Goal: Task Accomplishment & Management: Manage account settings

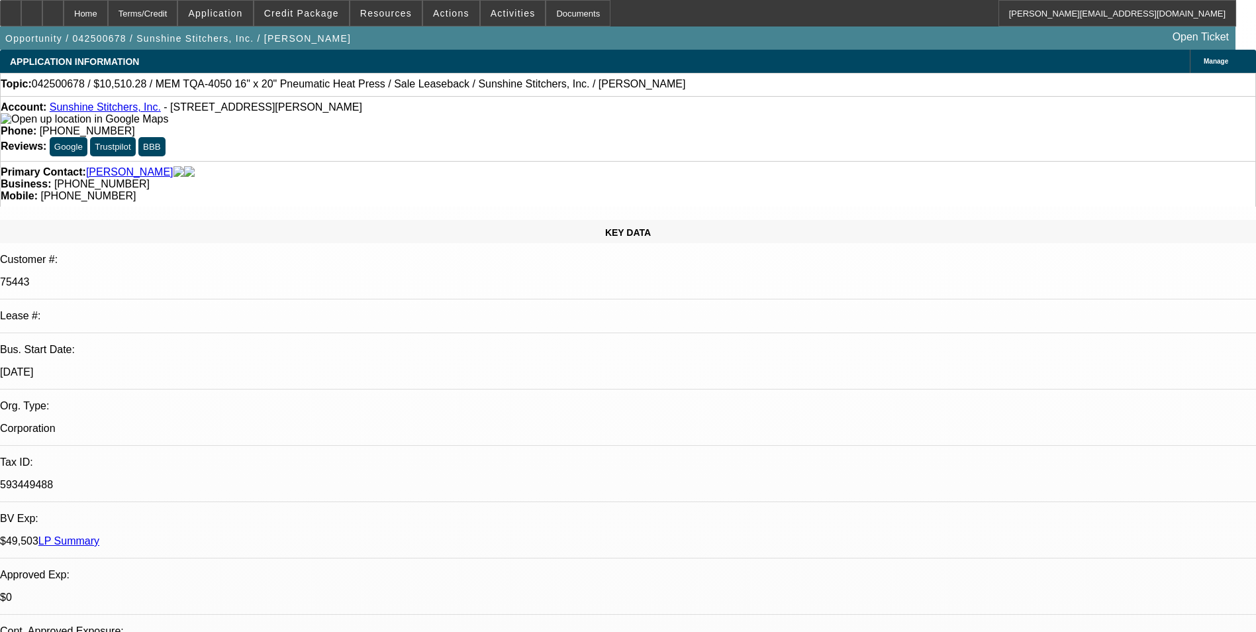
select select "0"
select select "6"
select select "0"
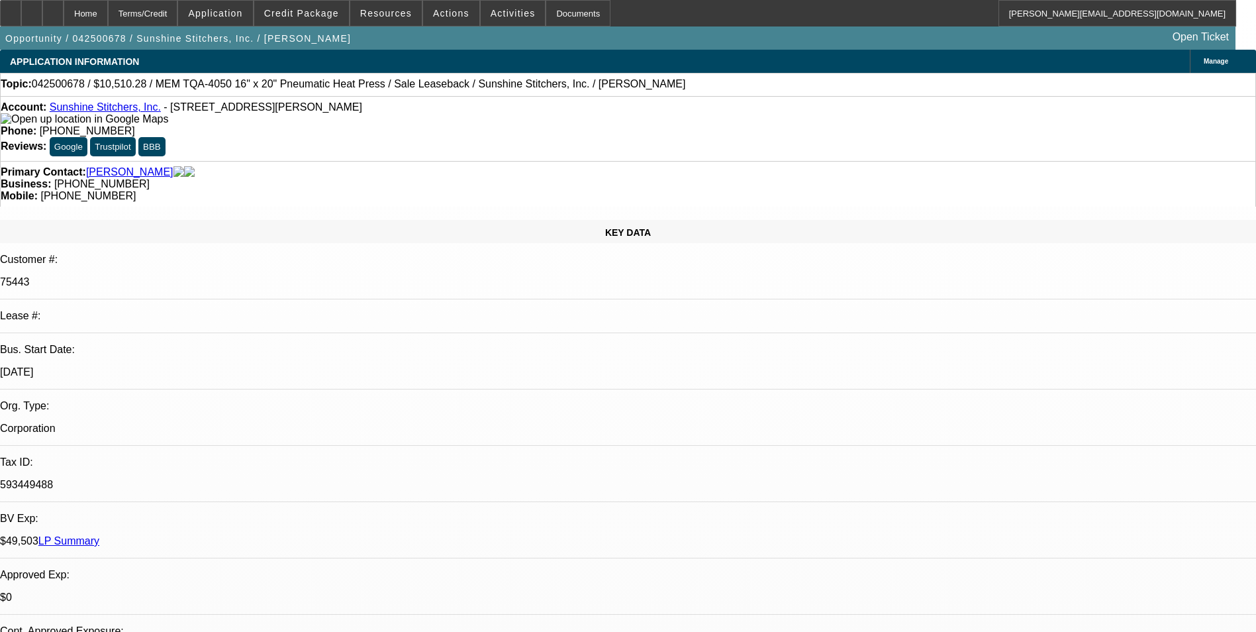
select select "0"
select select "6"
select select "0"
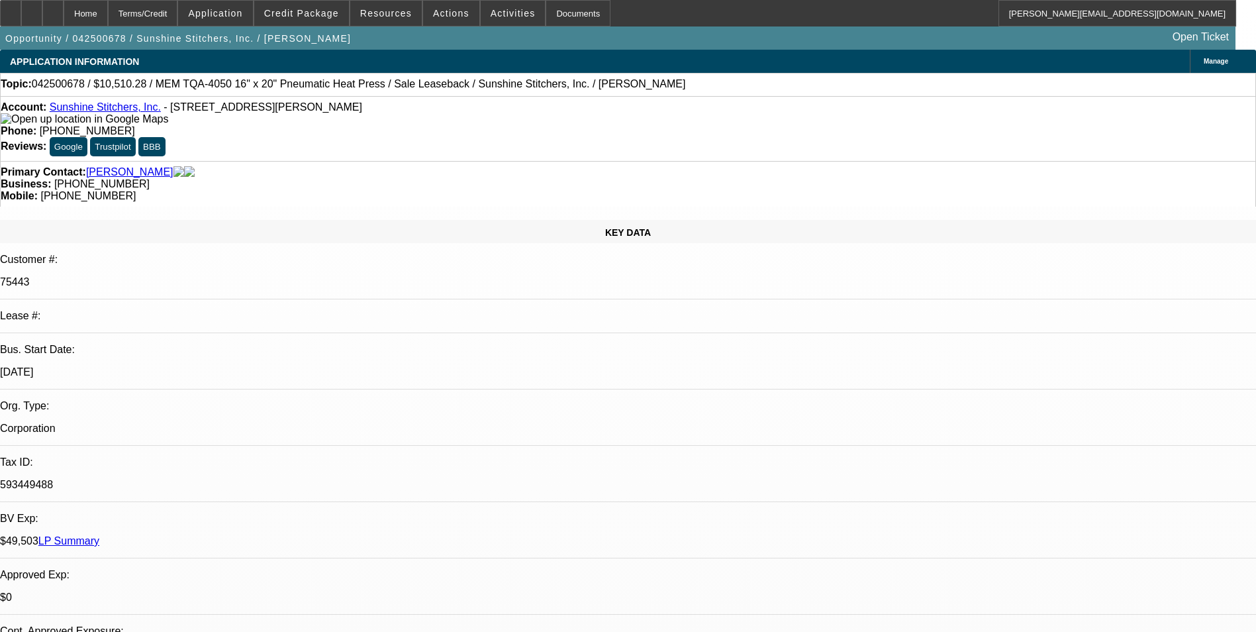
select select "0"
select select "6"
select select "0"
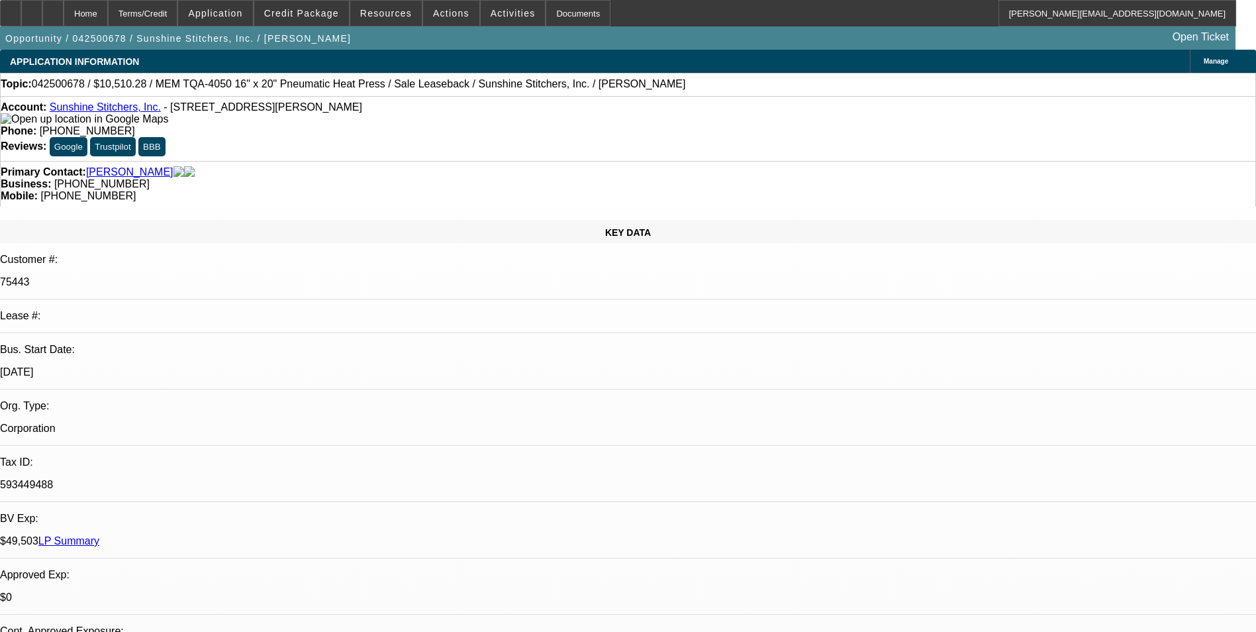
select select "6"
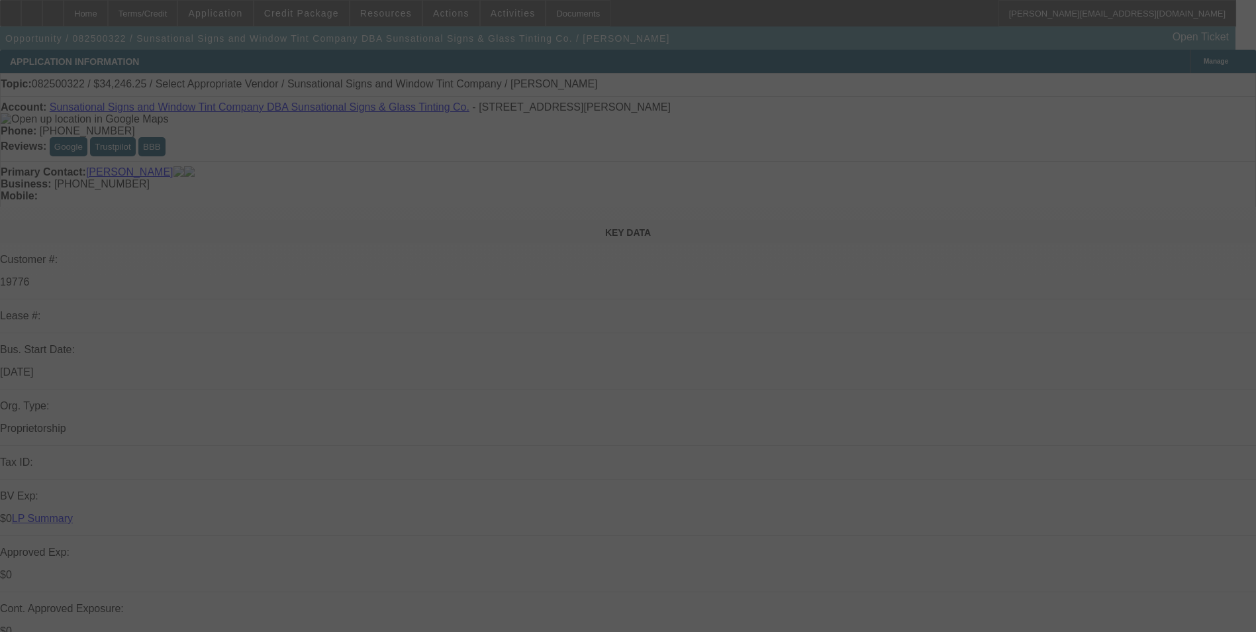
select select "0"
select select "2"
select select "0.1"
select select "4"
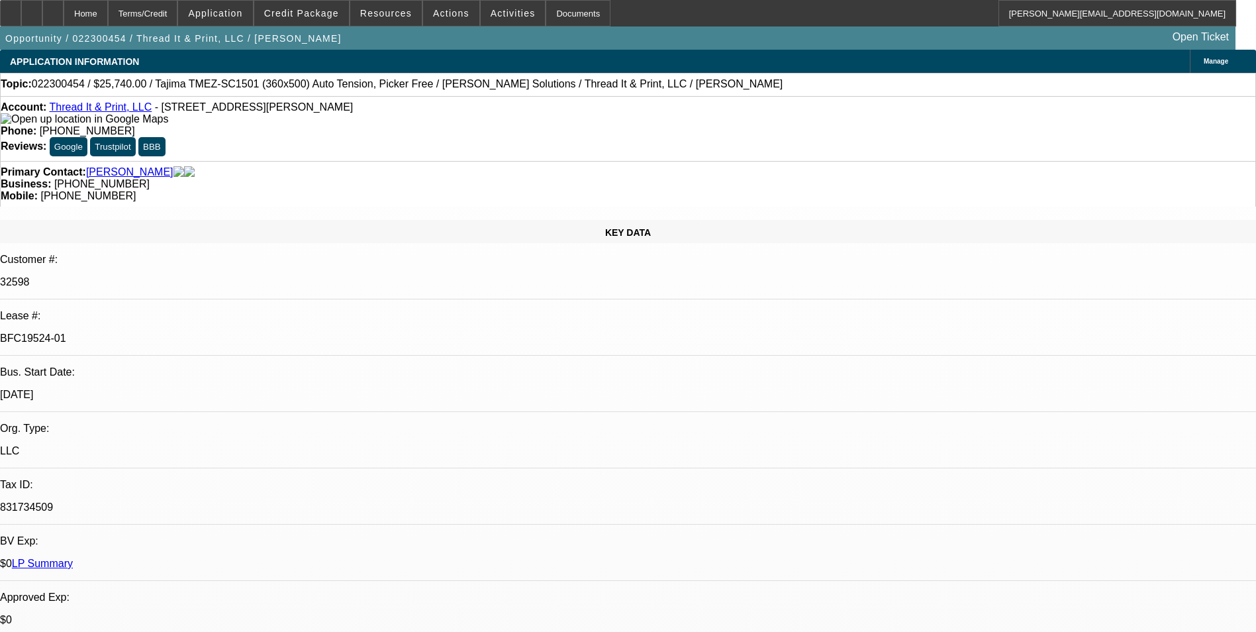
select select "0"
select select "2"
select select "0"
select select "2"
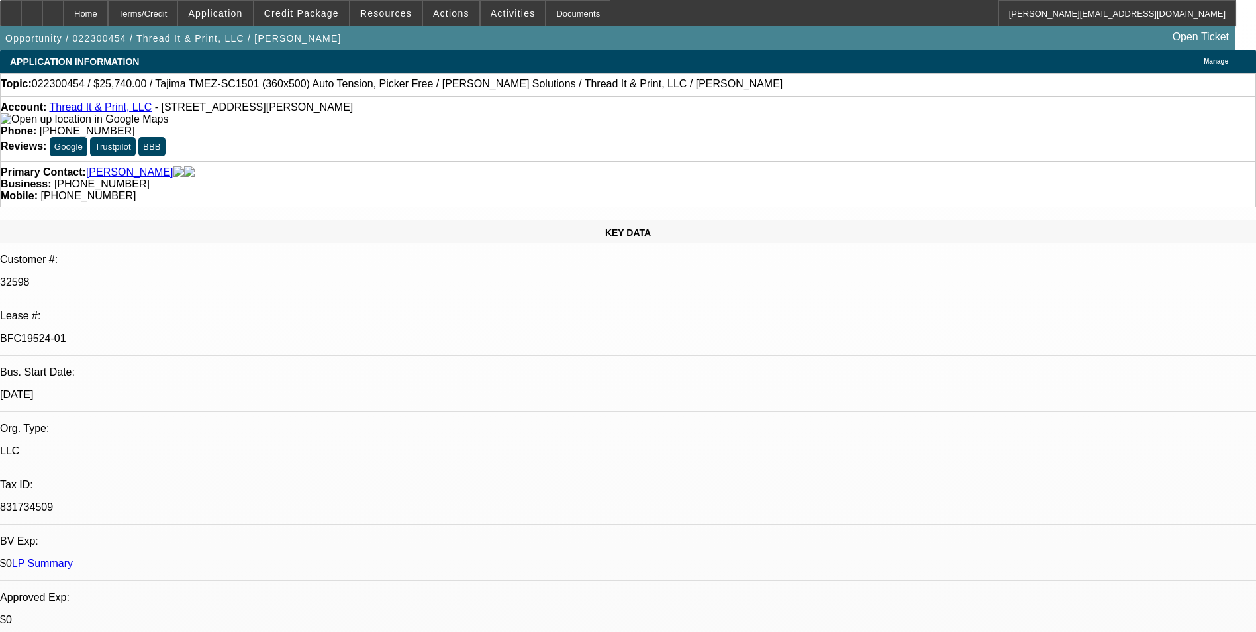
select select "0"
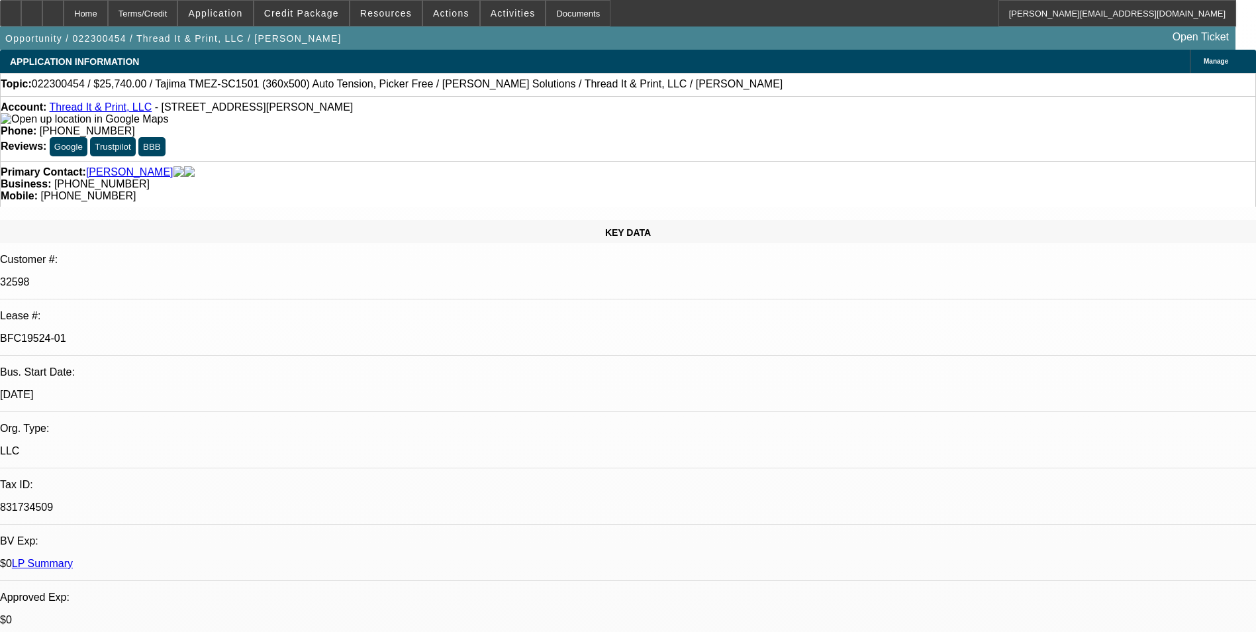
select select "2"
select select "0"
select select "1"
select select "2"
select select "6"
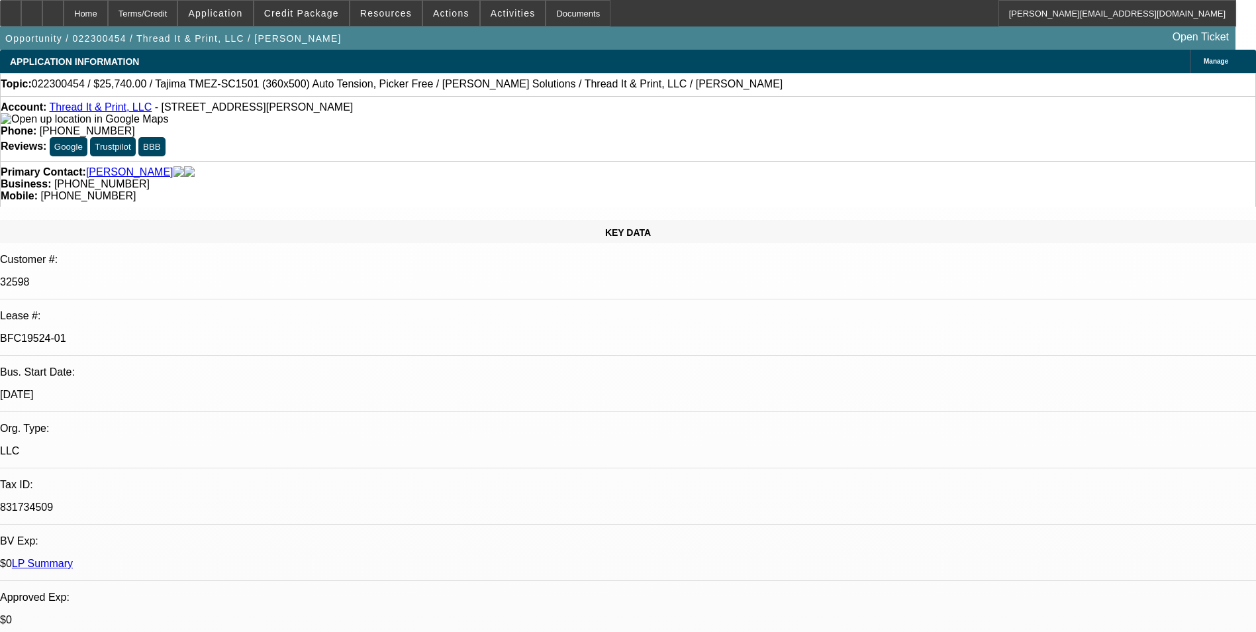
select select "1"
select select "2"
select select "6"
select select "1"
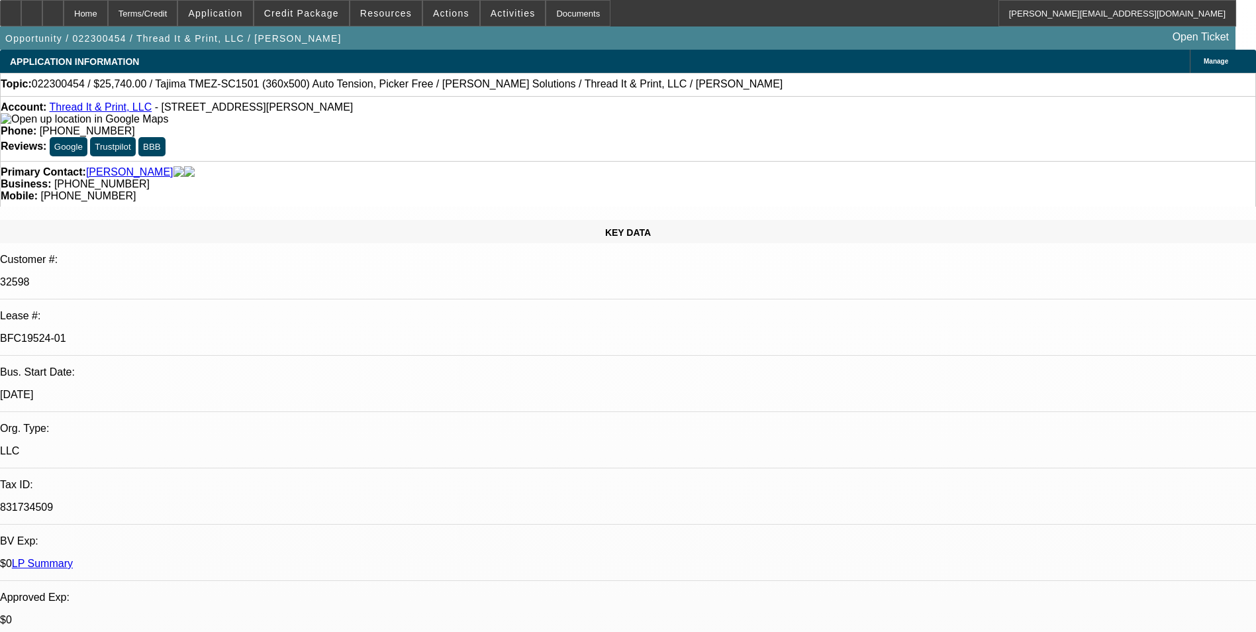
select select "6"
select select "1"
select select "2"
select select "6"
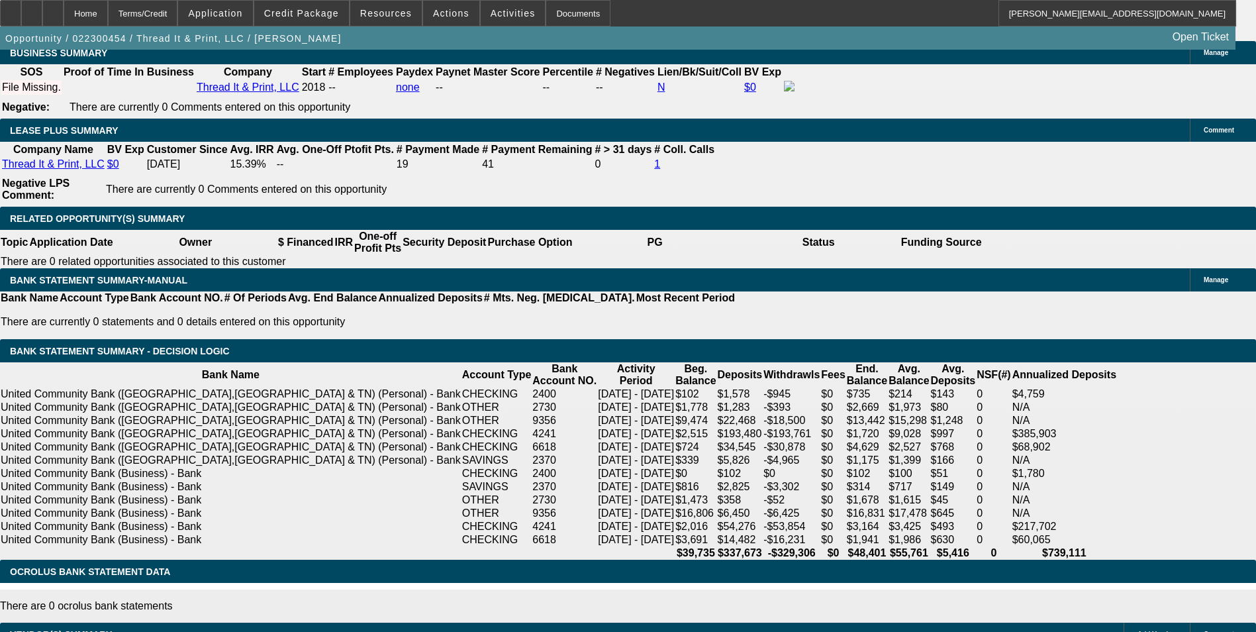
scroll to position [2318, 0]
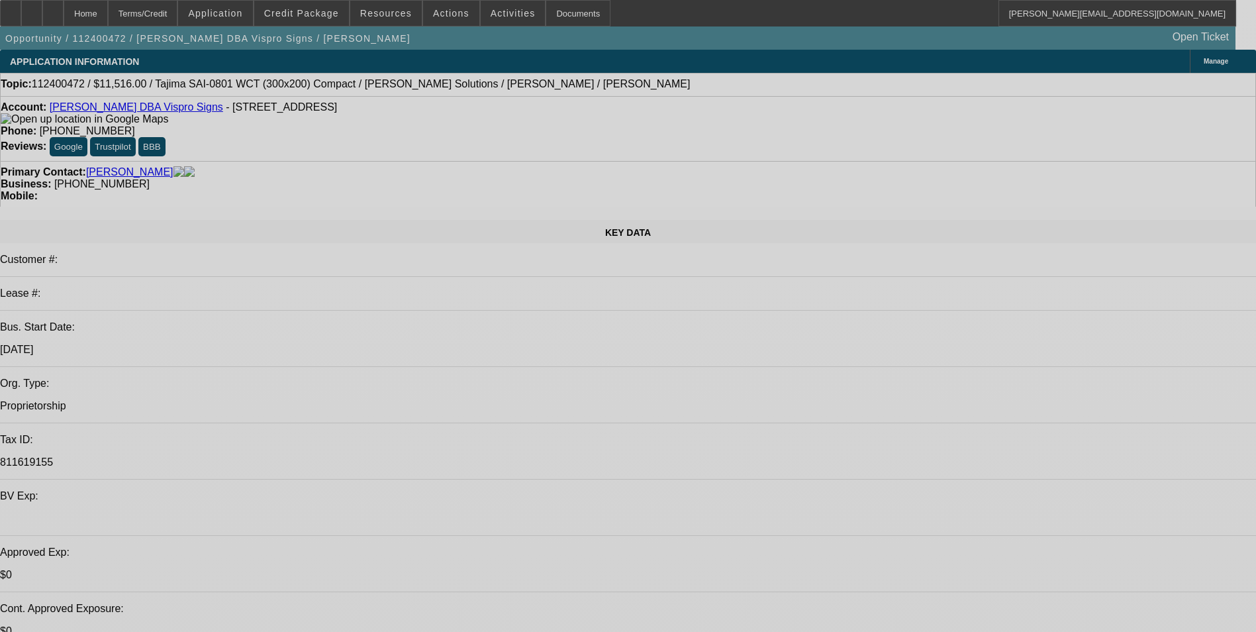
select select "0"
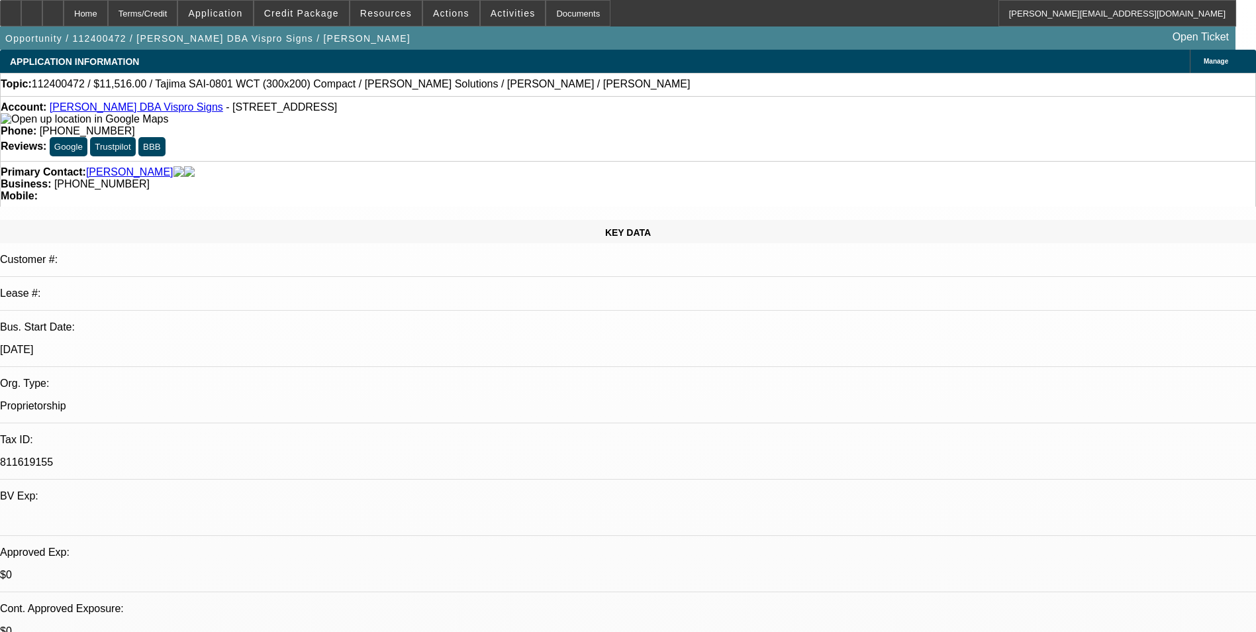
select select "0"
select select "0.1"
select select "0"
select select "3"
select select "0"
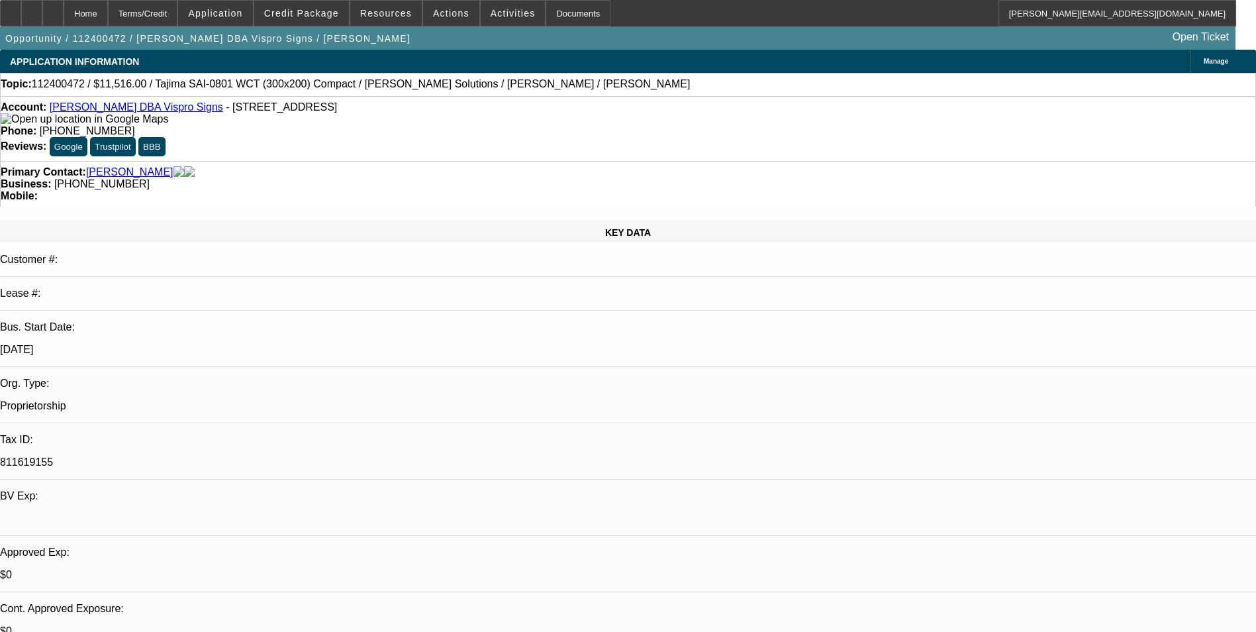
select select "0"
select select "3"
select select "0"
select select "3"
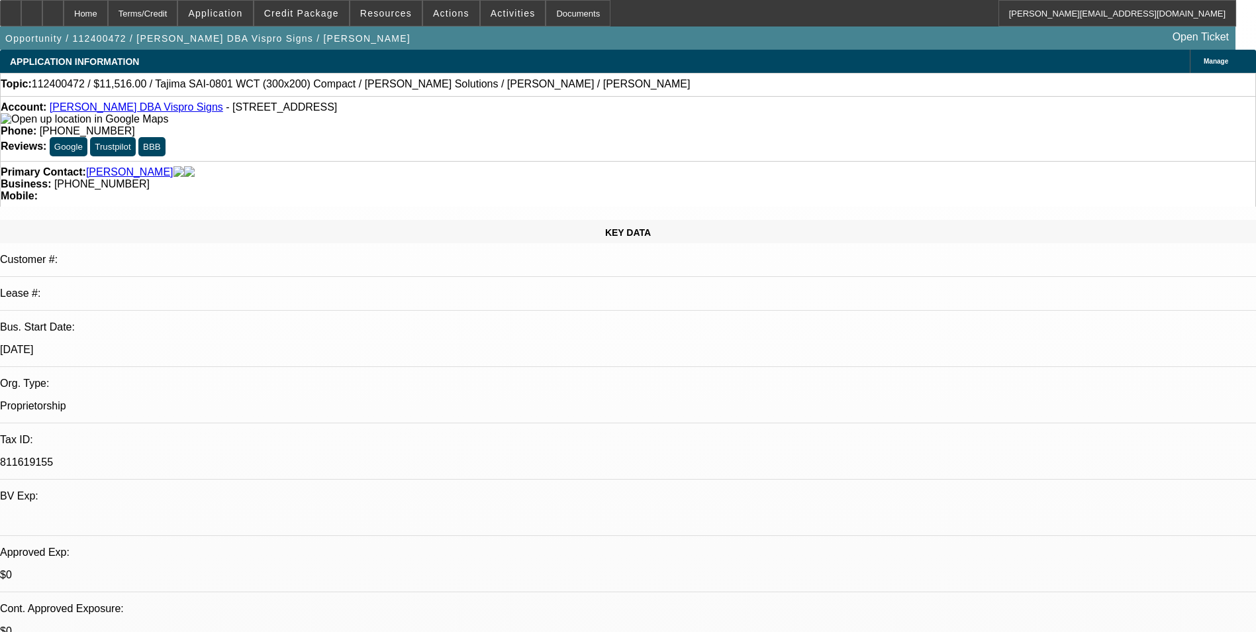
select select "0"
select select "1"
select select "4"
select select "1"
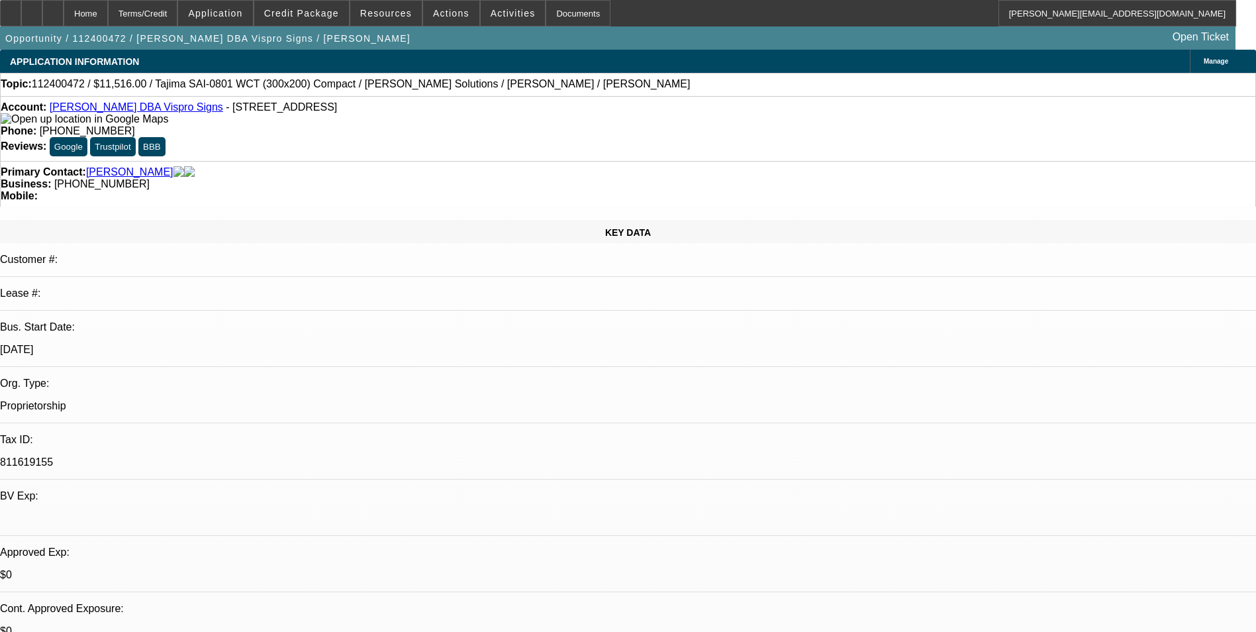
select select "2"
select select "6"
select select "1"
select select "2"
select select "6"
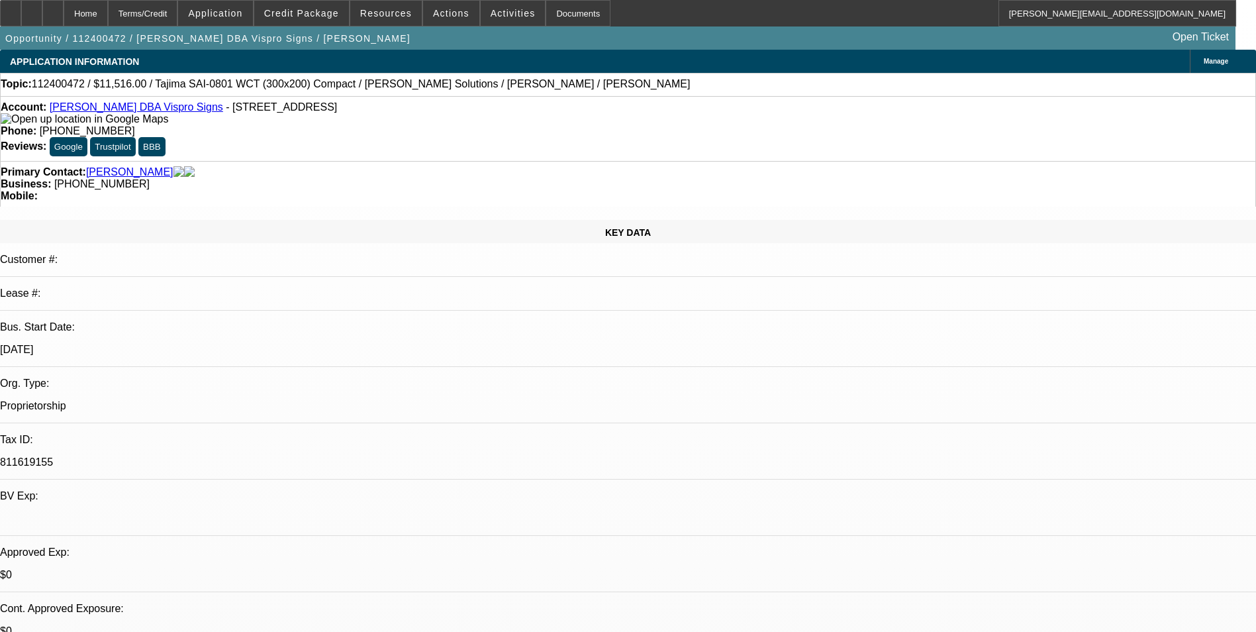
select select "1"
select select "2"
select select "6"
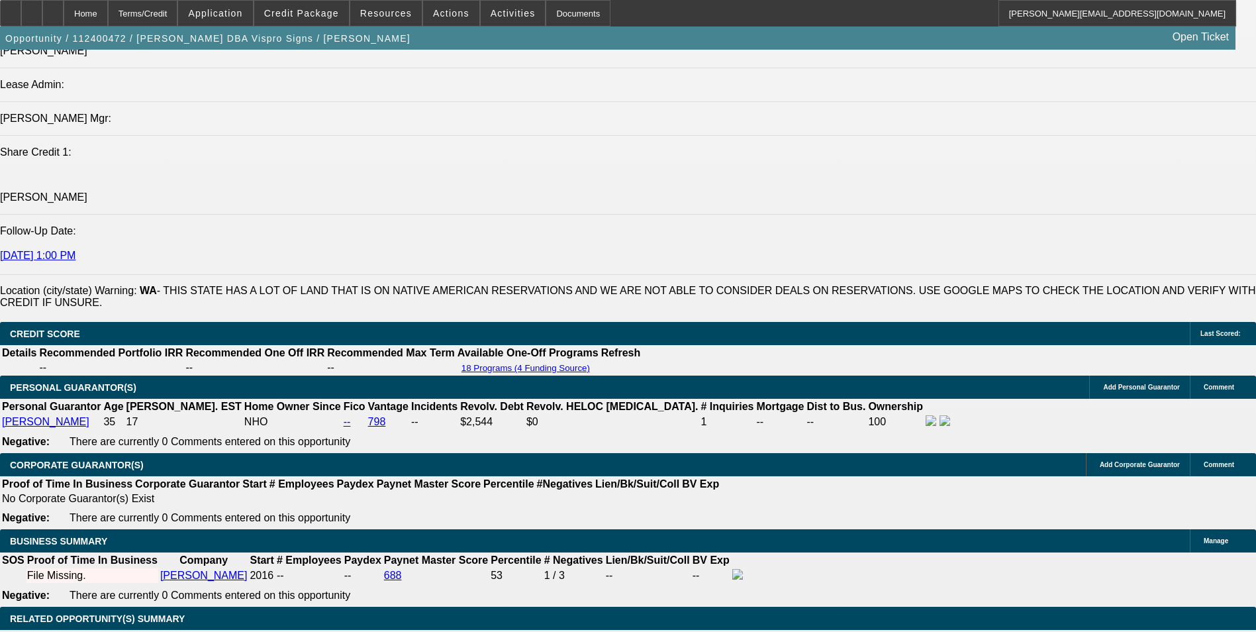
scroll to position [1656, 0]
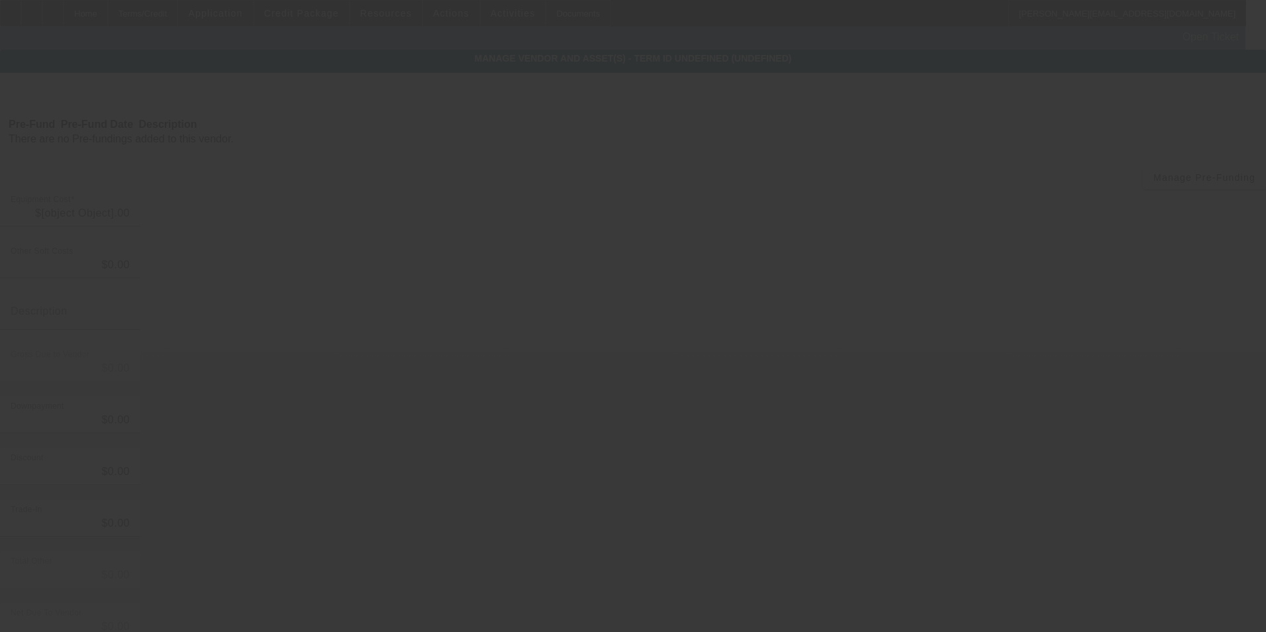
type input "$22,295.00"
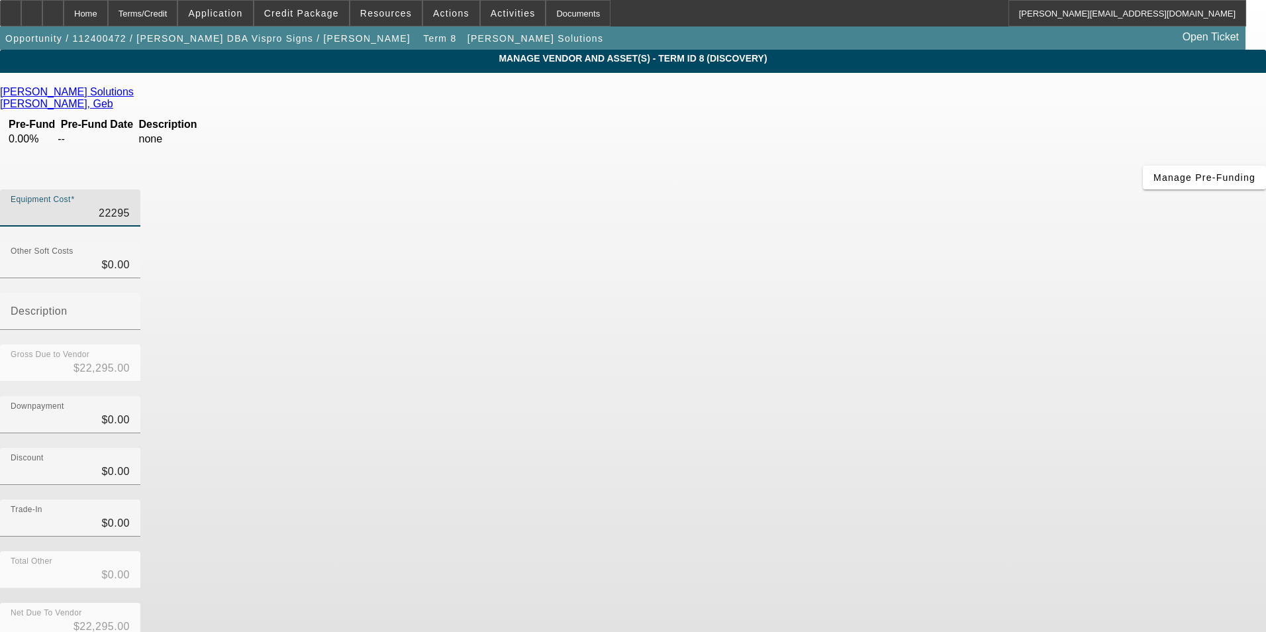
drag, startPoint x: 736, startPoint y: 113, endPoint x: 897, endPoint y: 103, distance: 161.2
click at [897, 189] on div "Equipment Cost 22295" at bounding box center [633, 215] width 1266 height 52
type input "1"
type input "$1.00"
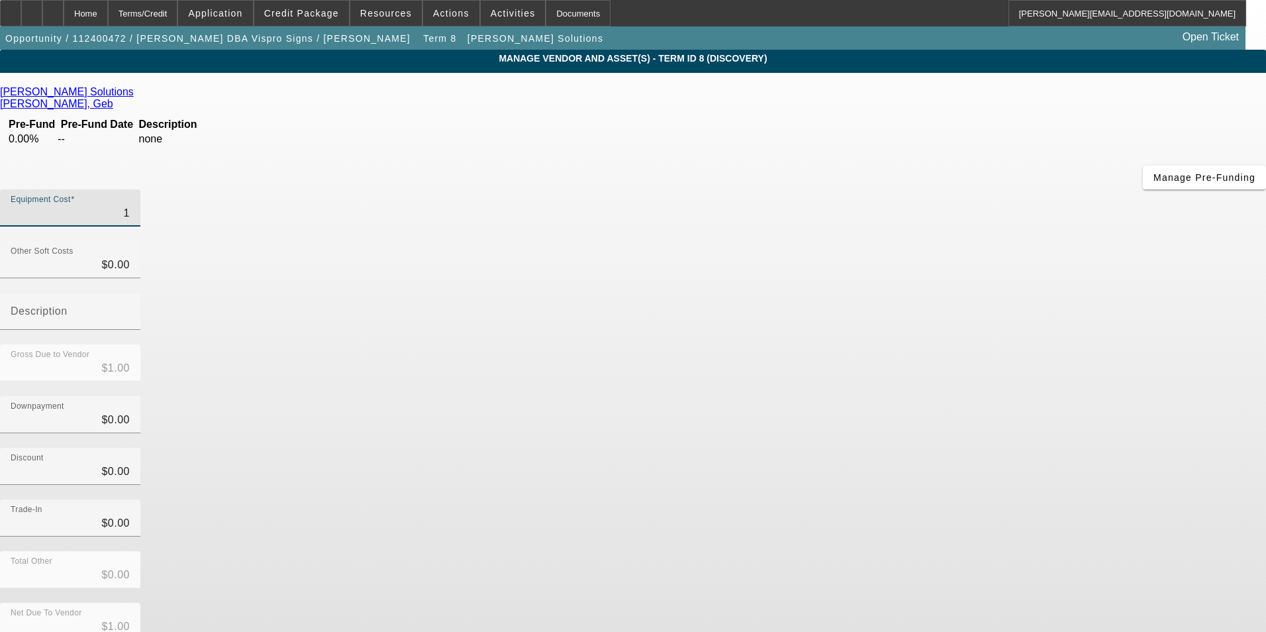
type input "19"
type input "$19.00"
type input "190"
type input "$190.00"
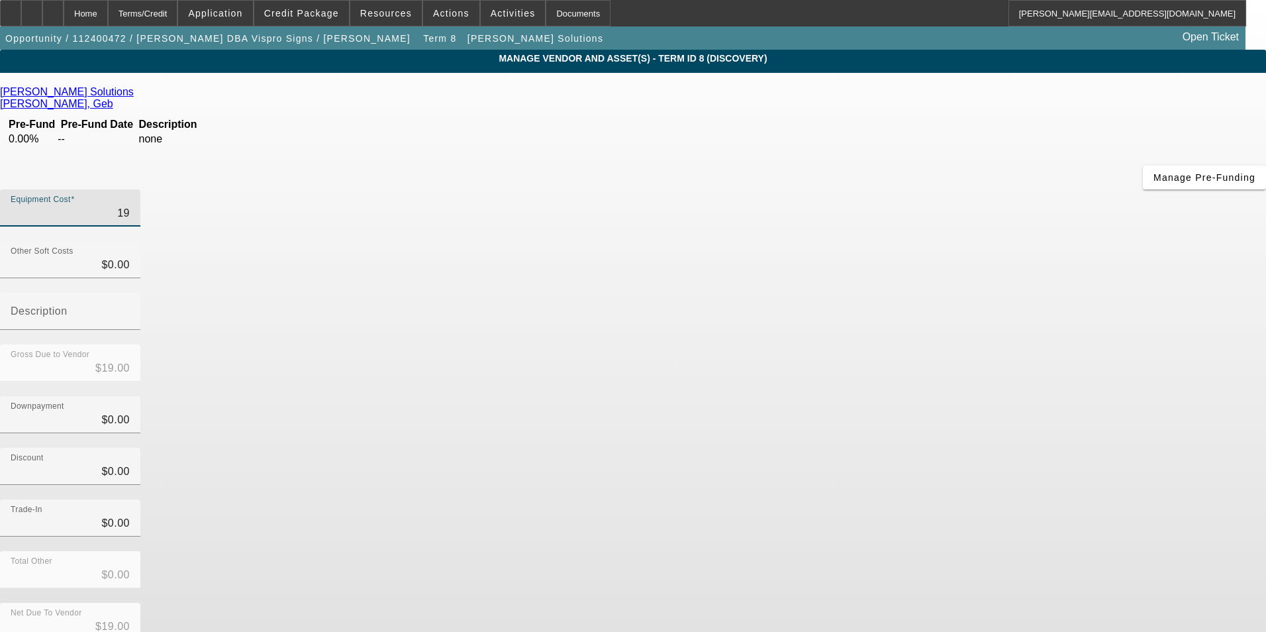
type input "$190.00"
type input "1900"
type input "$1,900.00"
type input "19000"
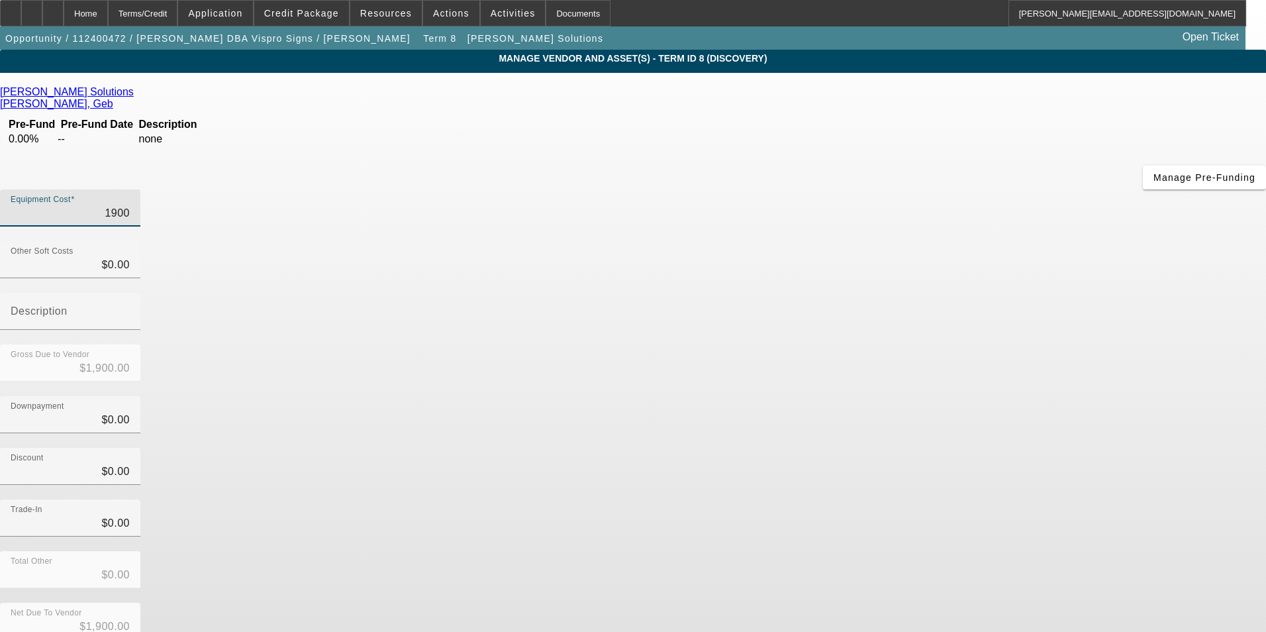
type input "$19,000.00"
click at [915, 448] on div "Discount $0.00" at bounding box center [633, 474] width 1266 height 52
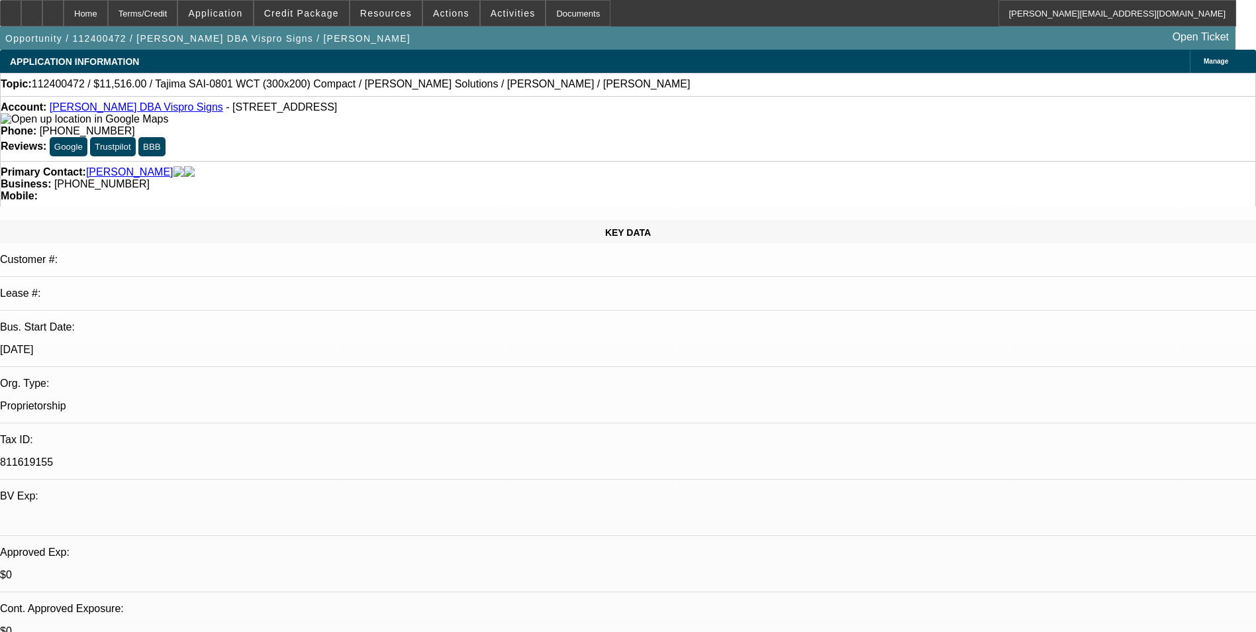
select select "0"
select select "0.1"
select select "4"
select select "0"
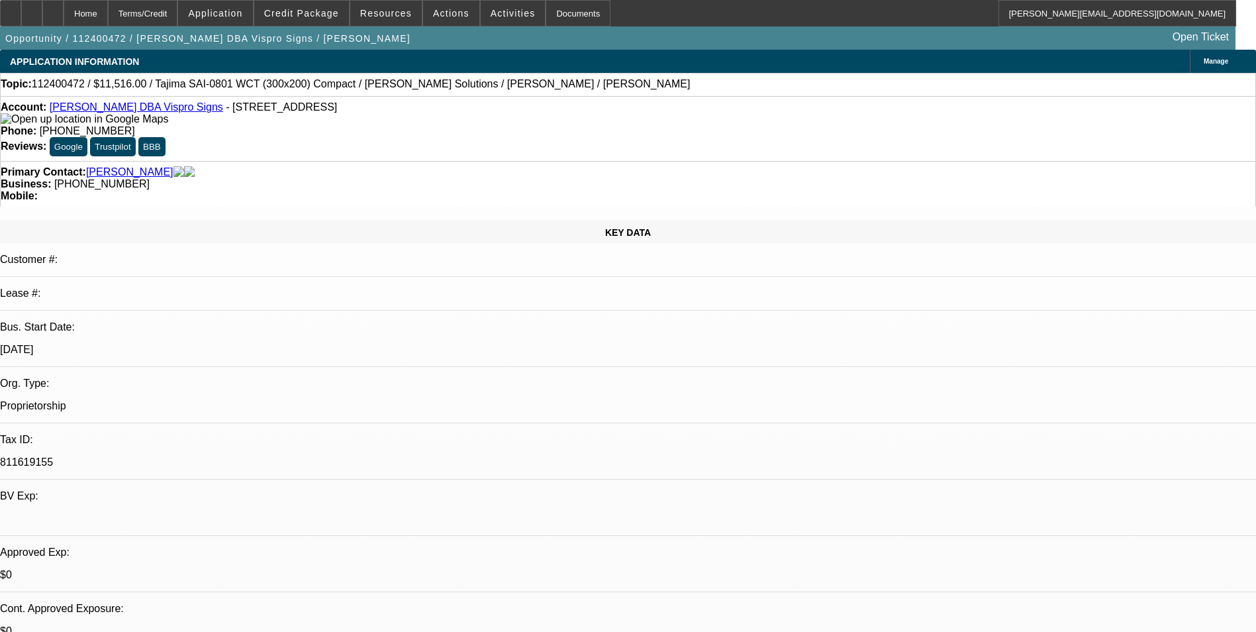
select select "3"
select select "2"
select select "0"
select select "6"
select select "0"
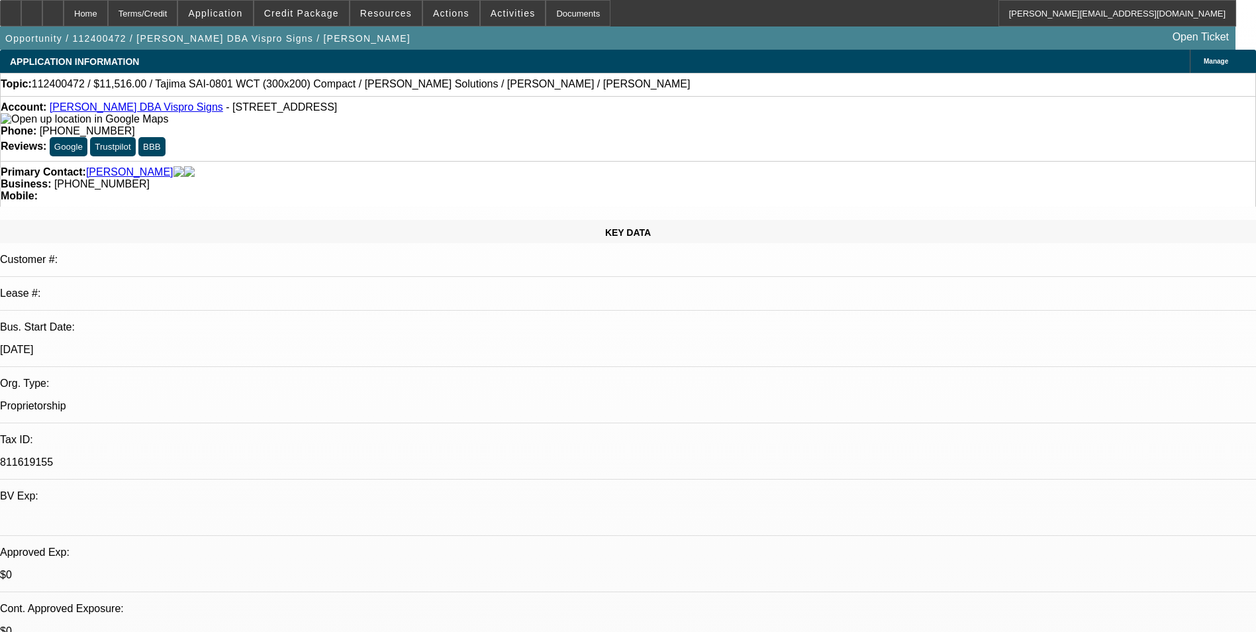
select select "3"
select select "2"
select select "0"
select select "6"
select select "0"
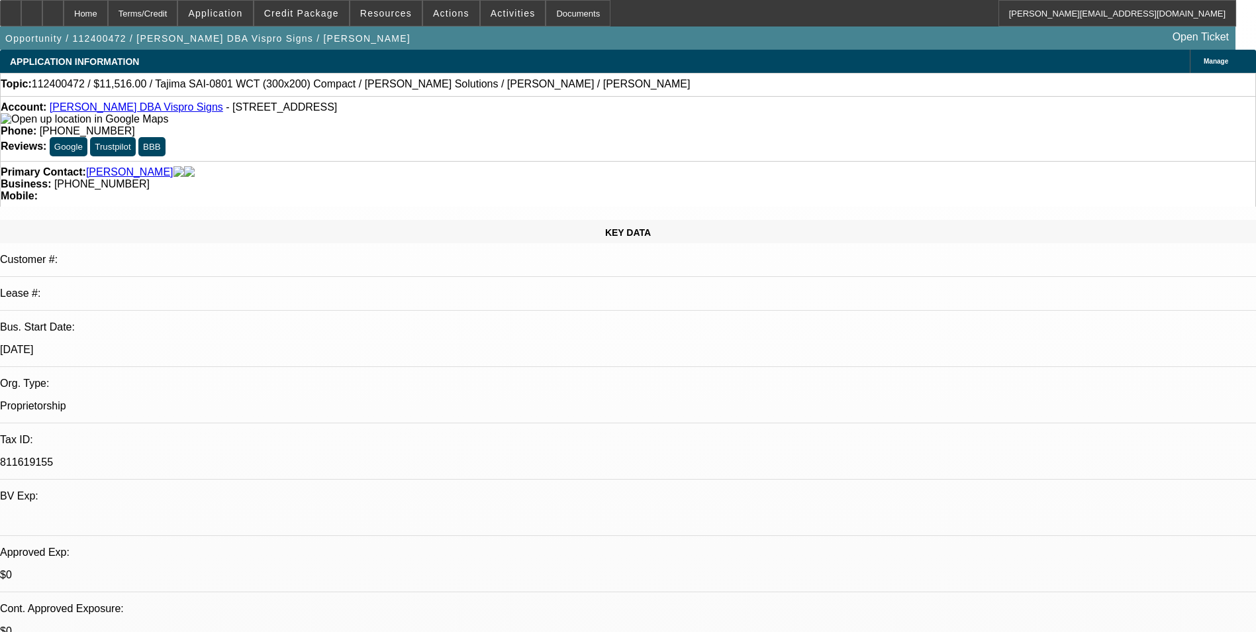
select select "3"
select select "2"
select select "0"
select select "6"
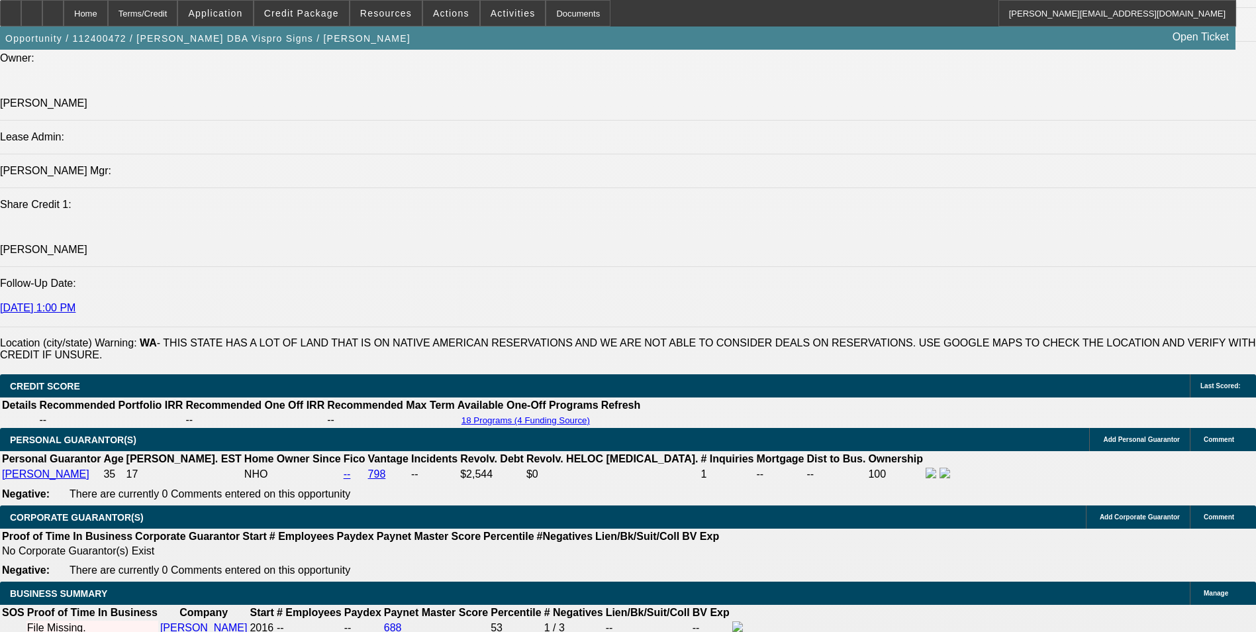
scroll to position [1722, 0]
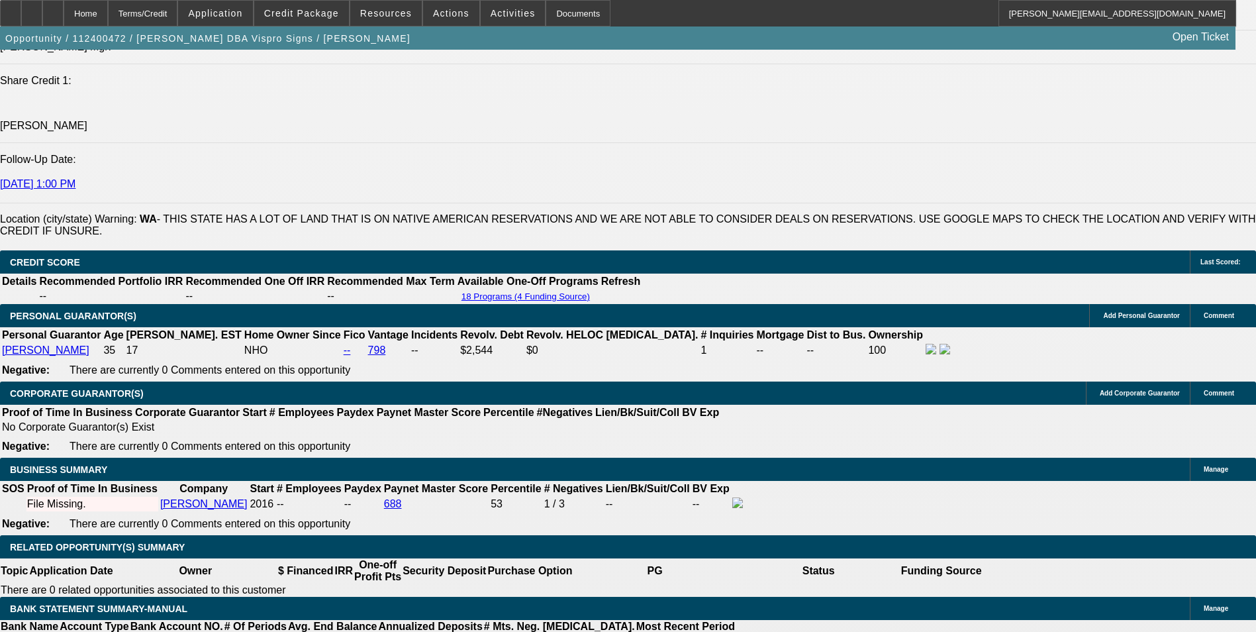
drag, startPoint x: 254, startPoint y: 404, endPoint x: 298, endPoint y: 393, distance: 45.6
type input "60"
type input "UNKNOWN"
type input "$390.87"
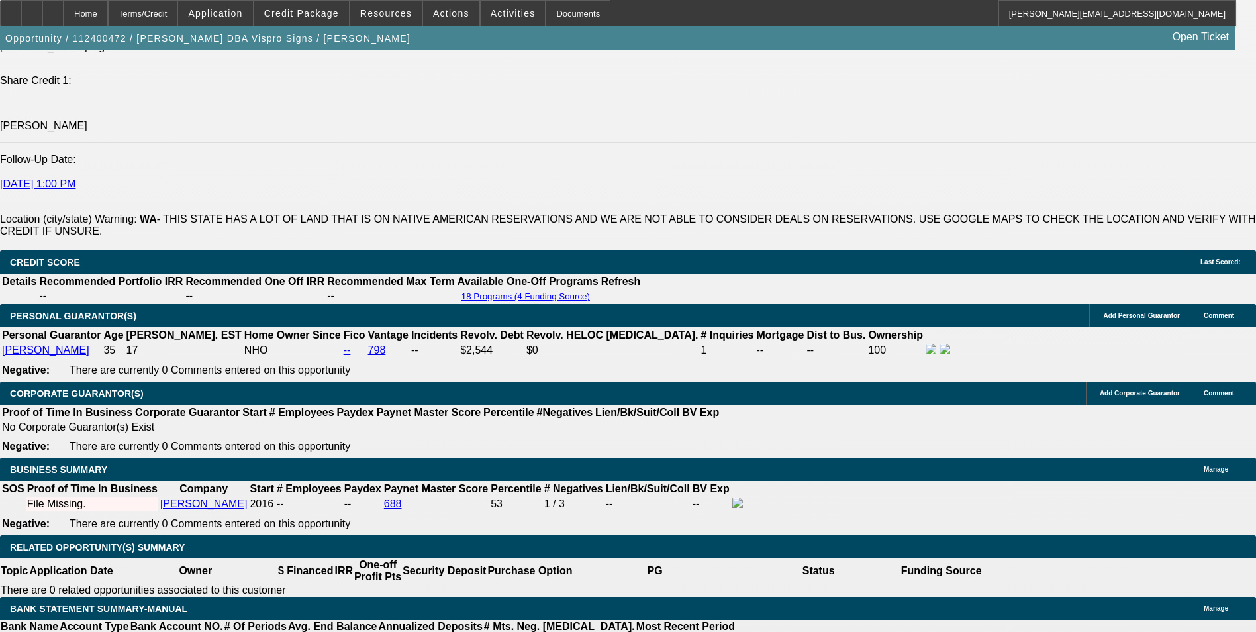
type input "60"
drag, startPoint x: 126, startPoint y: 231, endPoint x: 296, endPoint y: 23, distance: 268.7
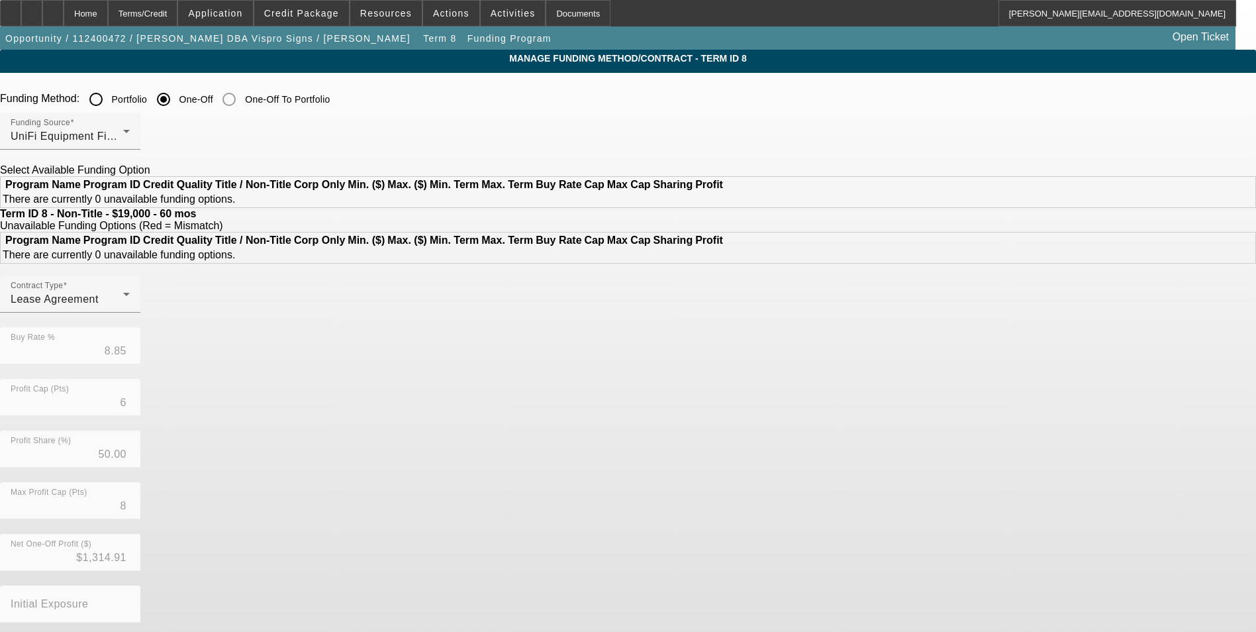
click at [109, 101] on input "Portfolio" at bounding box center [96, 99] width 26 height 26
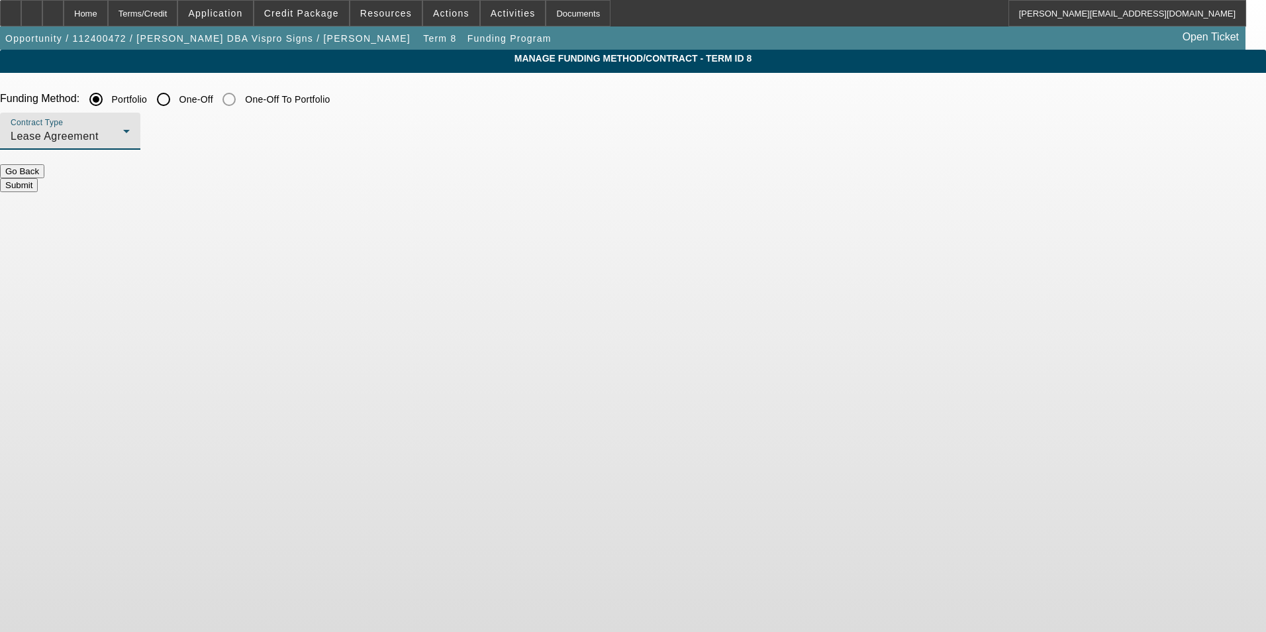
click at [123, 137] on div "Lease Agreement" at bounding box center [67, 136] width 113 height 16
click at [357, 199] on span "Equipment Finance Agreement" at bounding box center [343, 204] width 152 height 32
click at [38, 178] on button "Submit" at bounding box center [19, 185] width 38 height 14
radio input "false"
radio input "true"
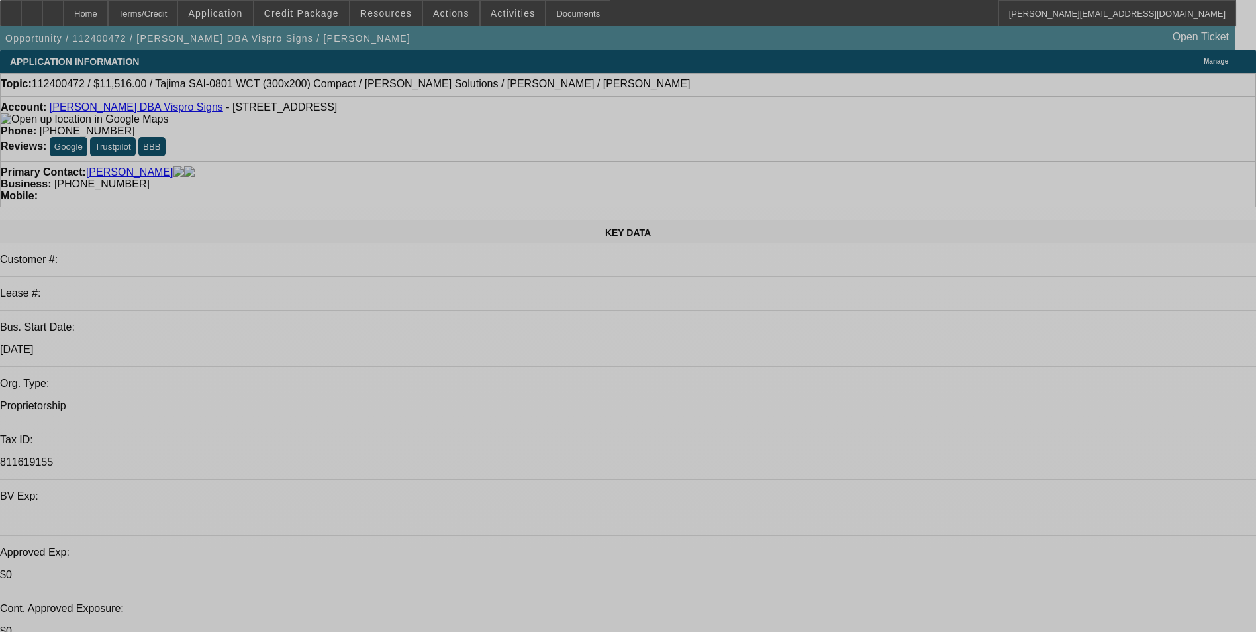
select select "0"
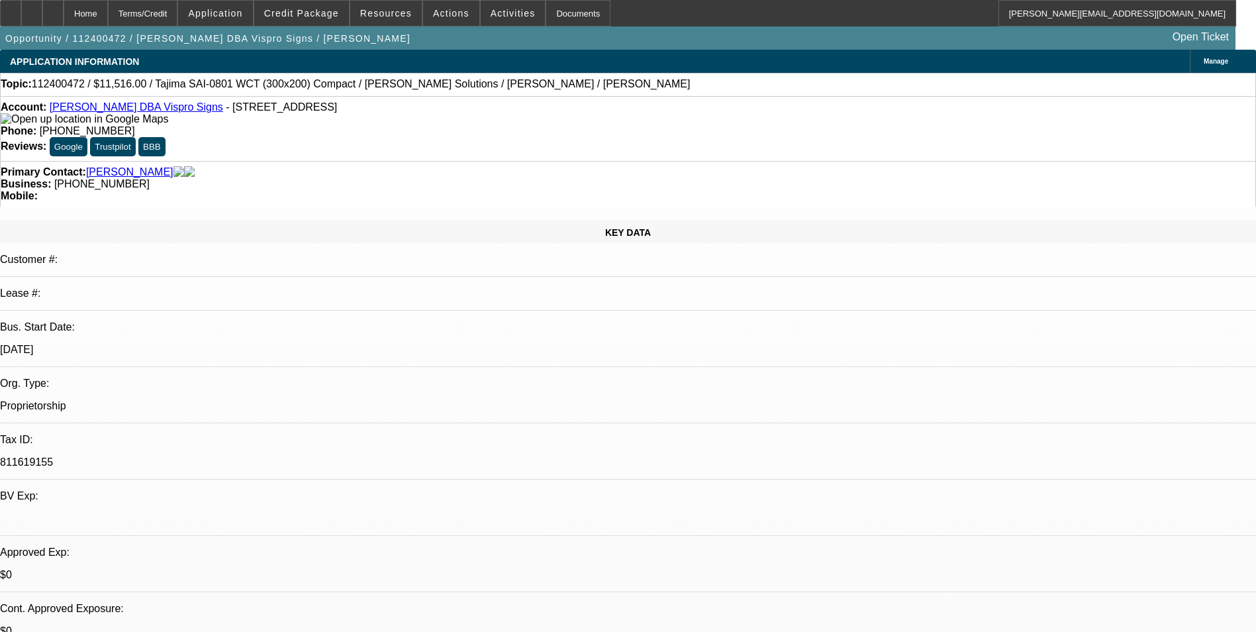
select select "0"
select select "6"
select select "0"
select select "3"
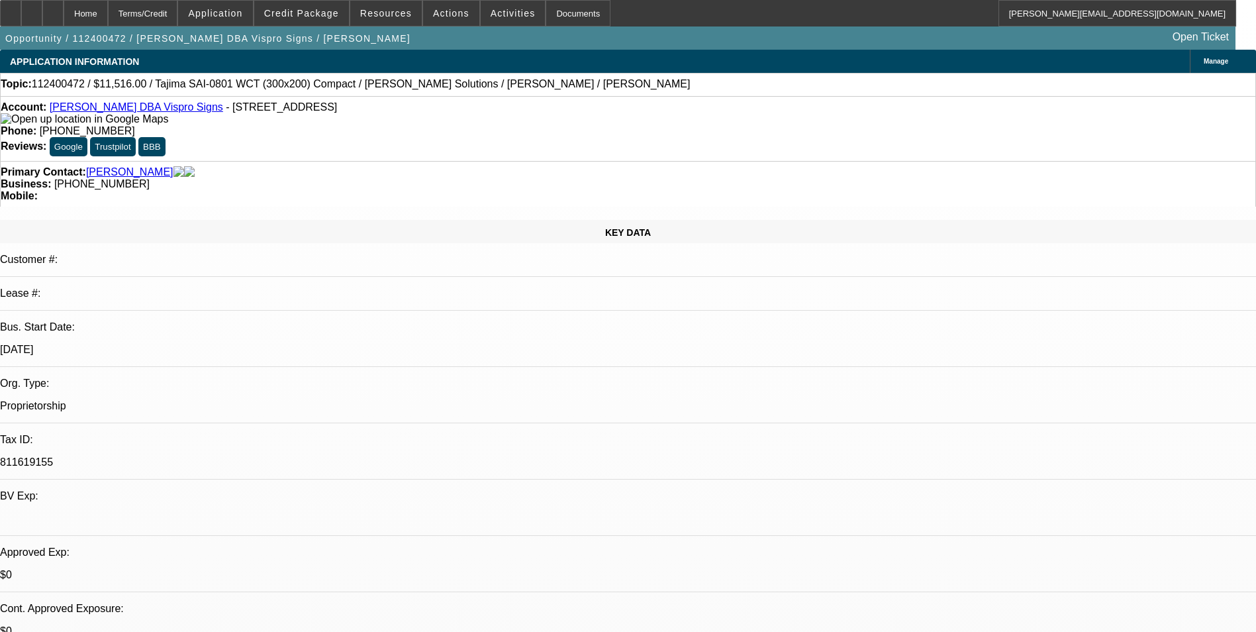
select select "2"
select select "0"
select select "6"
select select "0"
select select "3"
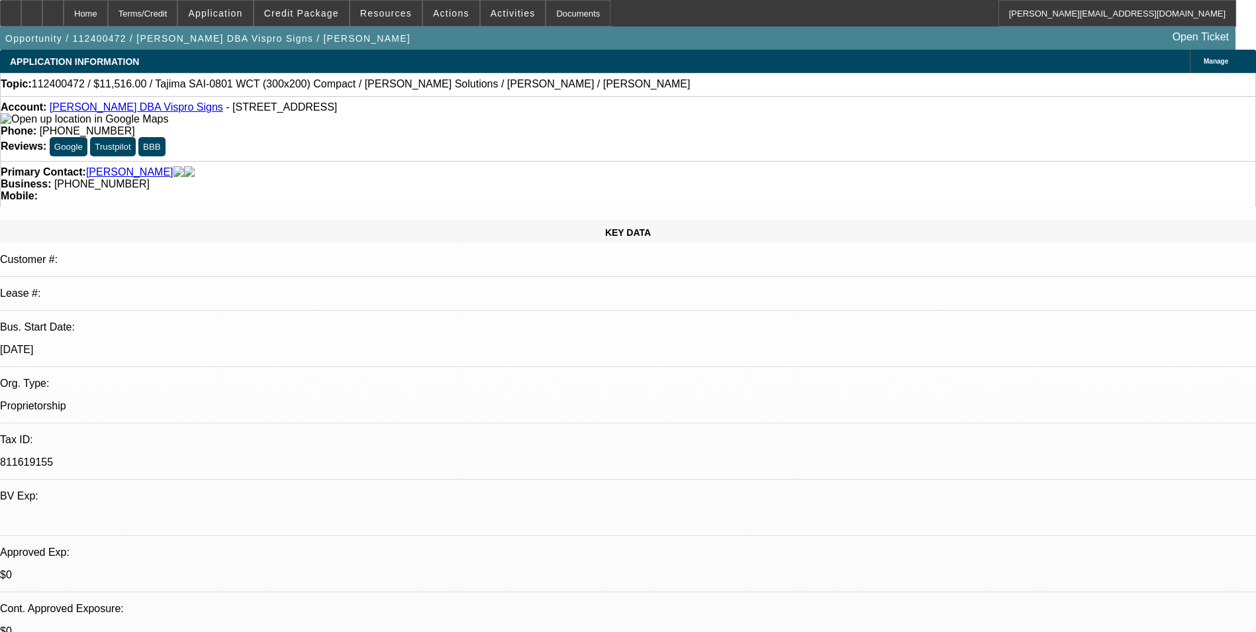
select select "2"
select select "0"
select select "6"
select select "0"
select select "3"
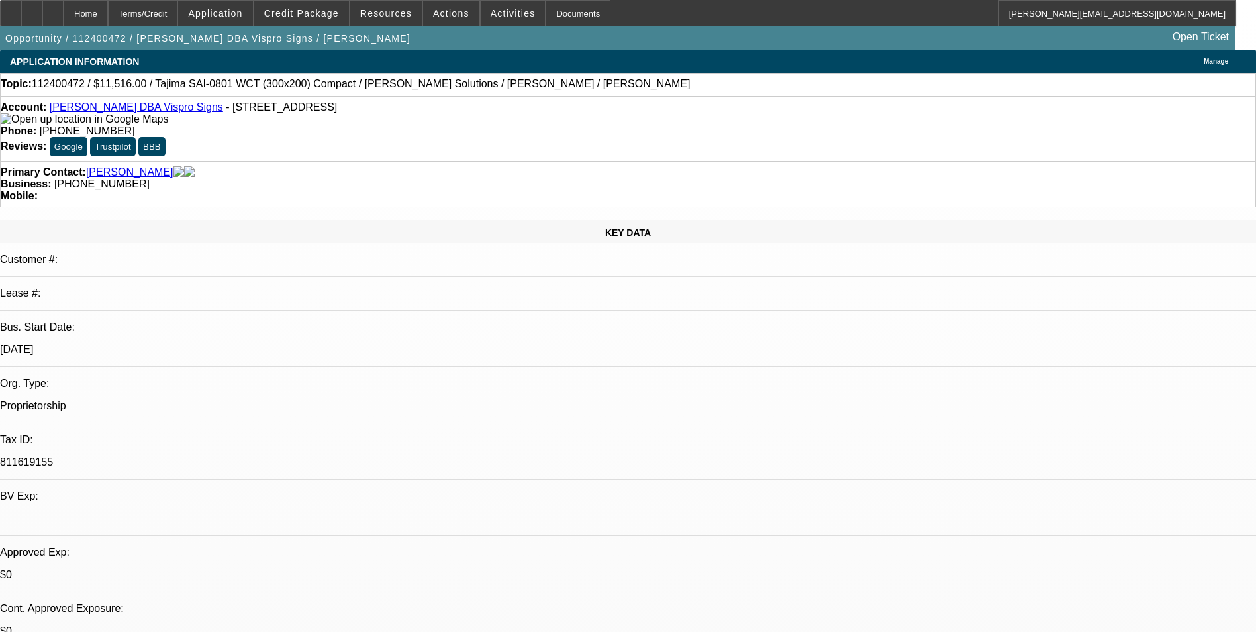
select select "2"
select select "0"
select select "6"
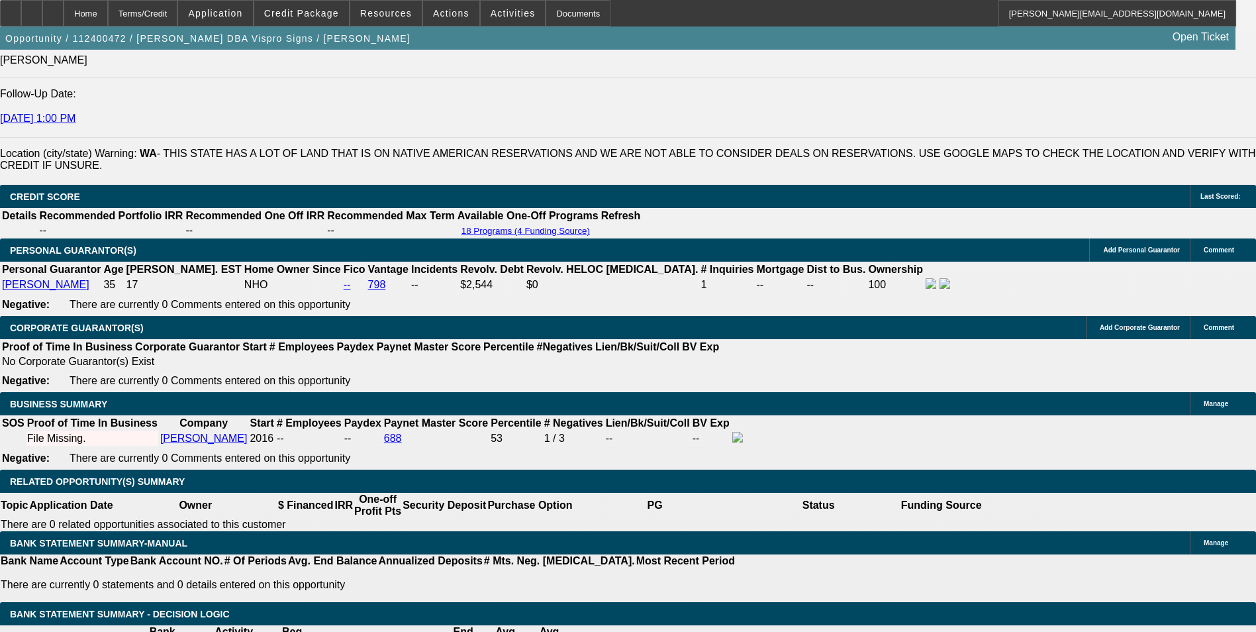
scroll to position [1788, 0]
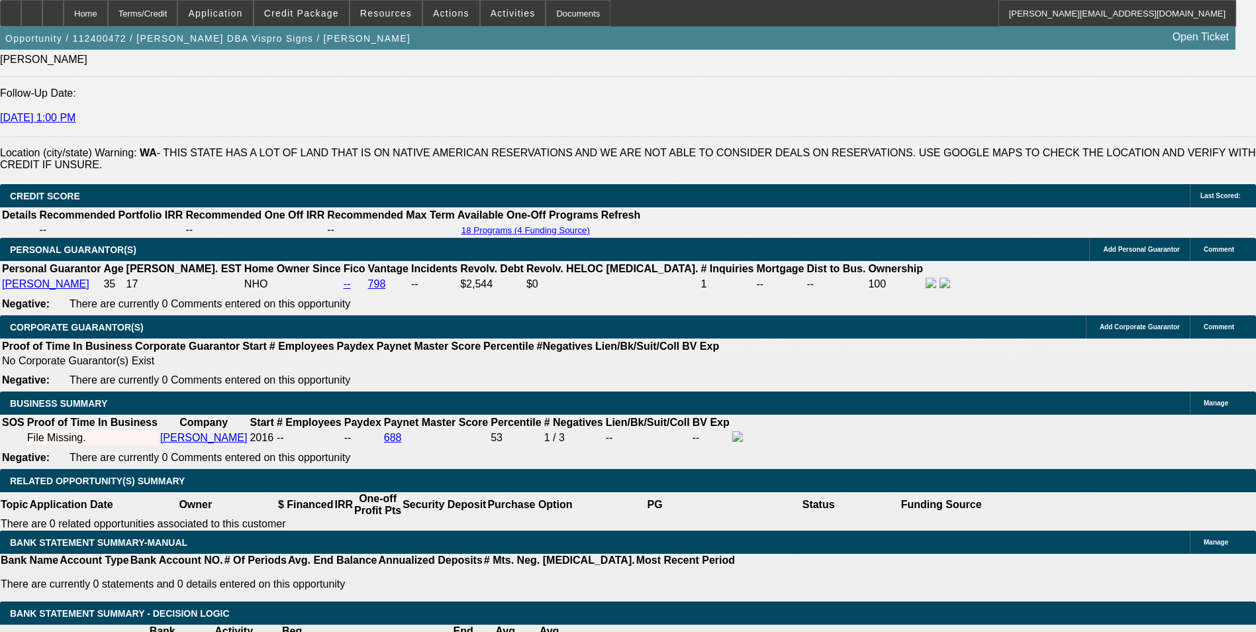
drag, startPoint x: 286, startPoint y: 340, endPoint x: 398, endPoint y: 310, distance: 115.8
type input "UNKNOWN"
type input "12"
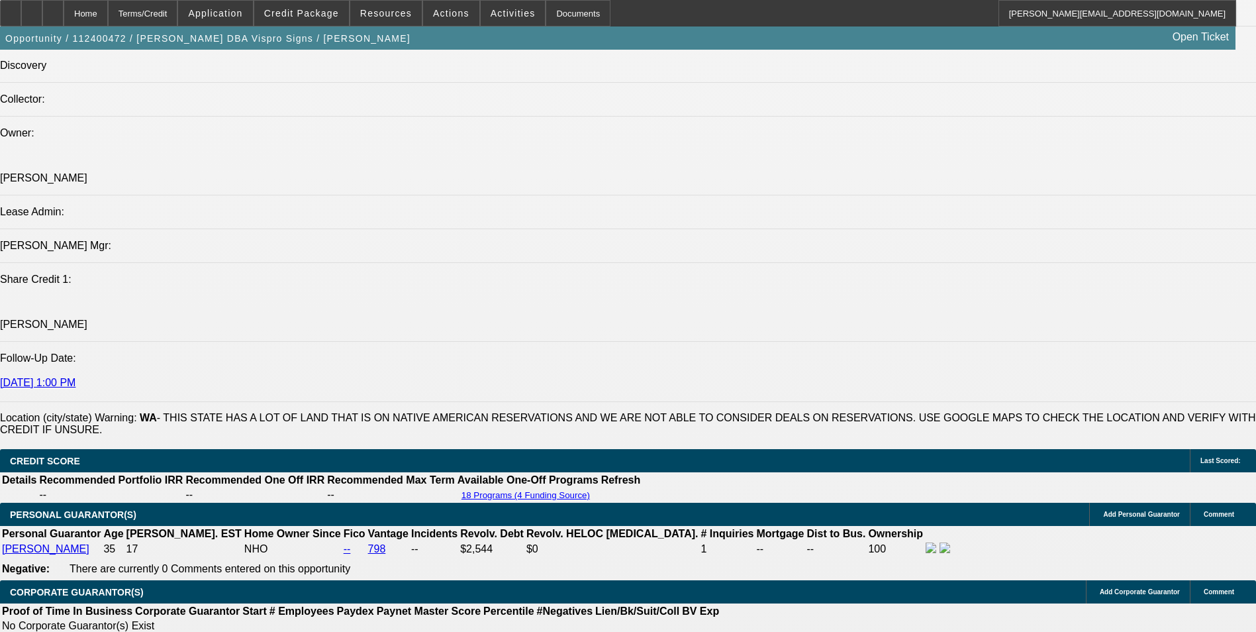
type input "$324.78"
type input "12"
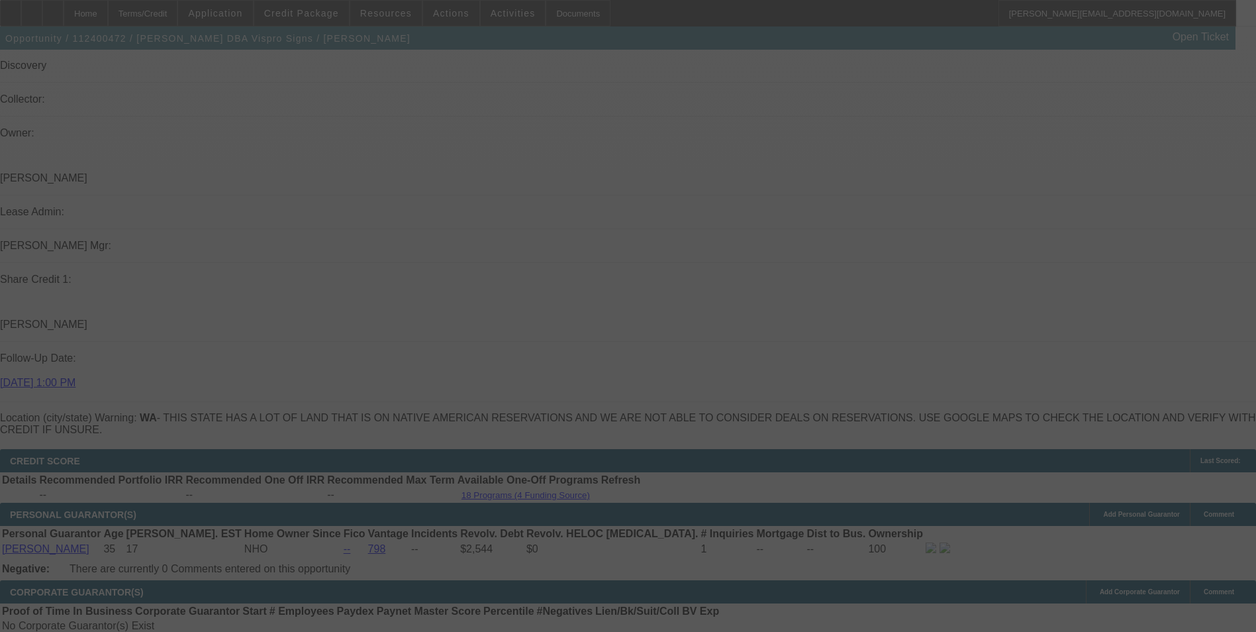
select select "0"
select select "6"
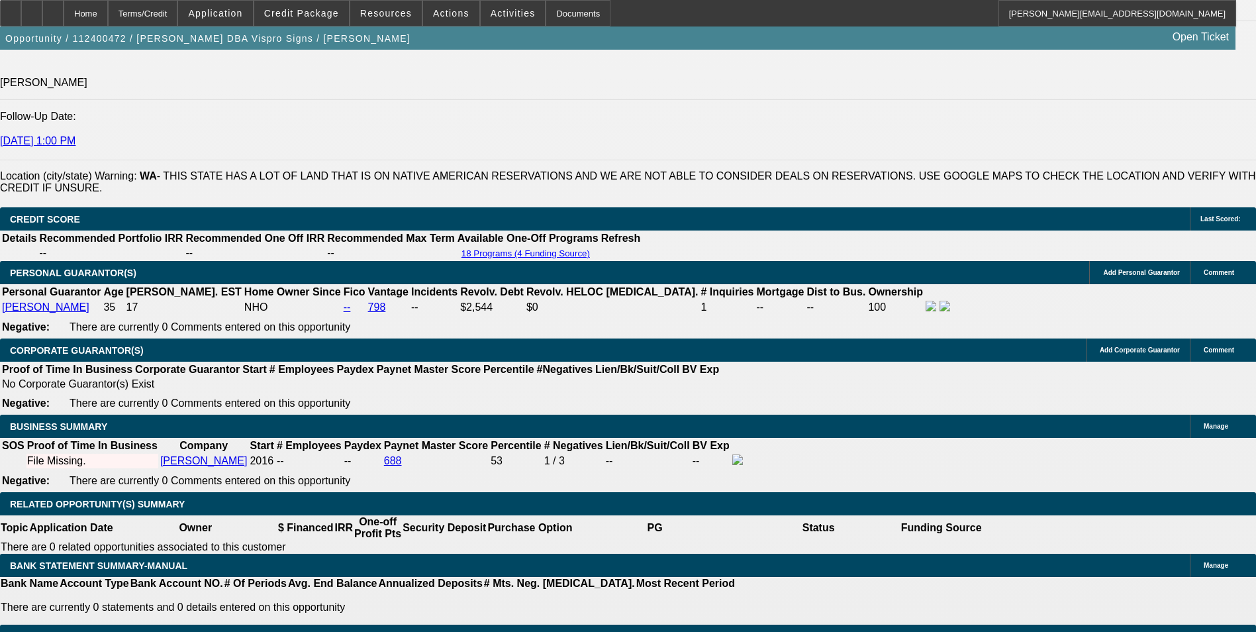
scroll to position [1788, 0]
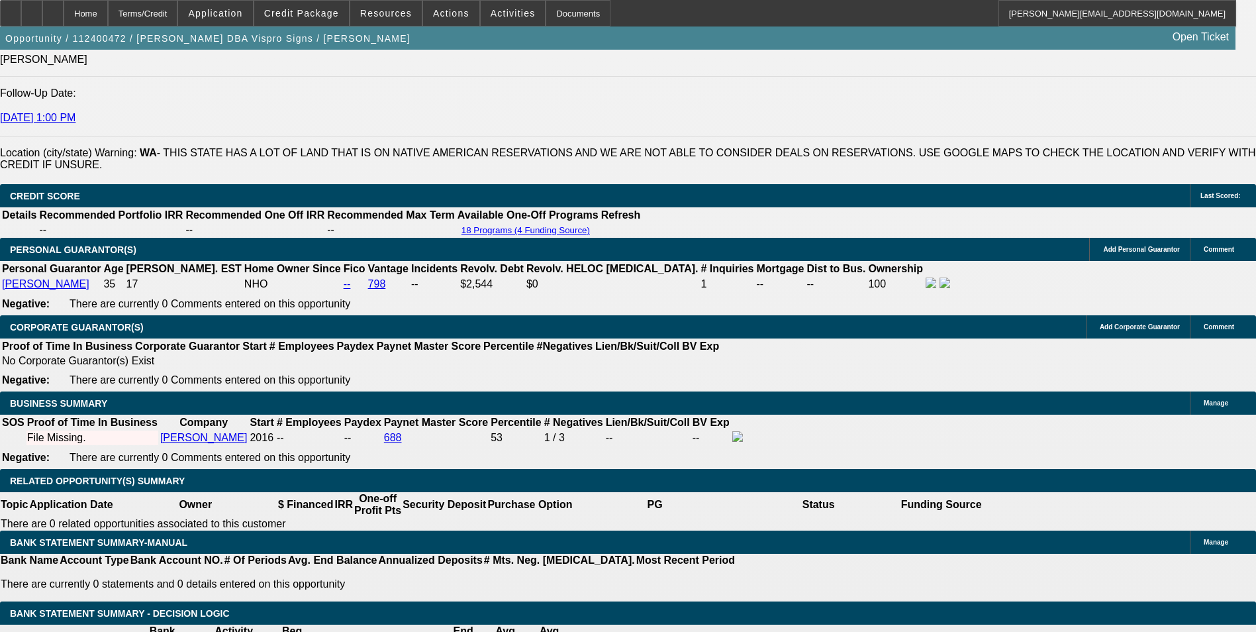
drag, startPoint x: 287, startPoint y: 337, endPoint x: 368, endPoint y: 312, distance: 84.6
type input "12"
type input "UNKNOWN"
type input "$422.64"
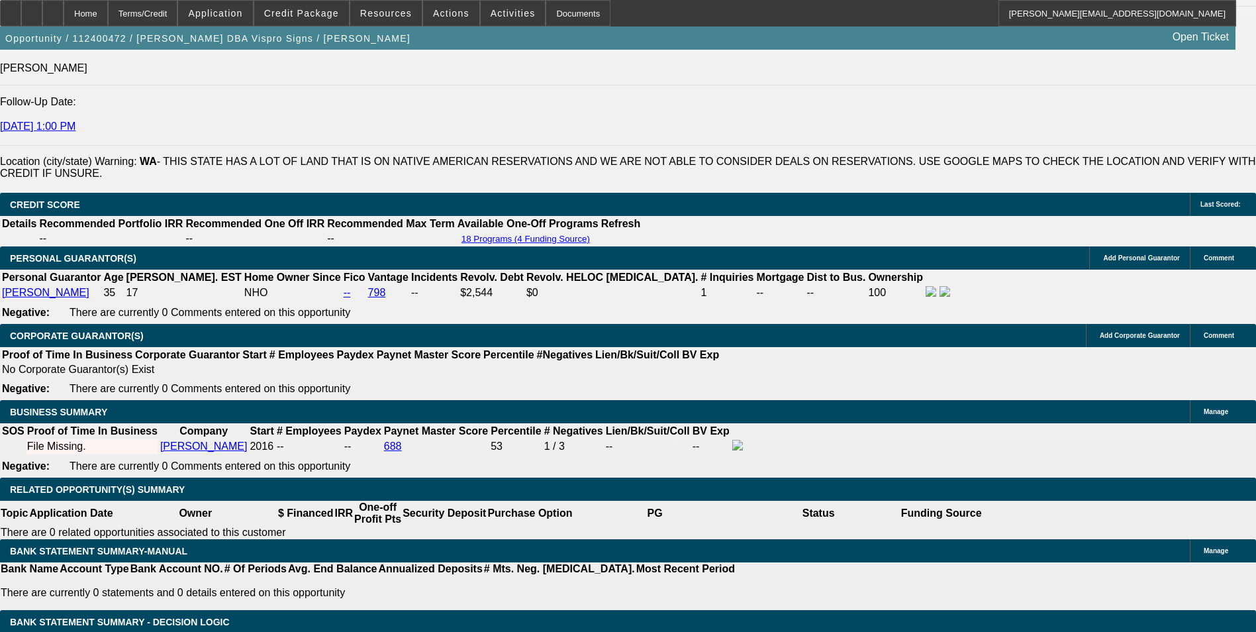
scroll to position [1656, 0]
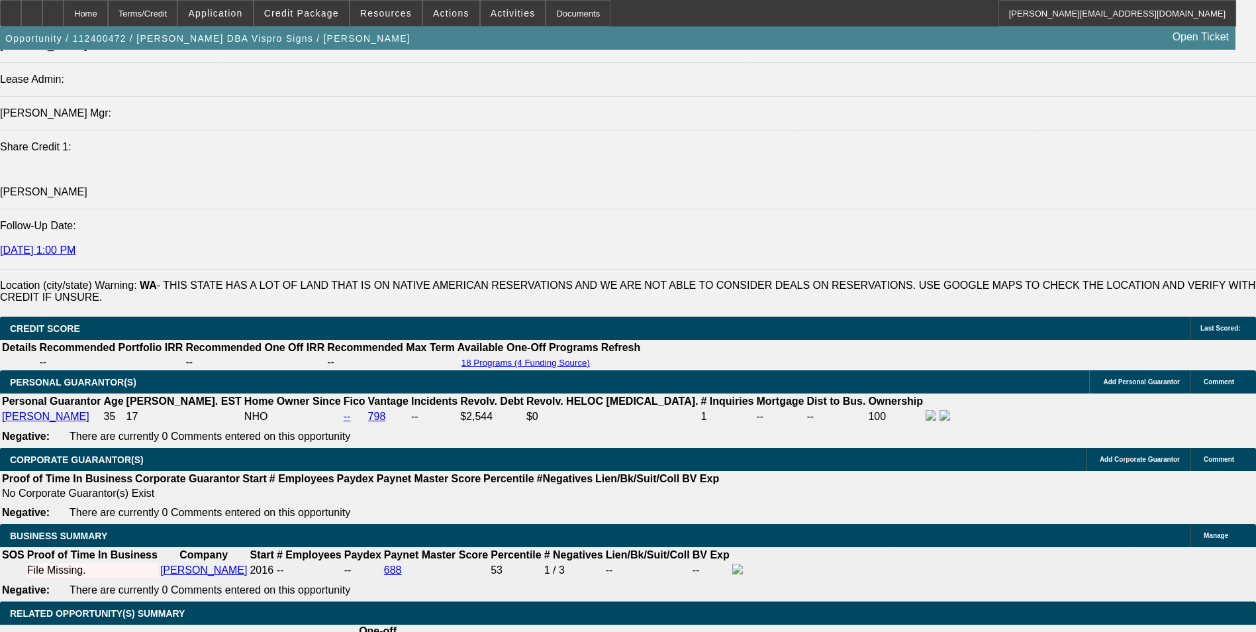
type input "12"
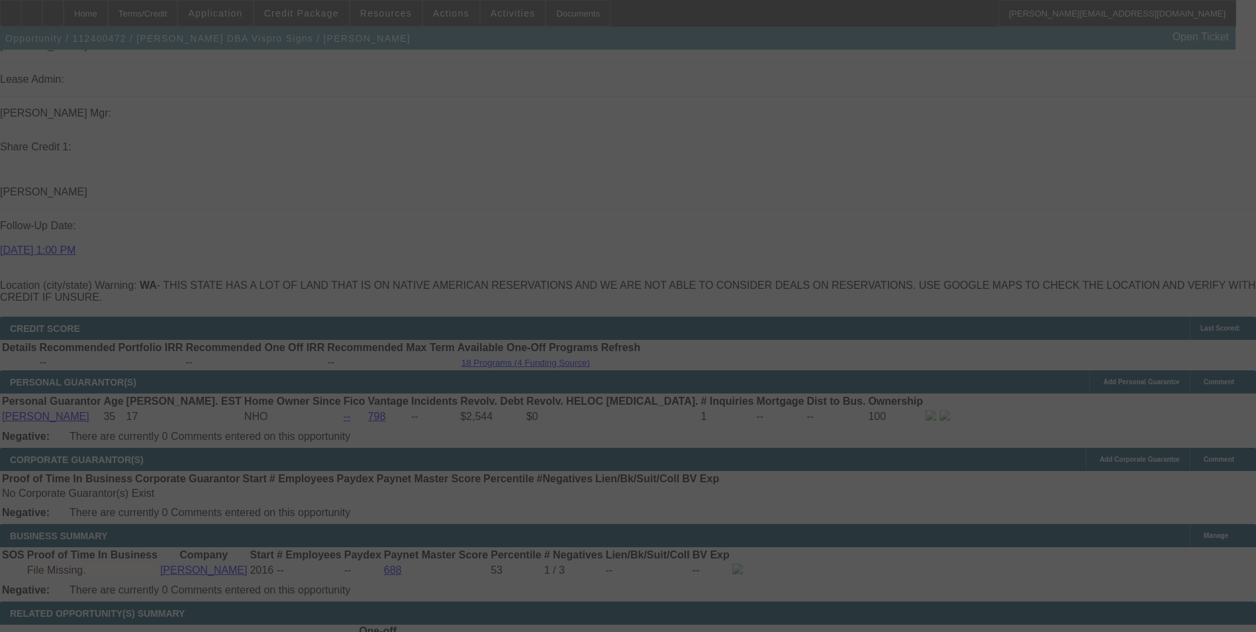
select select "0"
select select "6"
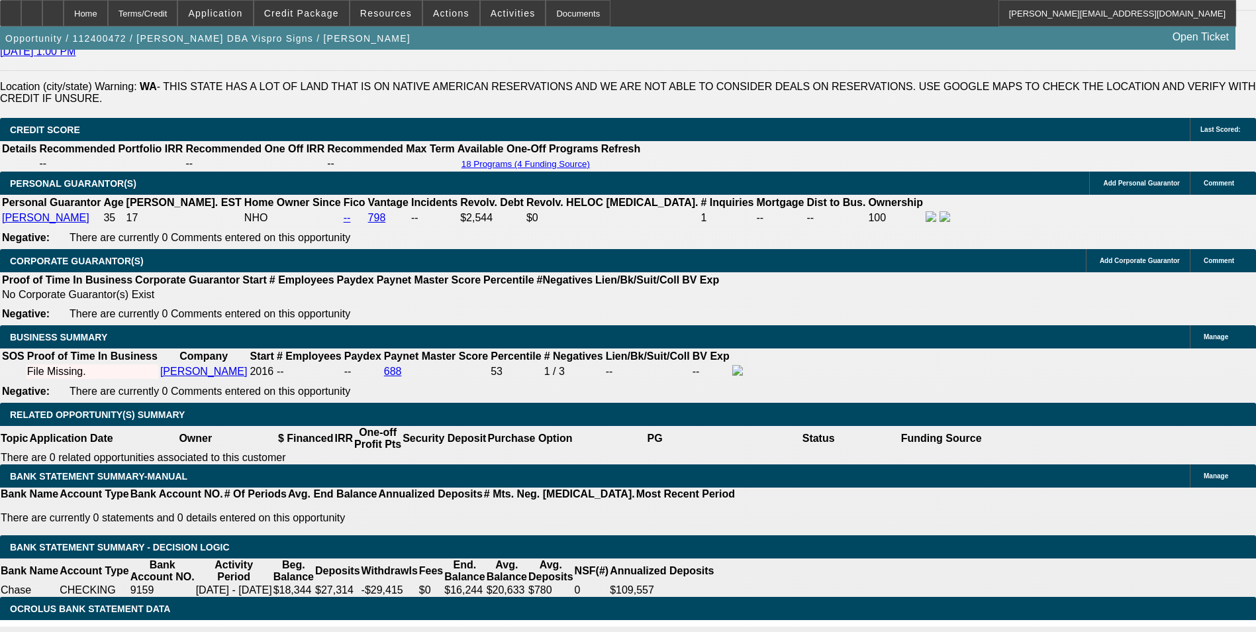
scroll to position [1920, 0]
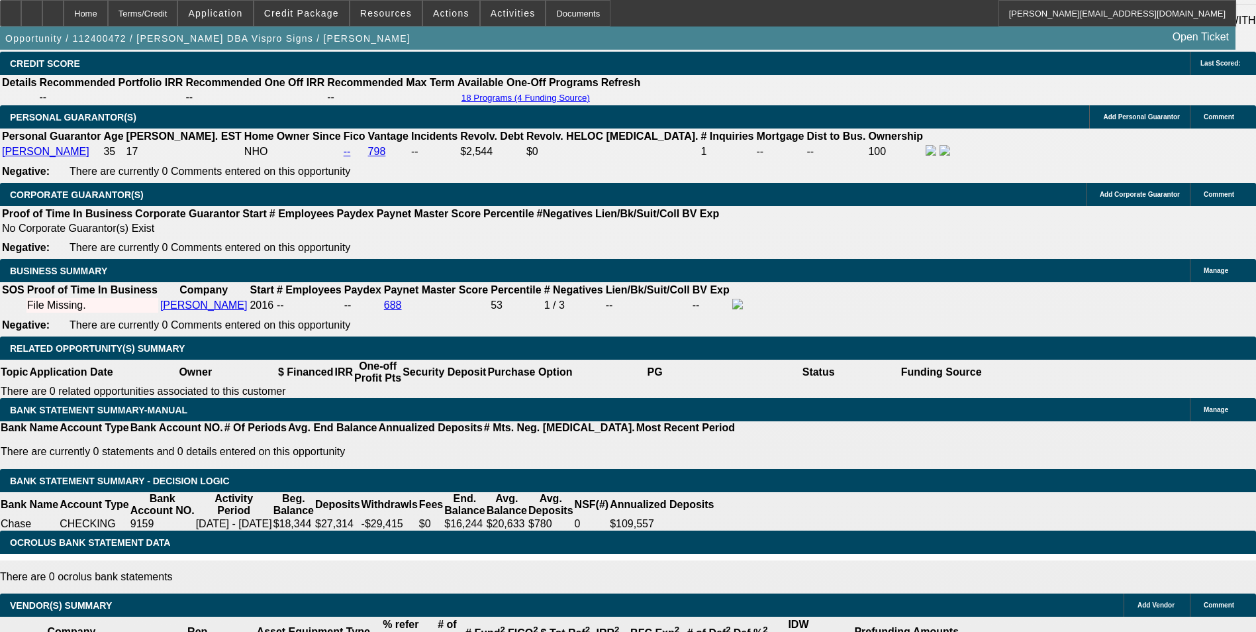
drag, startPoint x: 289, startPoint y: 209, endPoint x: 338, endPoint y: 191, distance: 53.0
type input "UNKNOWN"
type input "12."
type input "$422.64"
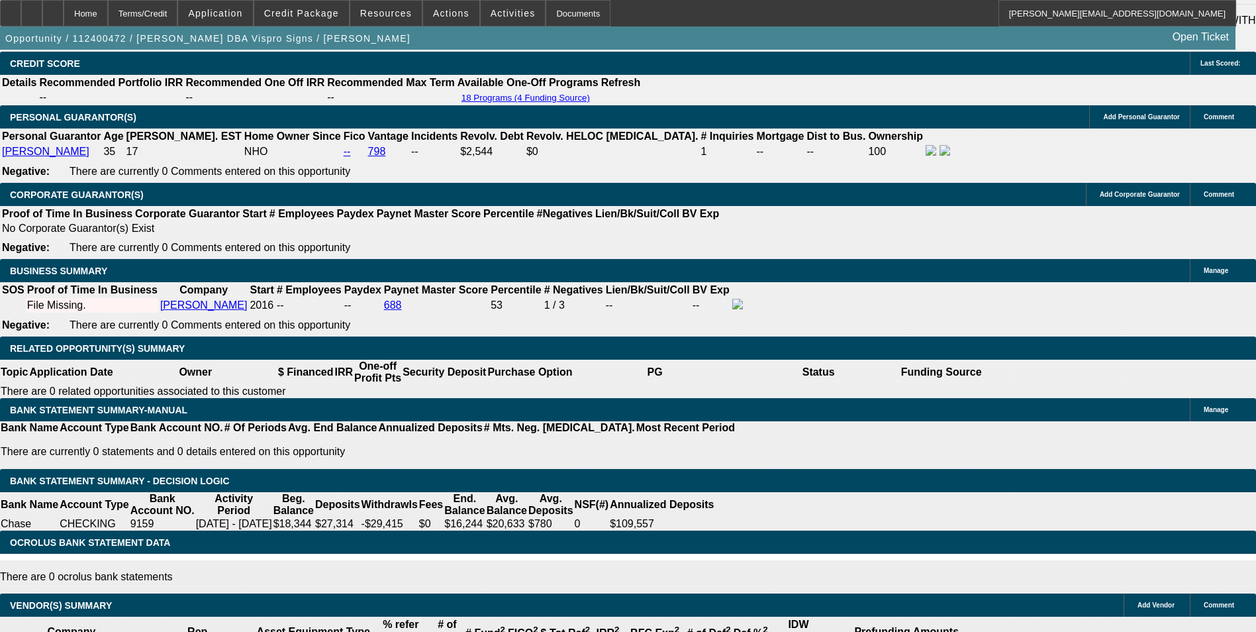
type input "12.7"
type input "$429.40"
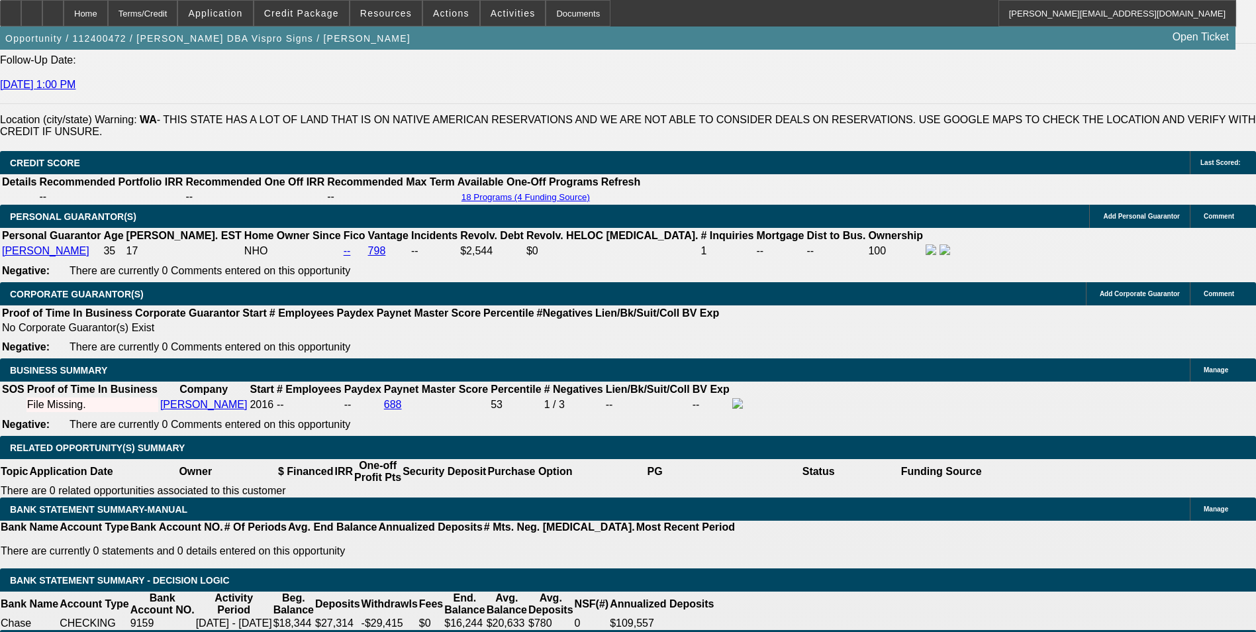
scroll to position [1656, 0]
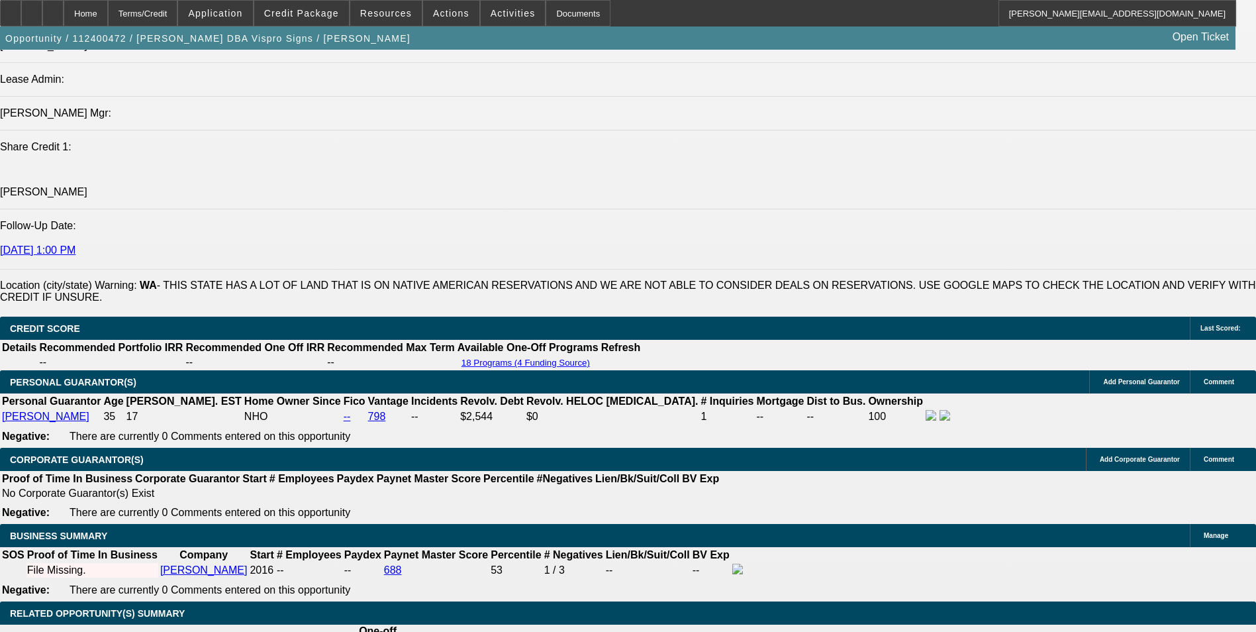
type input "12.7"
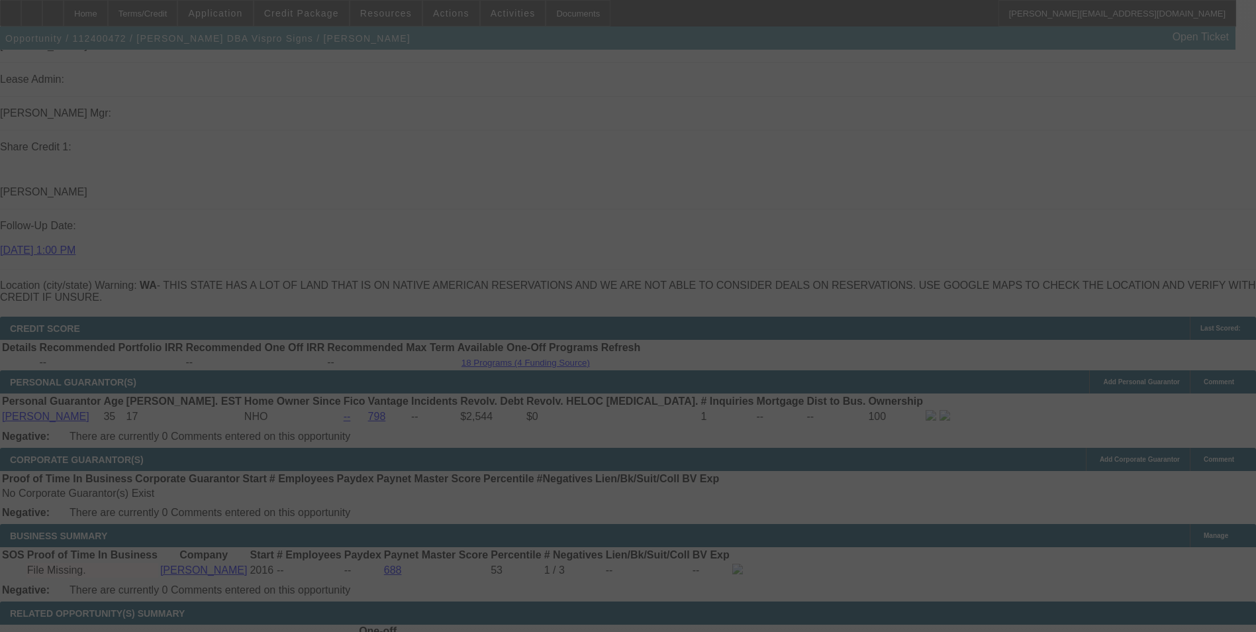
select select "0"
select select "6"
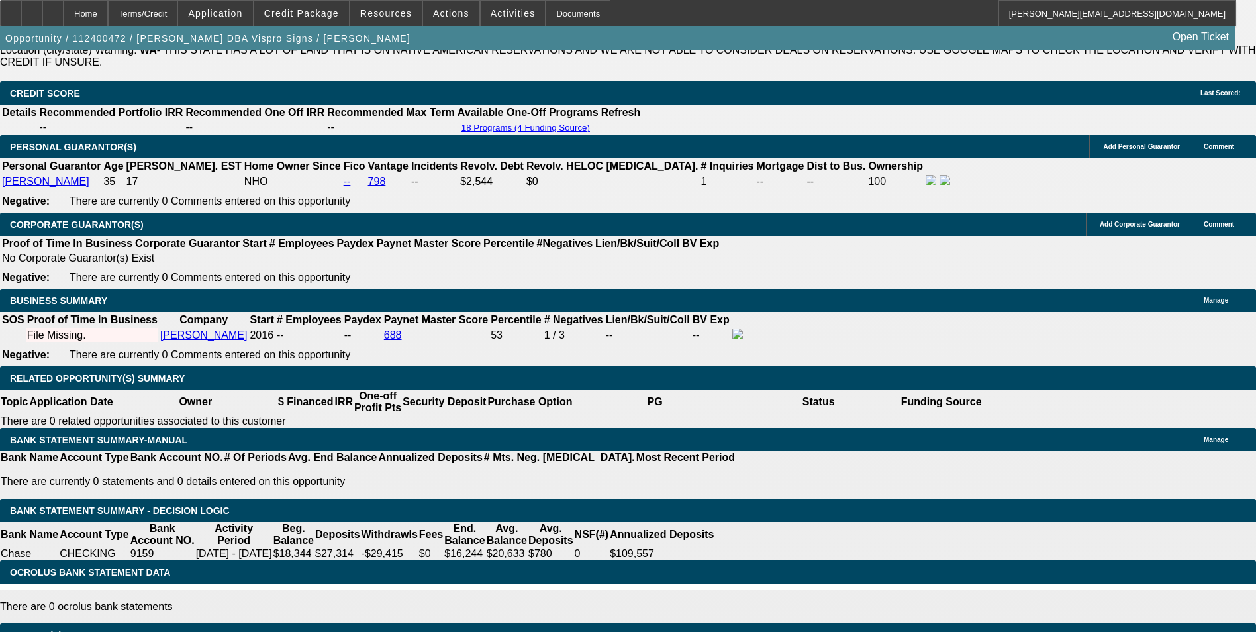
scroll to position [1920, 0]
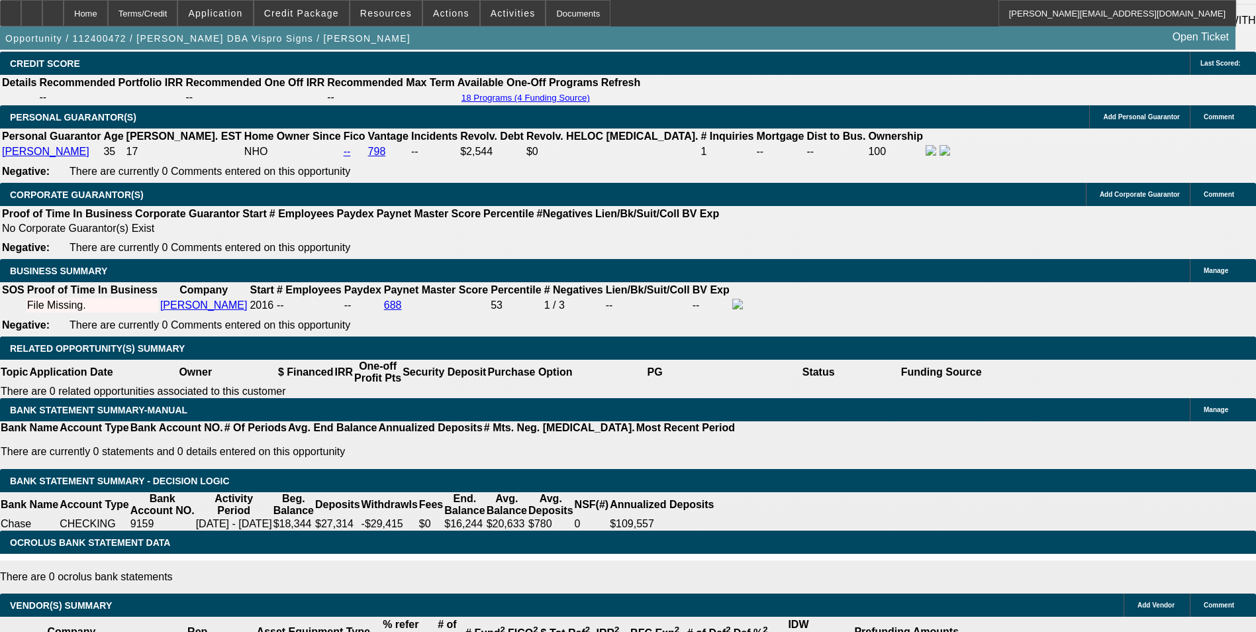
drag, startPoint x: 281, startPoint y: 211, endPoint x: 371, endPoint y: 176, distance: 97.0
type input "1"
type input "UNKNOWN"
type input "13"
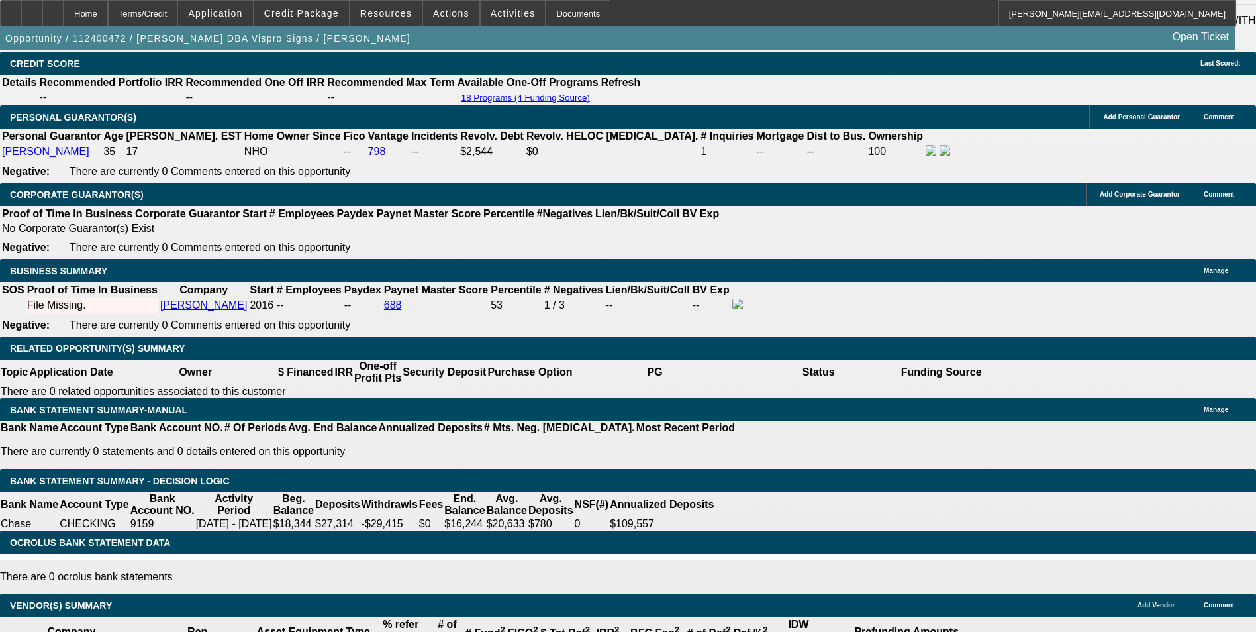
type input "$432.31"
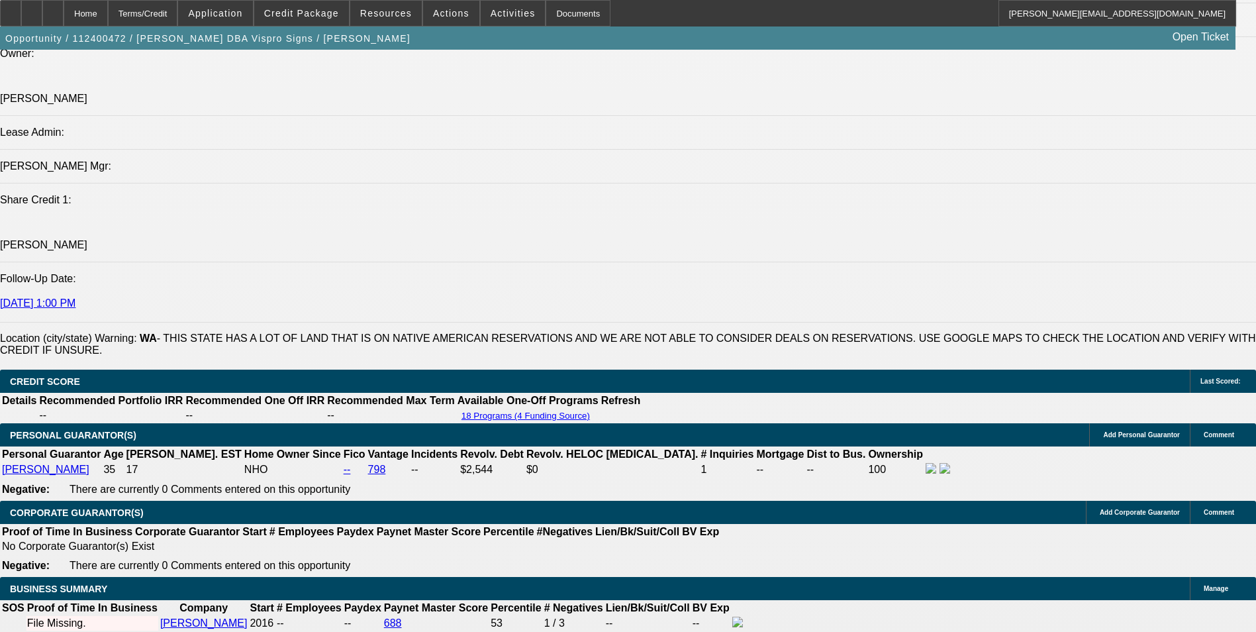
scroll to position [1589, 0]
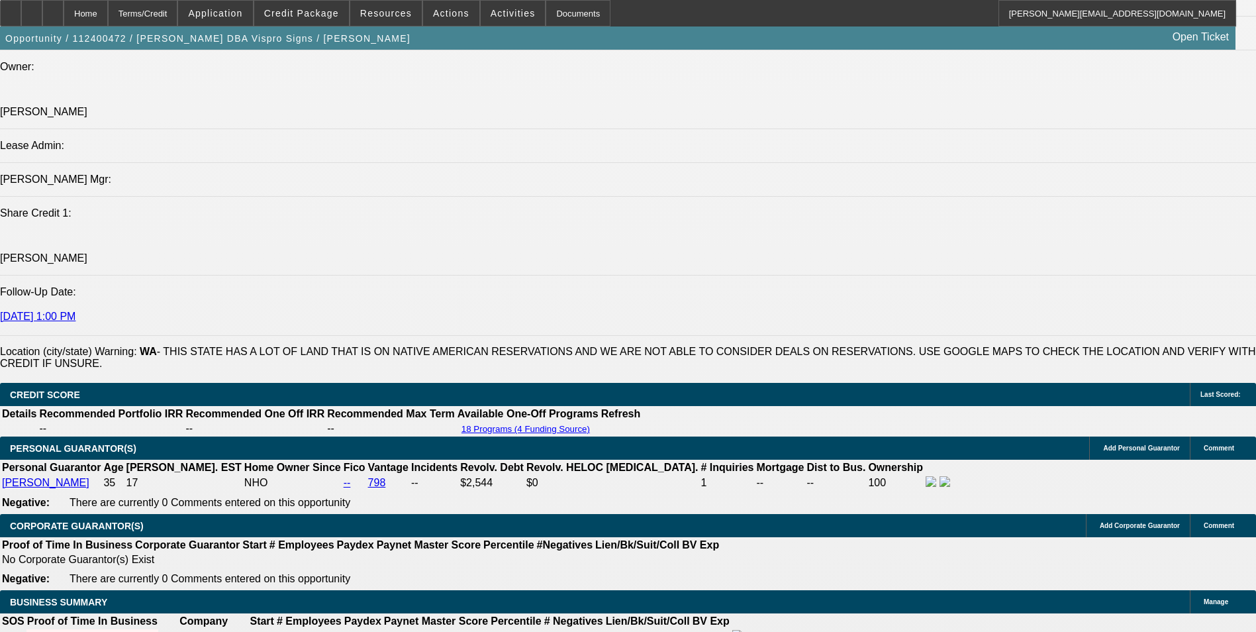
type input "13"
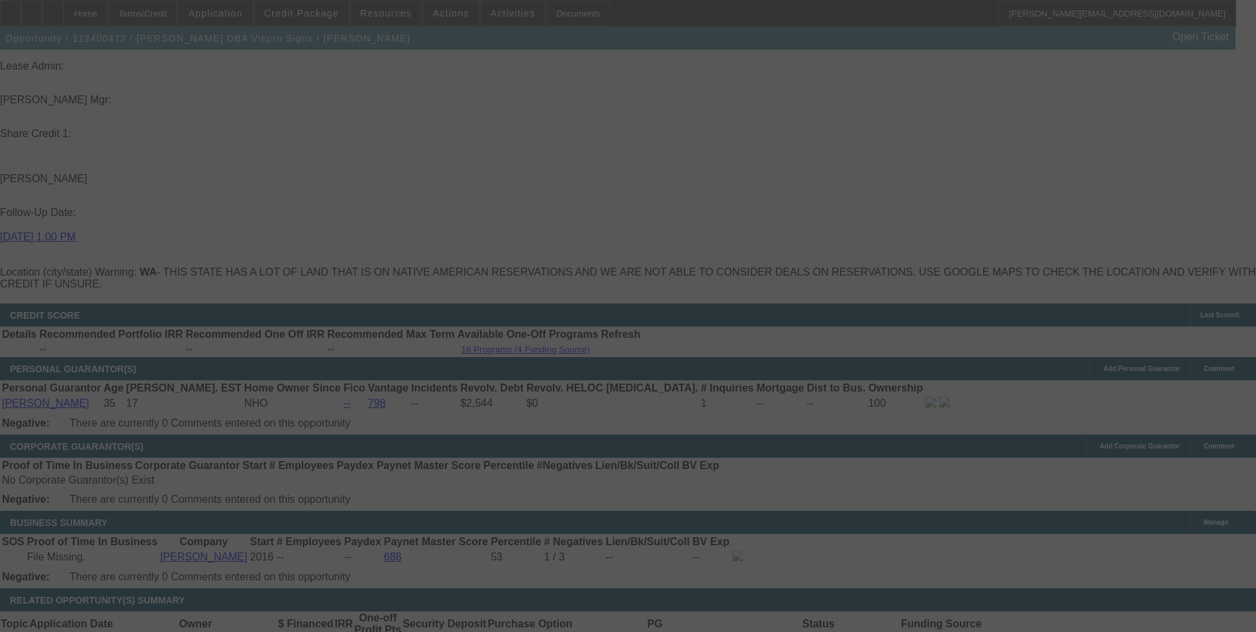
scroll to position [1656, 0]
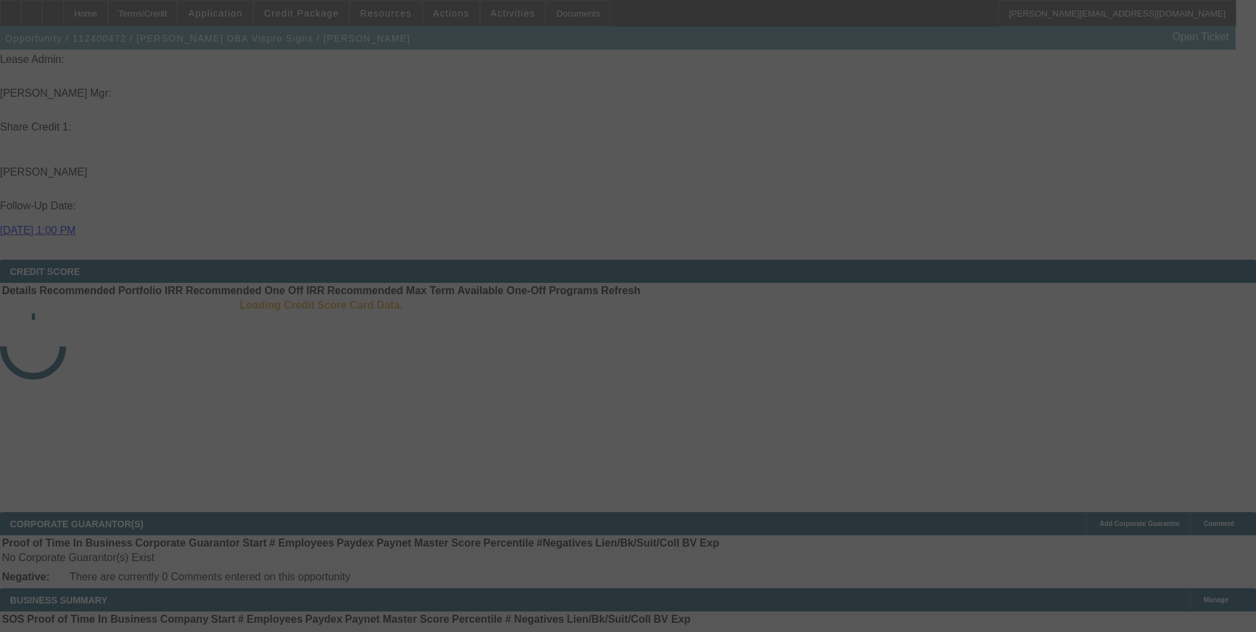
scroll to position [1618, 0]
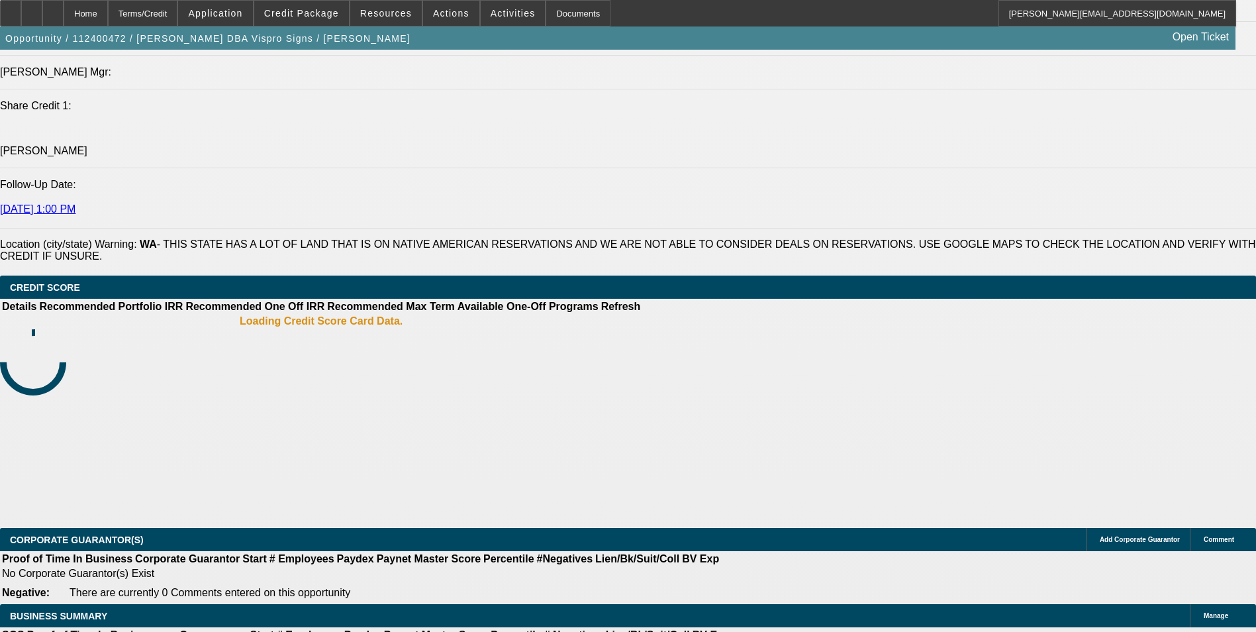
select select "0"
select select "3"
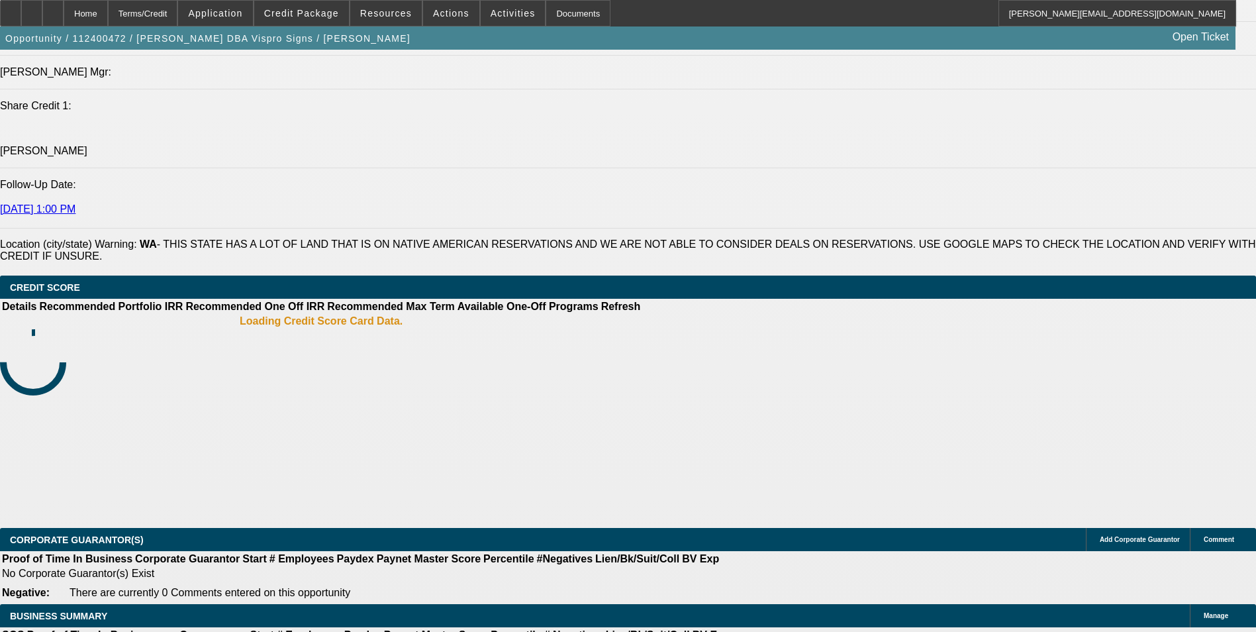
select select "0"
select select "3"
select select "0"
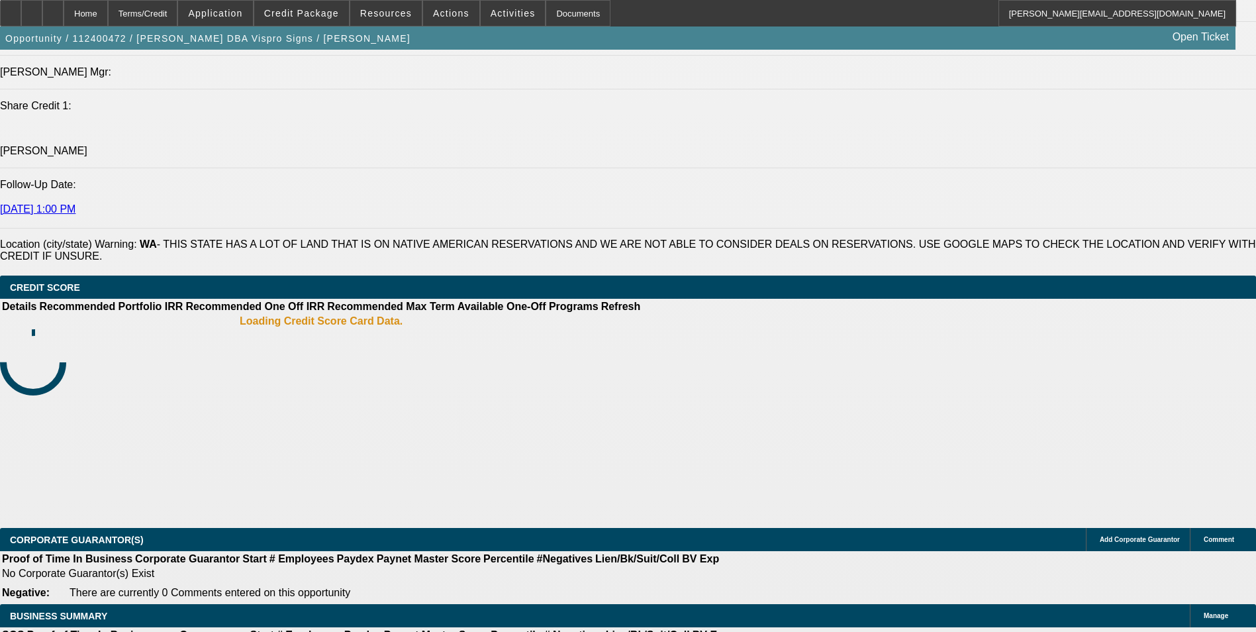
select select "3"
select select "0"
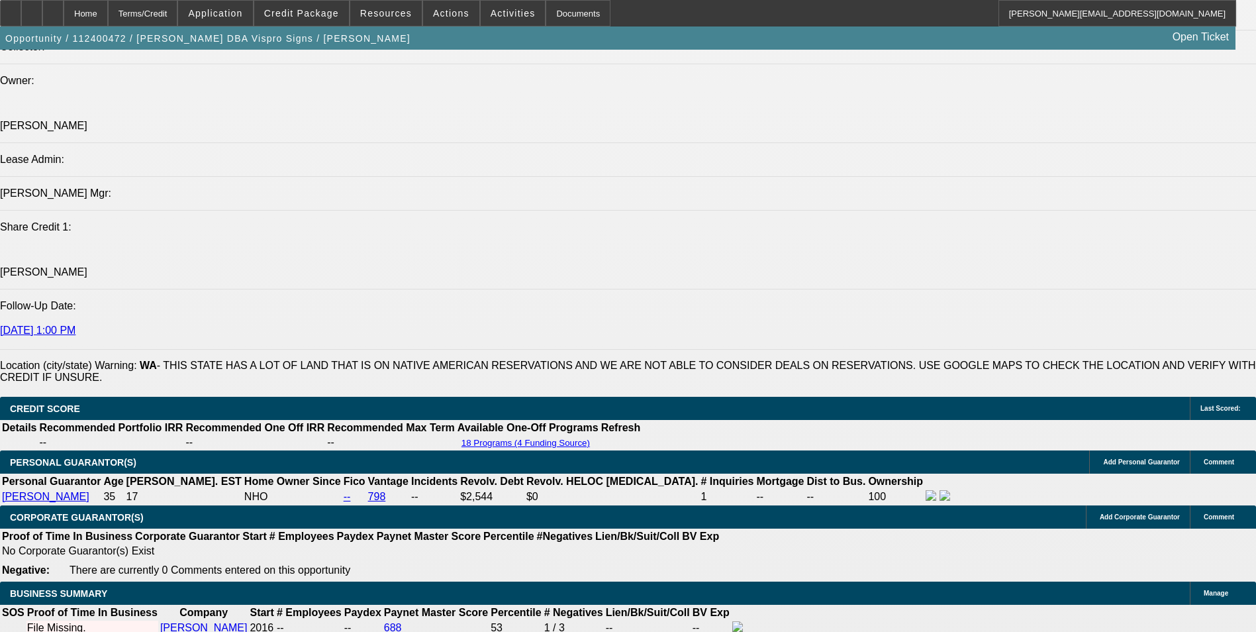
select select "1"
select select "6"
select select "1"
select select "2"
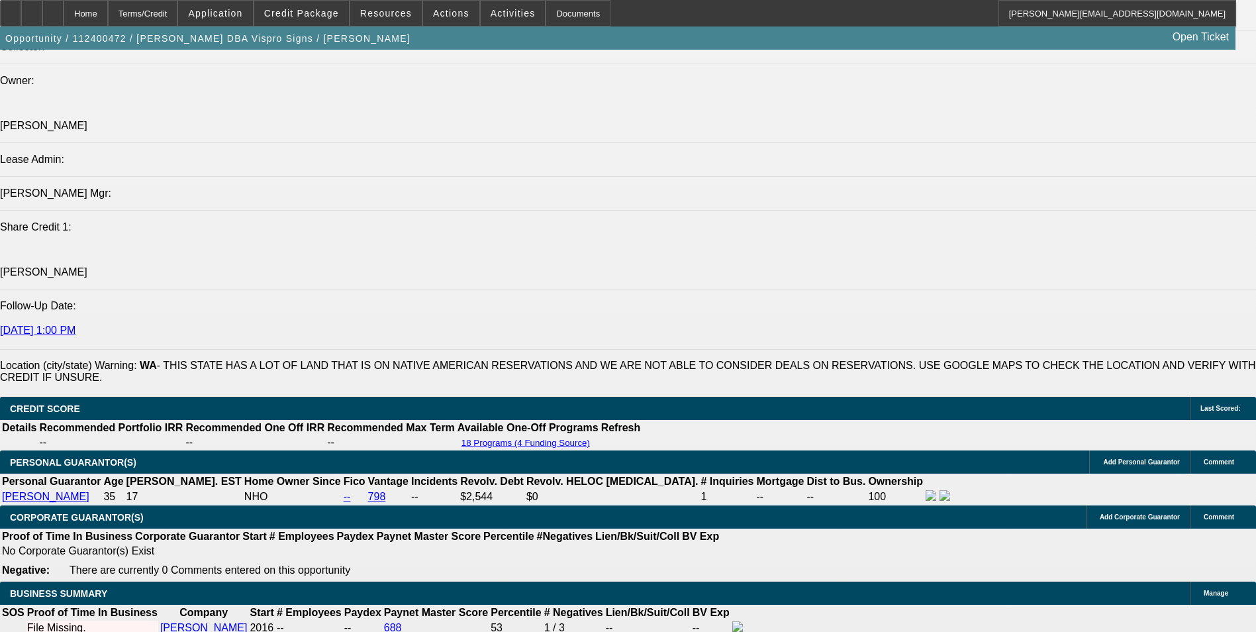
select select "6"
select select "1"
select select "2"
select select "6"
select select "1"
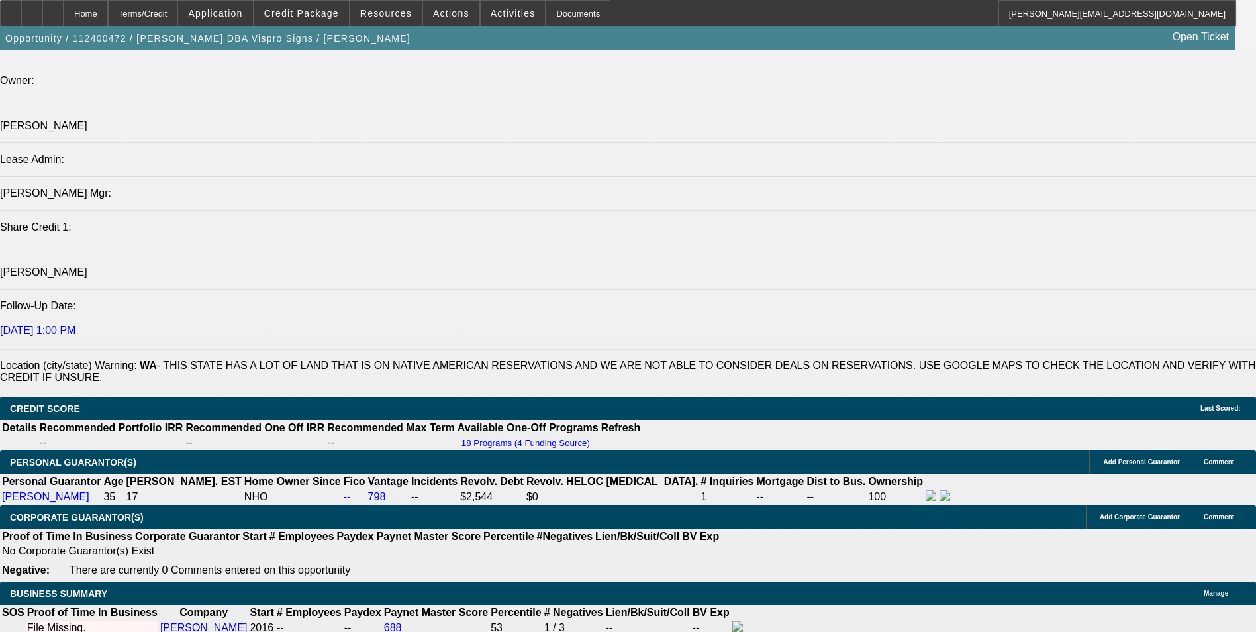
select select "2"
select select "6"
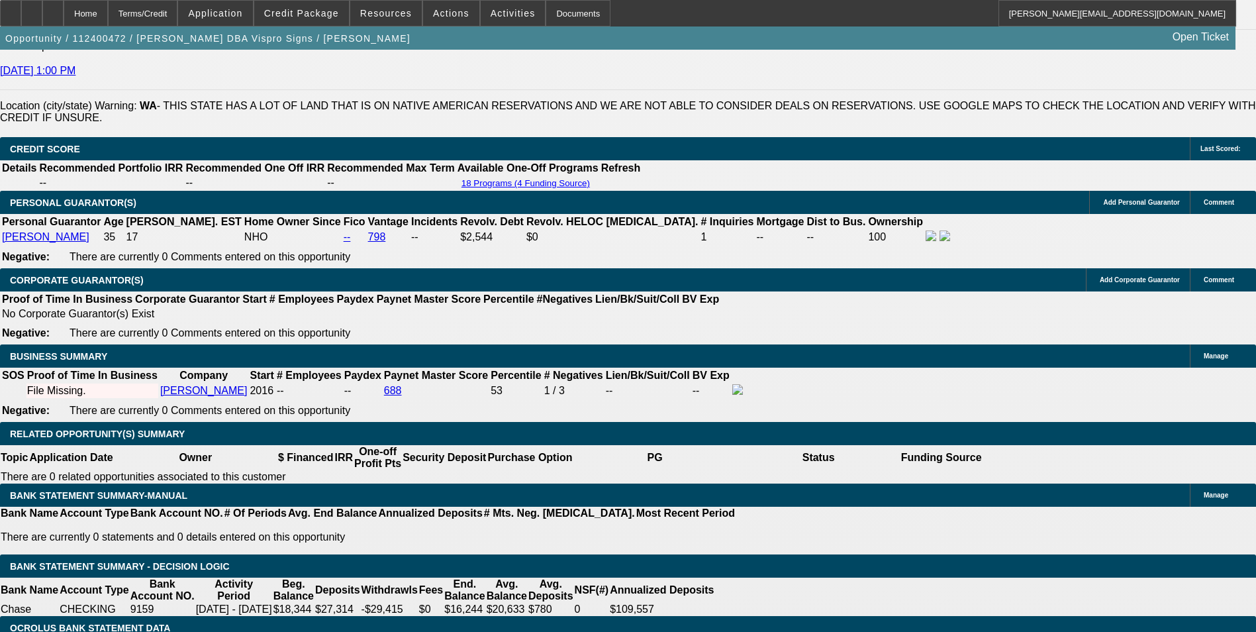
scroll to position [1794, 0]
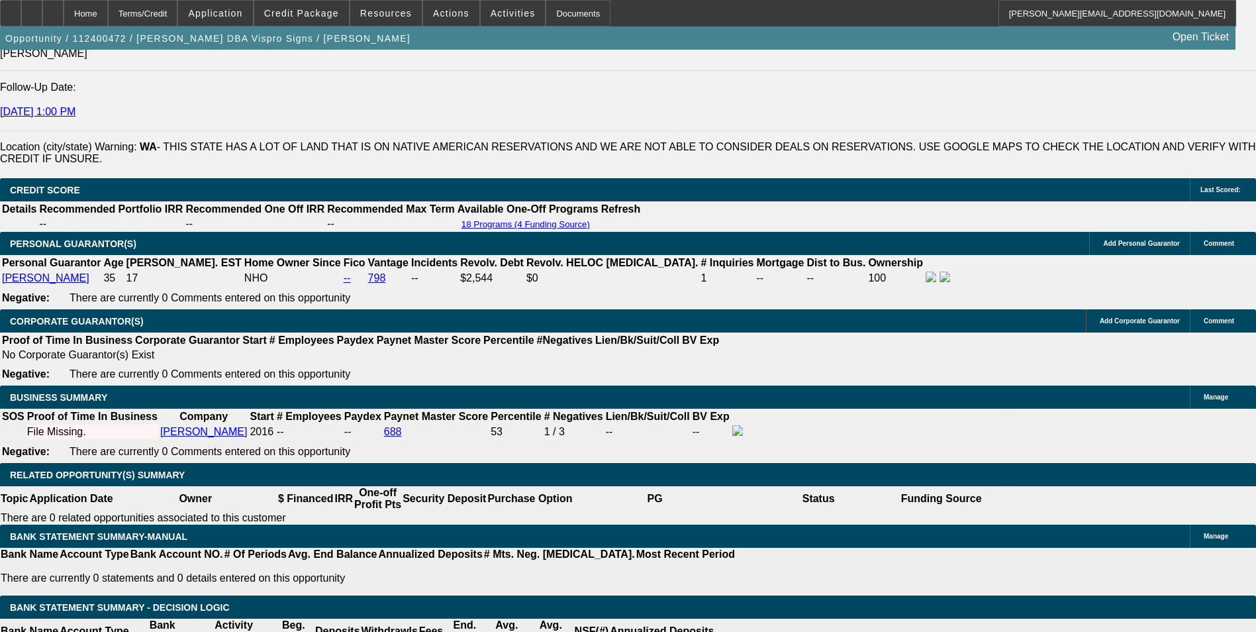
drag, startPoint x: 202, startPoint y: 337, endPoint x: 310, endPoint y: 330, distance: 108.2
type input "432"
type input "13"
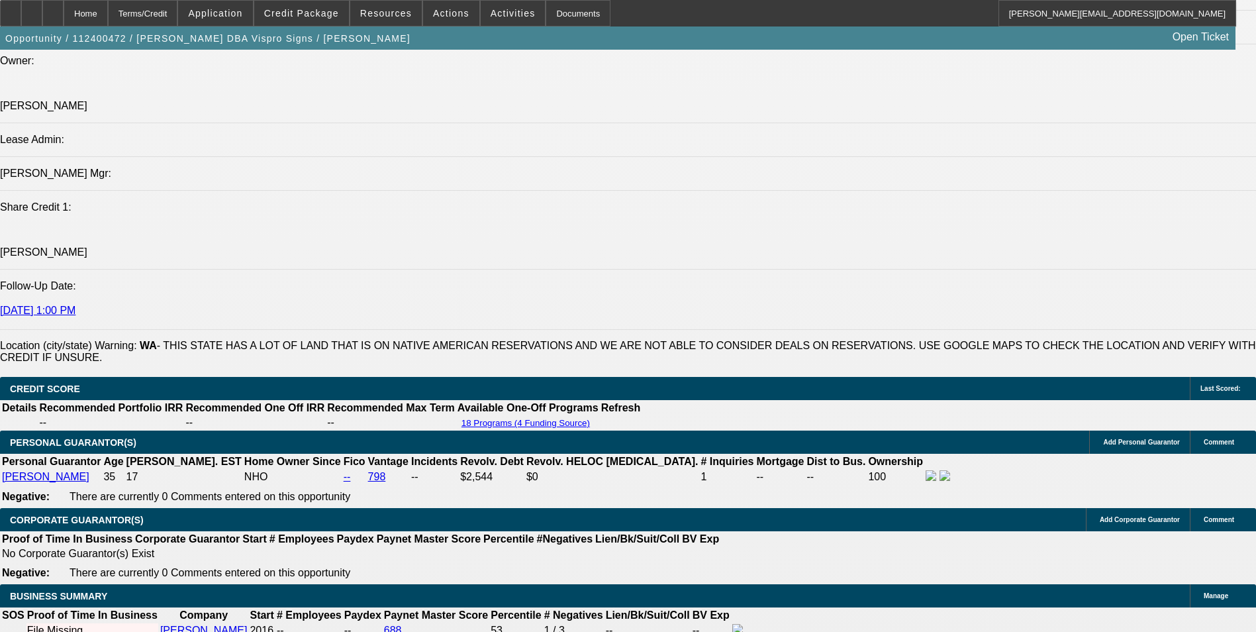
type input "$432.00"
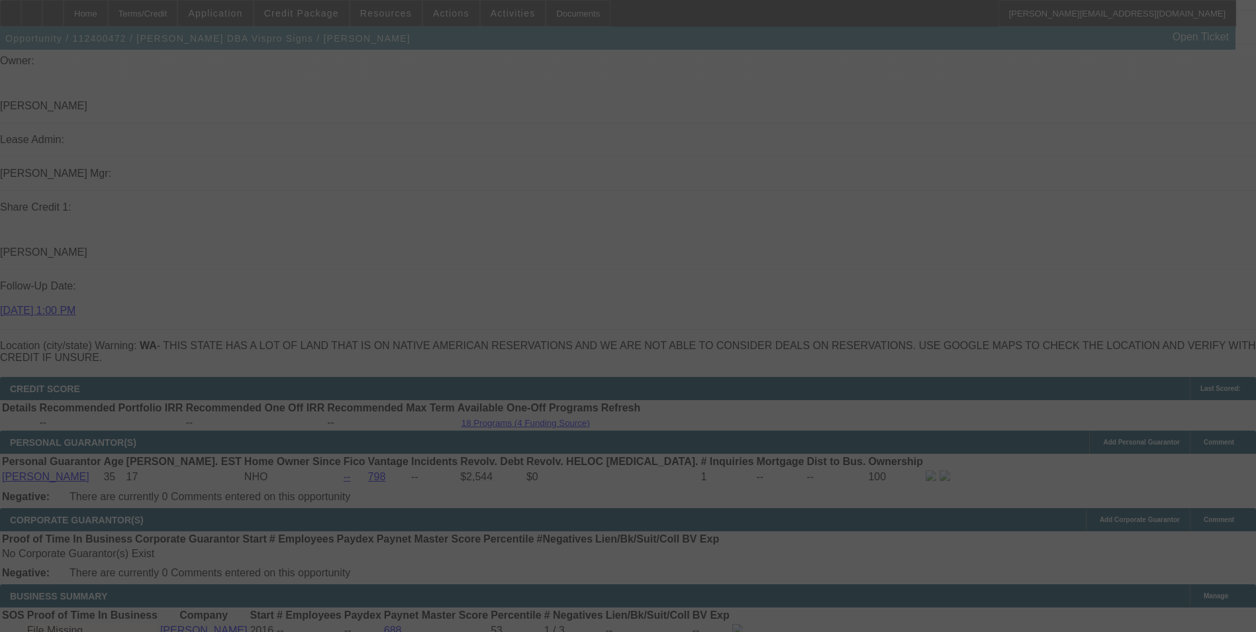
select select "0"
select select "6"
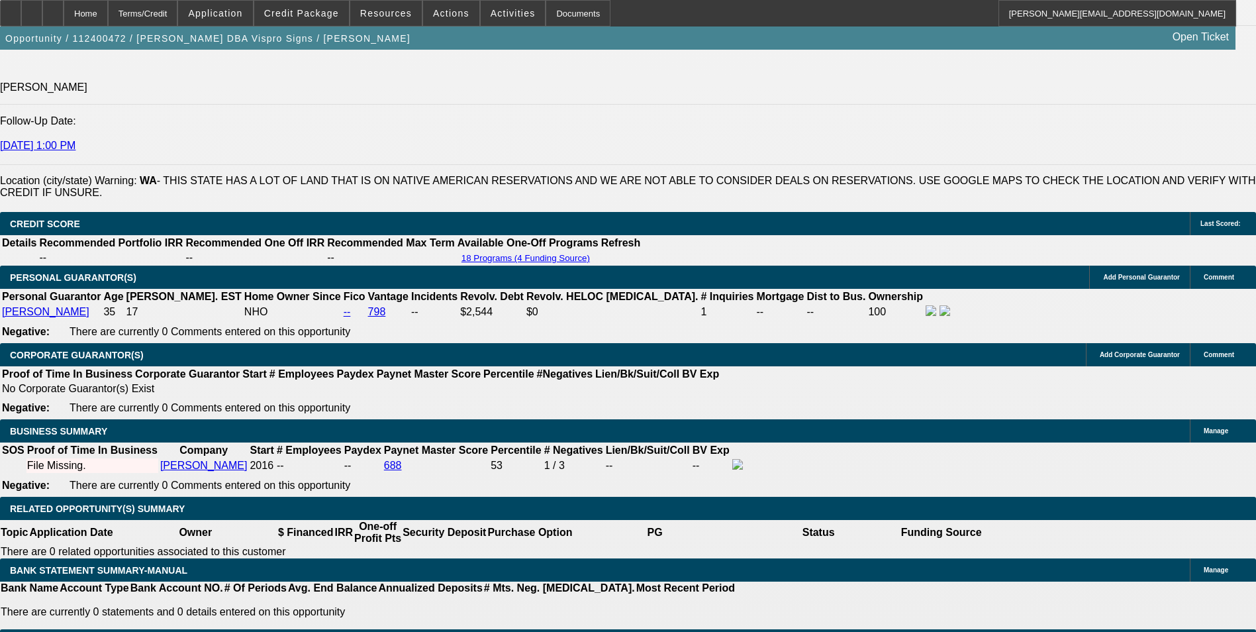
scroll to position [1728, 0]
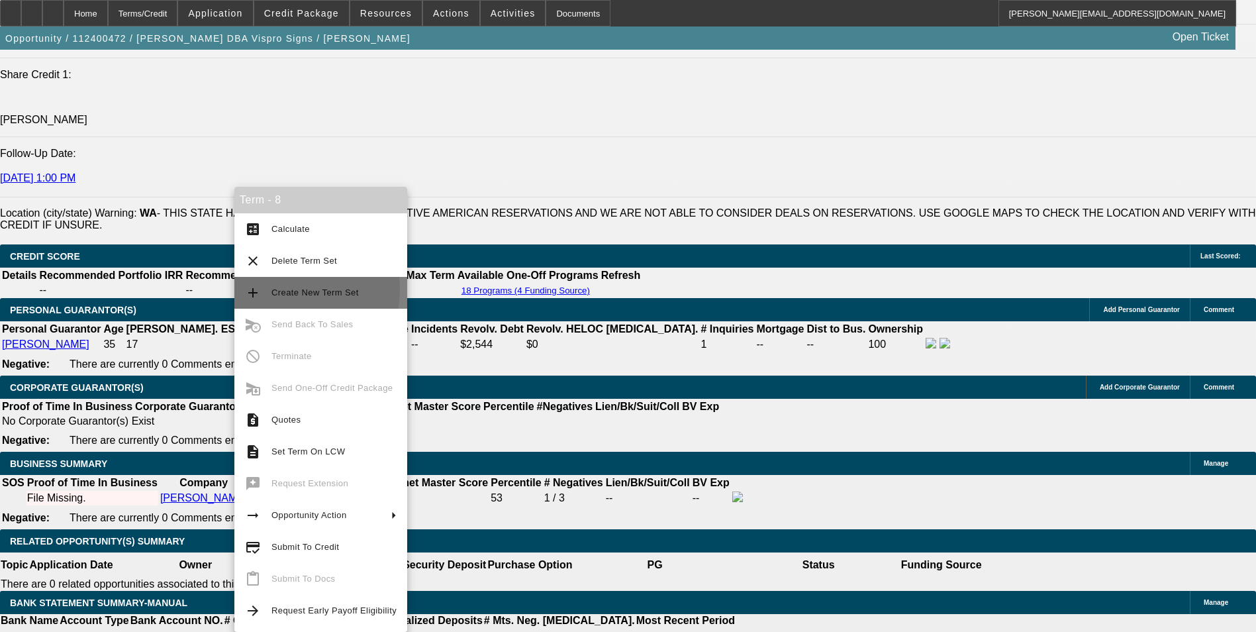
click at [273, 289] on span "Create New Term Set" at bounding box center [315, 292] width 87 height 10
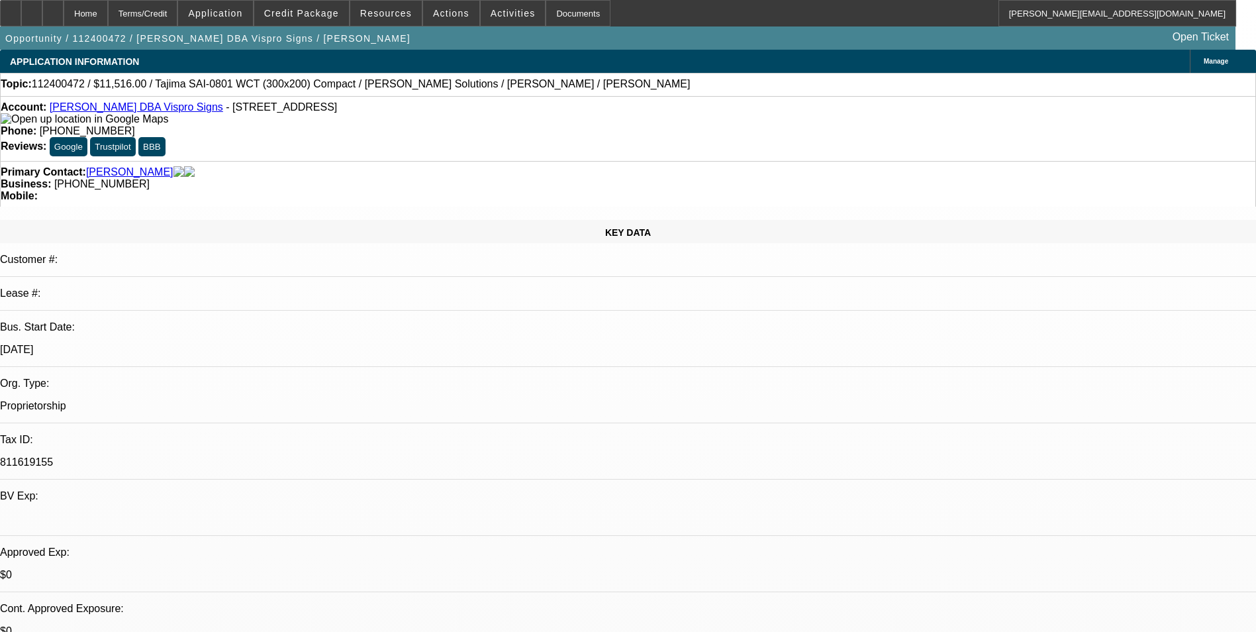
select select "0"
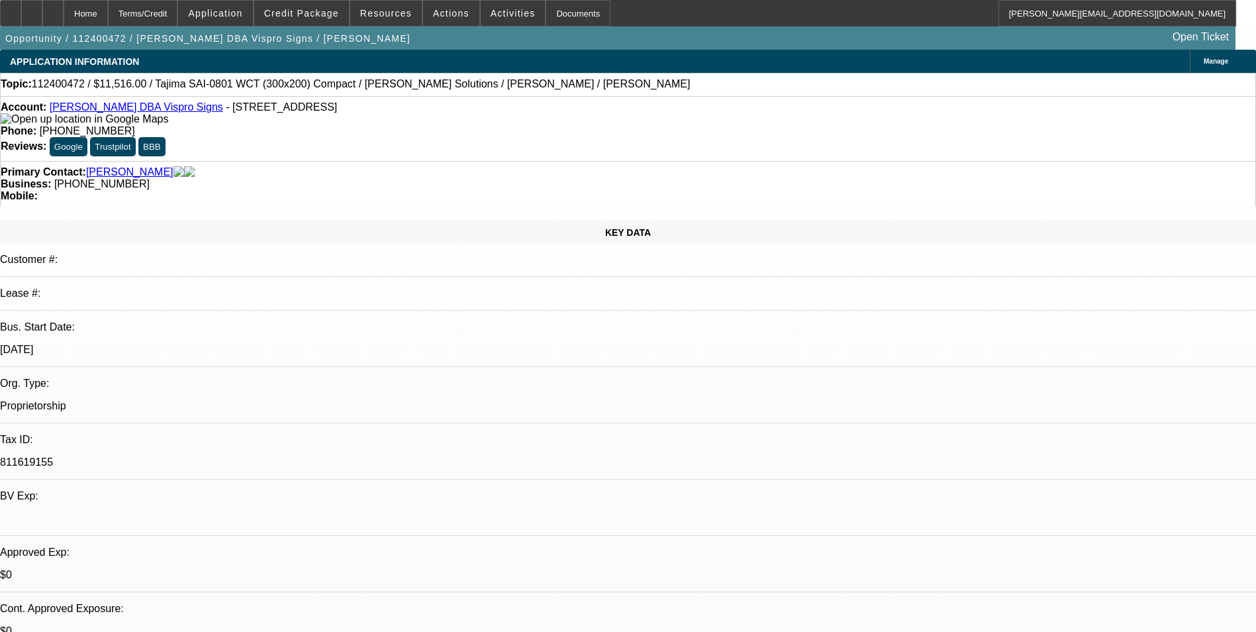
select select "0"
select select "3"
select select "0"
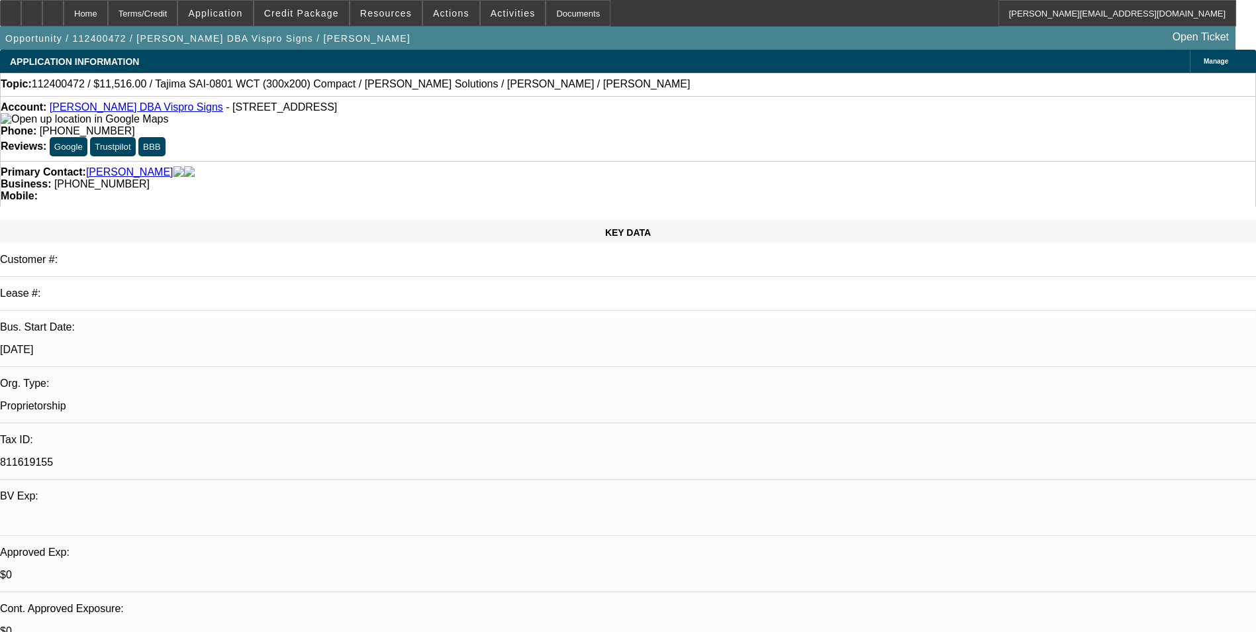
select select "3"
select select "0"
select select "1"
select select "6"
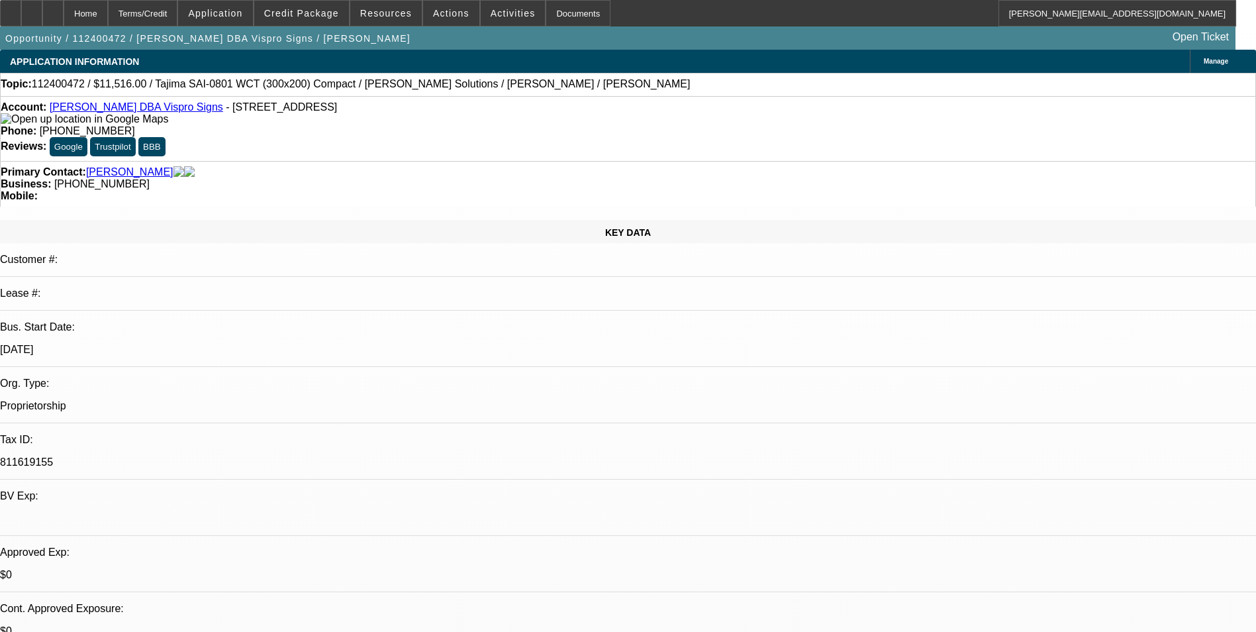
select select "1"
select select "6"
select select "1"
select select "2"
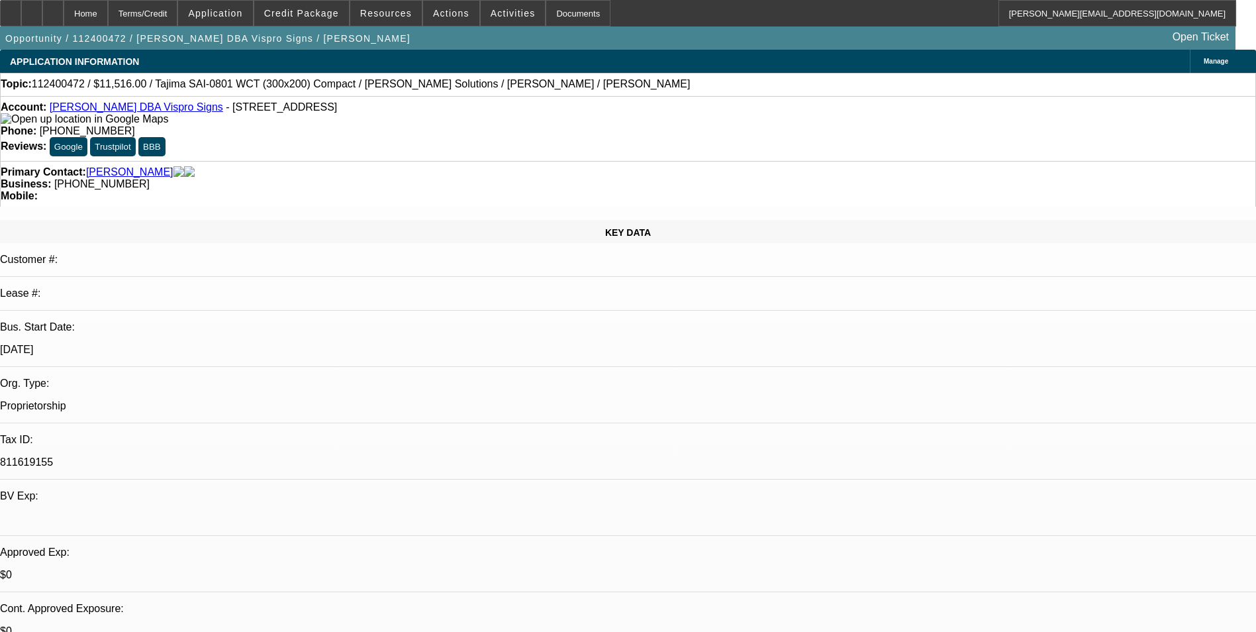
select select "6"
select select "1"
select select "2"
select select "6"
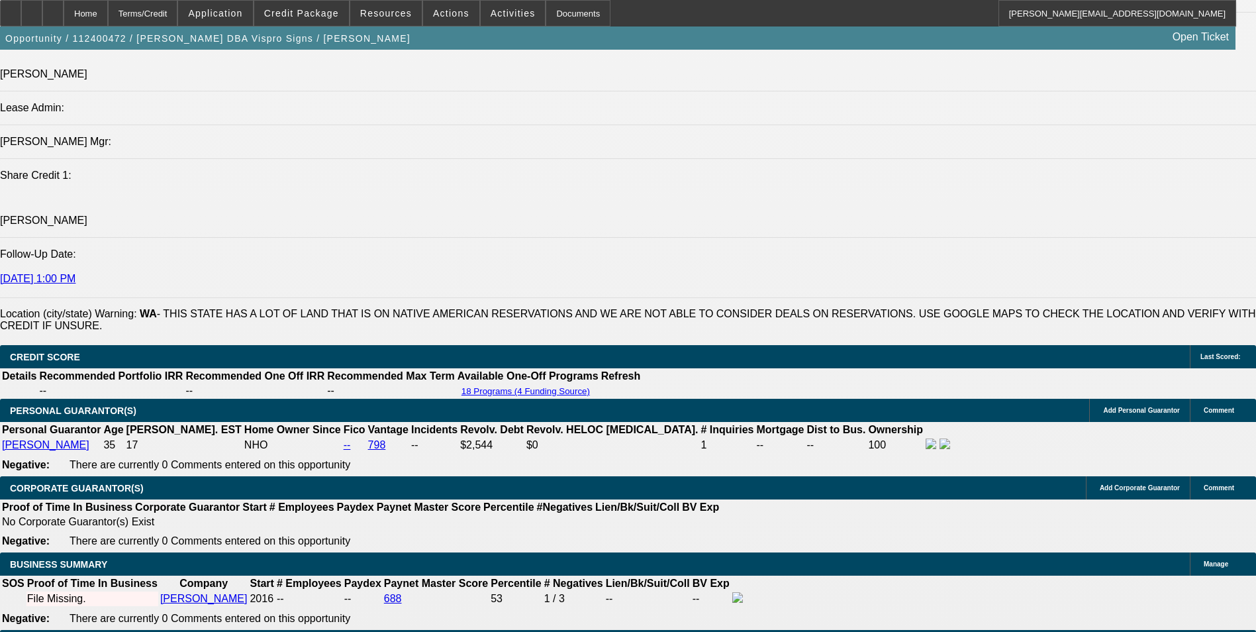
scroll to position [1722, 0]
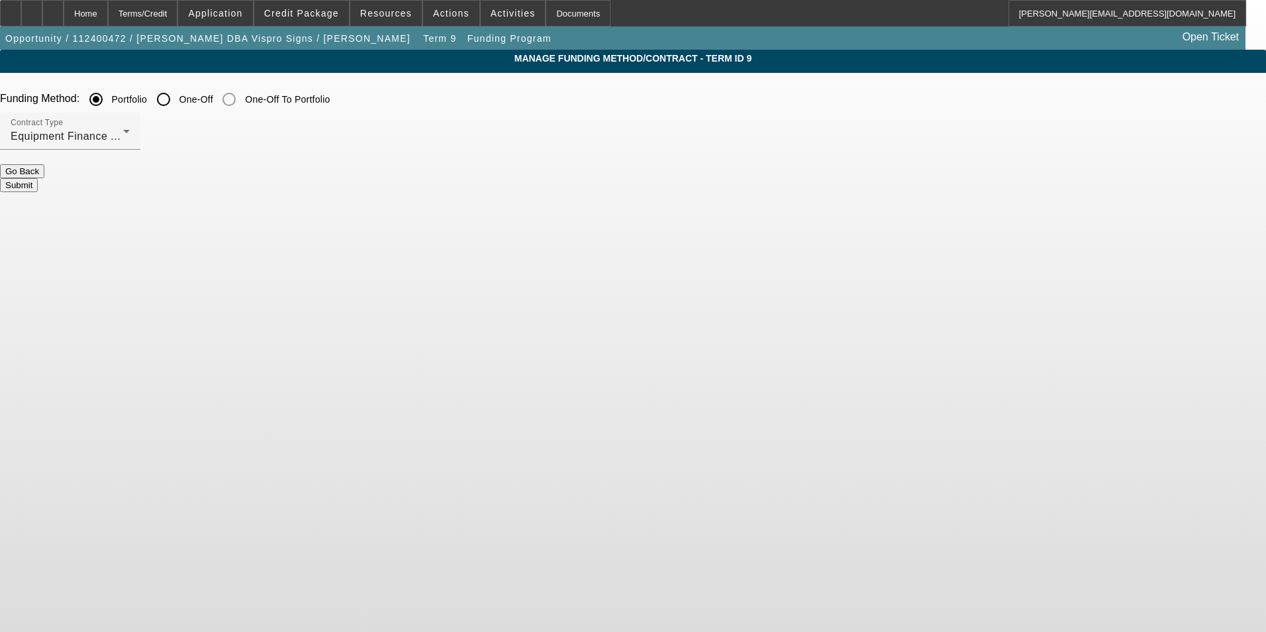
click at [177, 98] on input "One-Off" at bounding box center [163, 99] width 26 height 26
radio input "true"
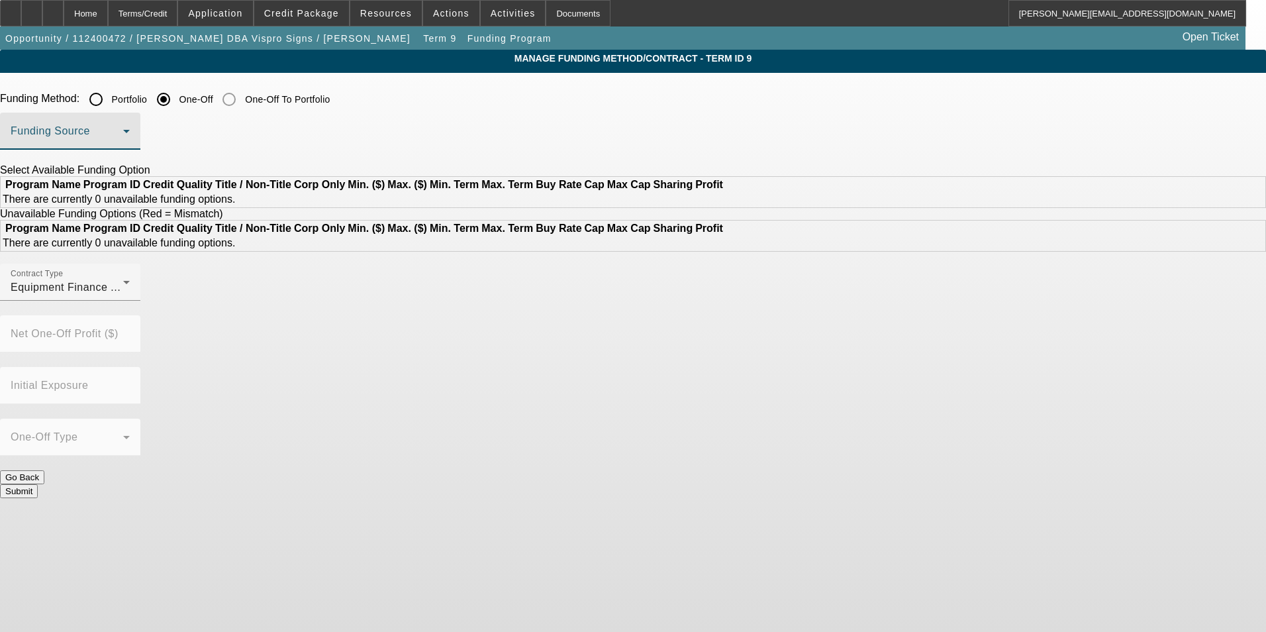
click at [123, 137] on span at bounding box center [67, 136] width 113 height 16
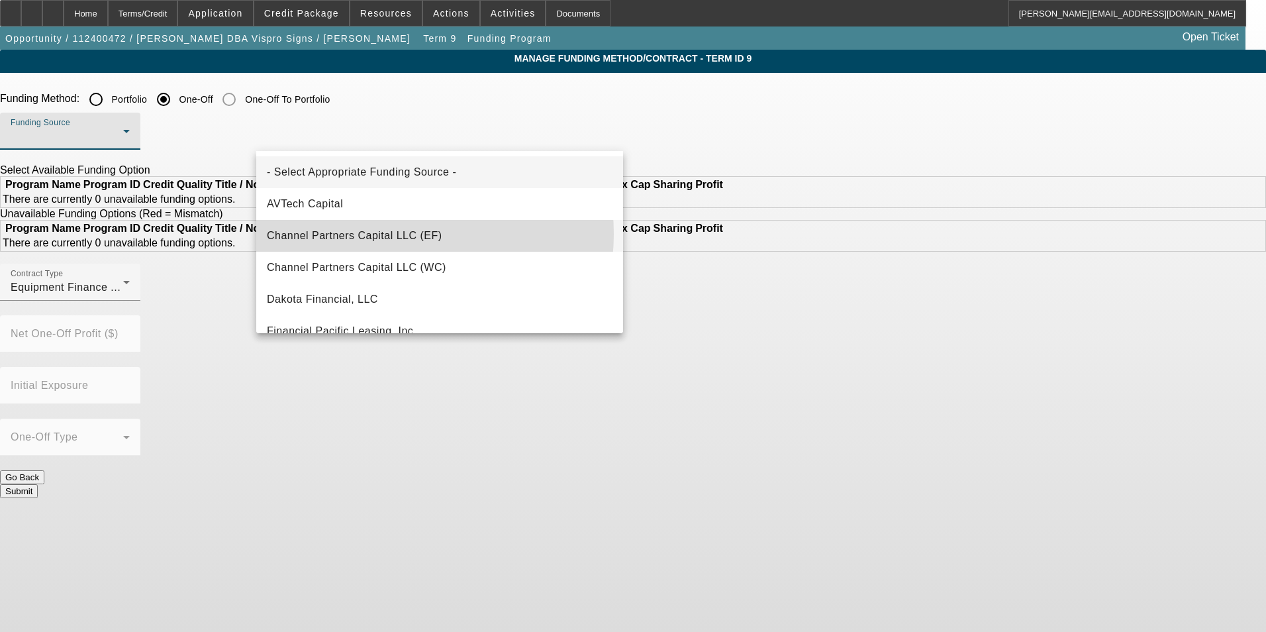
click at [390, 234] on span "Channel Partners Capital LLC (EF)" at bounding box center [354, 236] width 175 height 16
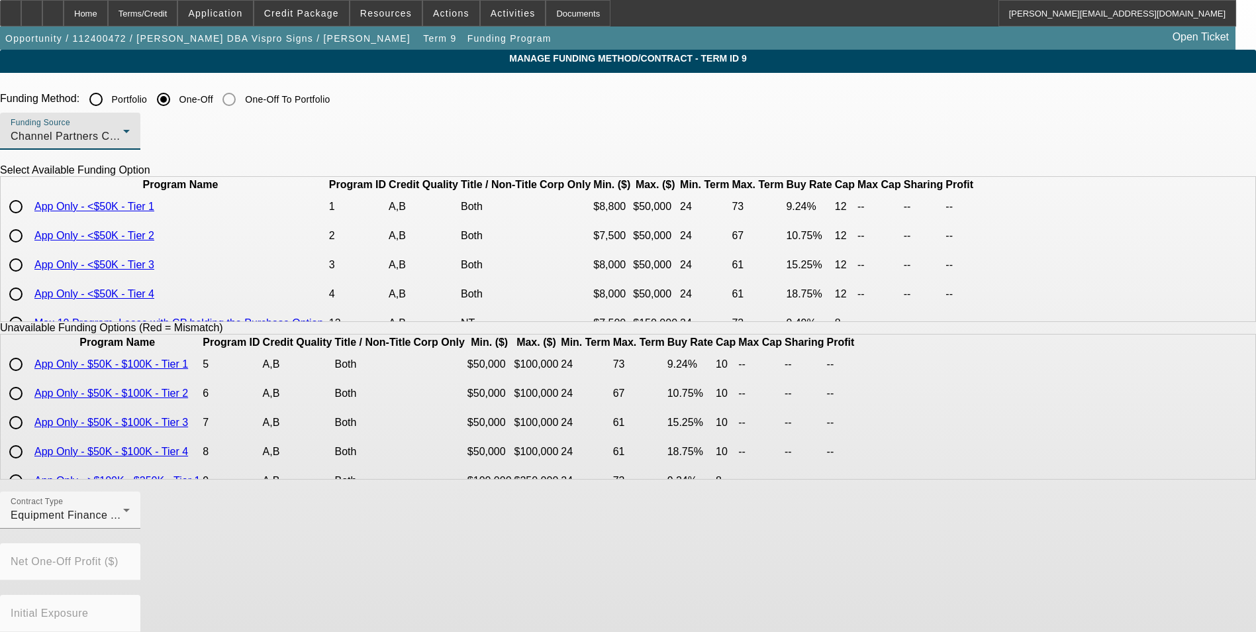
click at [29, 249] on input "radio" at bounding box center [16, 236] width 26 height 26
radio input "true"
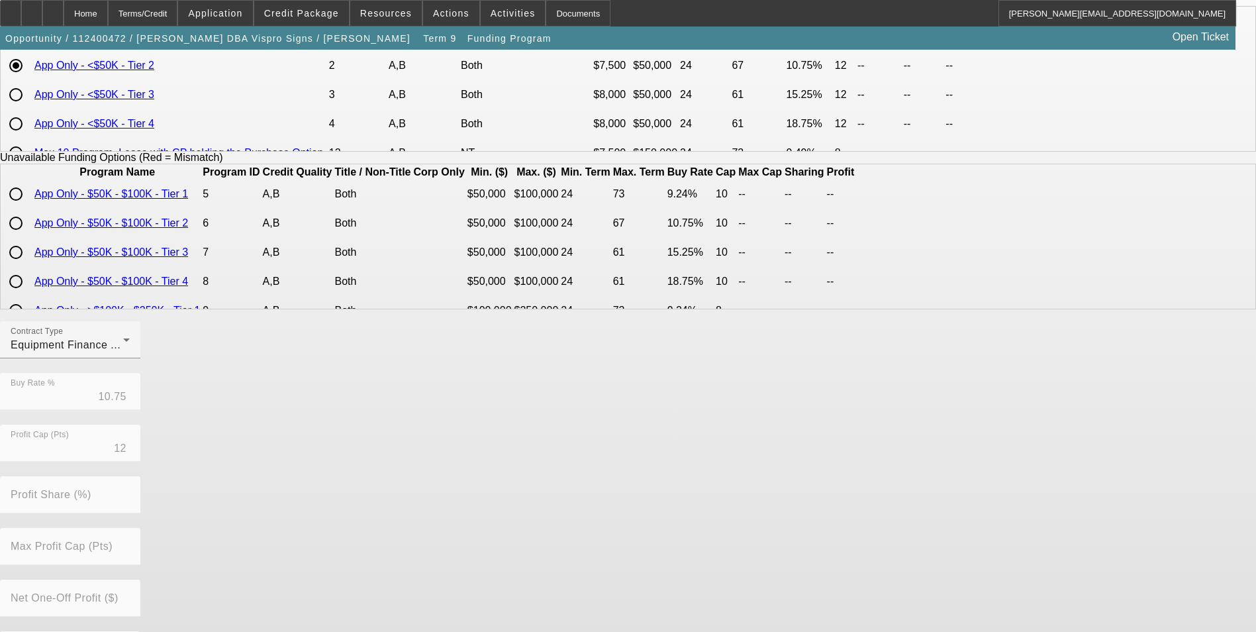
scroll to position [272, 0]
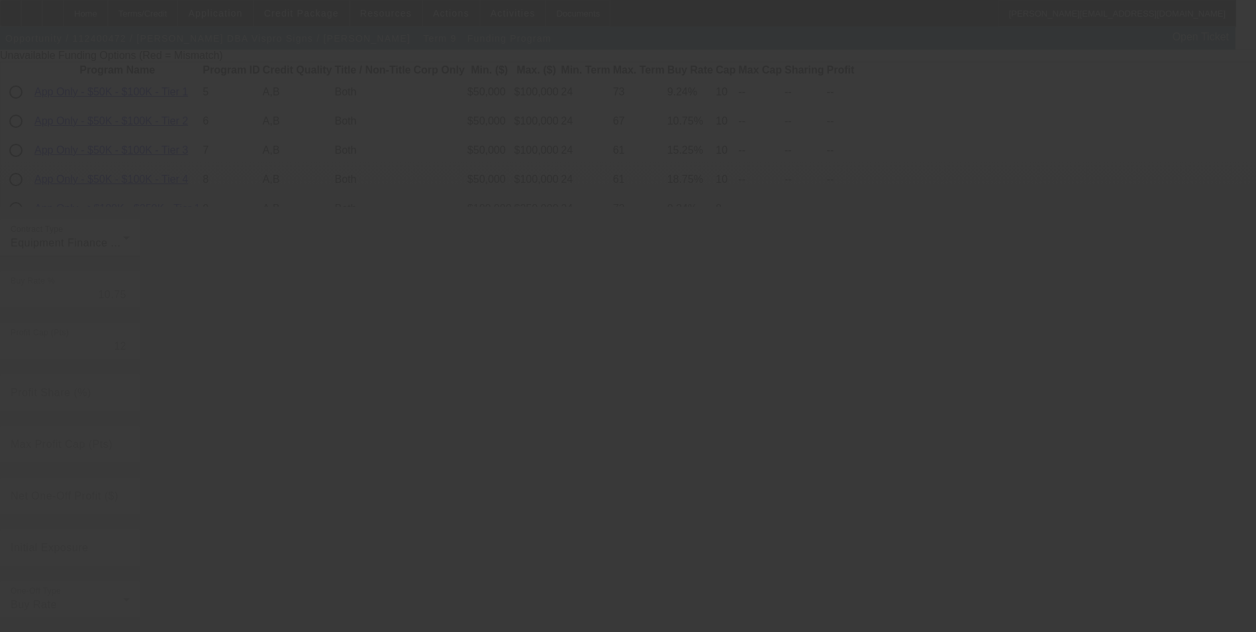
radio input "true"
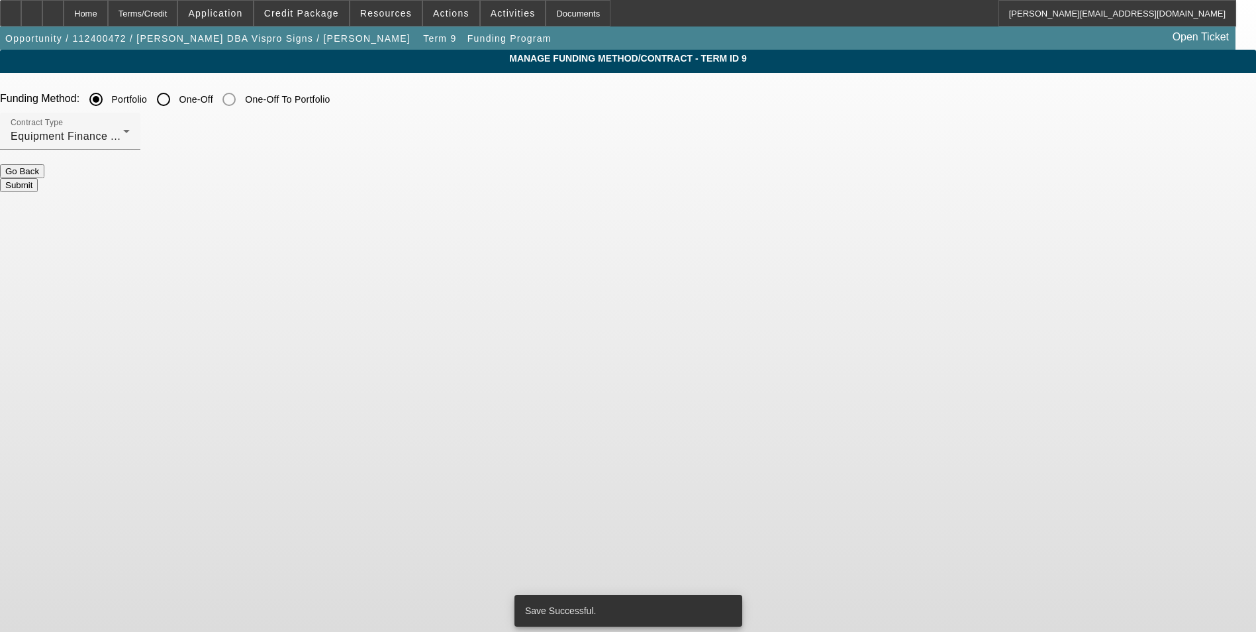
scroll to position [0, 0]
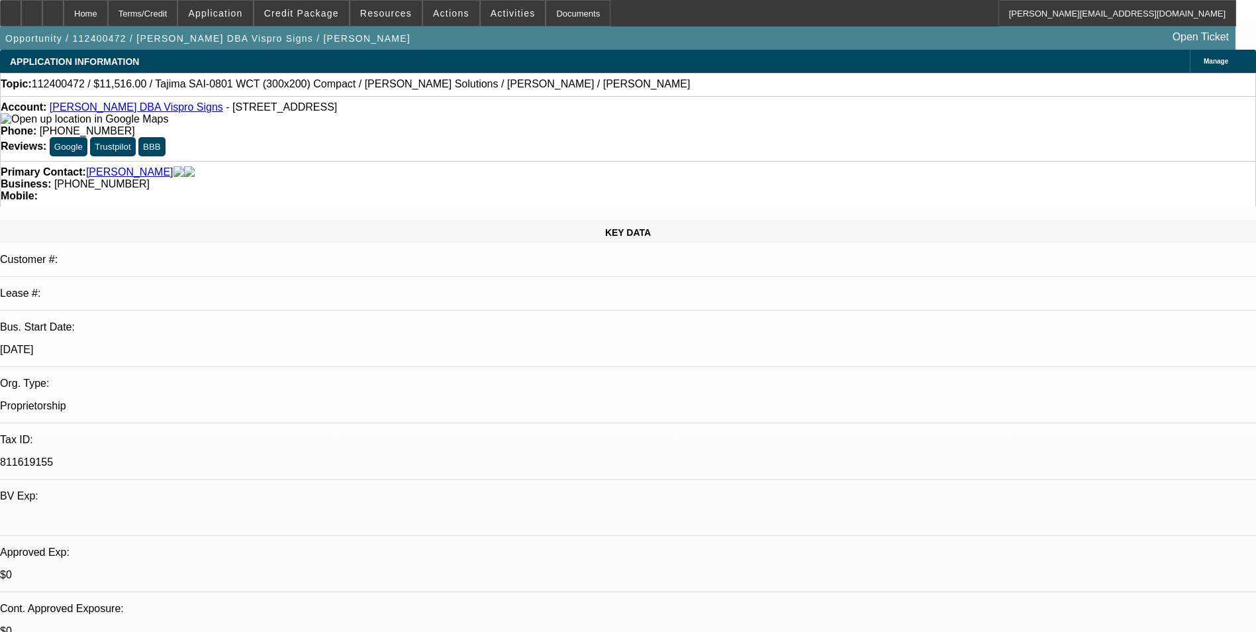
select select "0"
select select "6"
select select "0"
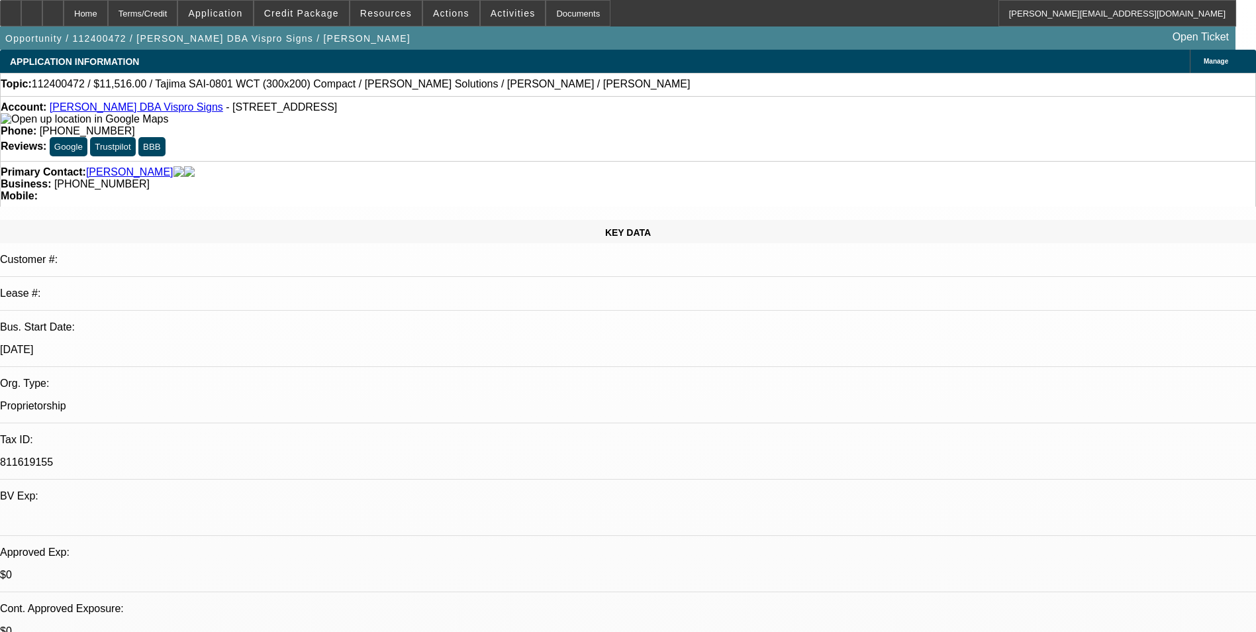
select select "0"
select select "6"
select select "0"
select select "3"
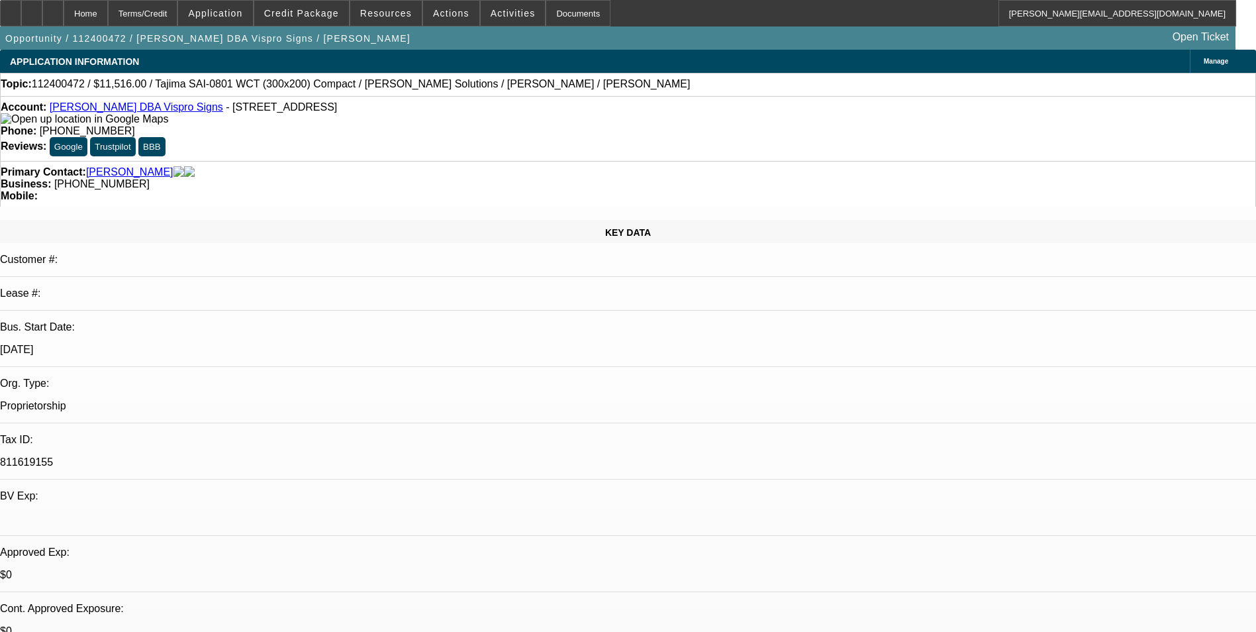
select select "2"
select select "0"
select select "6"
select select "0"
select select "3"
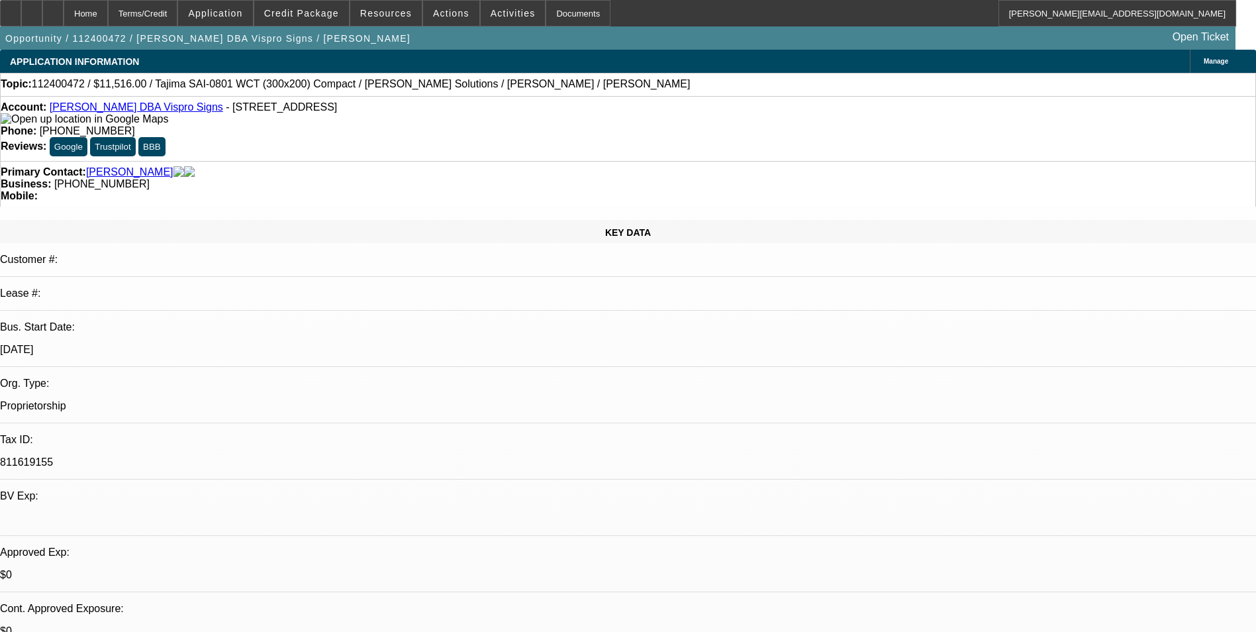
select select "2"
select select "0"
select select "6"
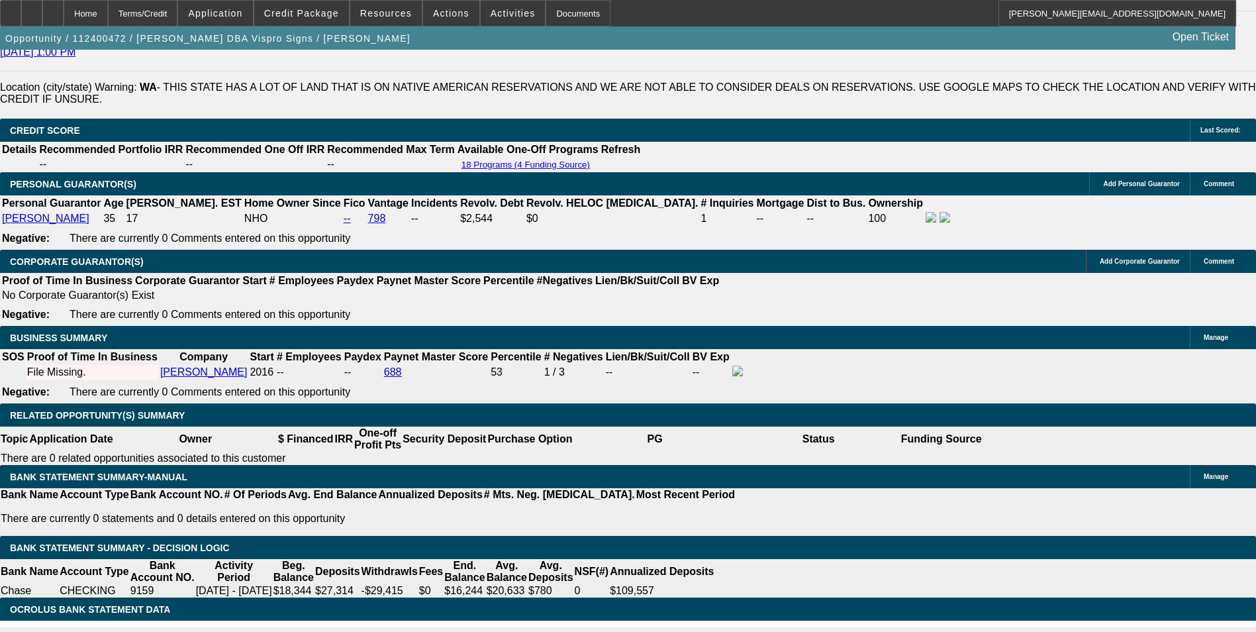
scroll to position [1854, 0]
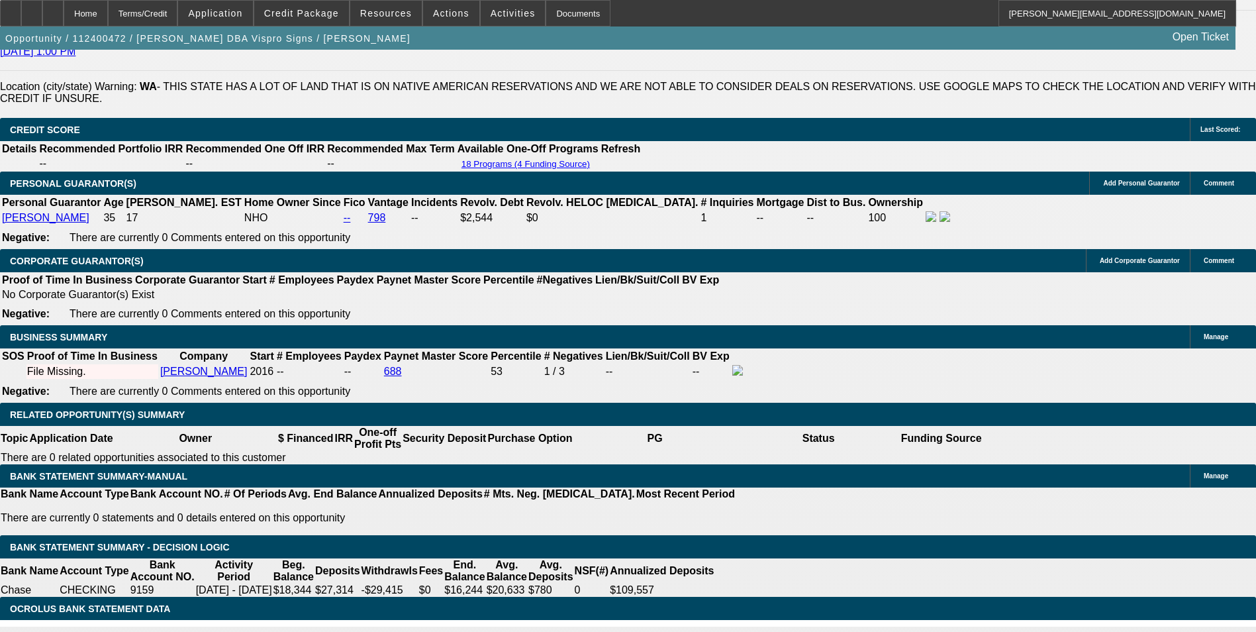
drag, startPoint x: 203, startPoint y: 275, endPoint x: 345, endPoint y: 258, distance: 143.5
type input "442"
type input "UNKNOWN"
type input "14"
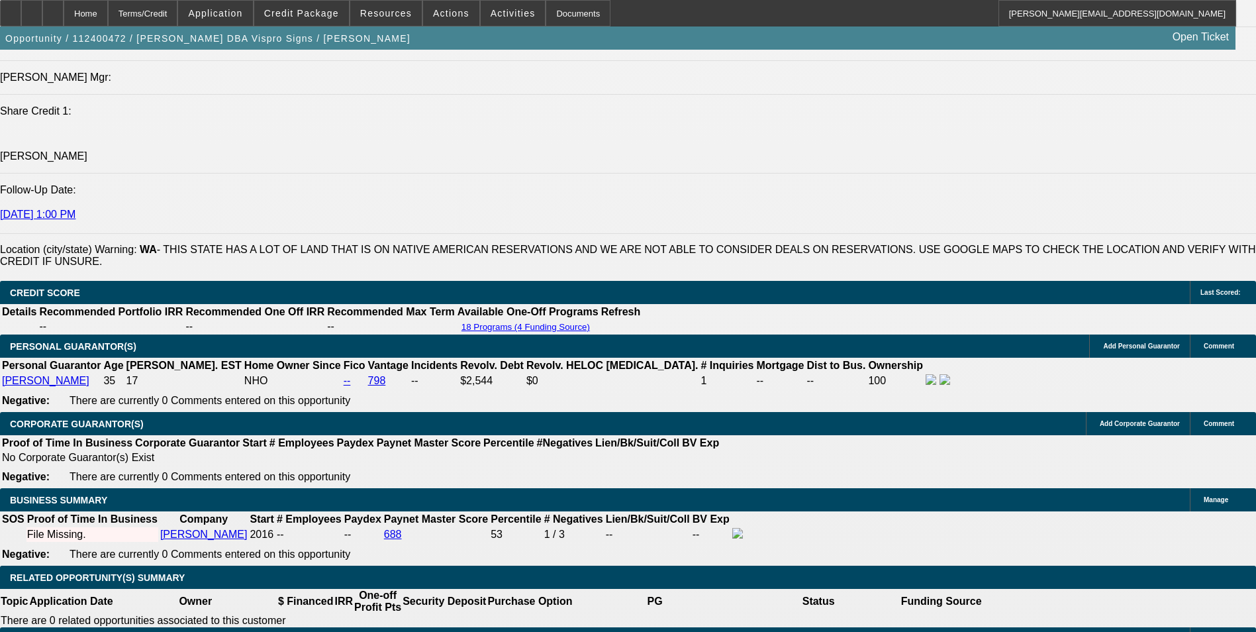
scroll to position [1656, 0]
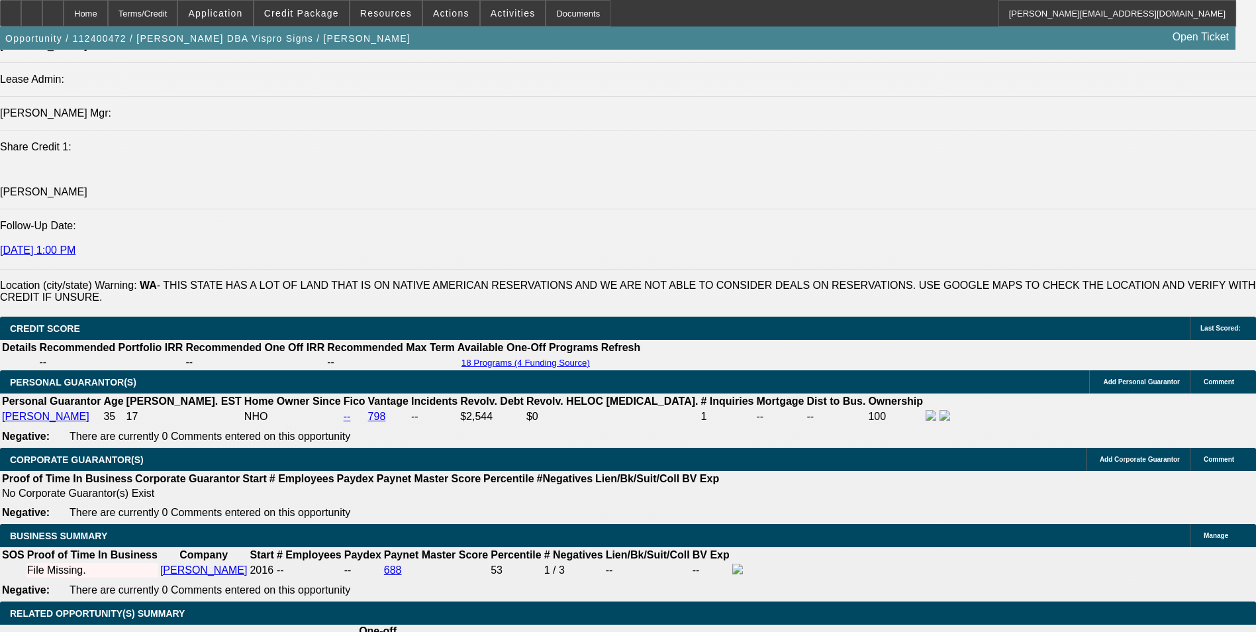
type input "$442.00"
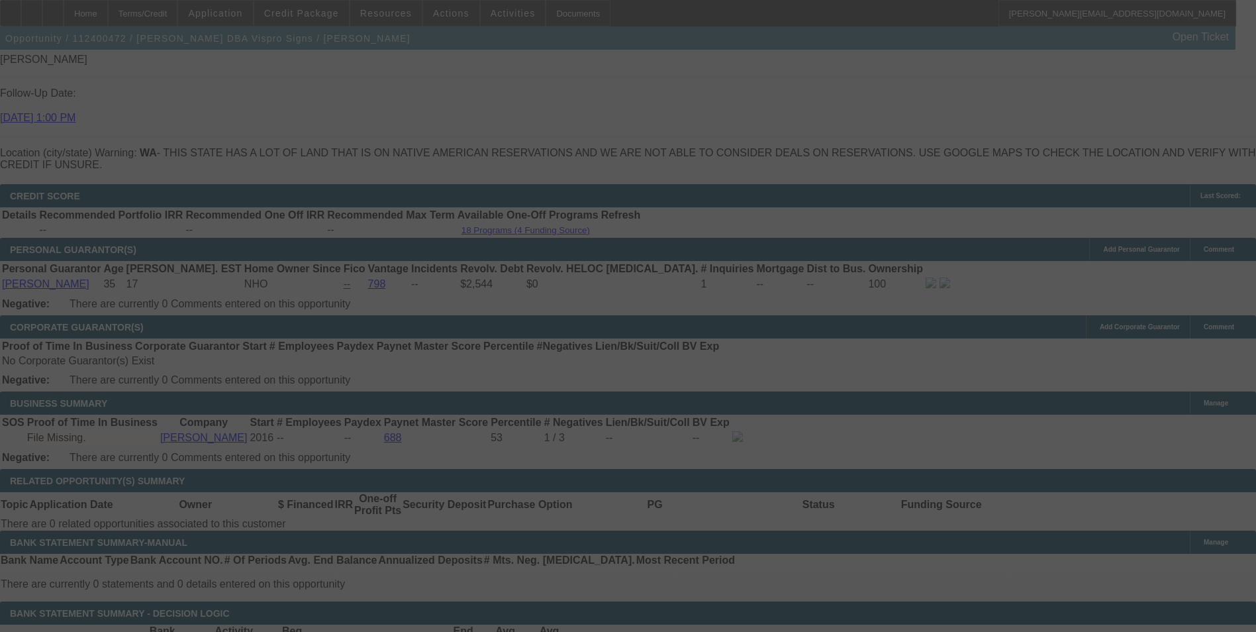
select select "0"
select select "6"
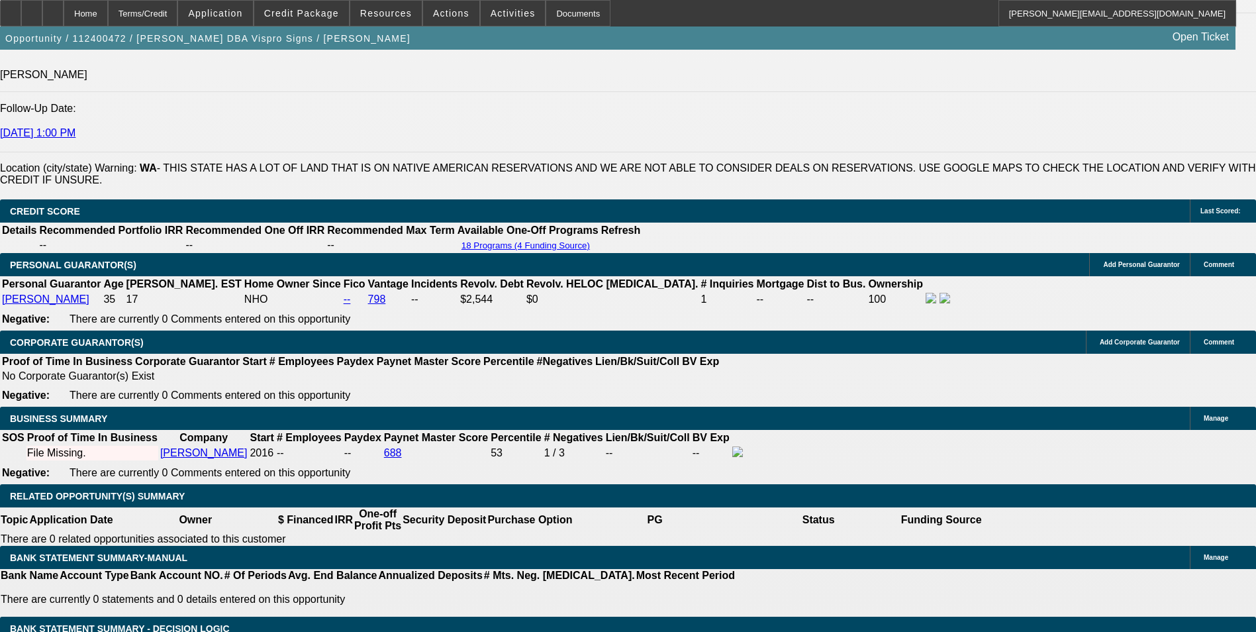
drag, startPoint x: 197, startPoint y: 356, endPoint x: 310, endPoint y: 350, distance: 112.8
type input "43"
type input "UNKNOWN"
type input "439"
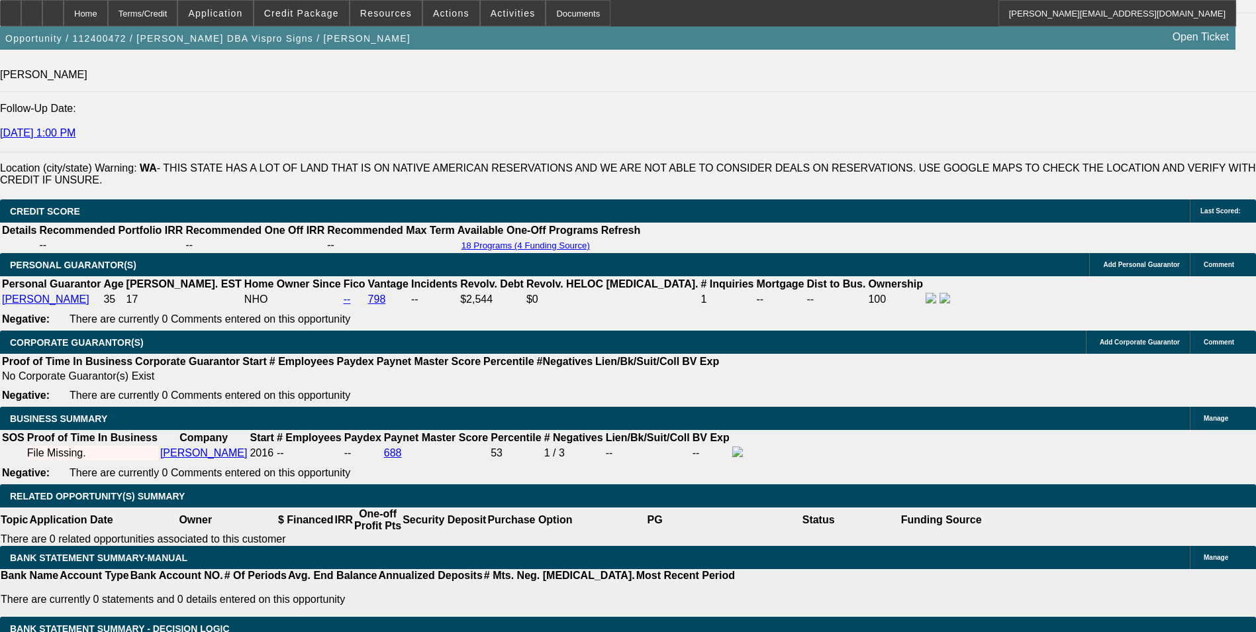
type input "13.7"
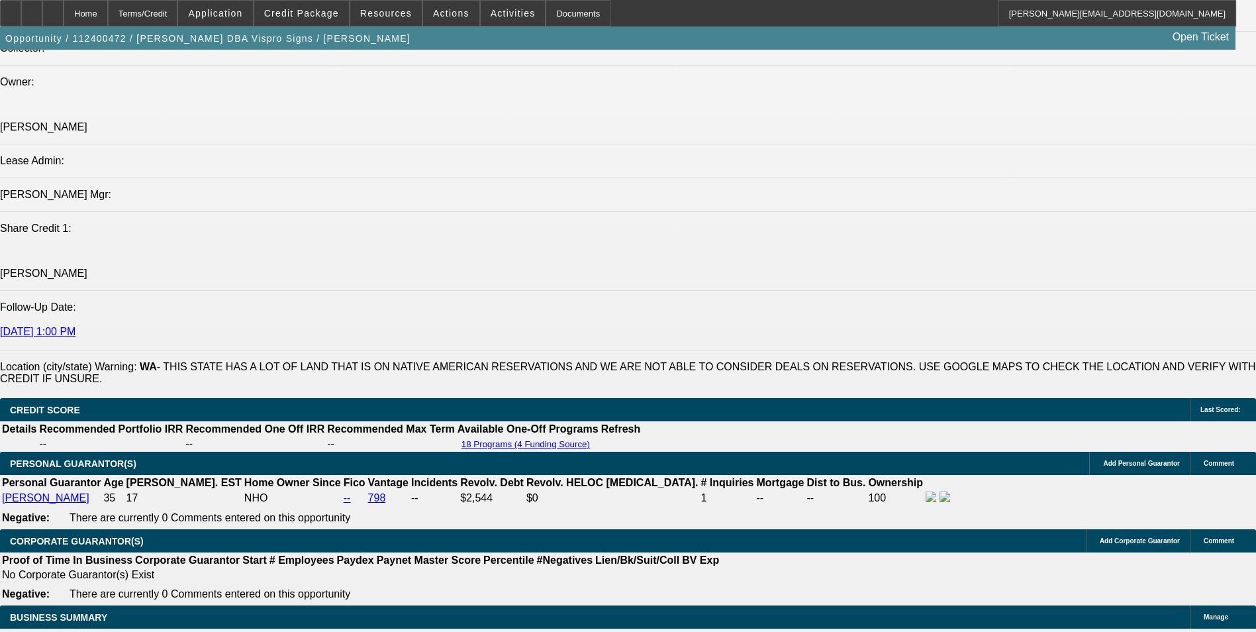
type input "$439.00"
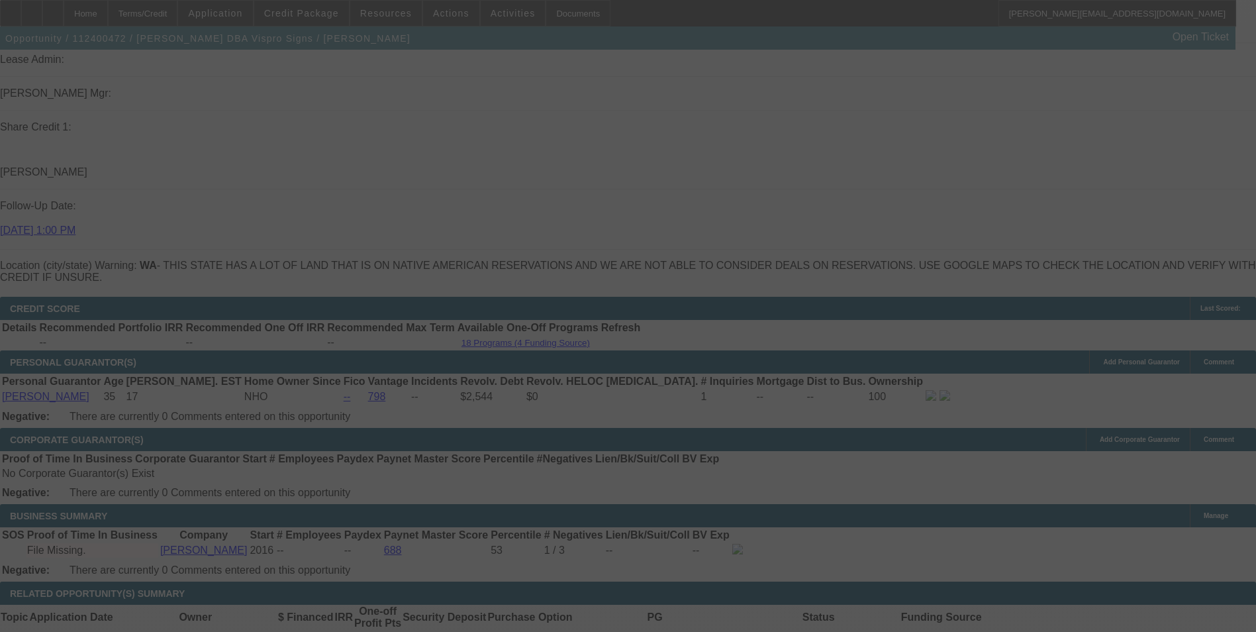
scroll to position [1707, 0]
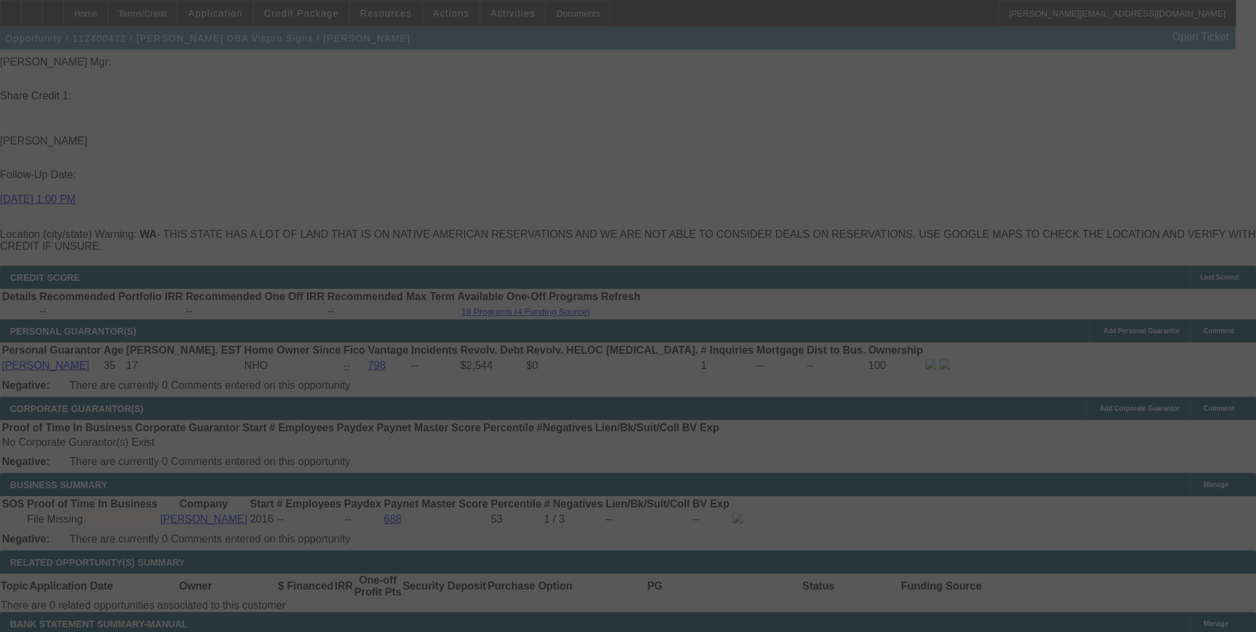
select select "0"
select select "6"
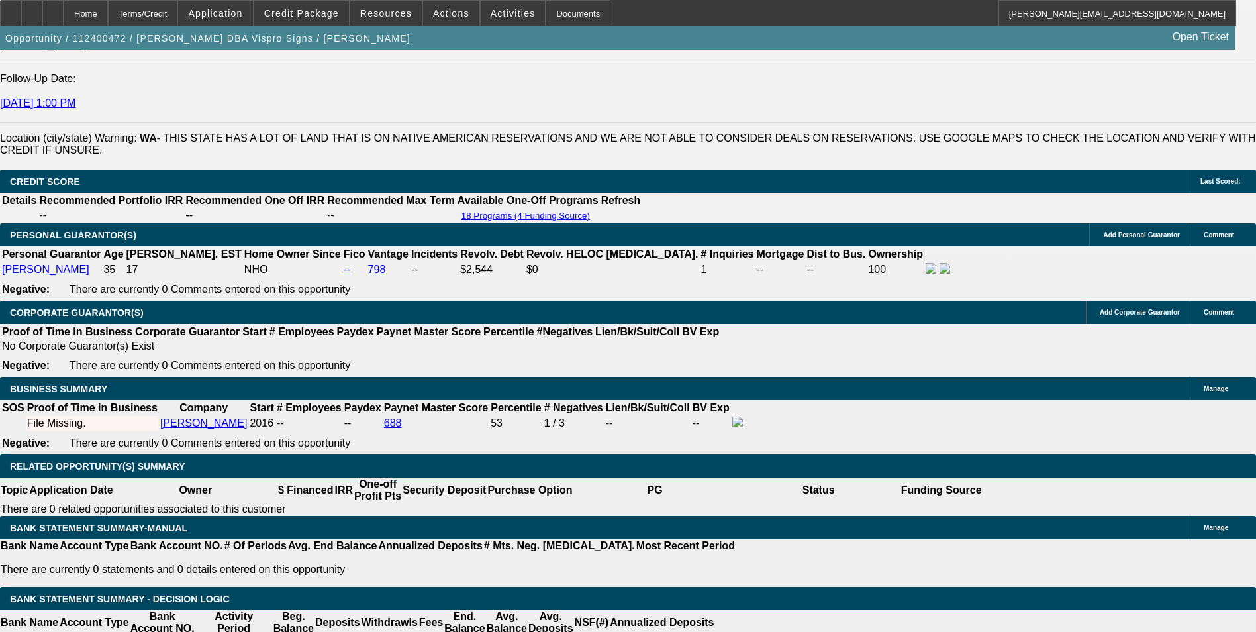
scroll to position [1839, 0]
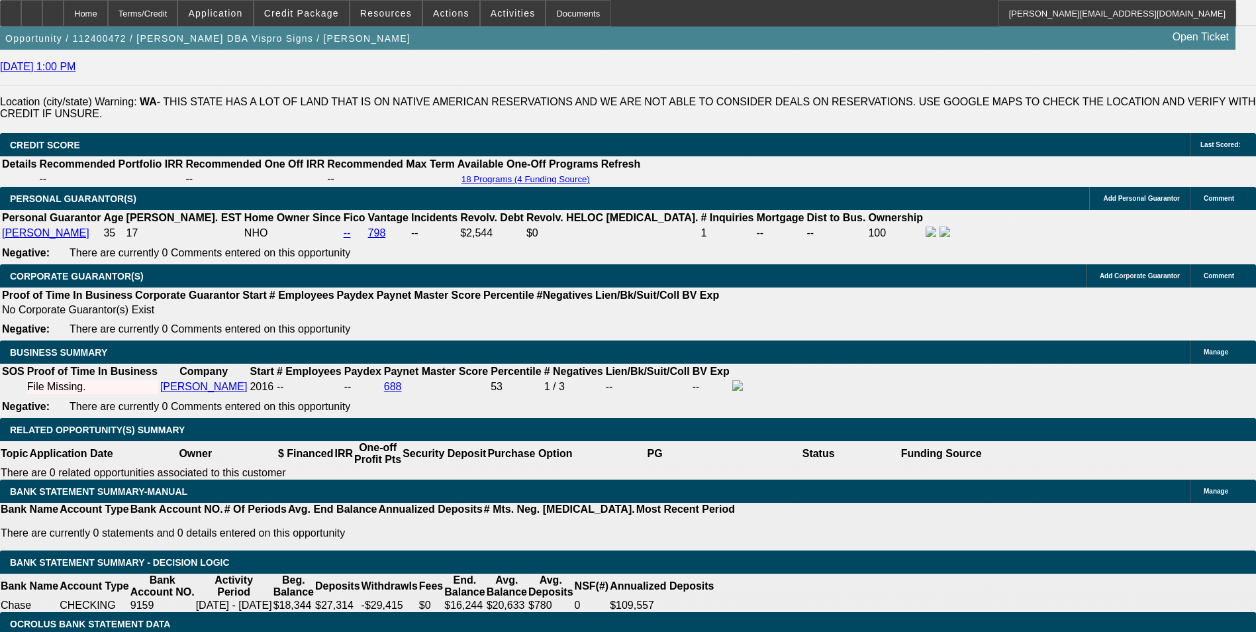
drag, startPoint x: 424, startPoint y: 286, endPoint x: 505, endPoint y: 265, distance: 83.5
type input "UNKNOWN"
type input "48"
type input "$509.42"
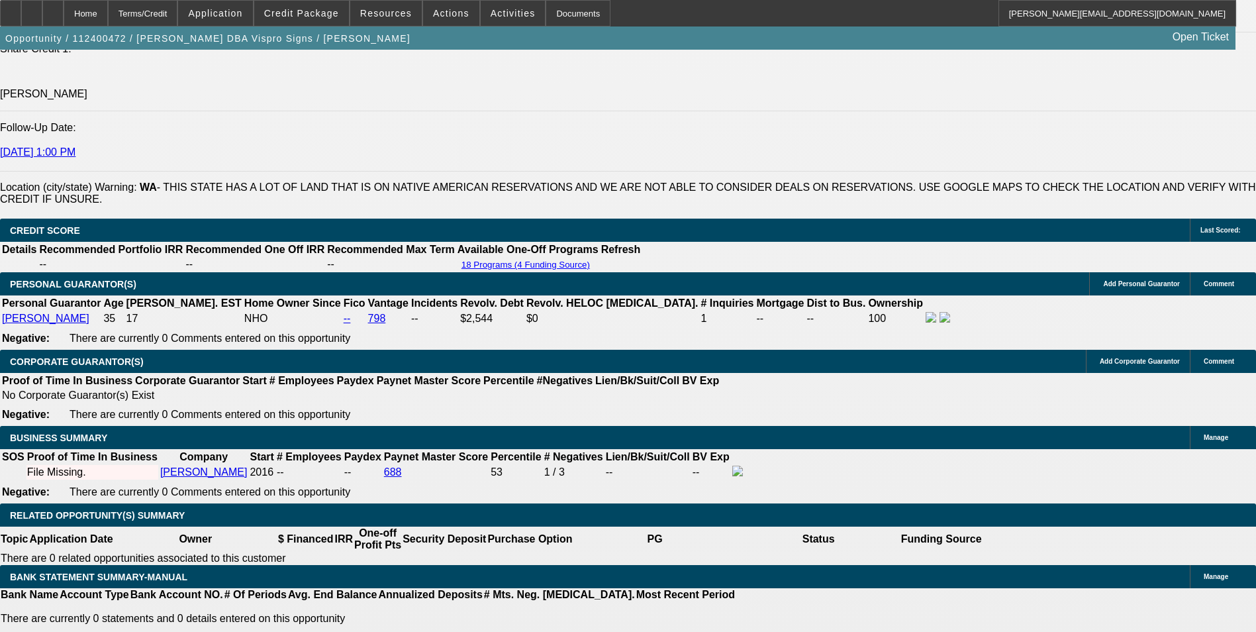
scroll to position [1640, 0]
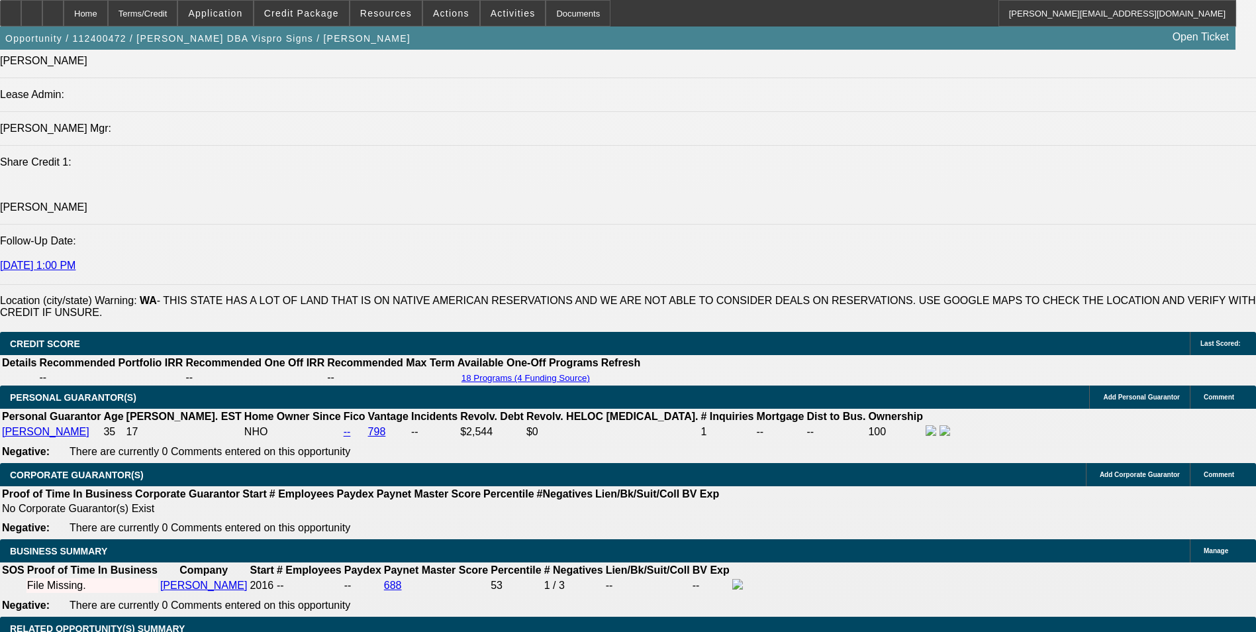
type input "48"
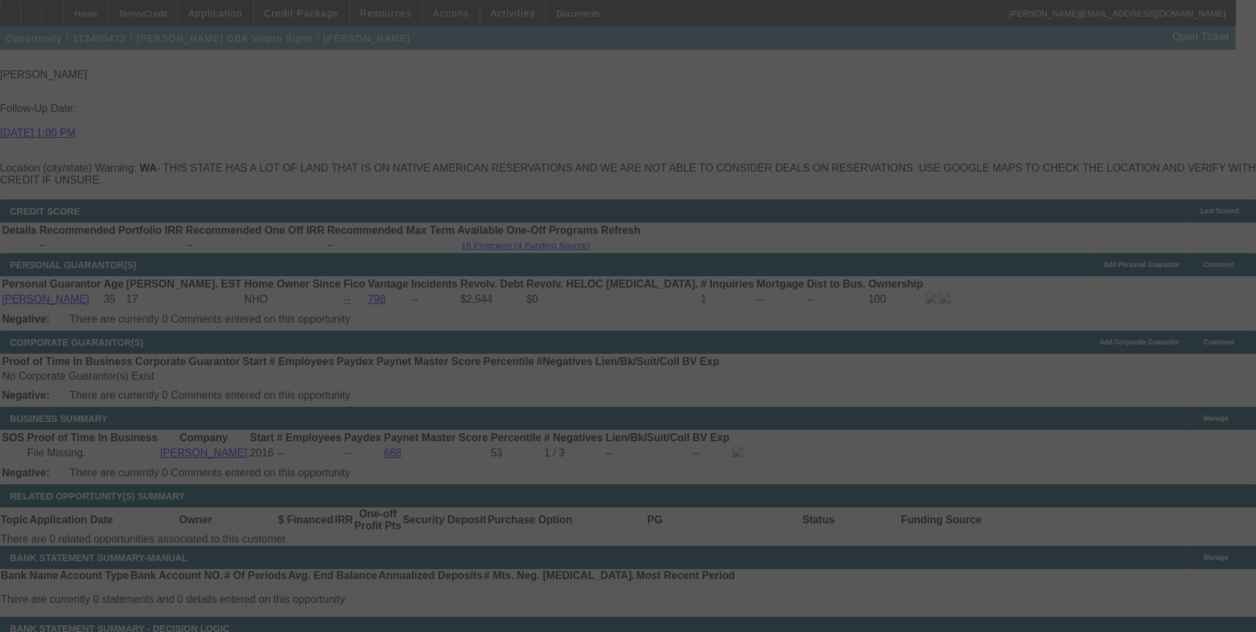
scroll to position [1839, 0]
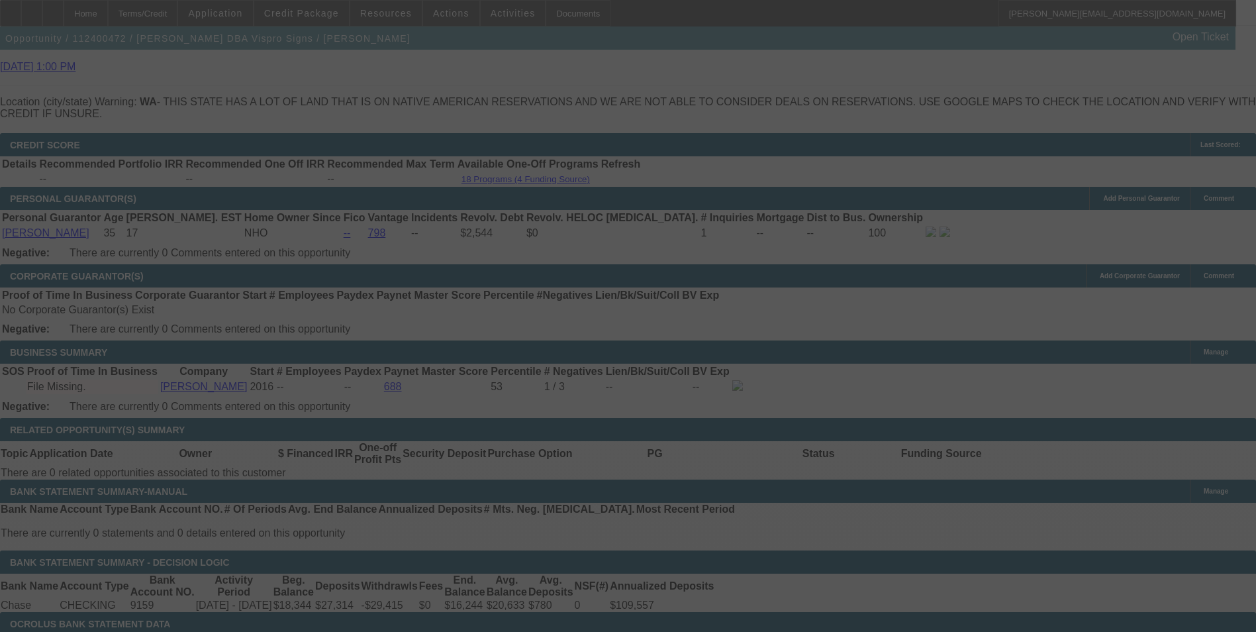
select select "0"
select select "6"
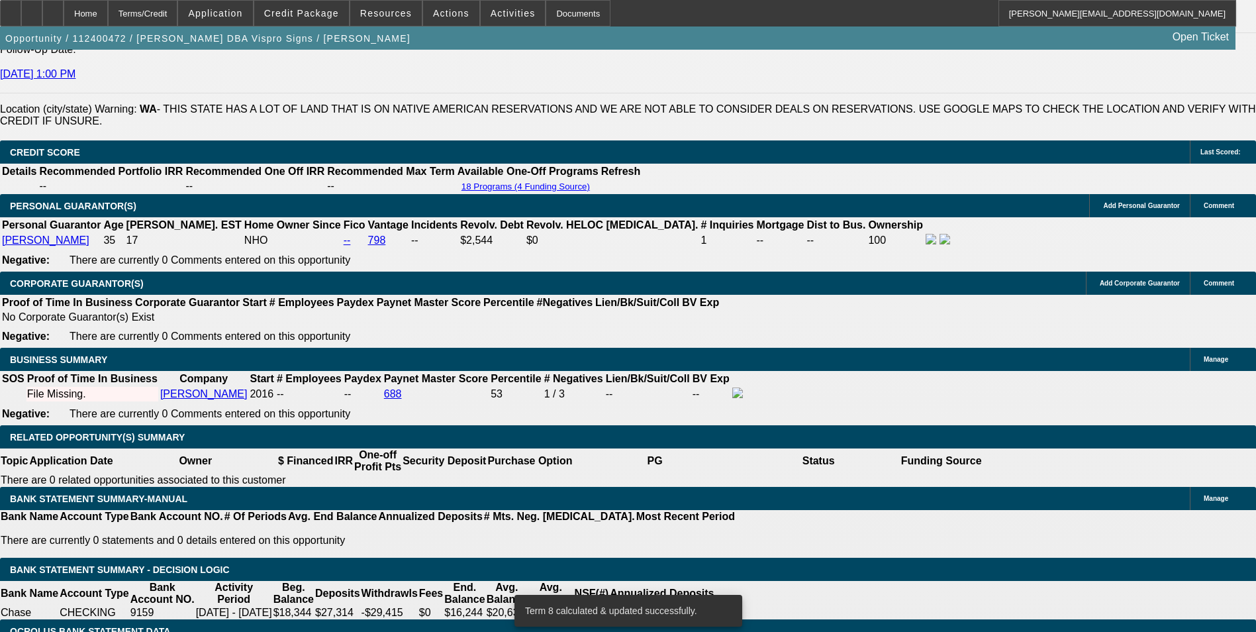
select select "2"
type input "$1,018.84"
type input "UNKNOWN"
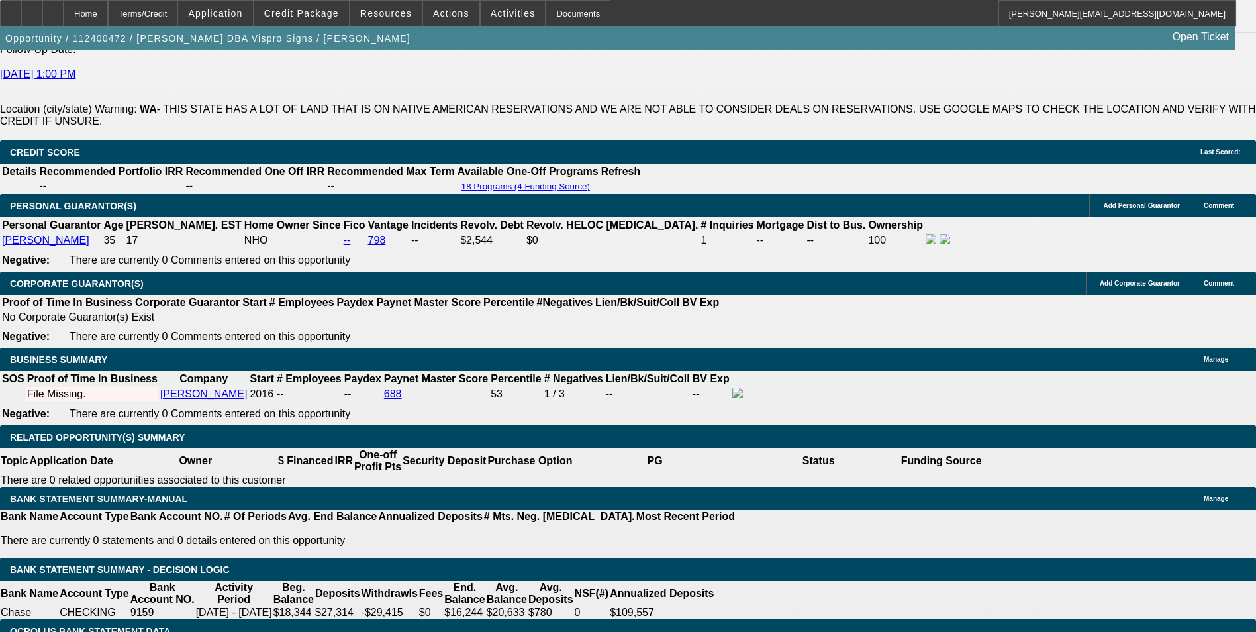
select select "2"
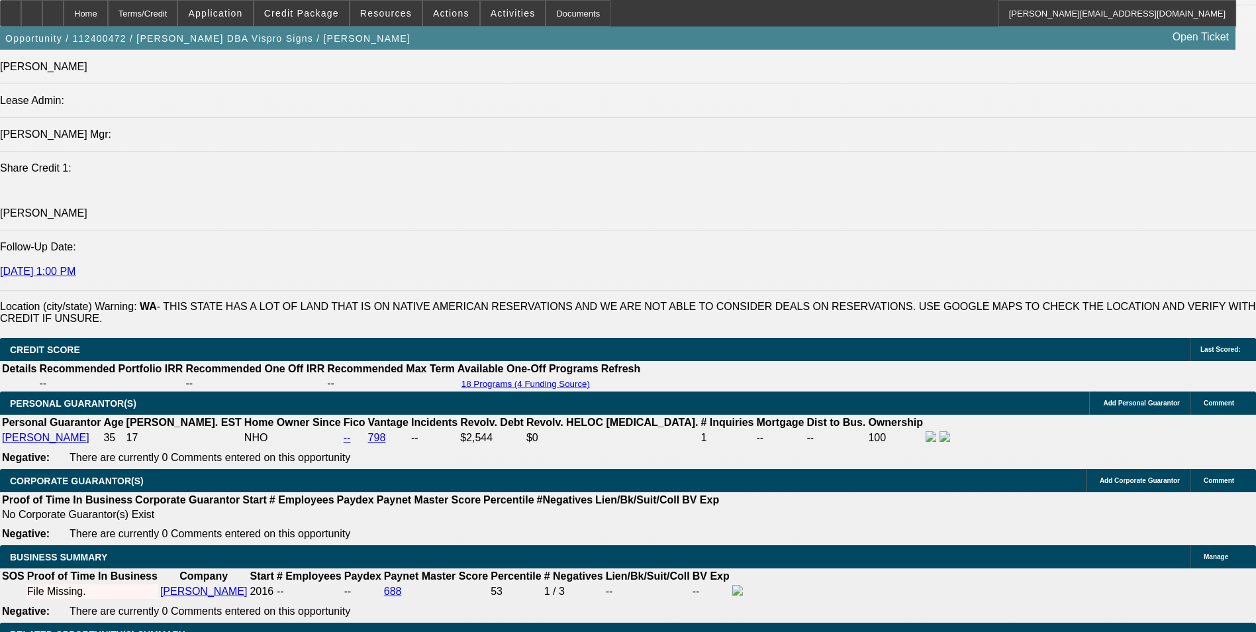
scroll to position [1699, 0]
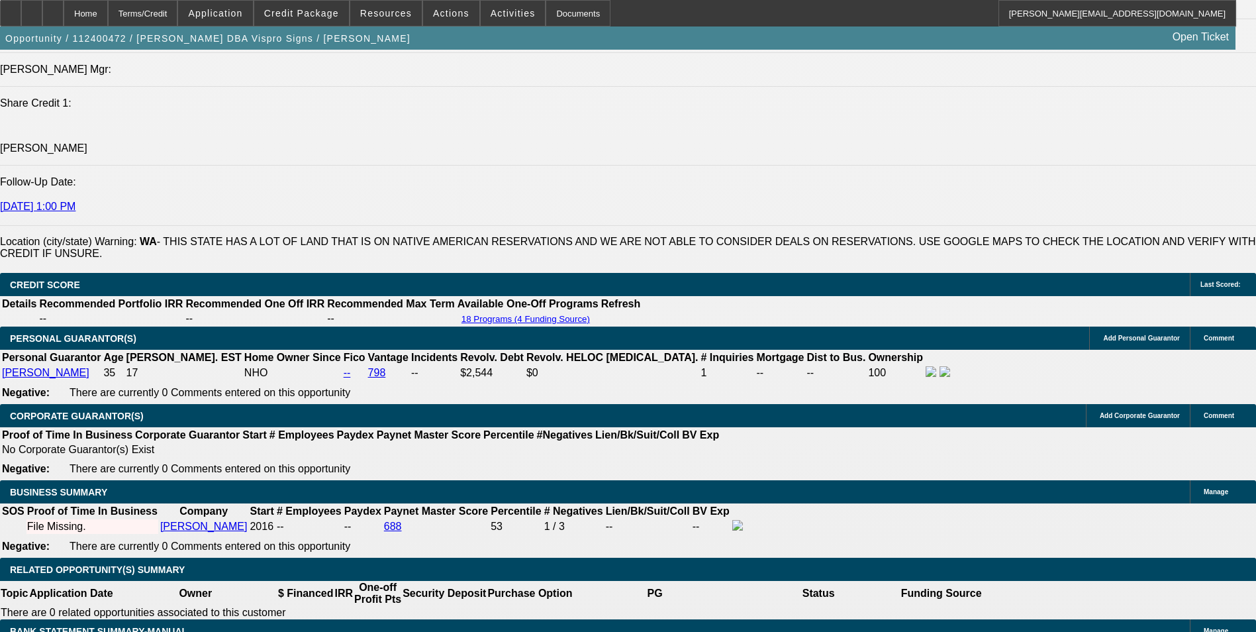
drag, startPoint x: 422, startPoint y: 429, endPoint x: 564, endPoint y: 424, distance: 142.5
type input "60"
type input "$6,575.02"
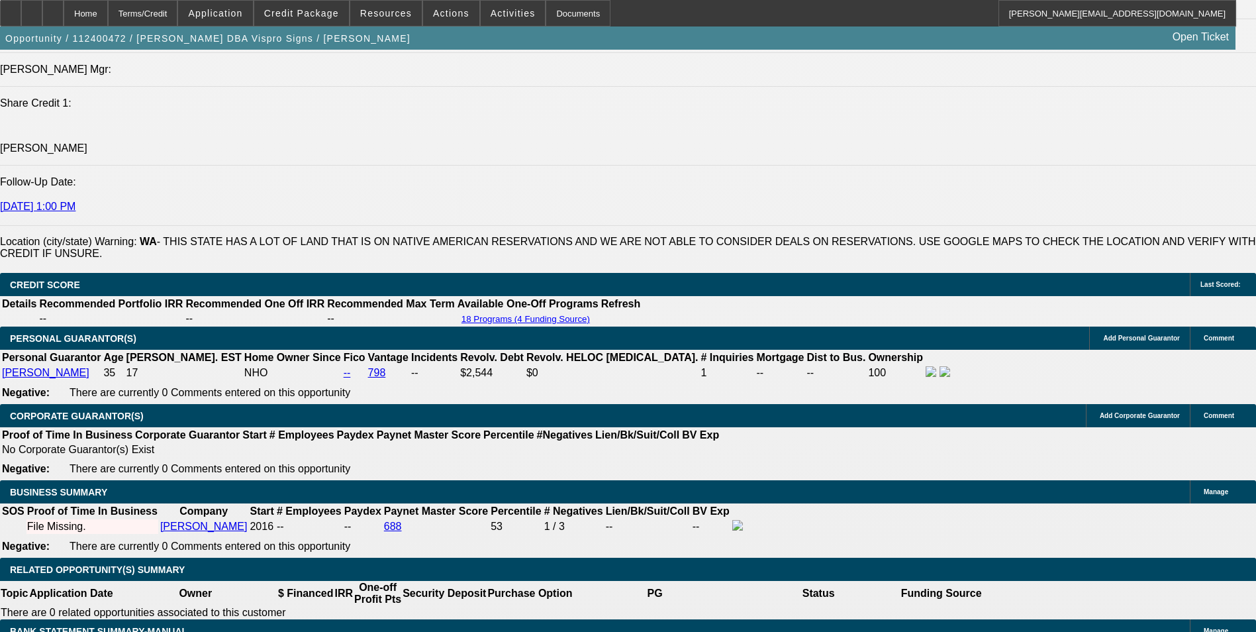
type input "$3,287.51"
type input "$864.00"
type input "$432.00"
type input "60"
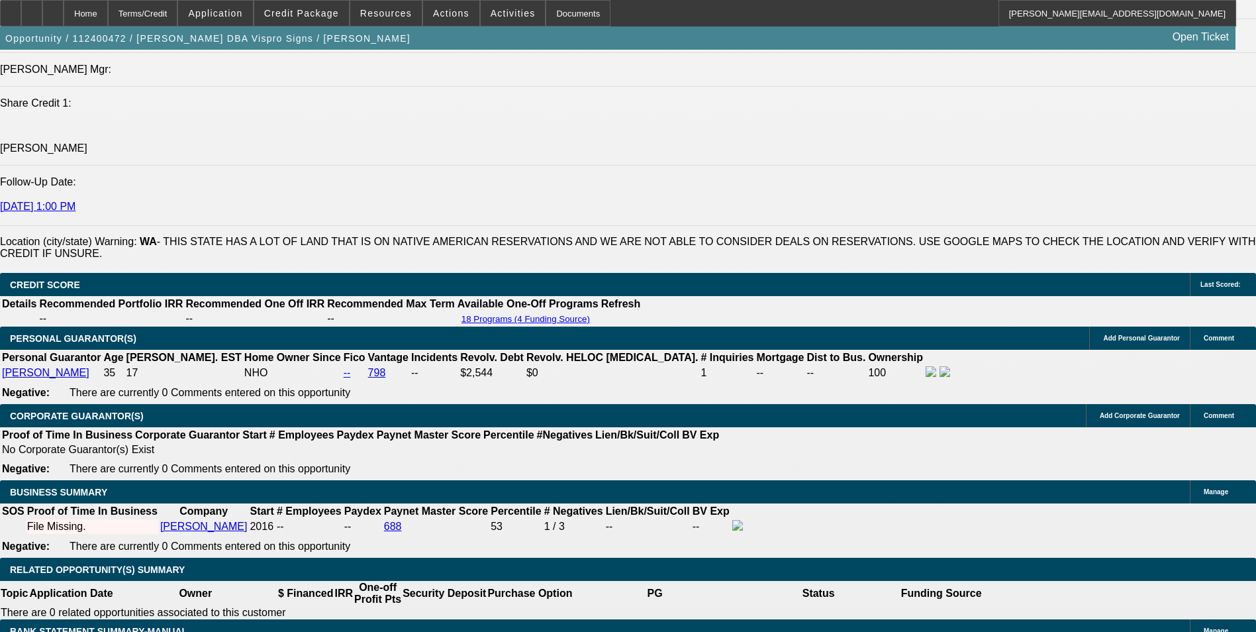
type input "432"
type input "13"
type input "$432.00"
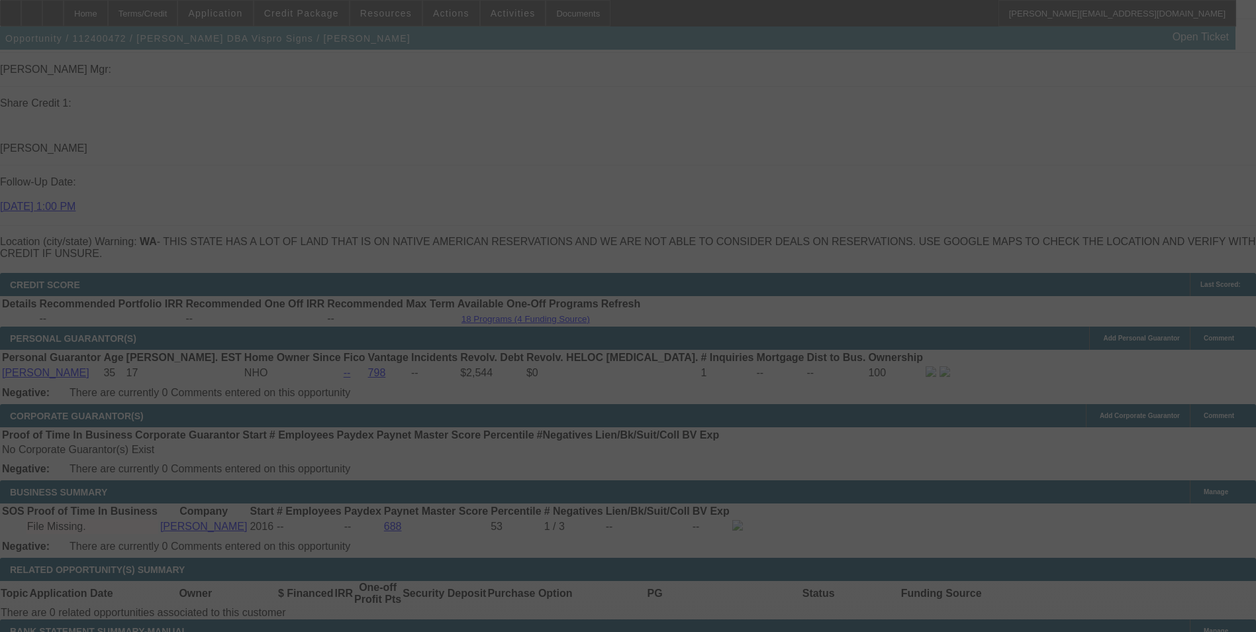
click at [264, 507] on div at bounding box center [628, 316] width 1256 height 632
select select "0"
select select "2"
select select "0"
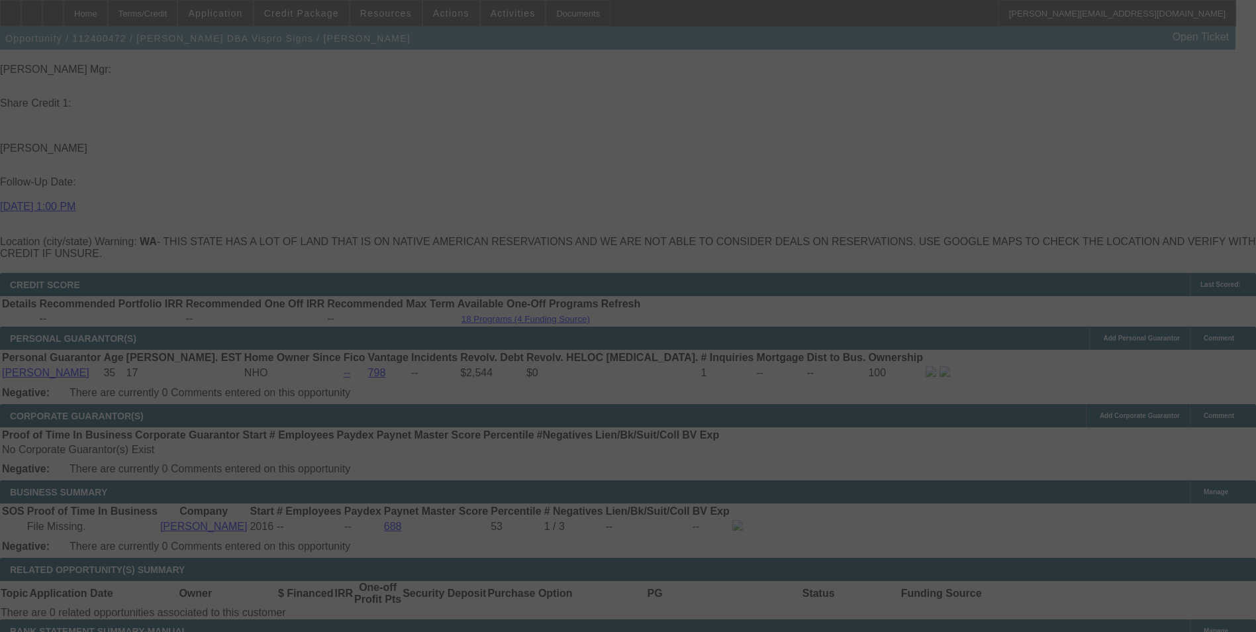
select select "6"
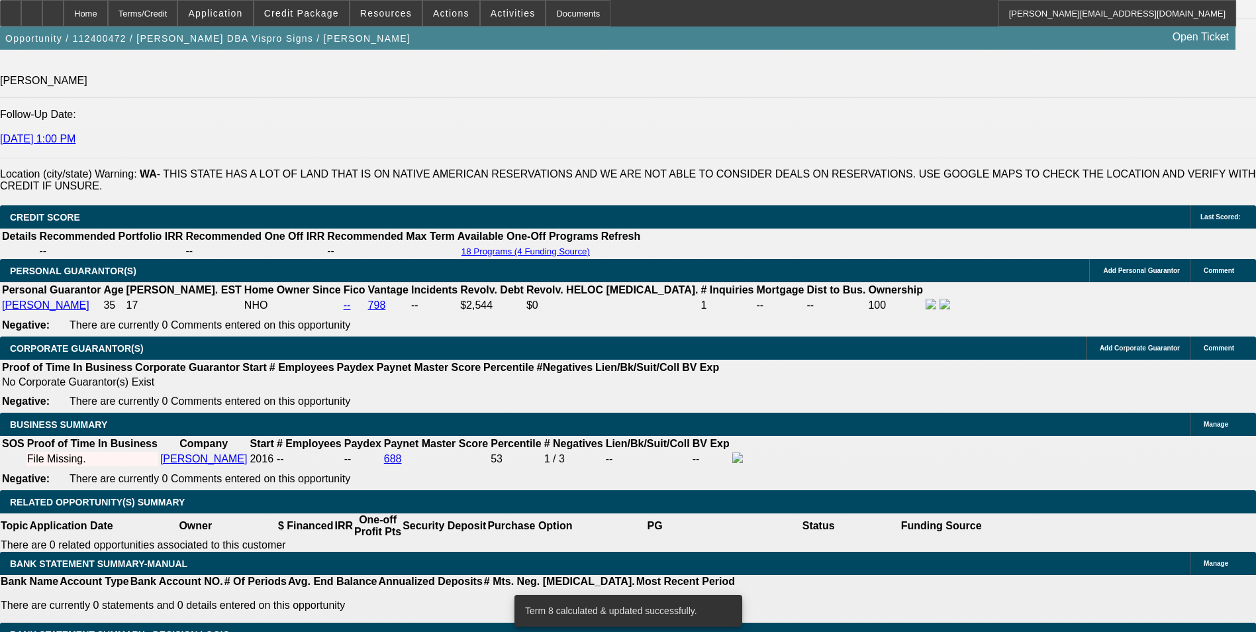
scroll to position [1832, 0]
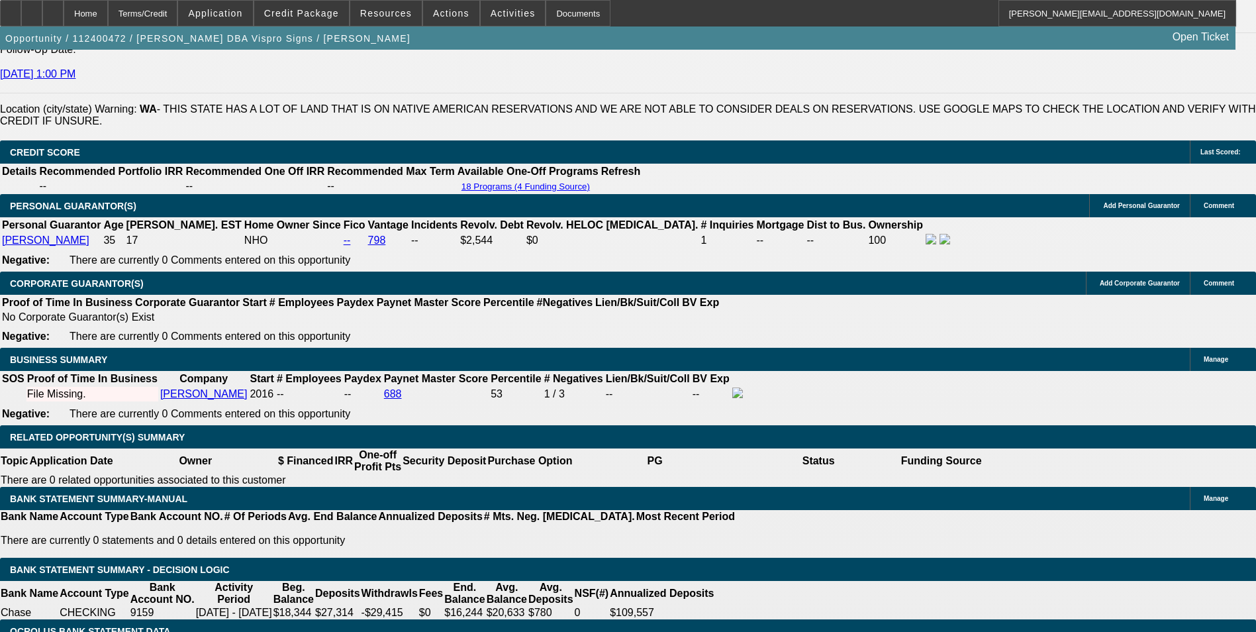
select select "2"
type input "UNKNOWN"
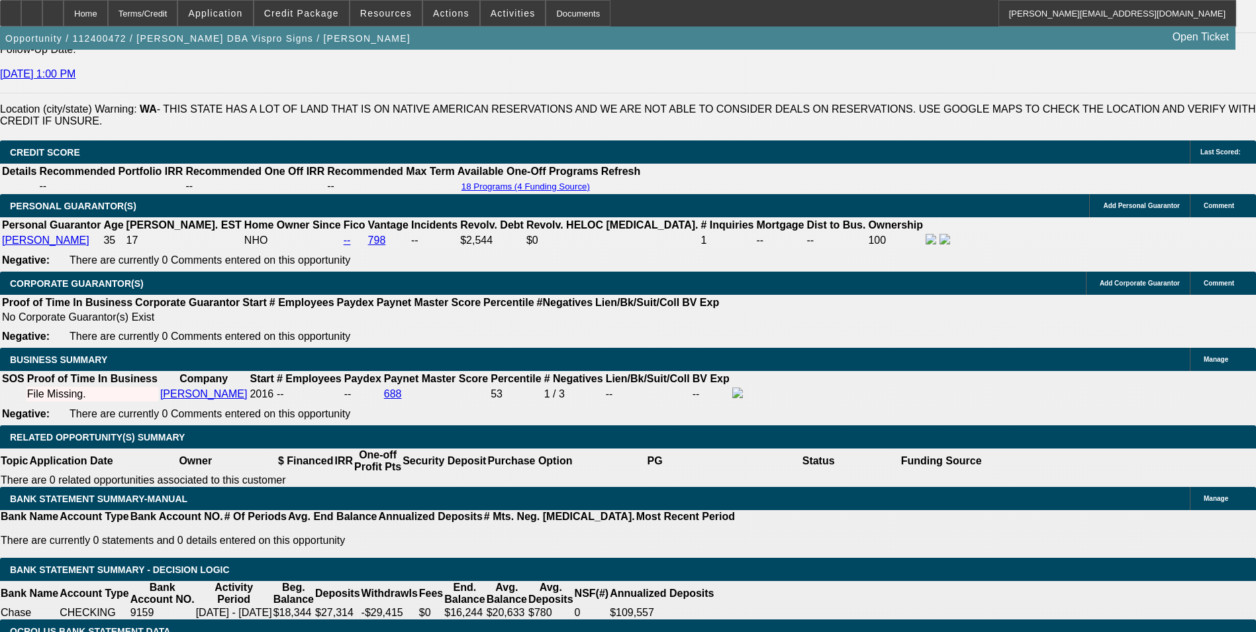
select select "2"
type input "$878.00"
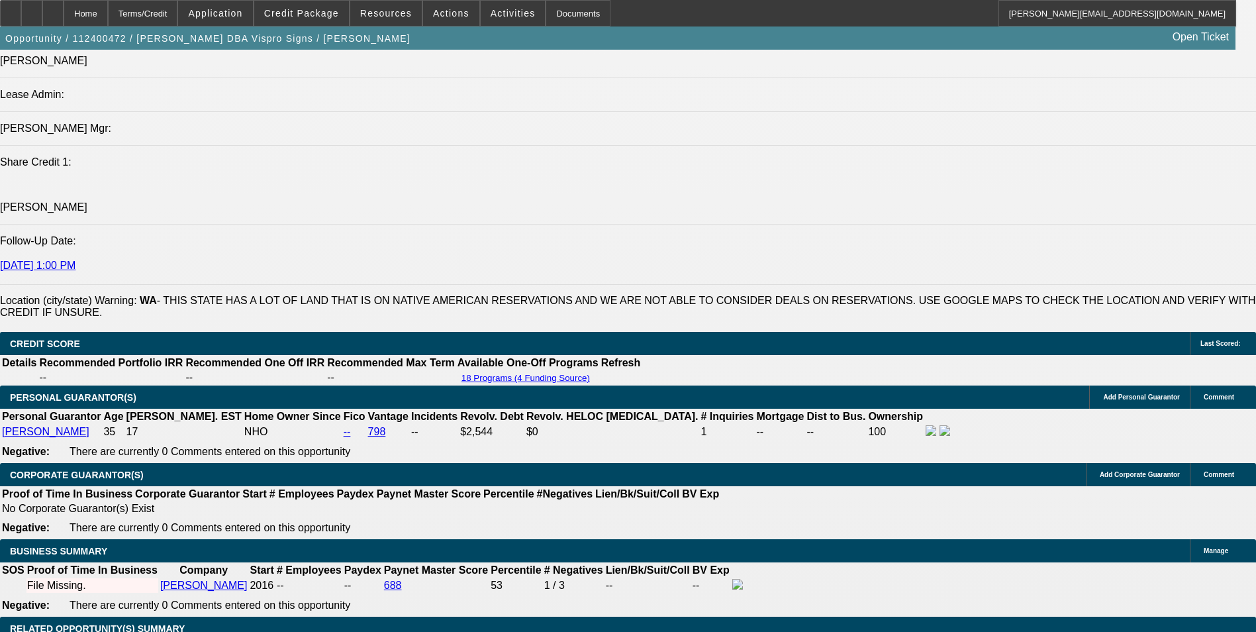
scroll to position [1633, 0]
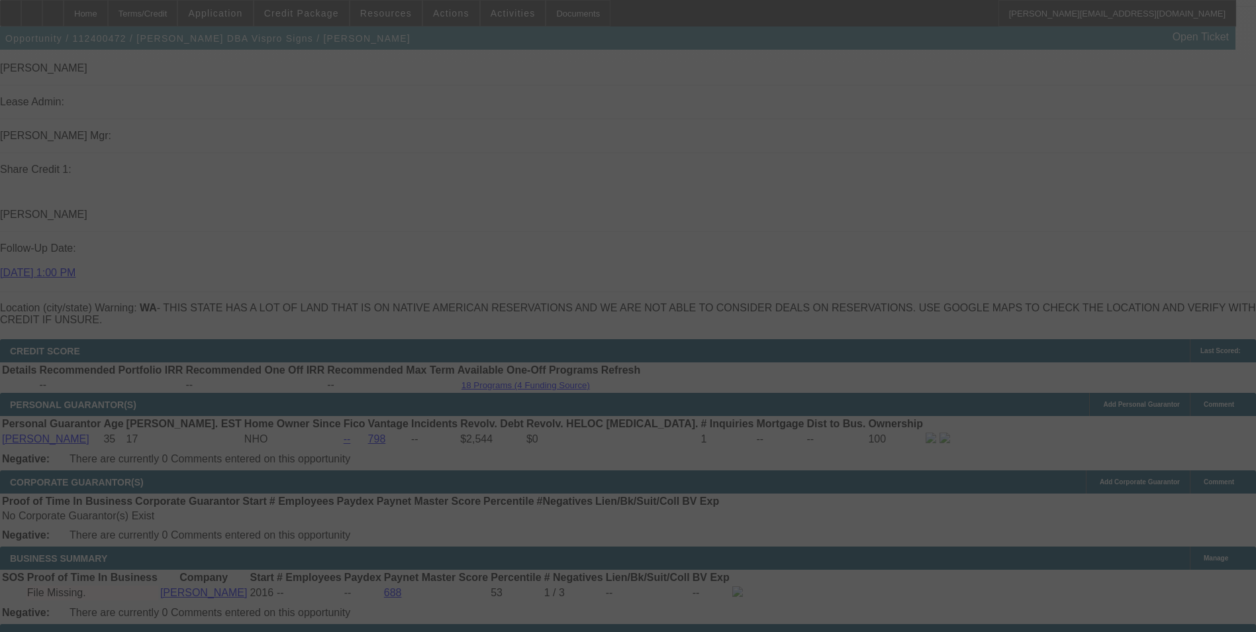
select select "0"
select select "2"
select select "0"
select select "6"
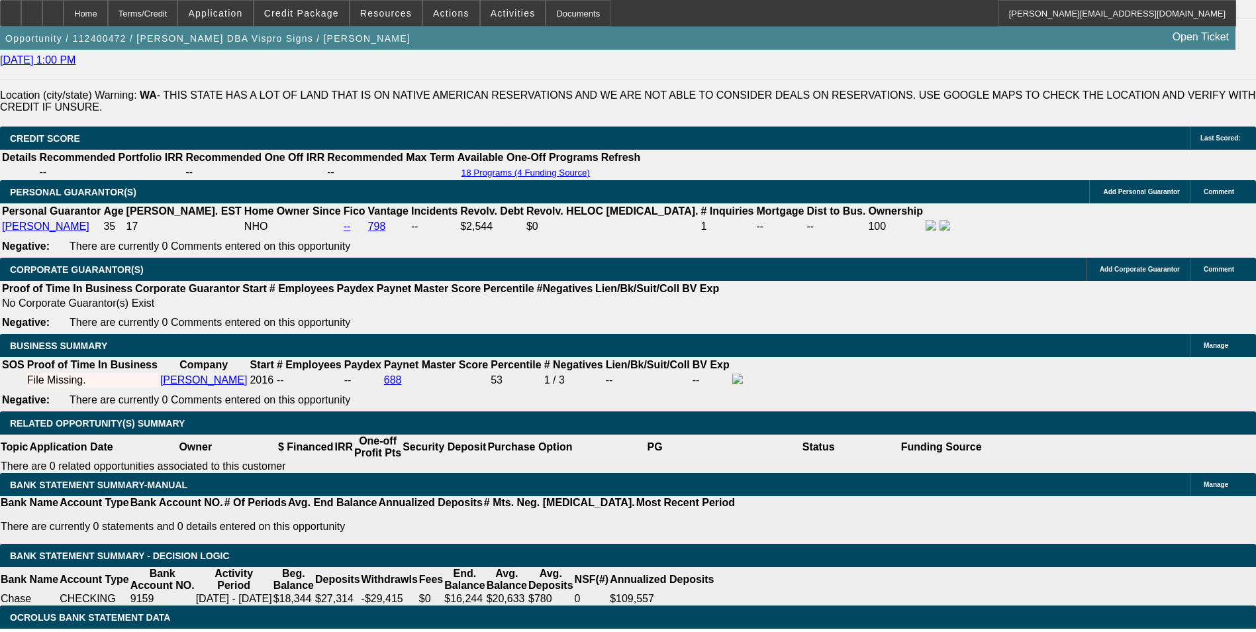
scroll to position [1832, 0]
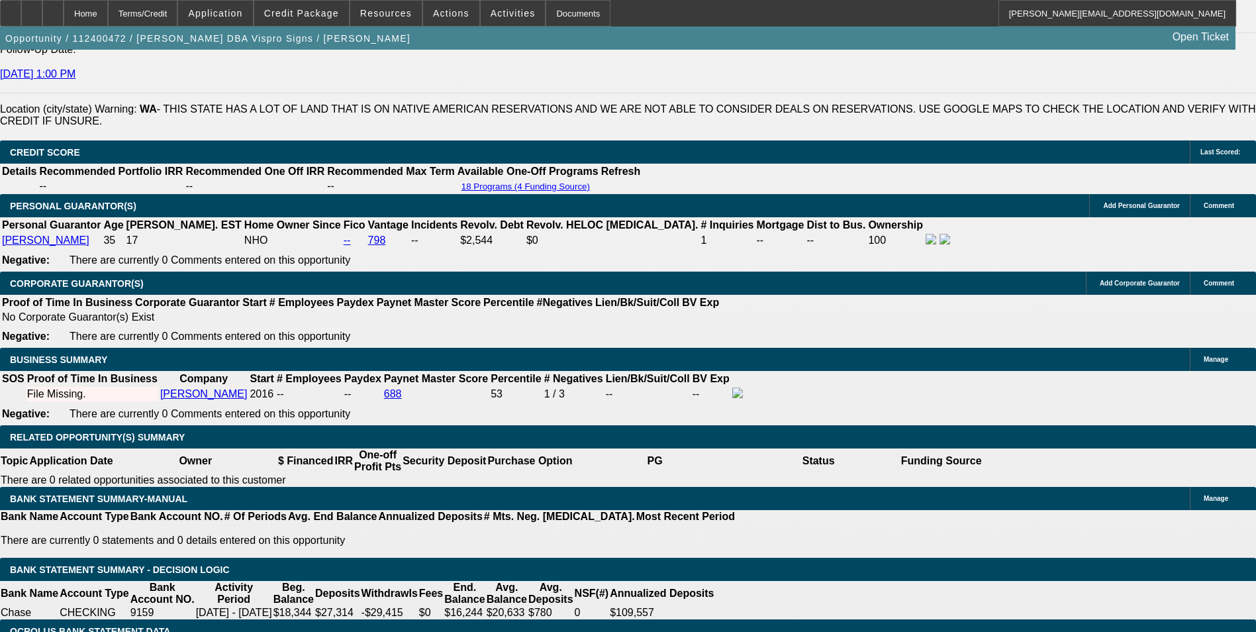
drag, startPoint x: 423, startPoint y: 297, endPoint x: 464, endPoint y: 291, distance: 40.8
type input "4"
type input "UNKNOWN"
type input "48"
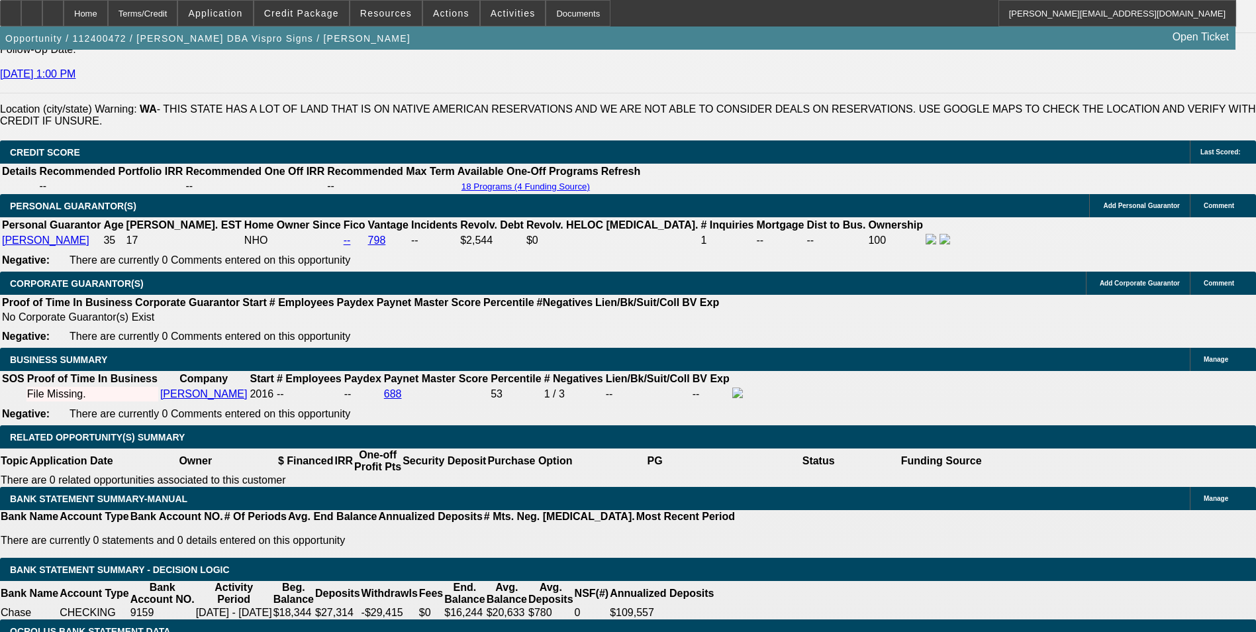
type input "$4,879.02"
type input "$9,758.04"
type input "$509.42"
type input "$1,018.84"
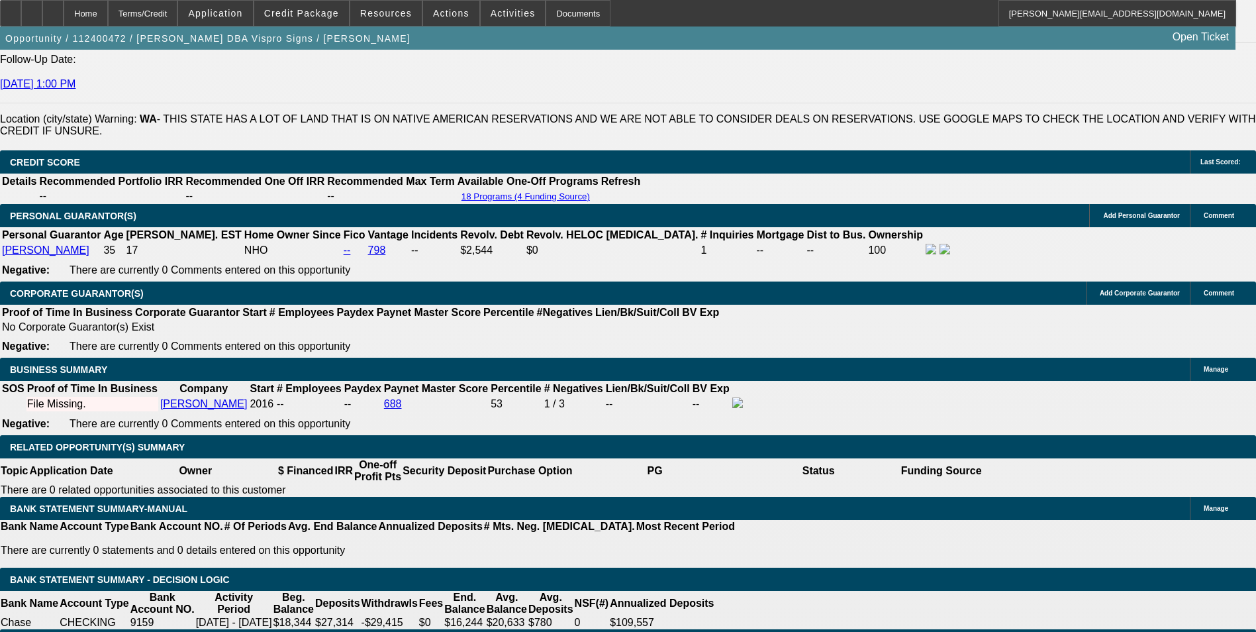
scroll to position [1699, 0]
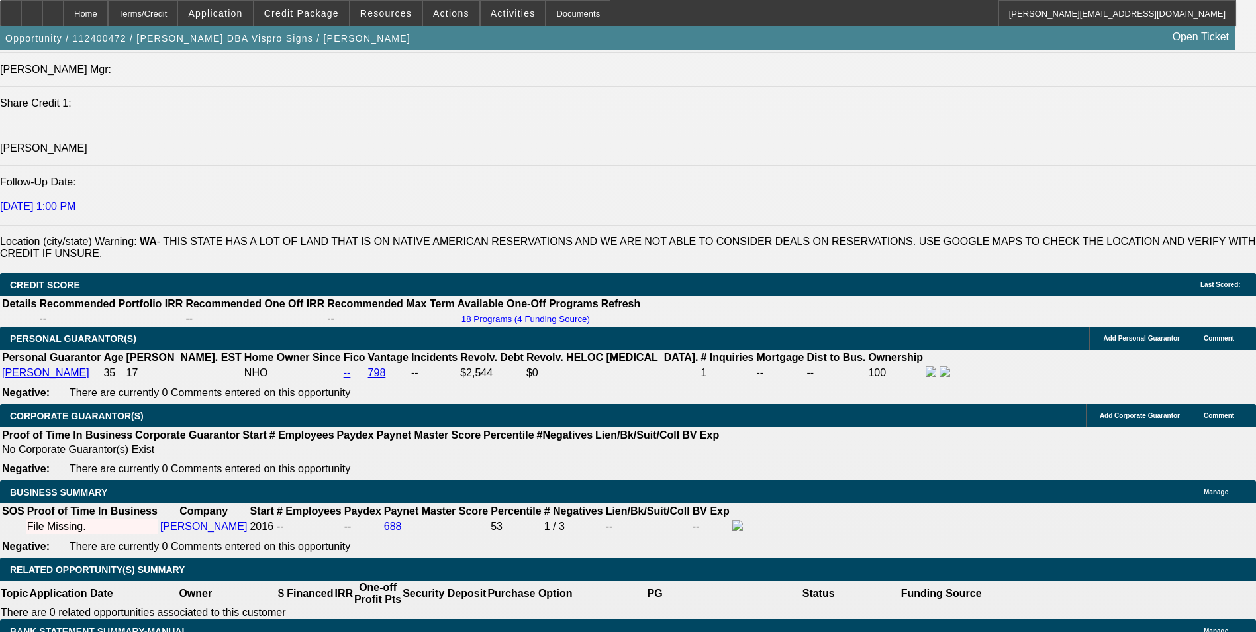
type input "48"
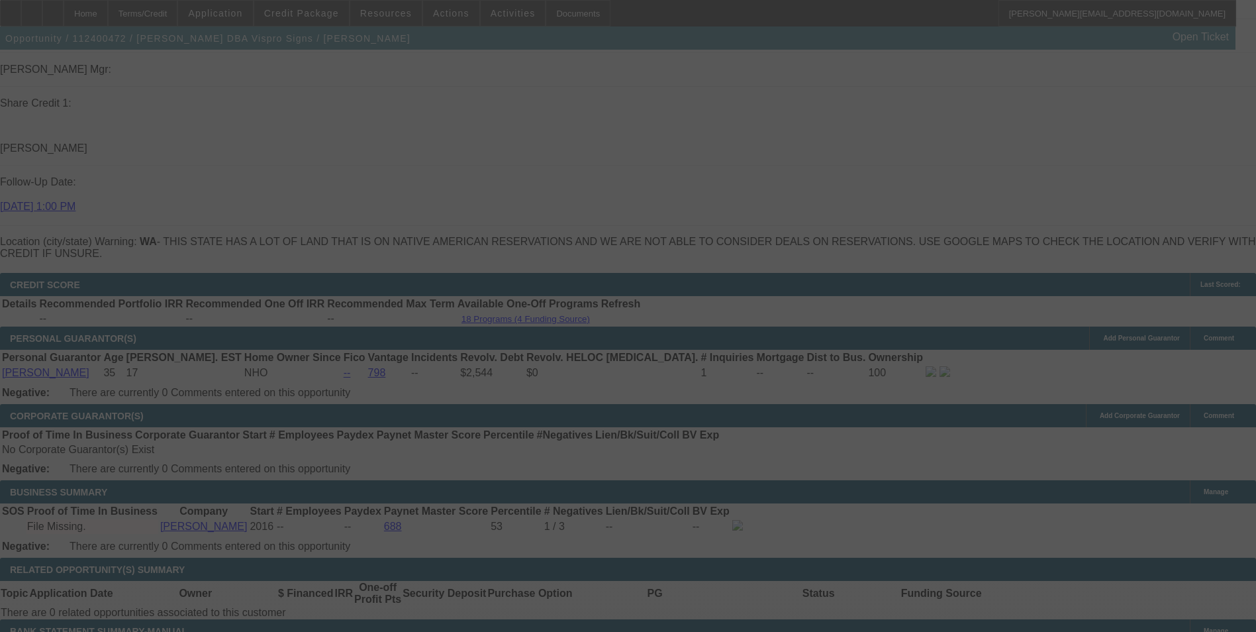
select select "0"
select select "2"
select select "0"
select select "6"
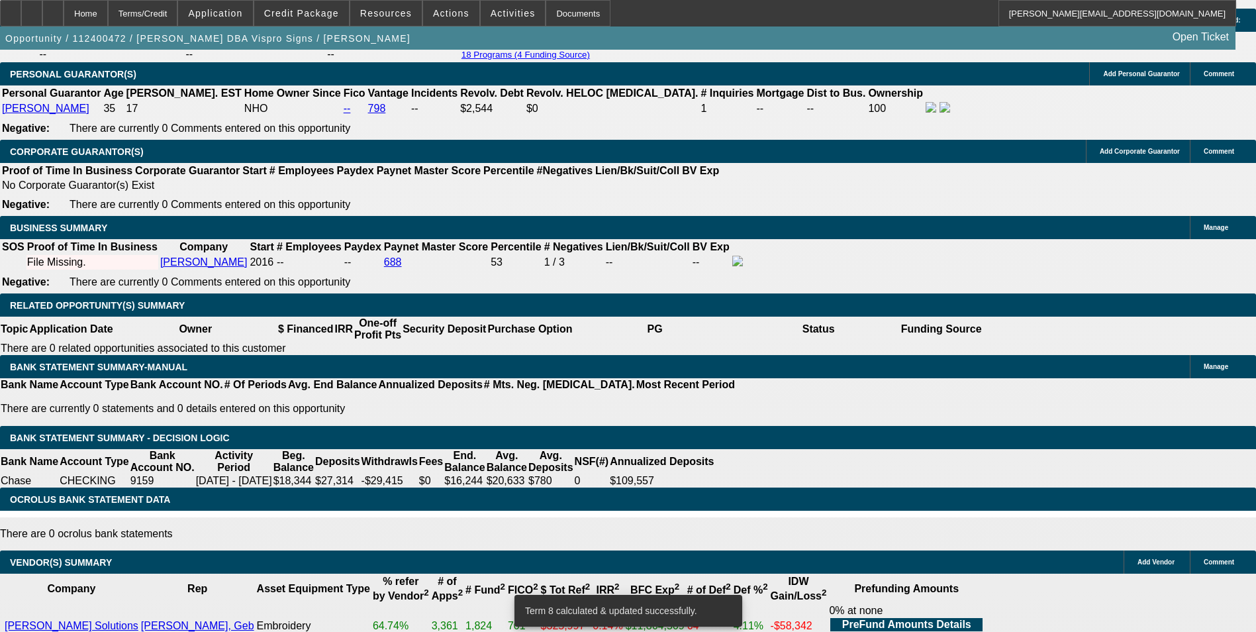
scroll to position [1964, 0]
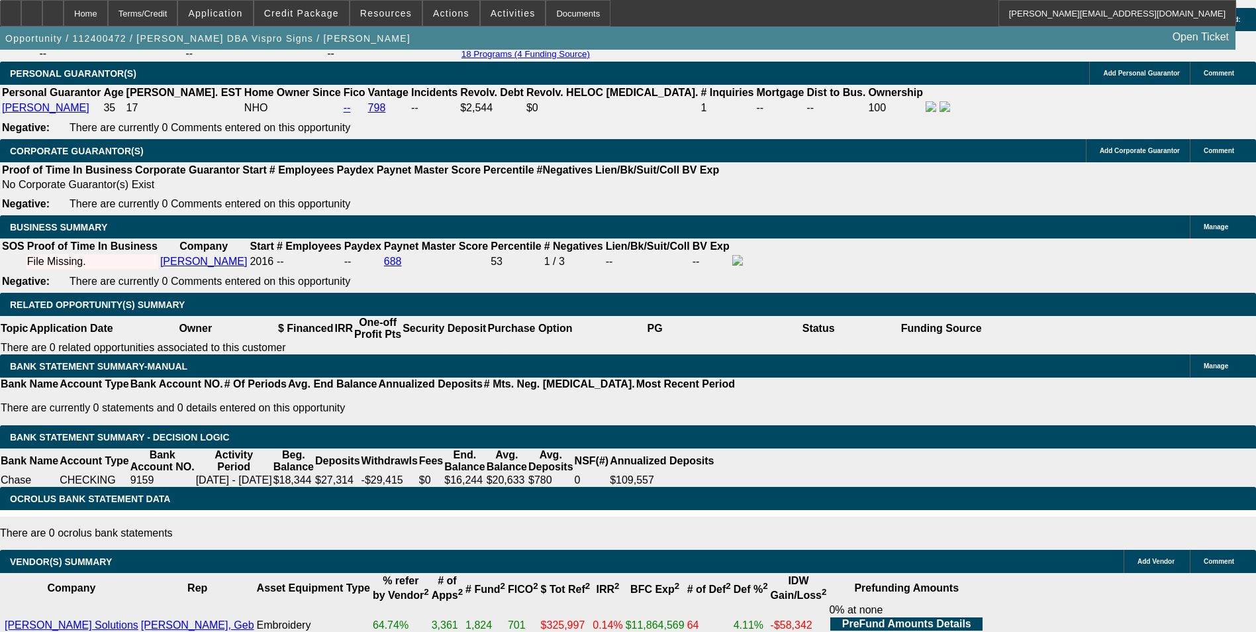
drag, startPoint x: 456, startPoint y: 162, endPoint x: 530, endPoint y: 136, distance: 78.5
type input "UNKNOWN"
type input "12"
type input "$807.94"
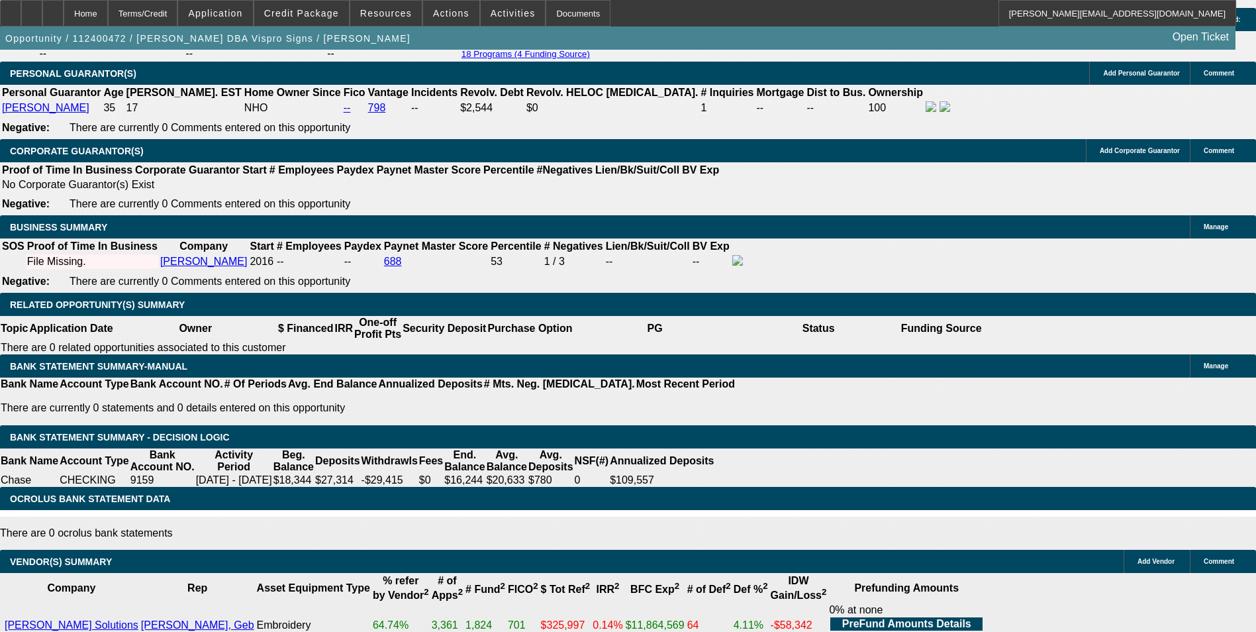
type input "$403.97"
type input "$1,000.68"
type input "$500.34"
type input "12.8"
type input "$1,015.68"
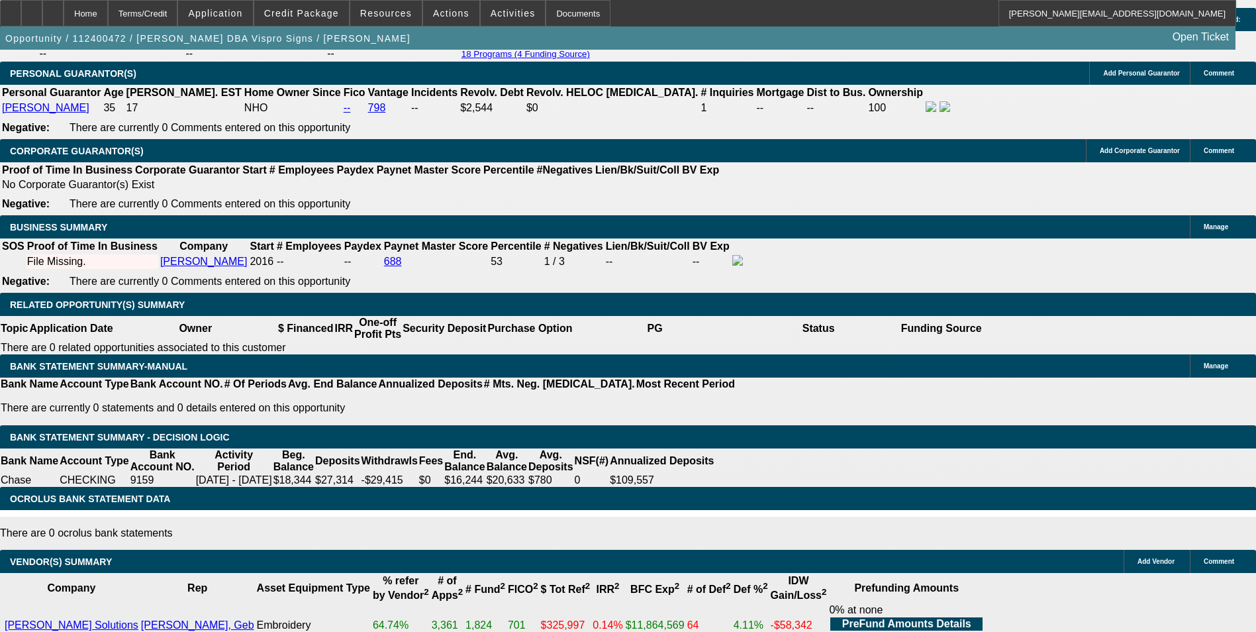
type input "$507.84"
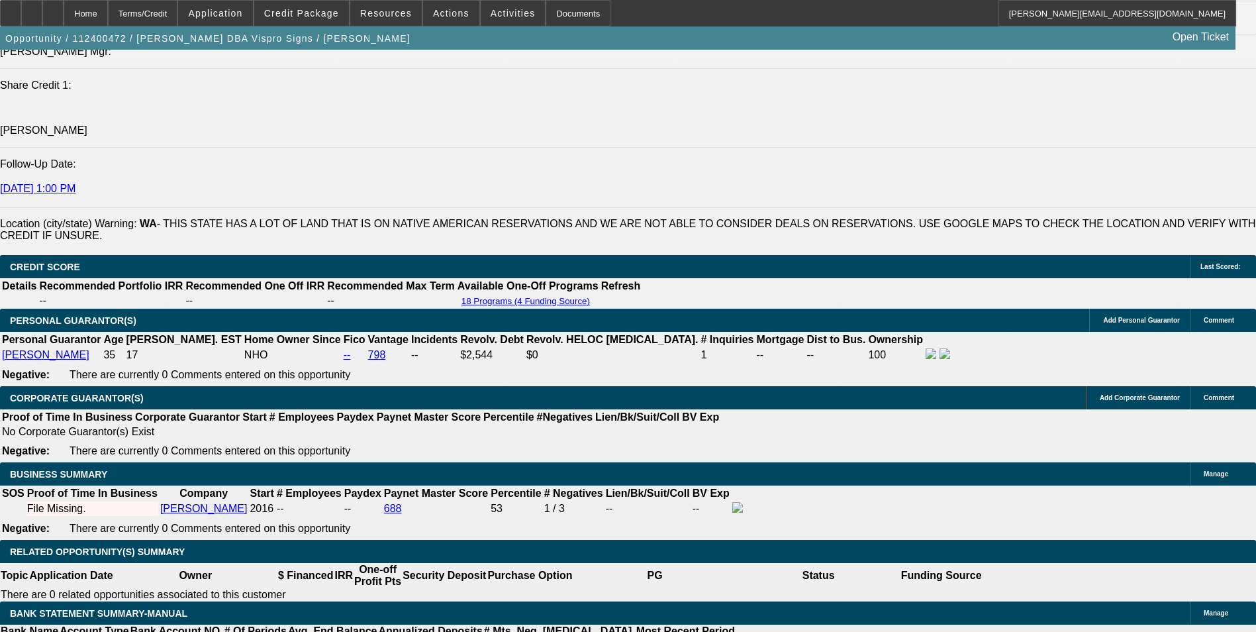
scroll to position [1699, 0]
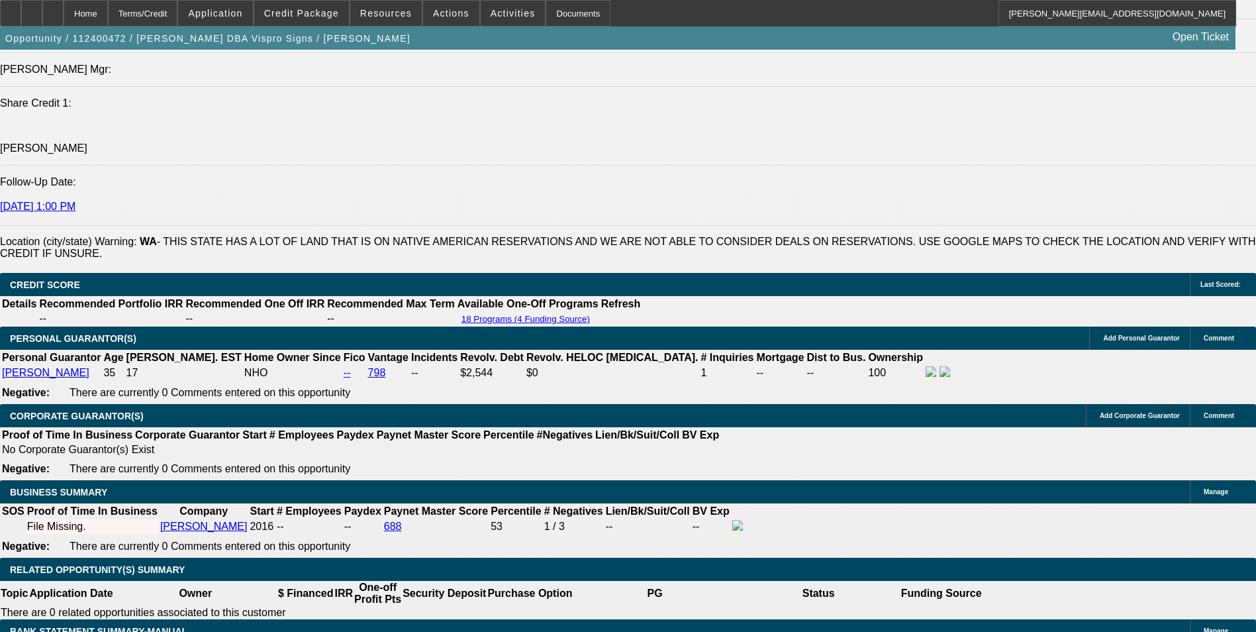
type input "12.8"
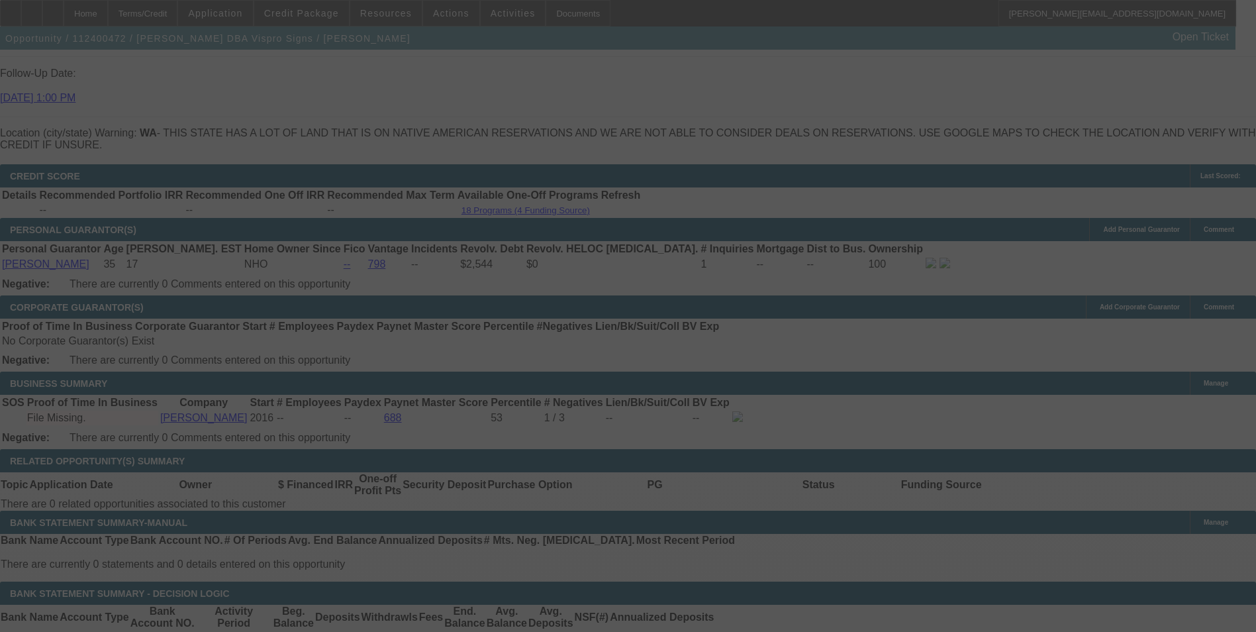
scroll to position [1832, 0]
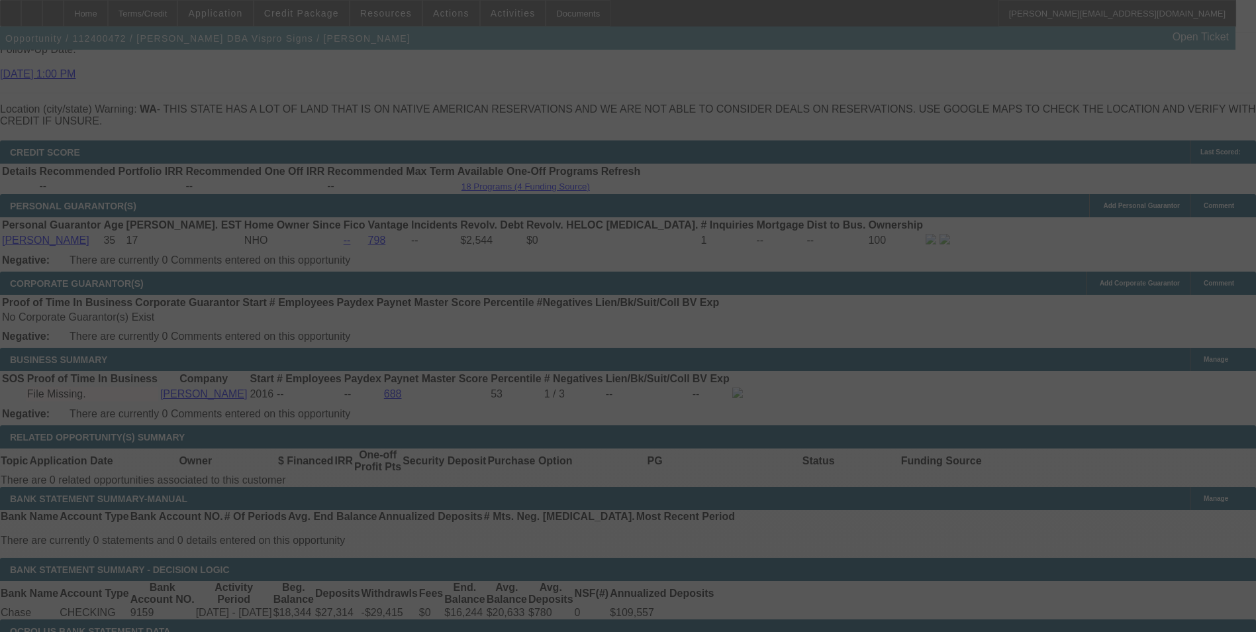
select select "0"
select select "2"
select select "0"
select select "6"
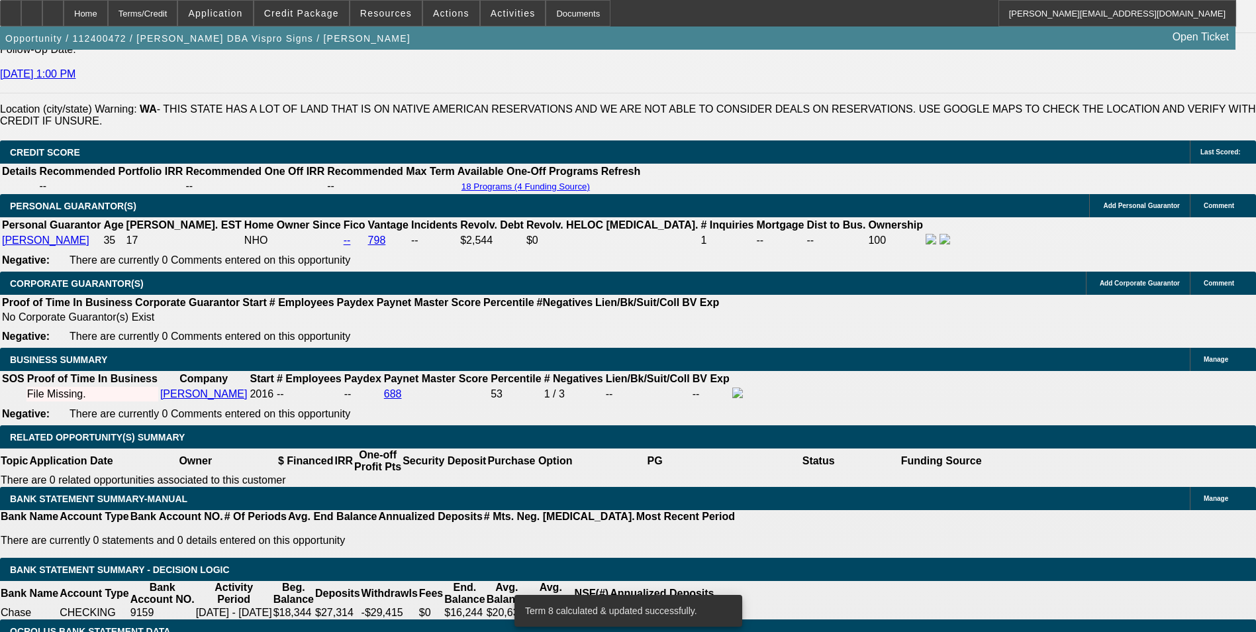
drag, startPoint x: 366, startPoint y: 295, endPoint x: 446, endPoint y: 299, distance: 79.5
type input "50"
type input "$1,014.00"
type input "UNKNOWN"
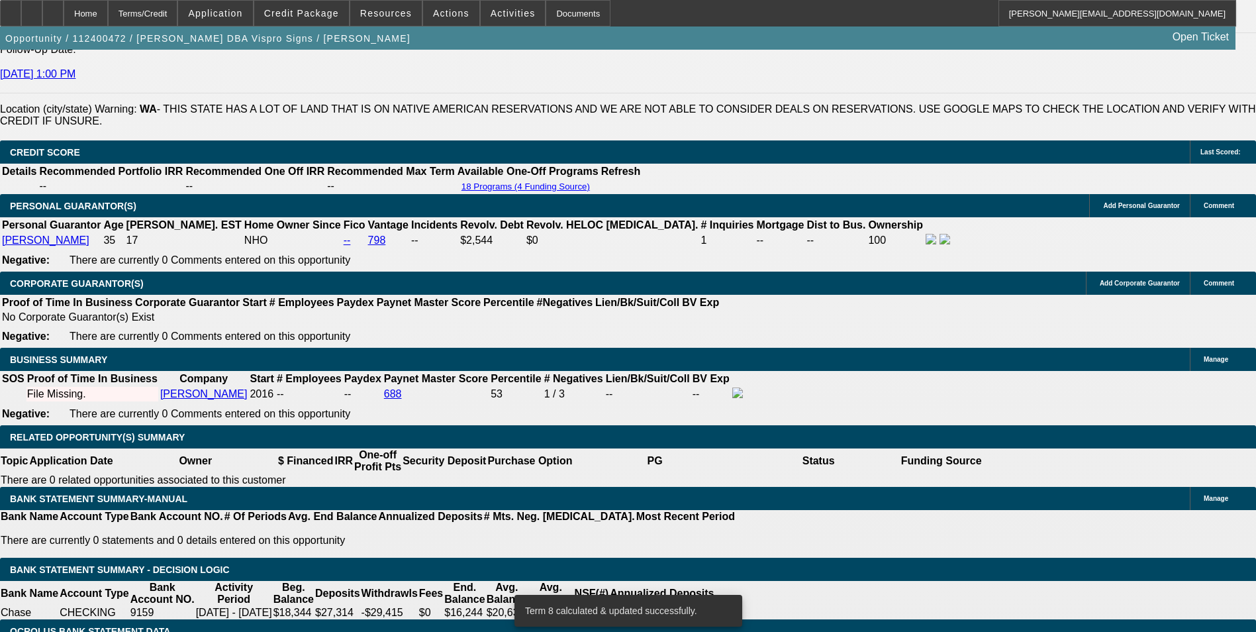
type input "507"
type input "12.7"
type input "50"
type input "$100.00"
type input "506"
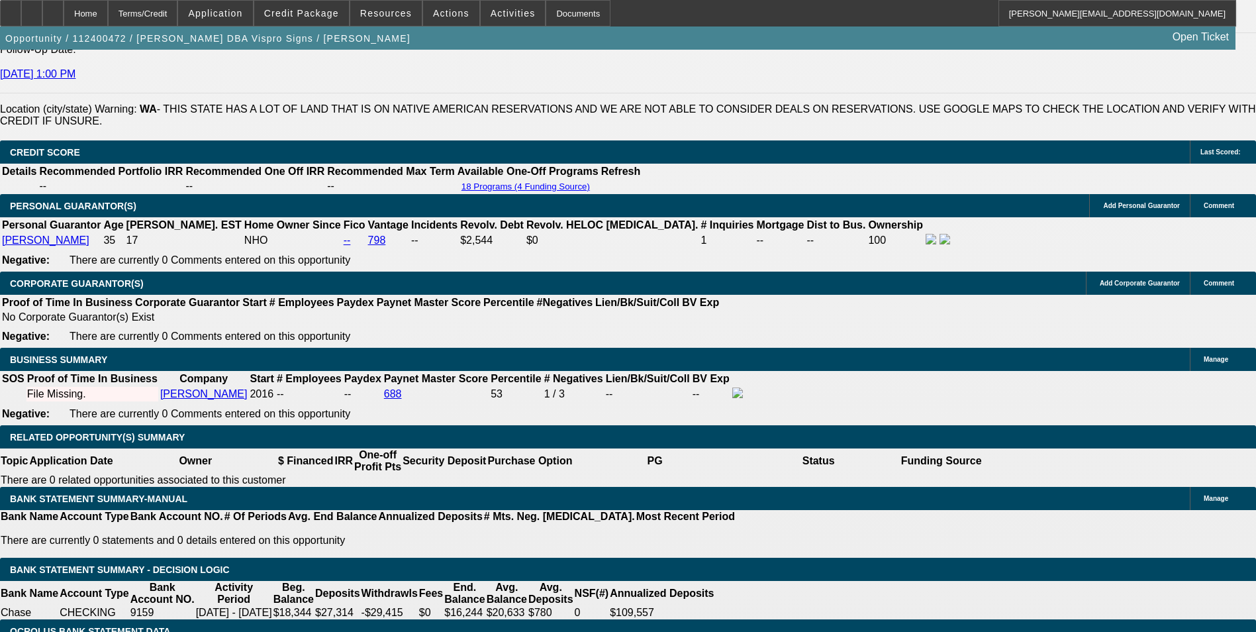
type input "$1,012.00"
type input "12.6"
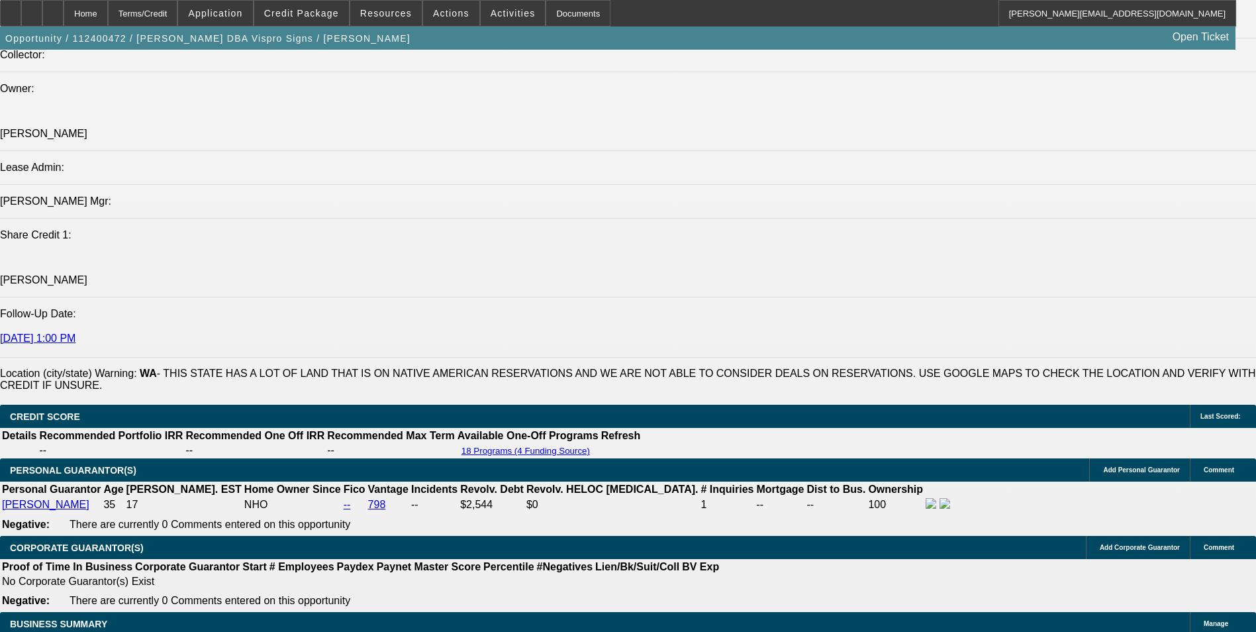
scroll to position [1567, 0]
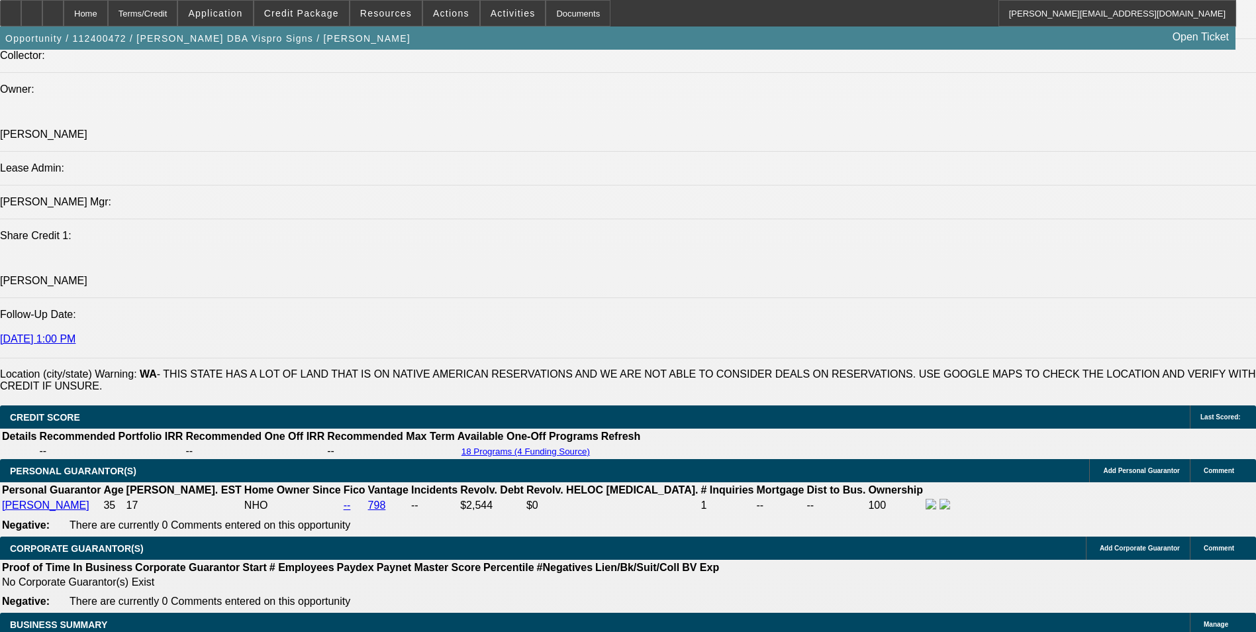
type input "$506.00"
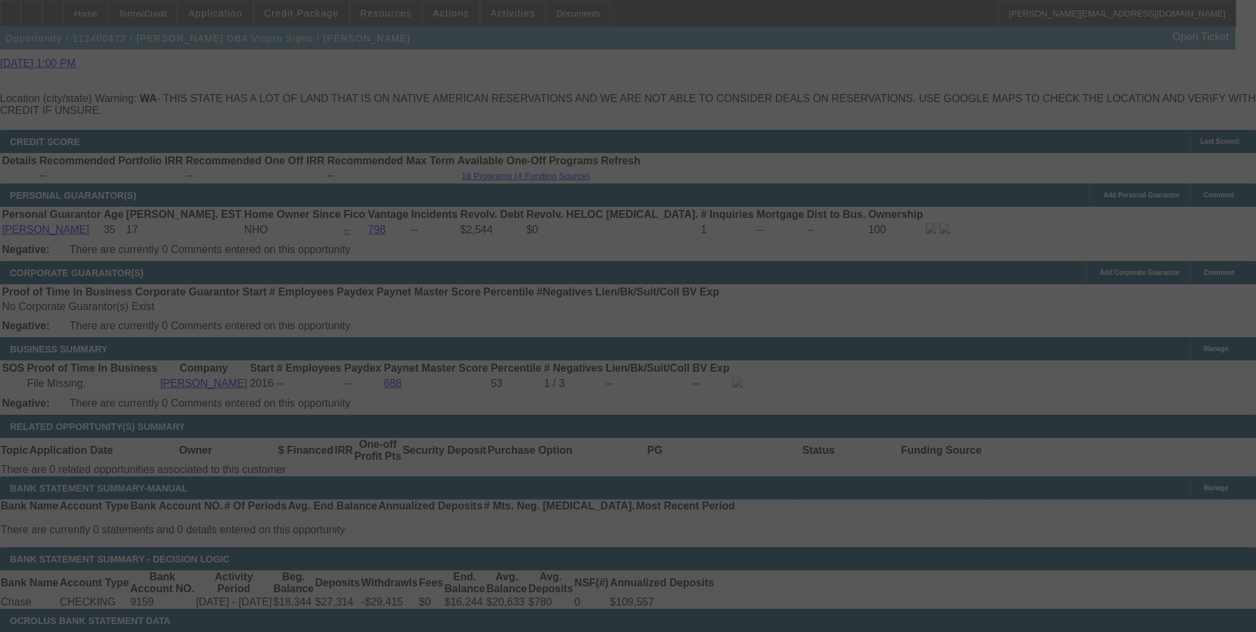
scroll to position [1898, 0]
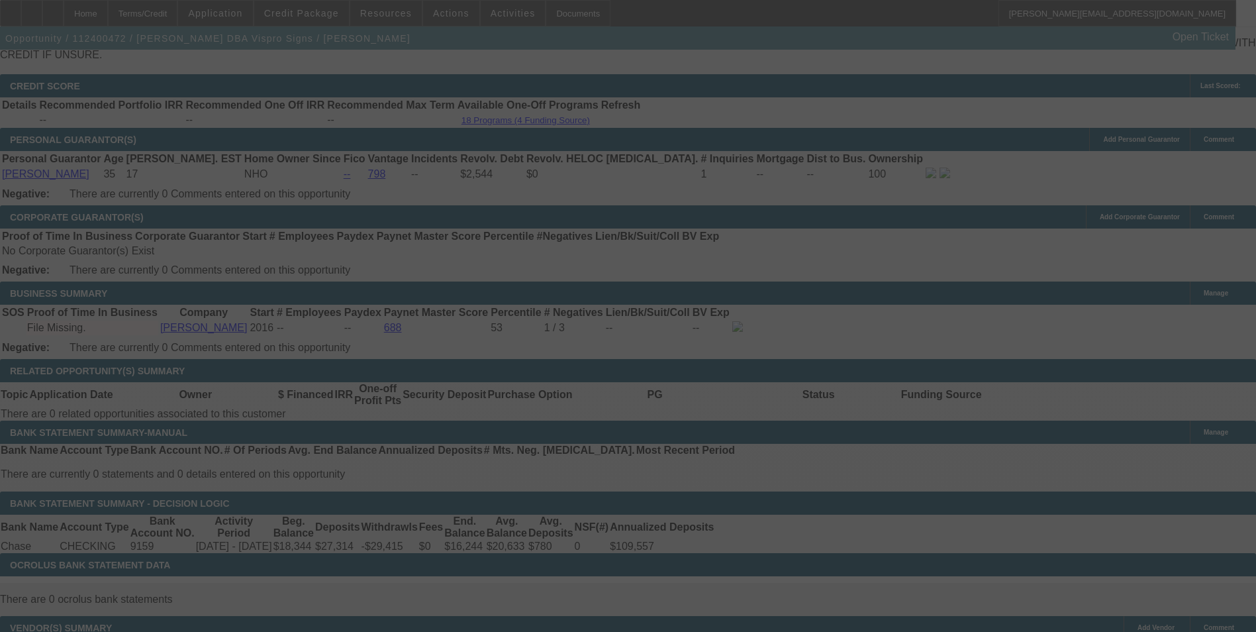
select select "0"
select select "2"
select select "0"
select select "6"
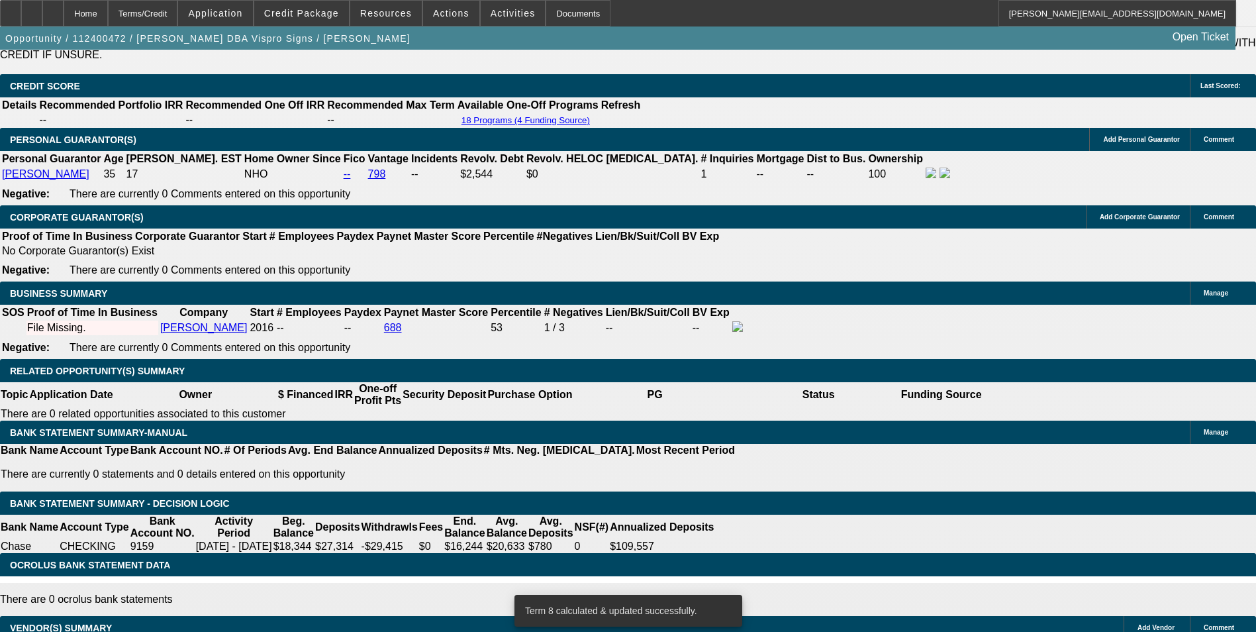
drag, startPoint x: 367, startPoint y: 232, endPoint x: 485, endPoint y: 209, distance: 120.9
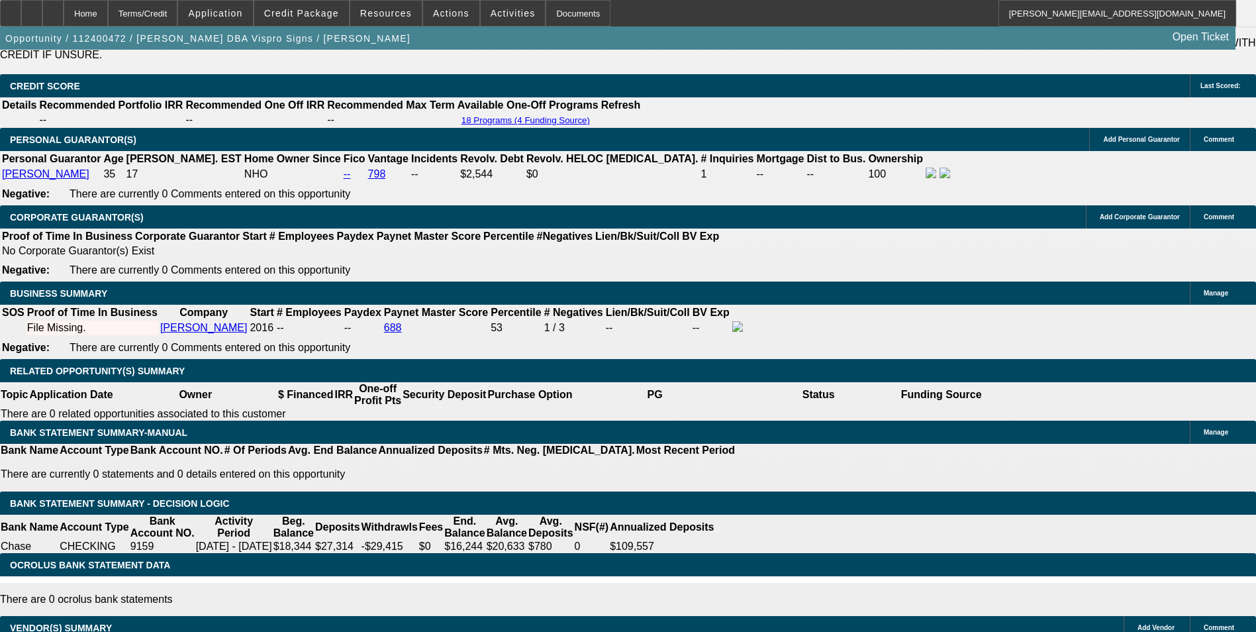
type input "50"
type input "$100.00"
type input "UNKNOWN"
type input "507"
type input "$1,014.00"
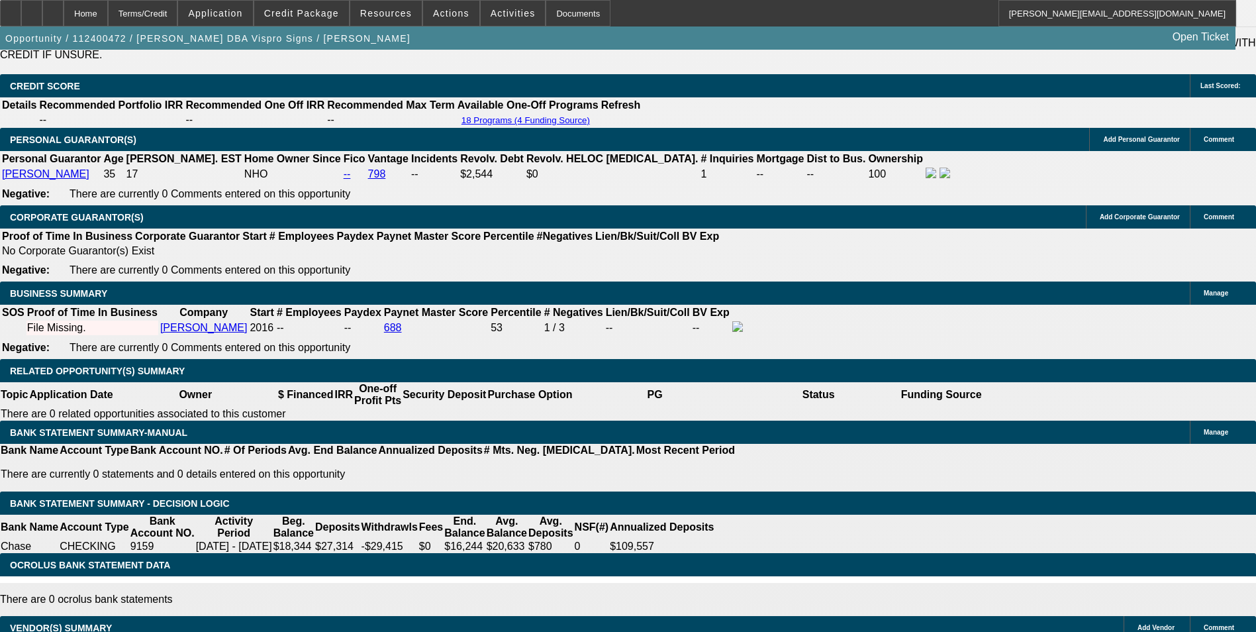
type input "12.7"
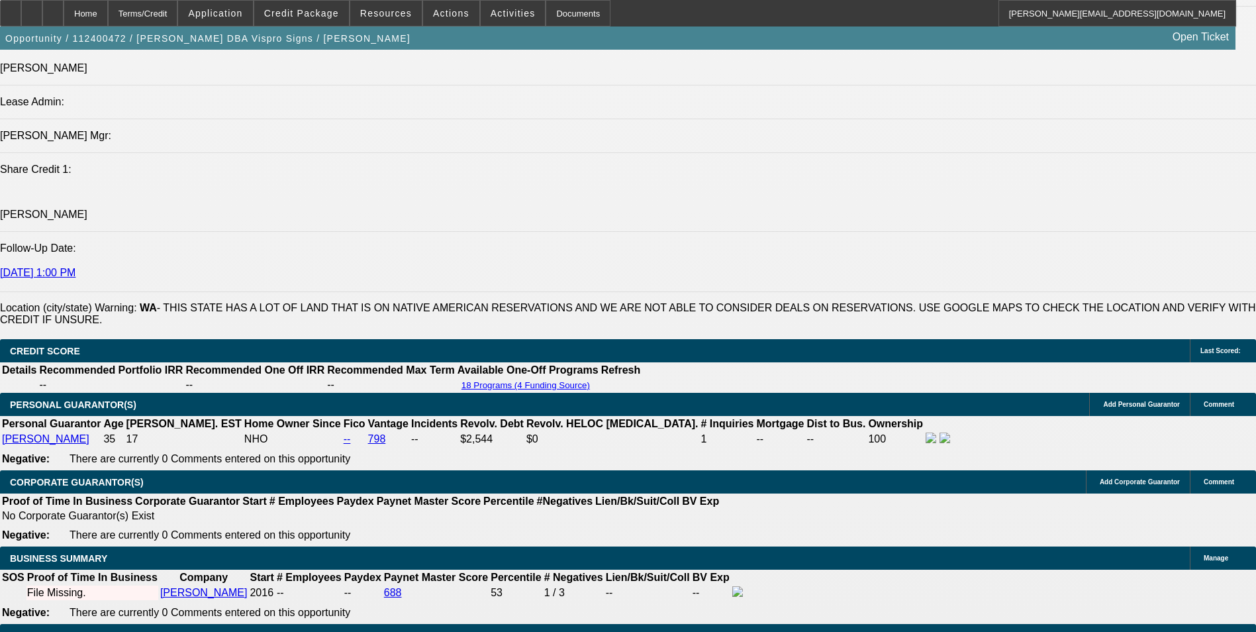
type input "$507.00"
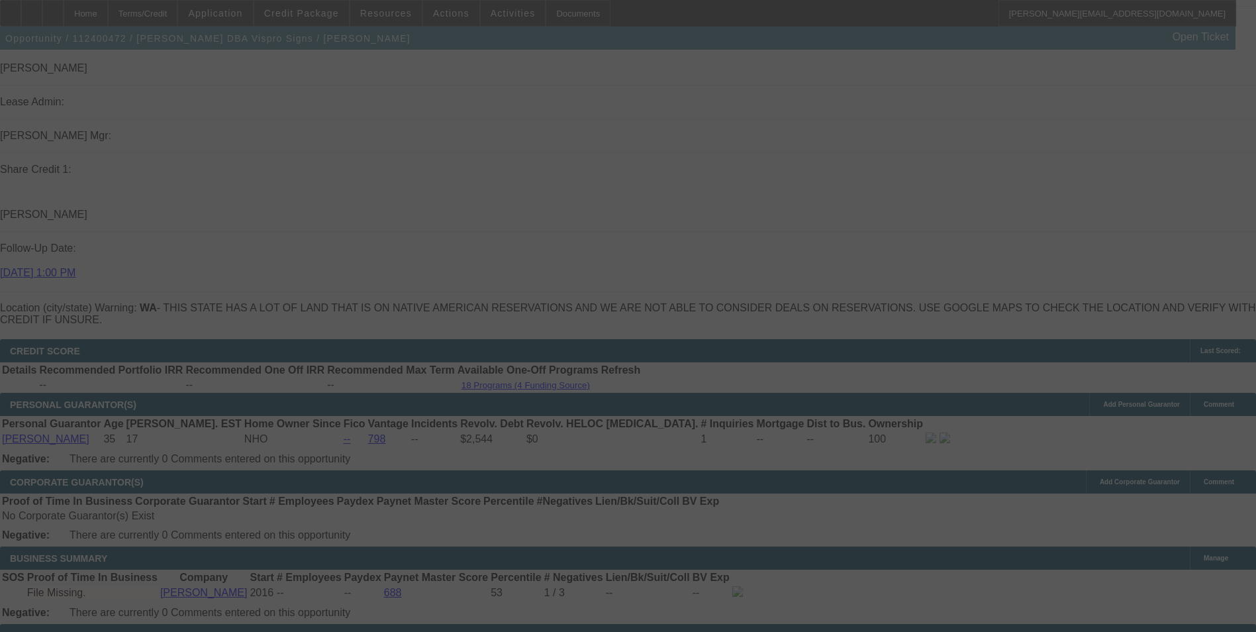
select select "0"
select select "2"
select select "0"
select select "6"
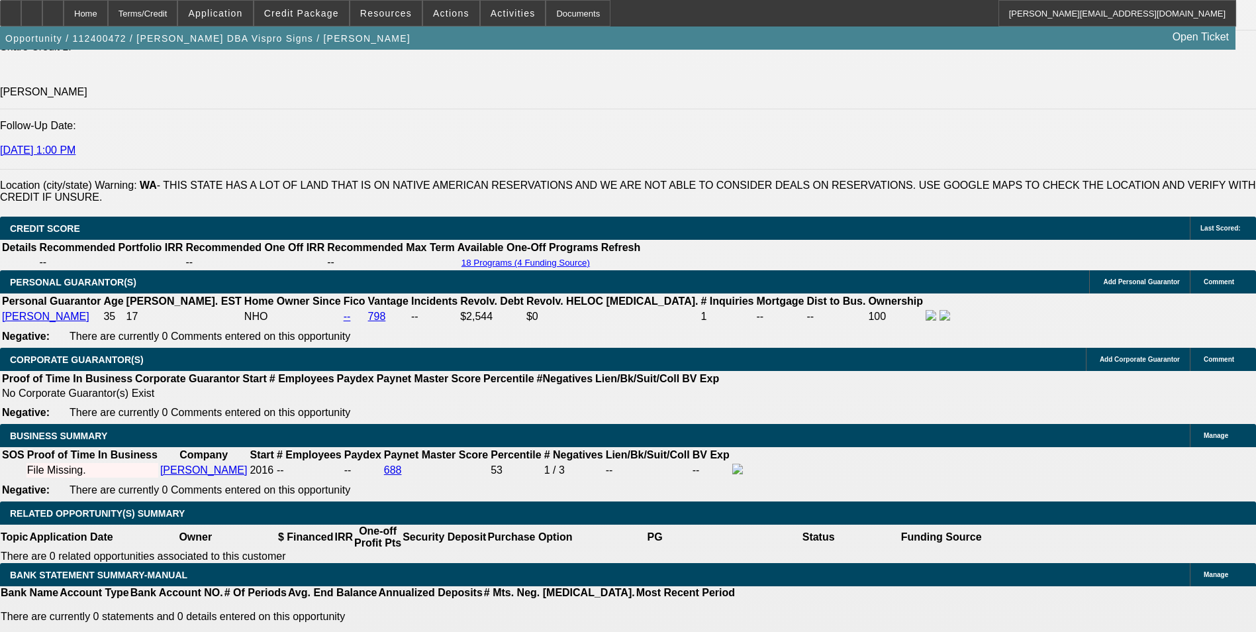
scroll to position [1765, 0]
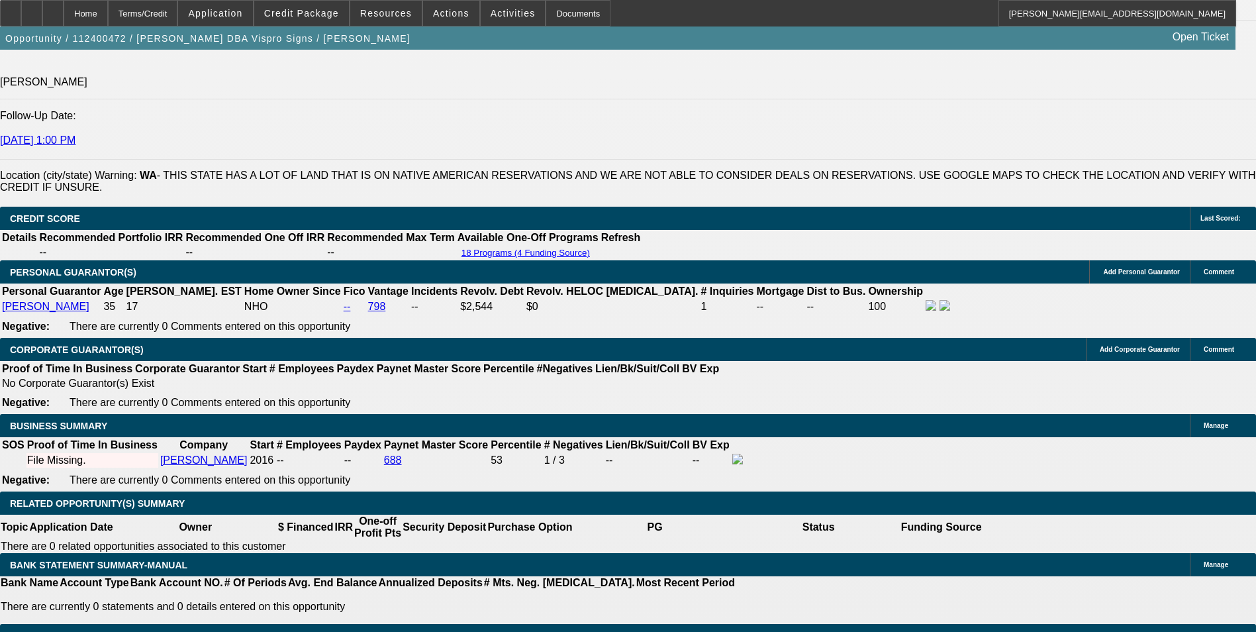
drag, startPoint x: 420, startPoint y: 361, endPoint x: 481, endPoint y: 352, distance: 62.3
type input "UNKNOWN"
type input "3"
type input "$12,935.96"
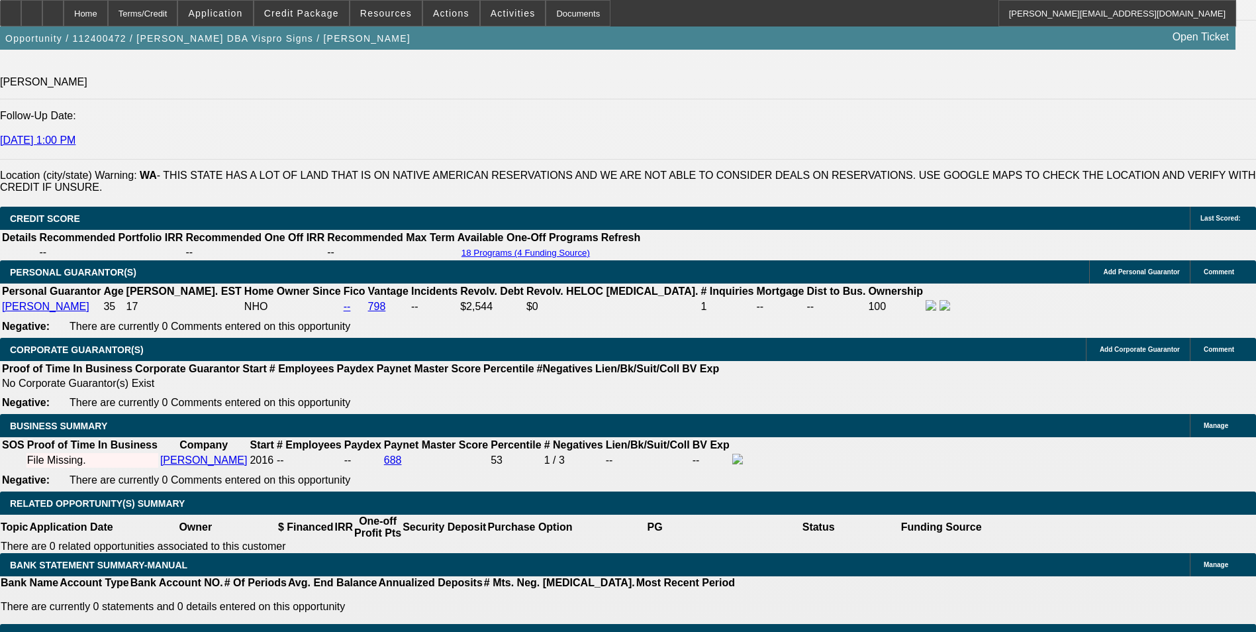
type input "$6,467.98"
type input "36"
type input "$1,275.08"
type input "$637.54"
type input "36"
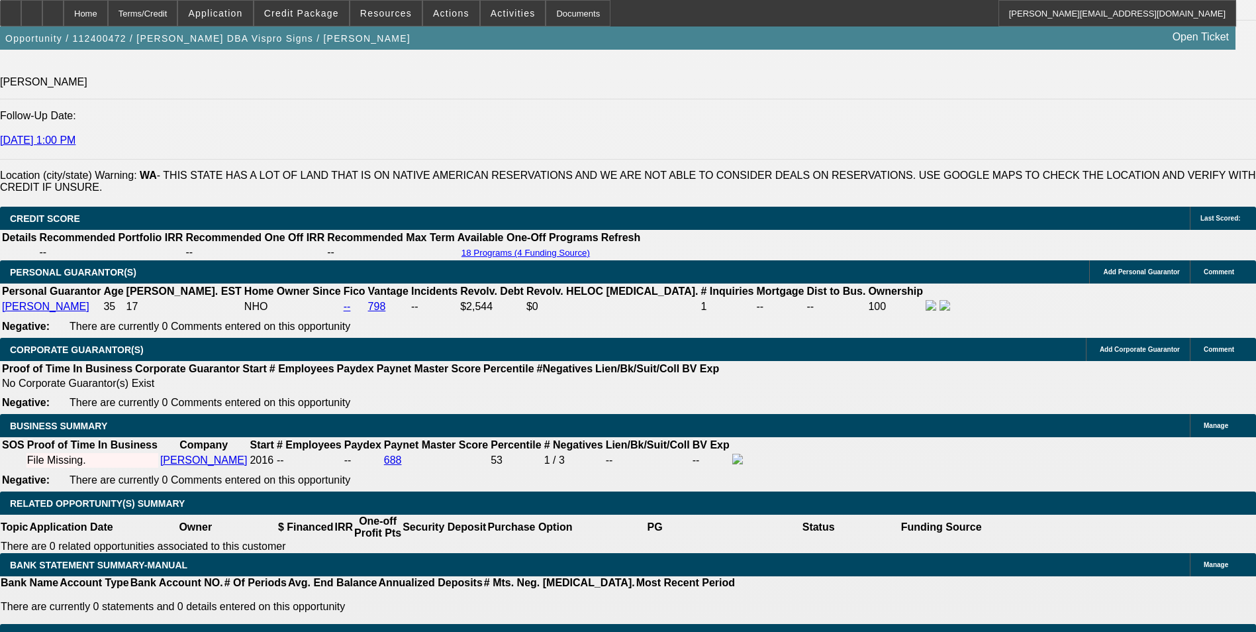
drag, startPoint x: 449, startPoint y: 359, endPoint x: 541, endPoint y: 334, distance: 95.3
type input "12"
type input "$1,262.14"
type input "$631.07"
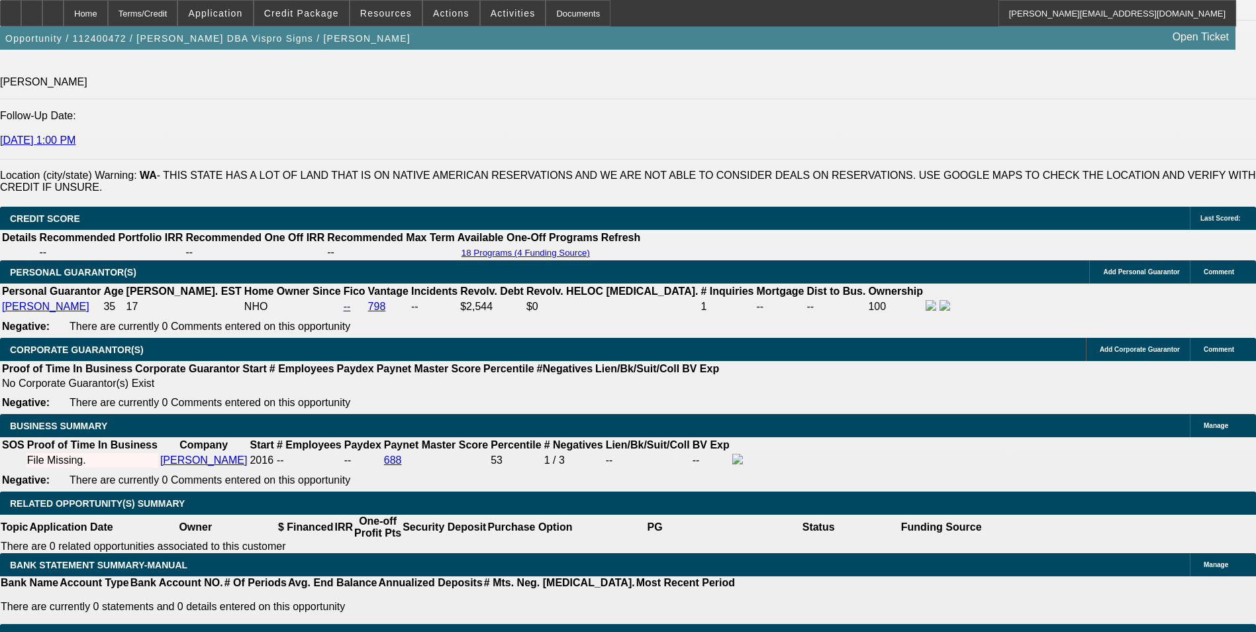
type input "$1,071.90"
type input "$535.95"
type input "12.3"
type input "$1,267.60"
type input "$633.80"
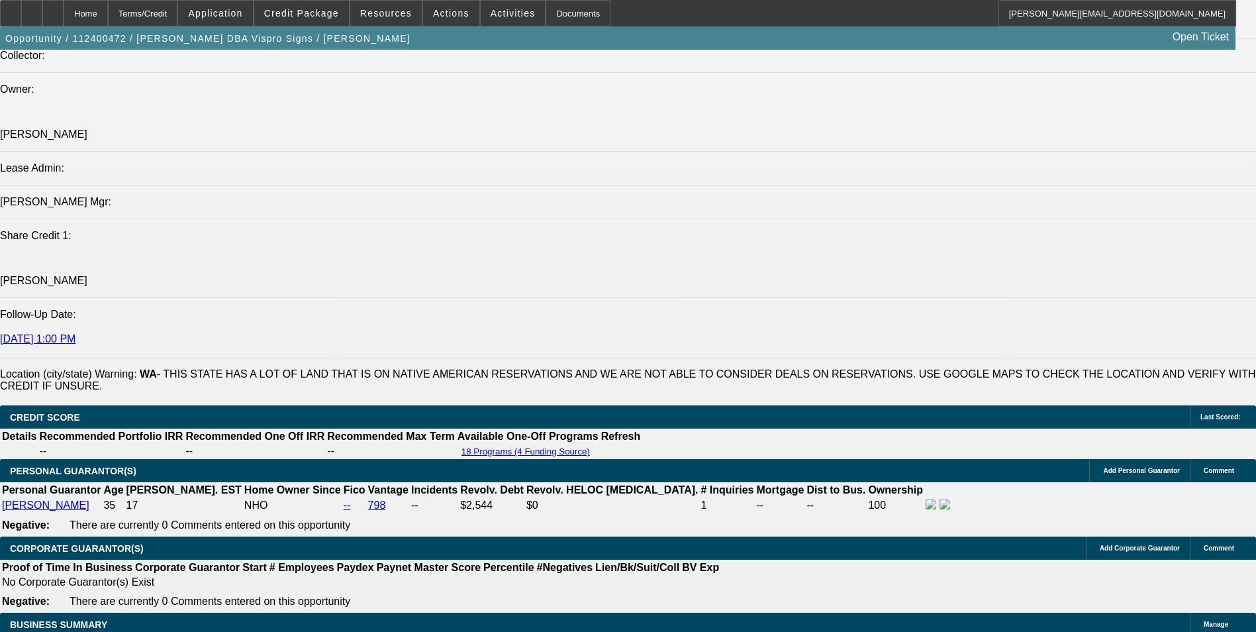
type input "12.3"
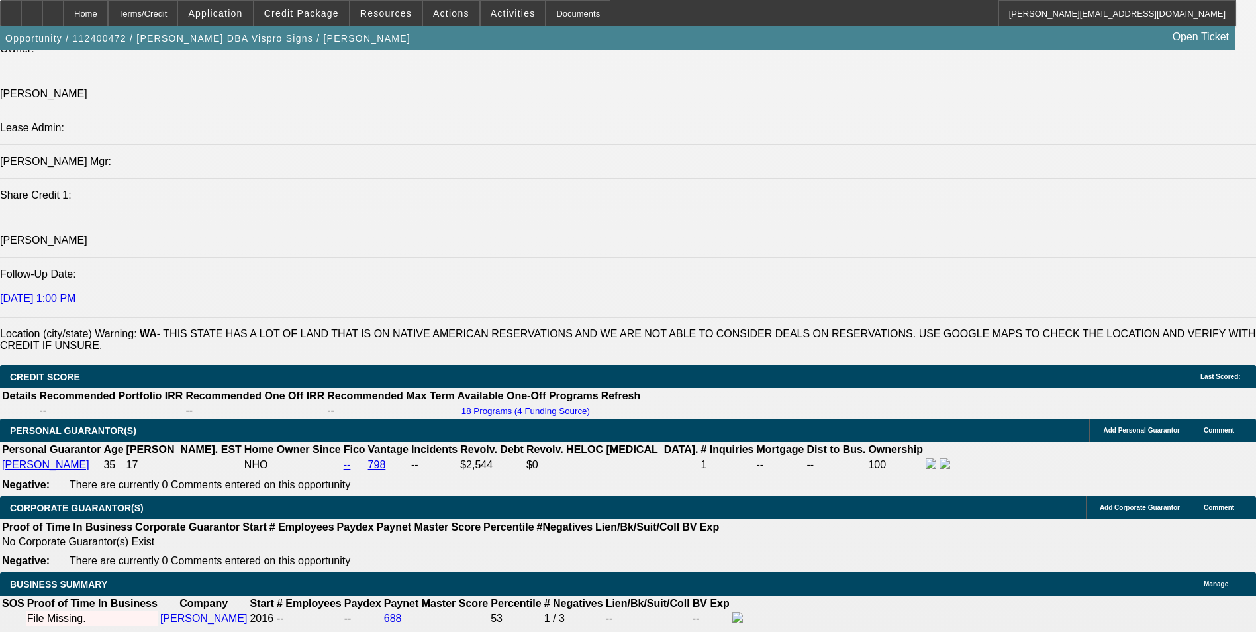
scroll to position [1832, 0]
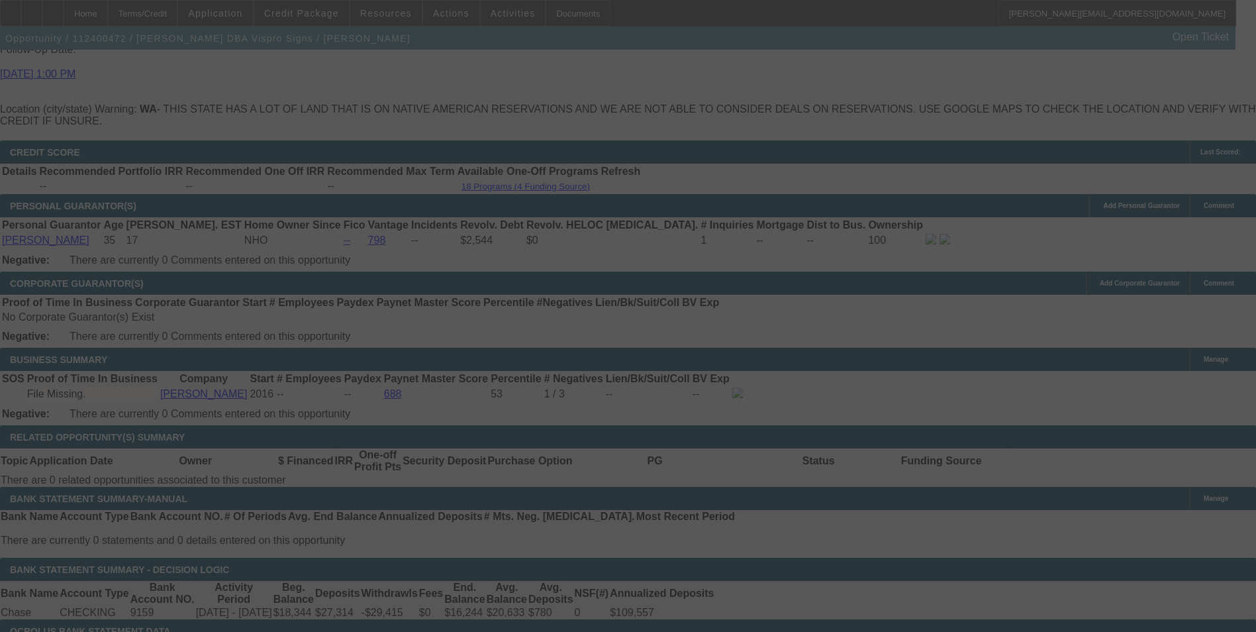
select select "0"
select select "2"
select select "0"
select select "6"
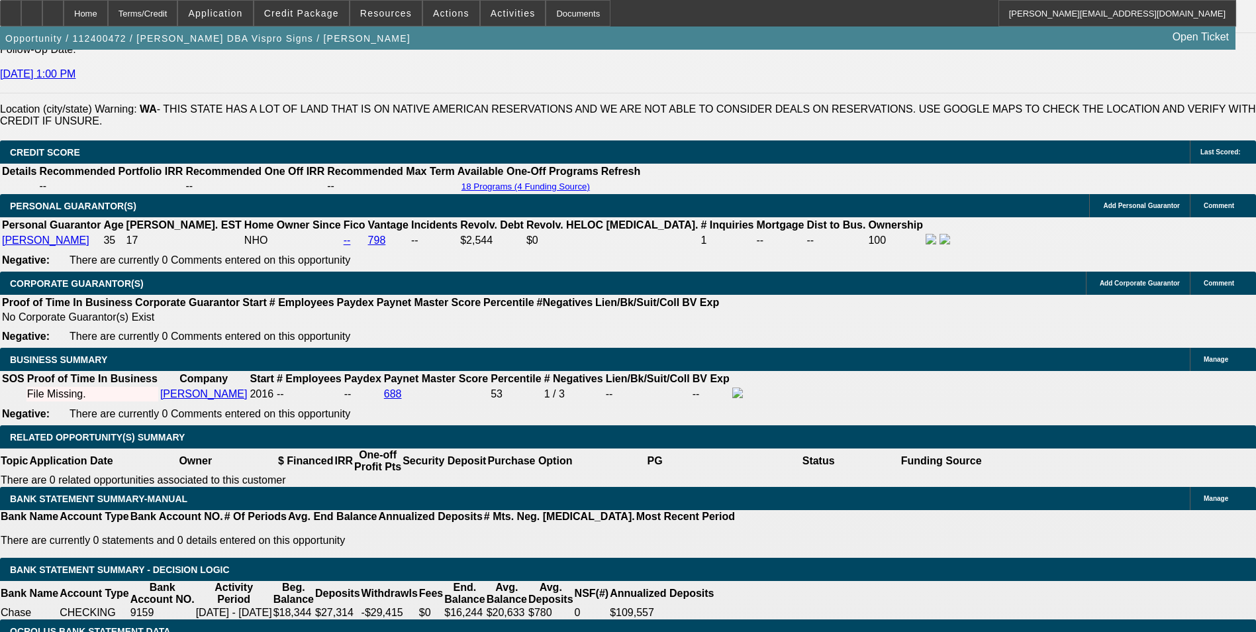
drag, startPoint x: 363, startPoint y: 295, endPoint x: 546, endPoint y: 272, distance: 184.9
type input "6"
type input "$12.00"
type input "UNKNOWN"
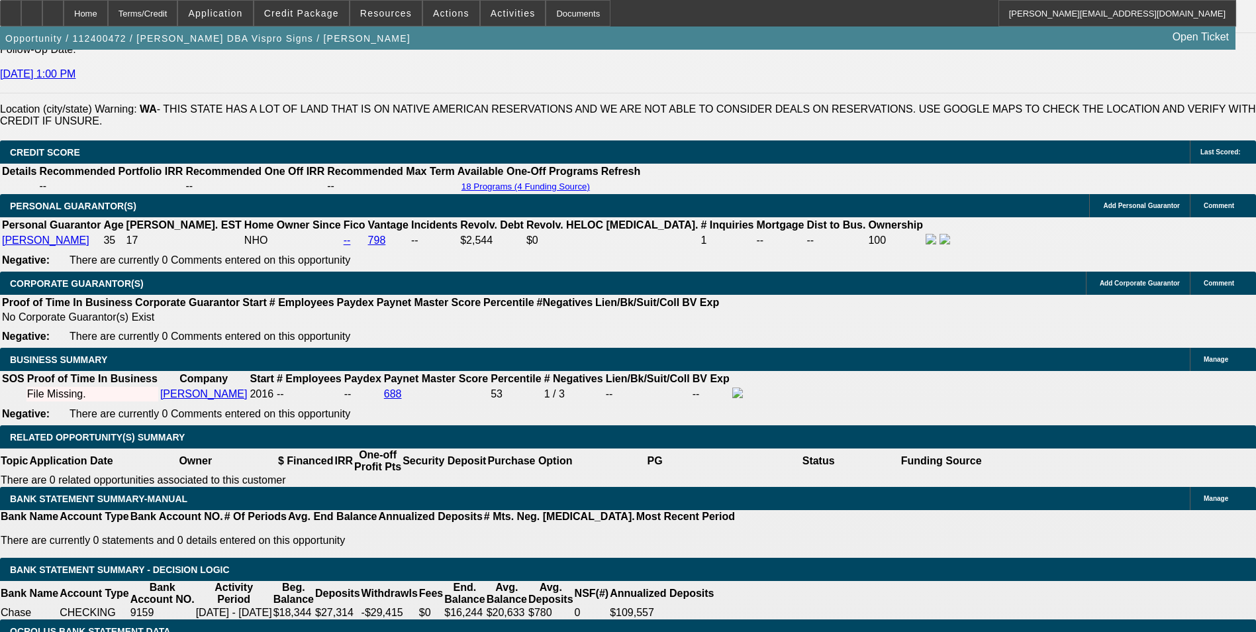
type input "632"
type input "$1,264.00"
type input "12.1"
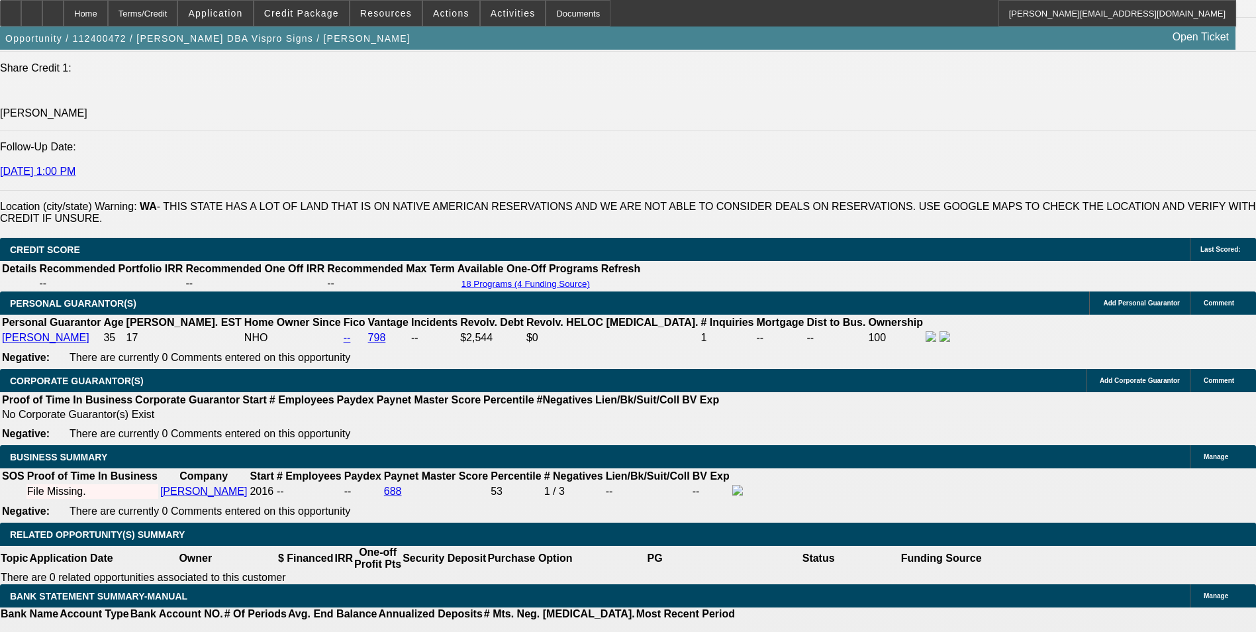
scroll to position [1567, 0]
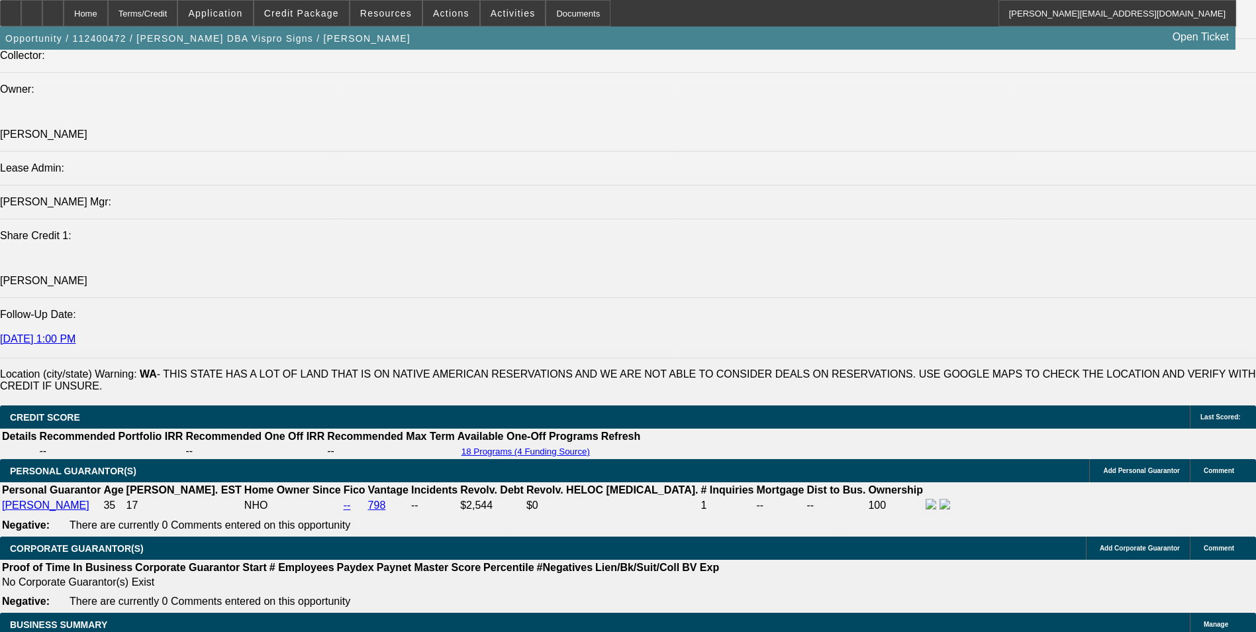
type input "$632.00"
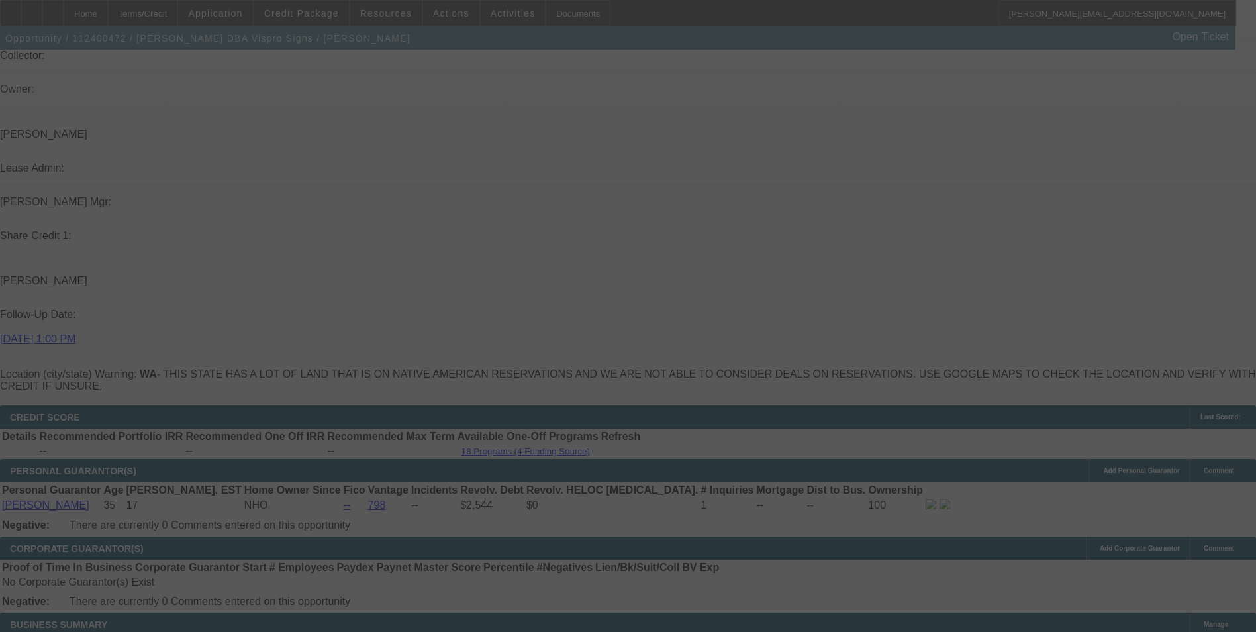
select select "0"
select select "2"
select select "0"
select select "6"
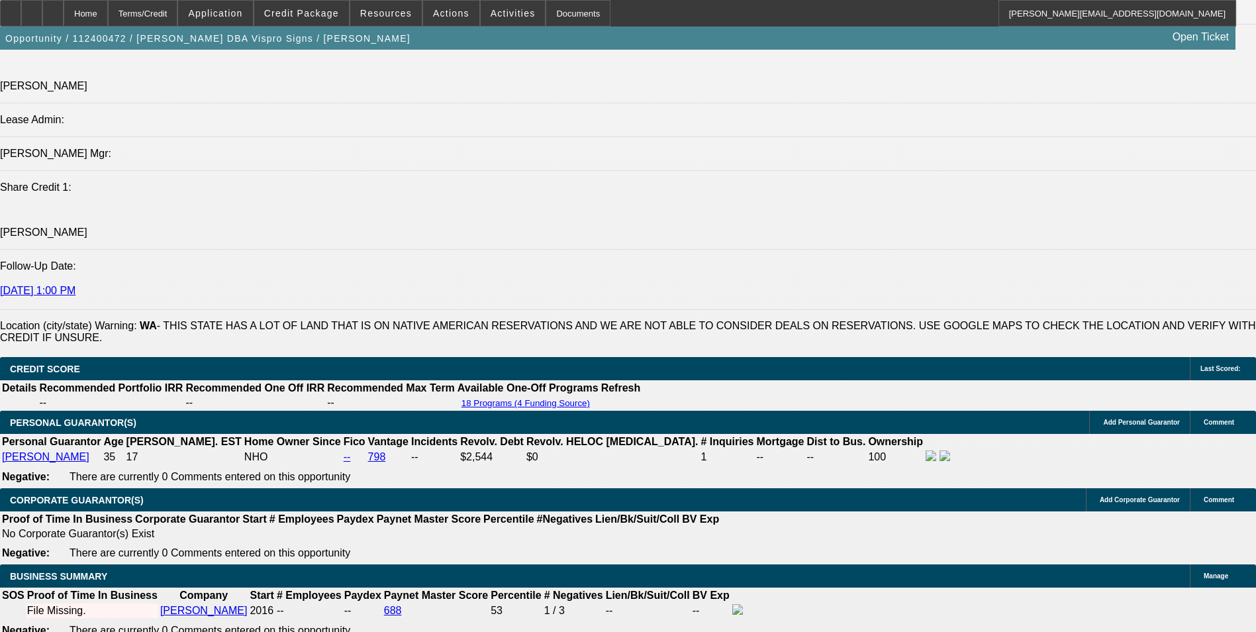
scroll to position [1765, 0]
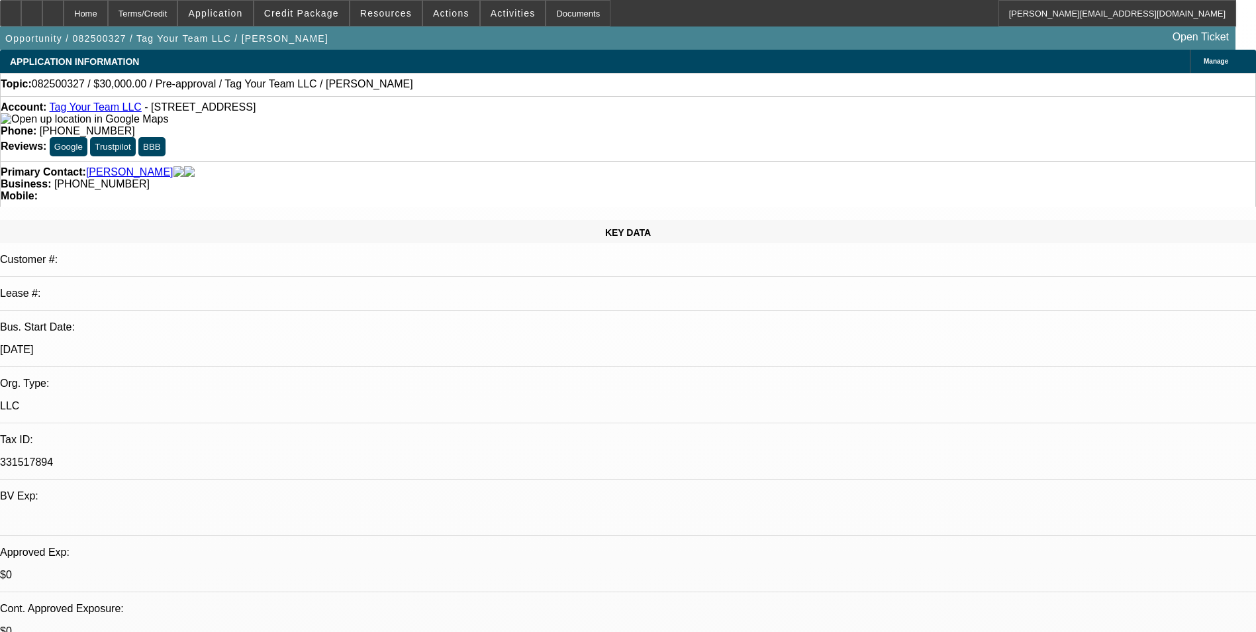
select select "0"
select select "2"
select select "0.1"
select select "1"
select select "2"
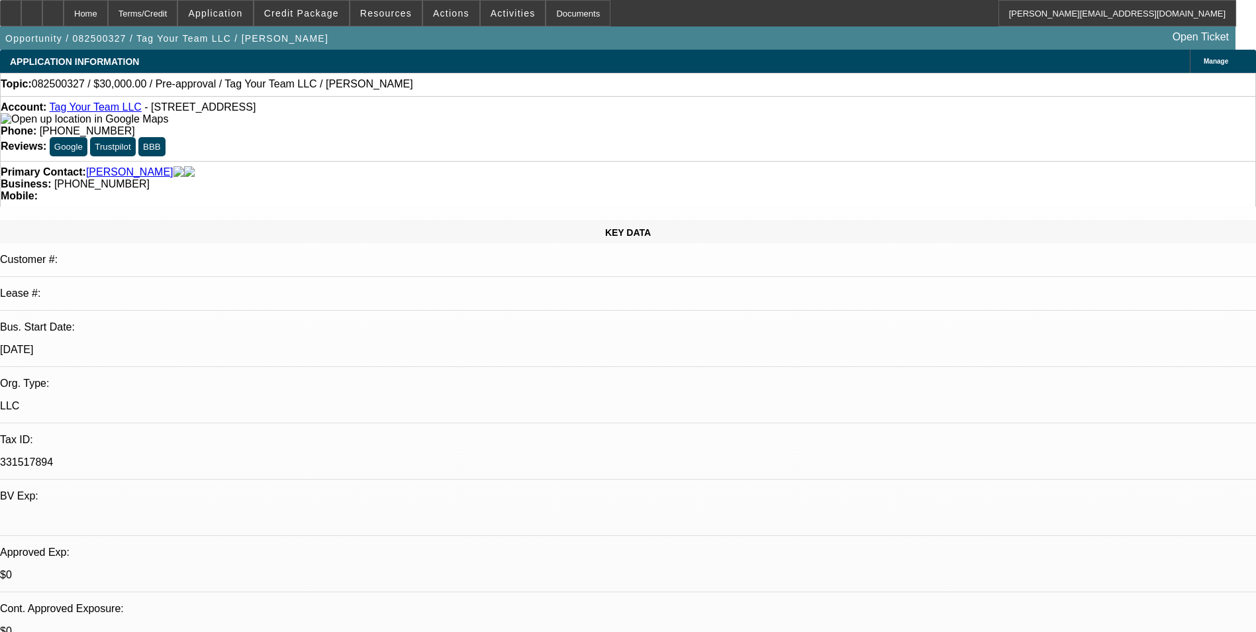
select select "4"
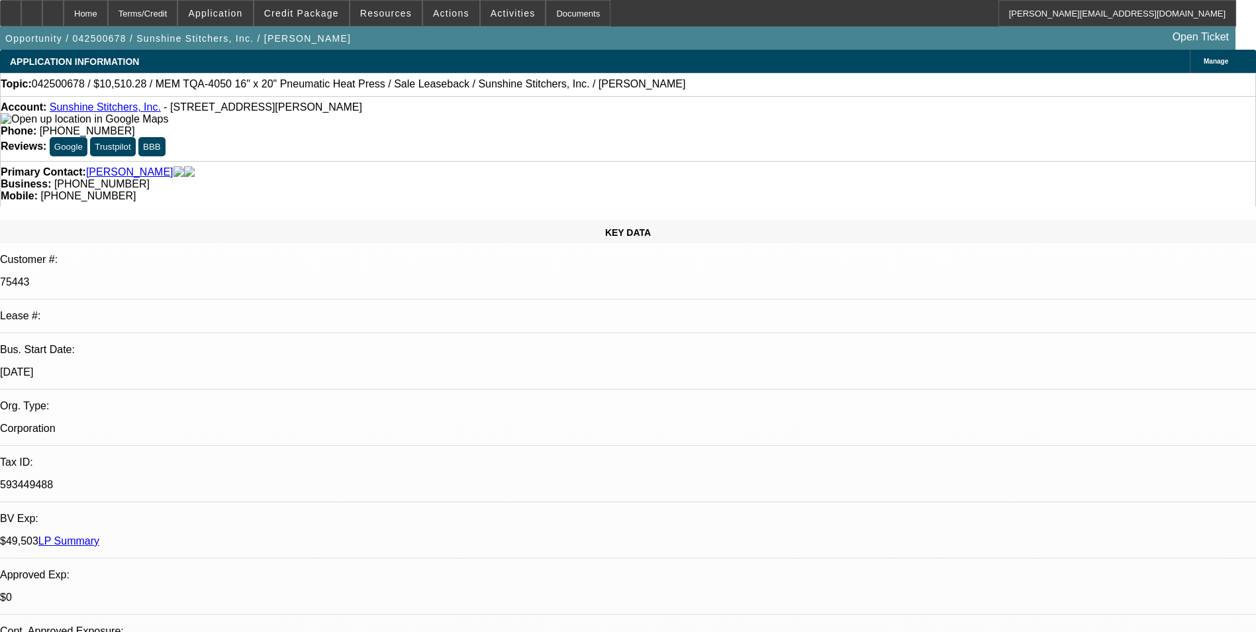
select select "0"
select select "6"
select select "0"
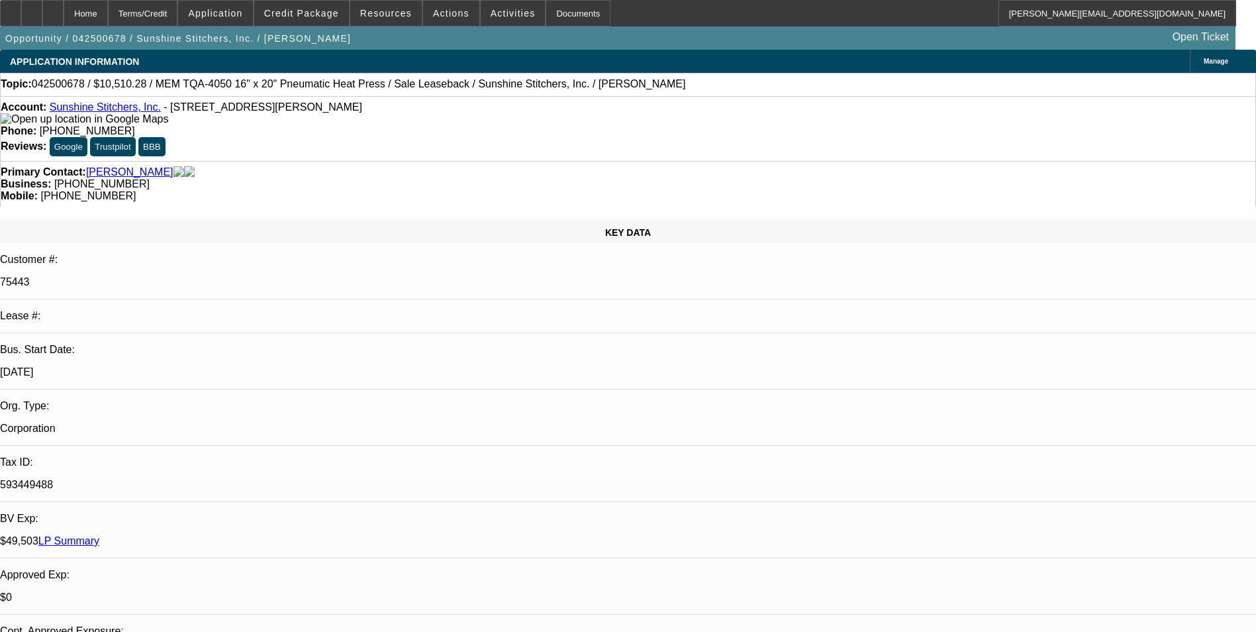
select select "0"
select select "6"
select select "0"
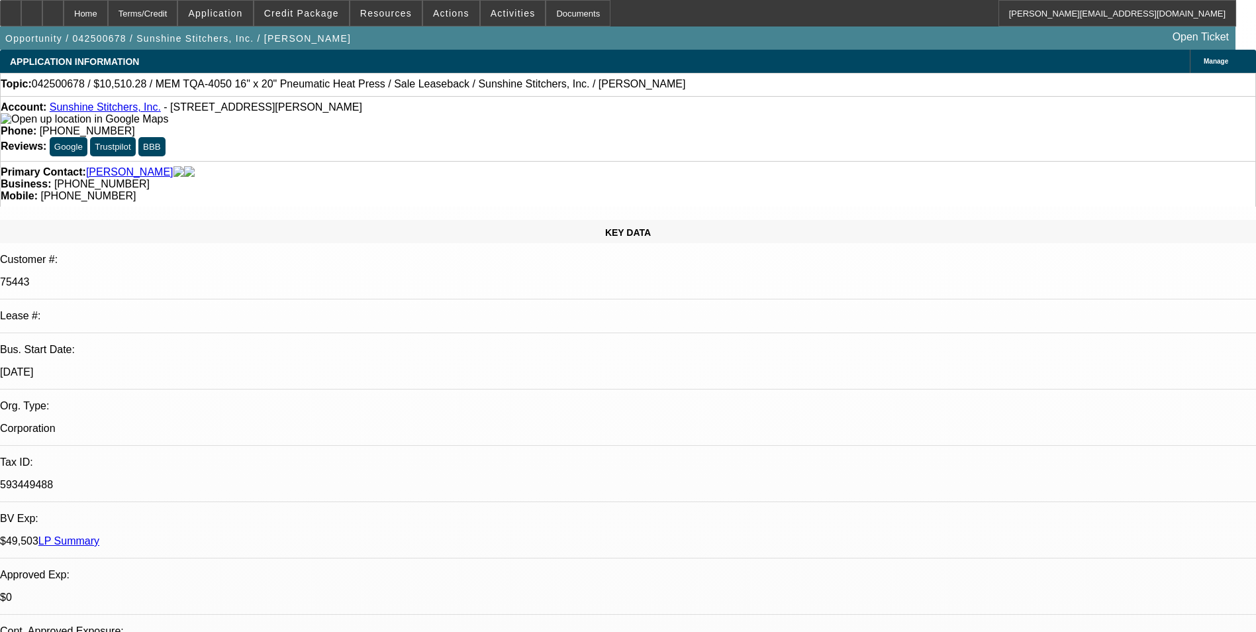
select select "0"
select select "6"
select select "0"
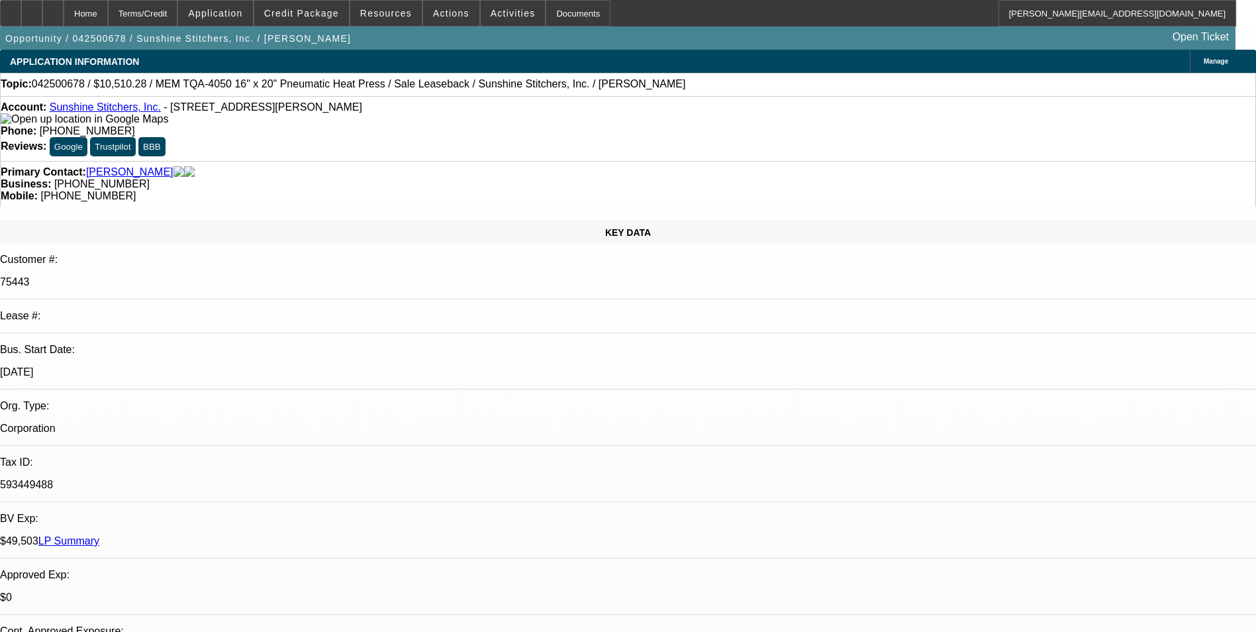
select select "6"
click at [321, 6] on span at bounding box center [301, 13] width 95 height 32
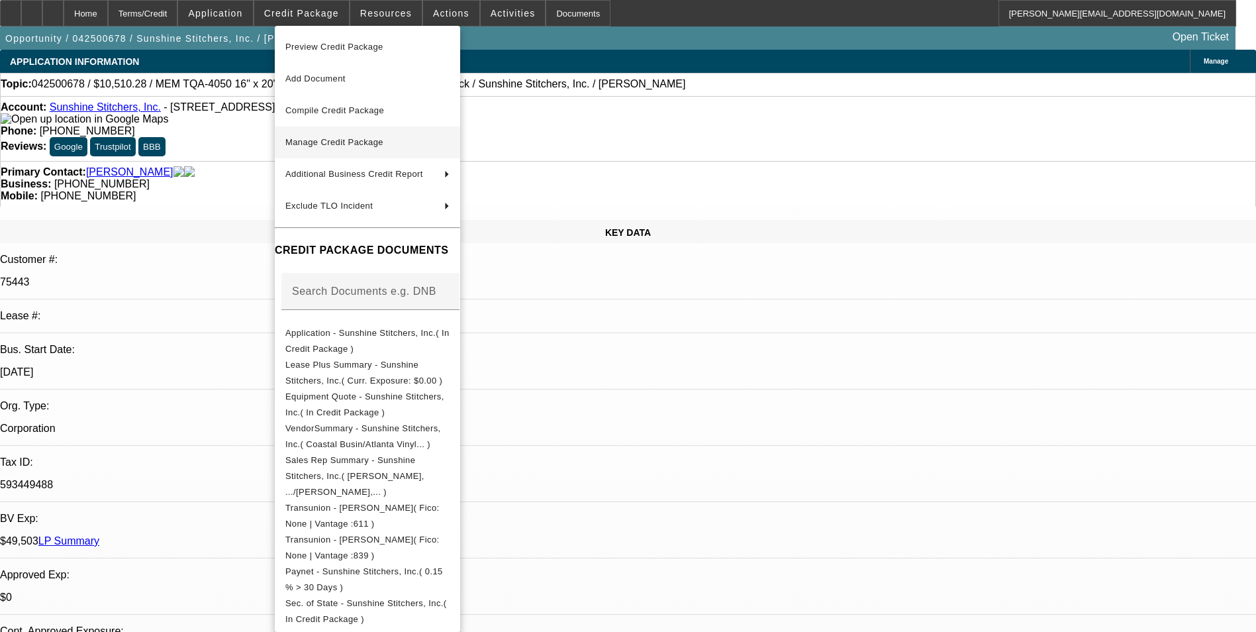
click at [395, 144] on span "Manage Credit Package" at bounding box center [367, 142] width 164 height 16
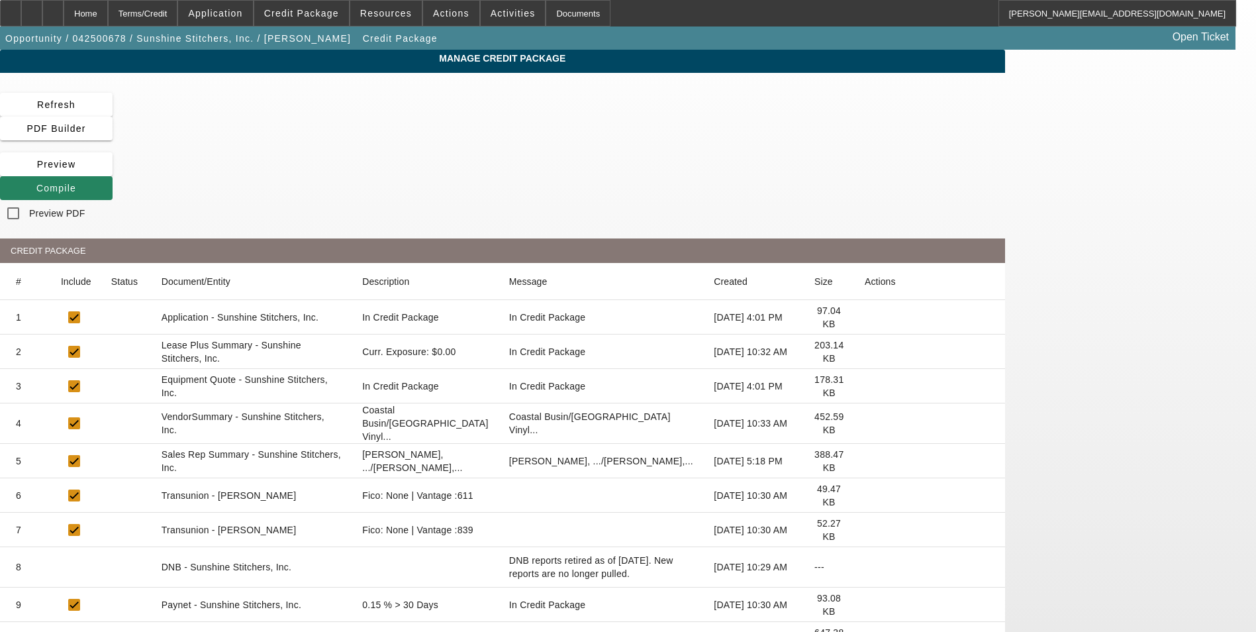
scroll to position [324, 0]
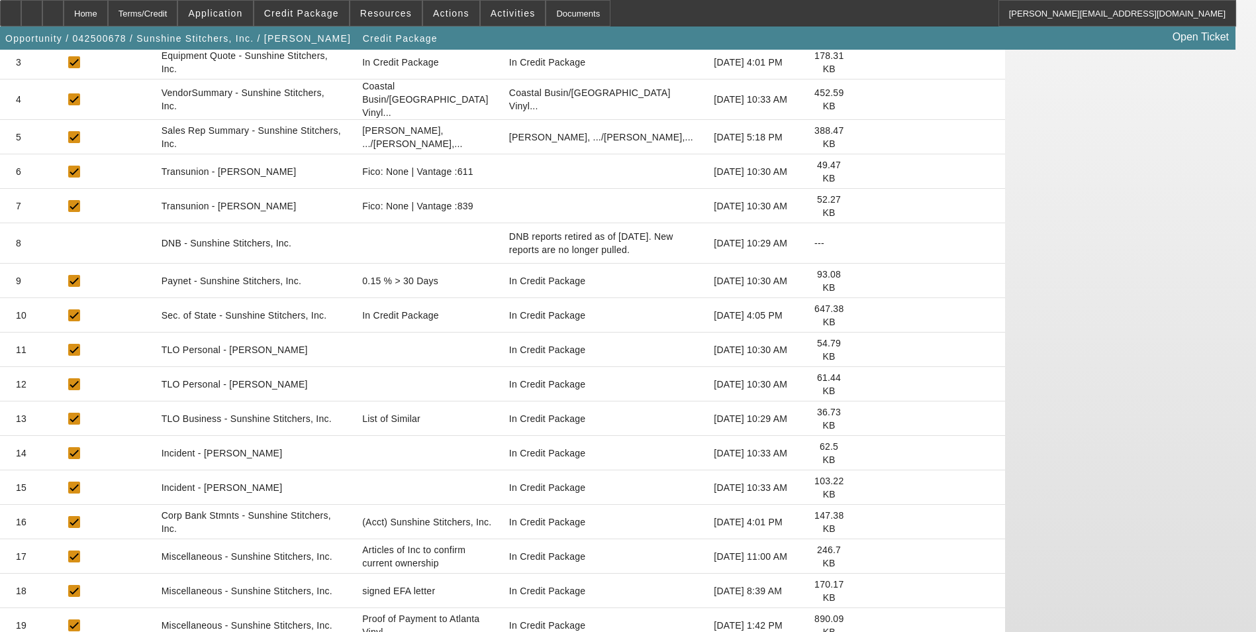
click at [865, 591] on icon at bounding box center [865, 591] width 0 height 0
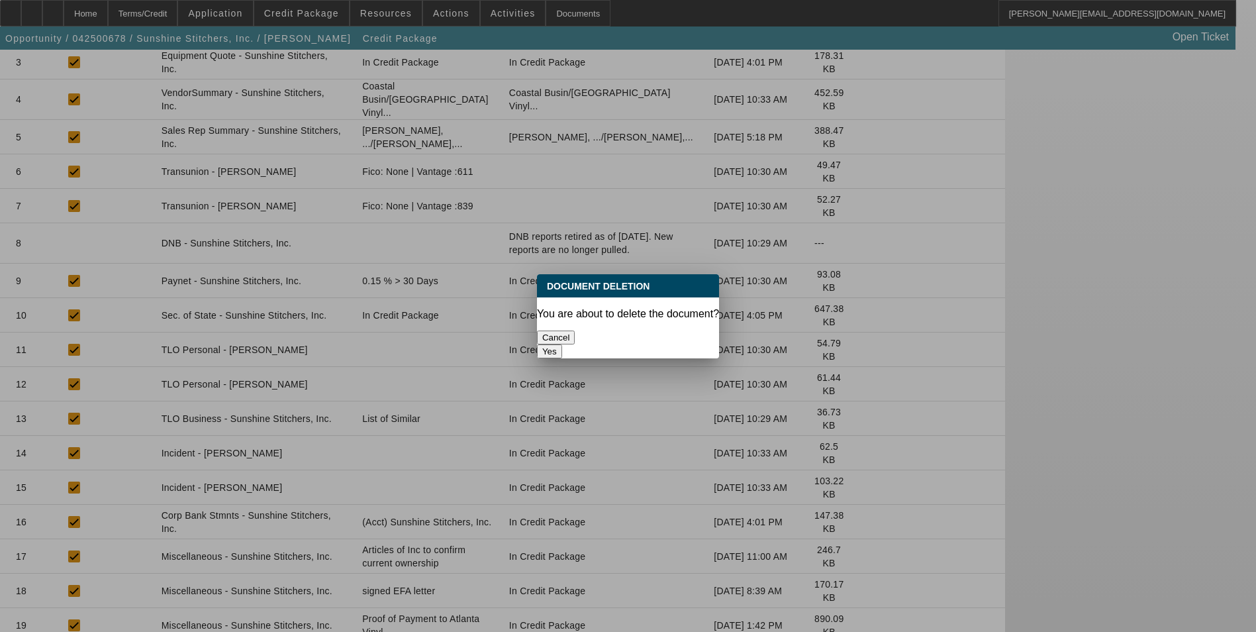
click at [562, 344] on button "Yes" at bounding box center [549, 351] width 25 height 14
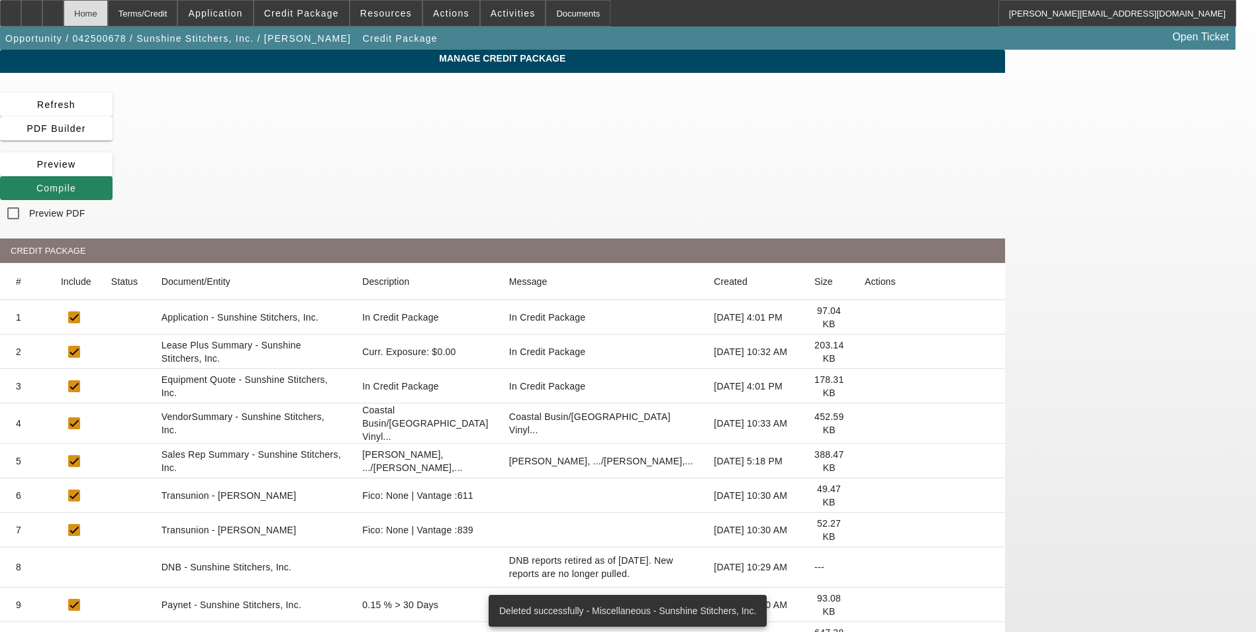
click at [108, 17] on div "Home" at bounding box center [86, 13] width 44 height 26
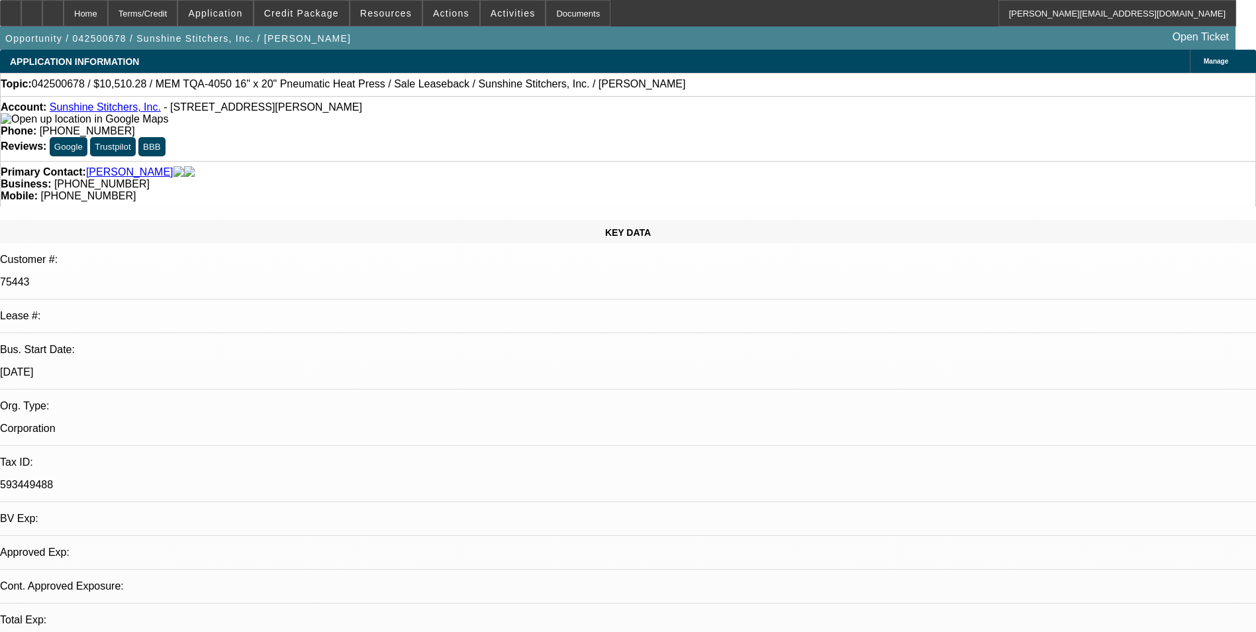
select select "0"
select select "6"
select select "0"
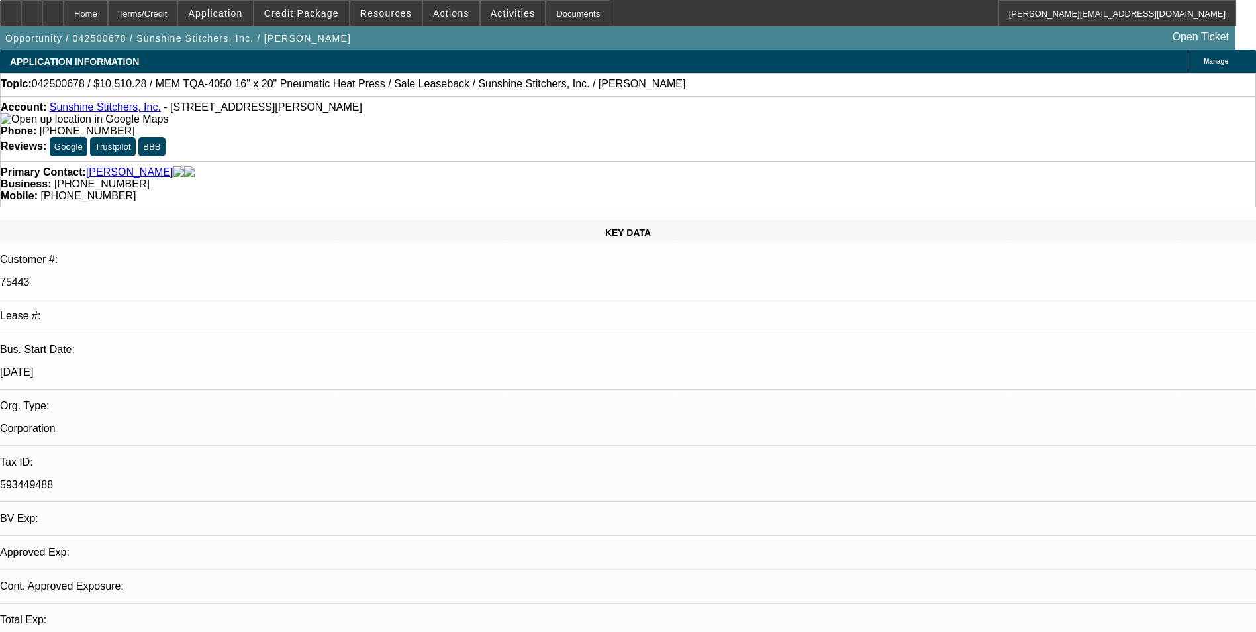
select select "0"
select select "6"
select select "0"
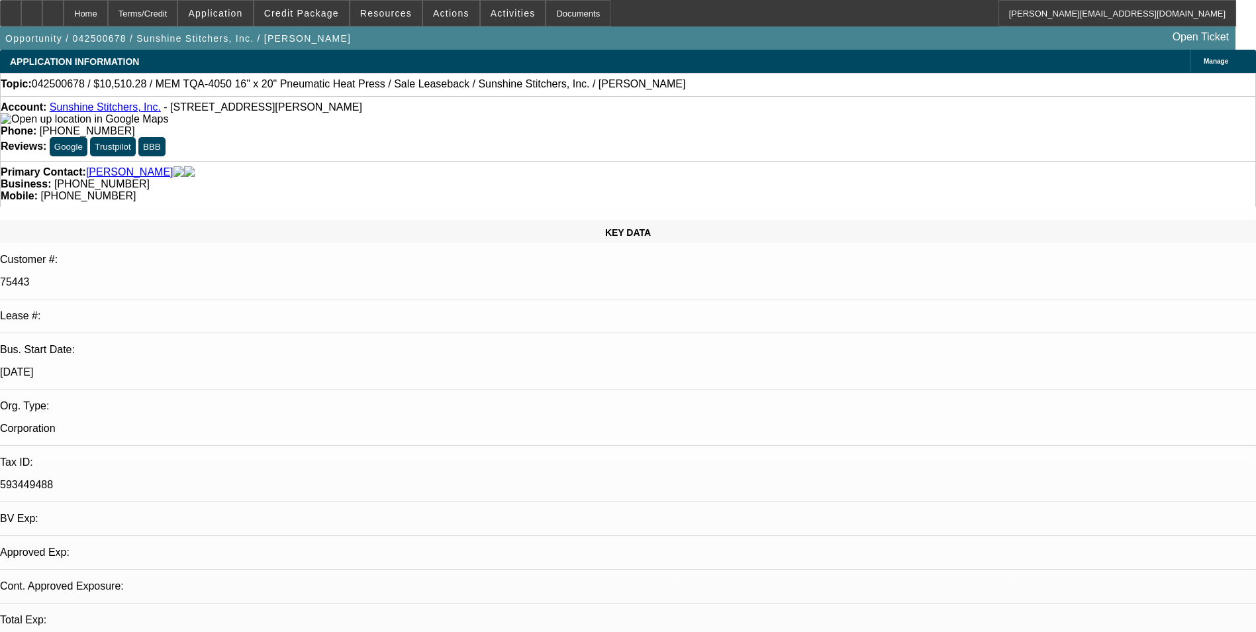
select select "0"
select select "6"
select select "0"
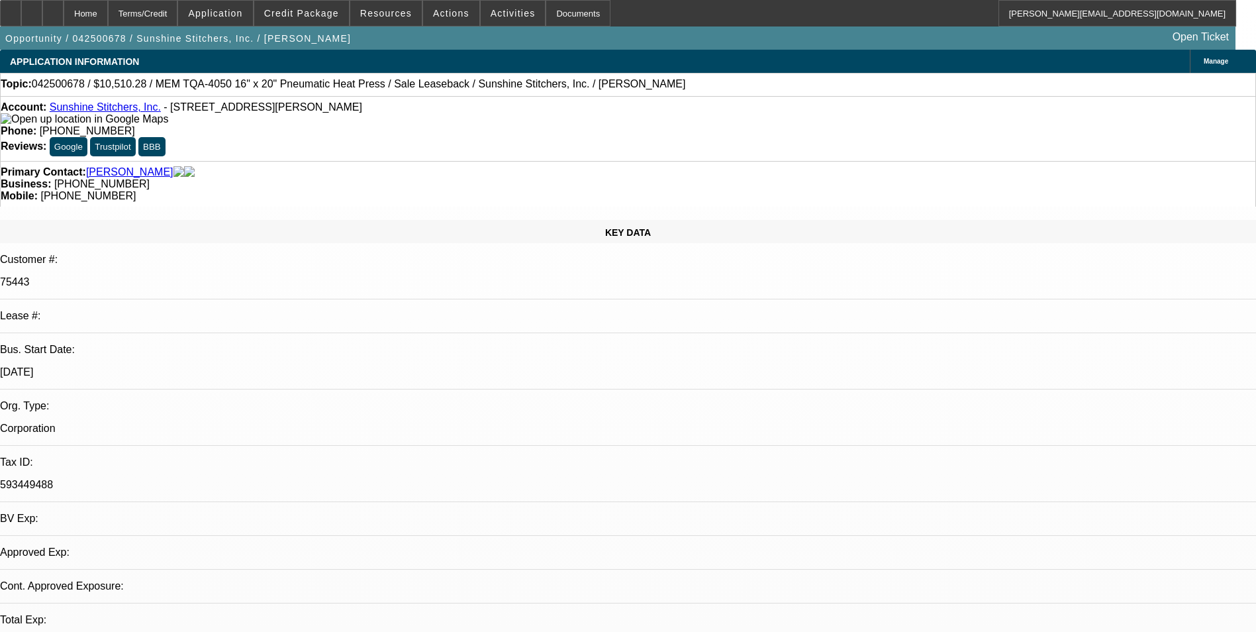
select select "6"
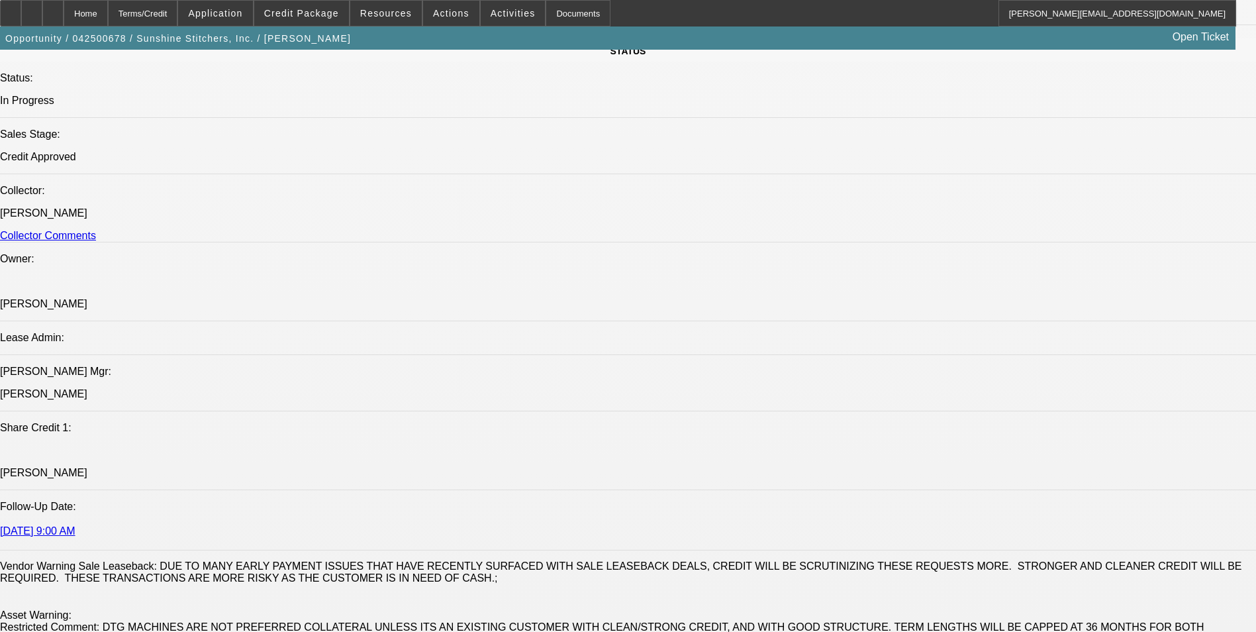
scroll to position [1589, 0]
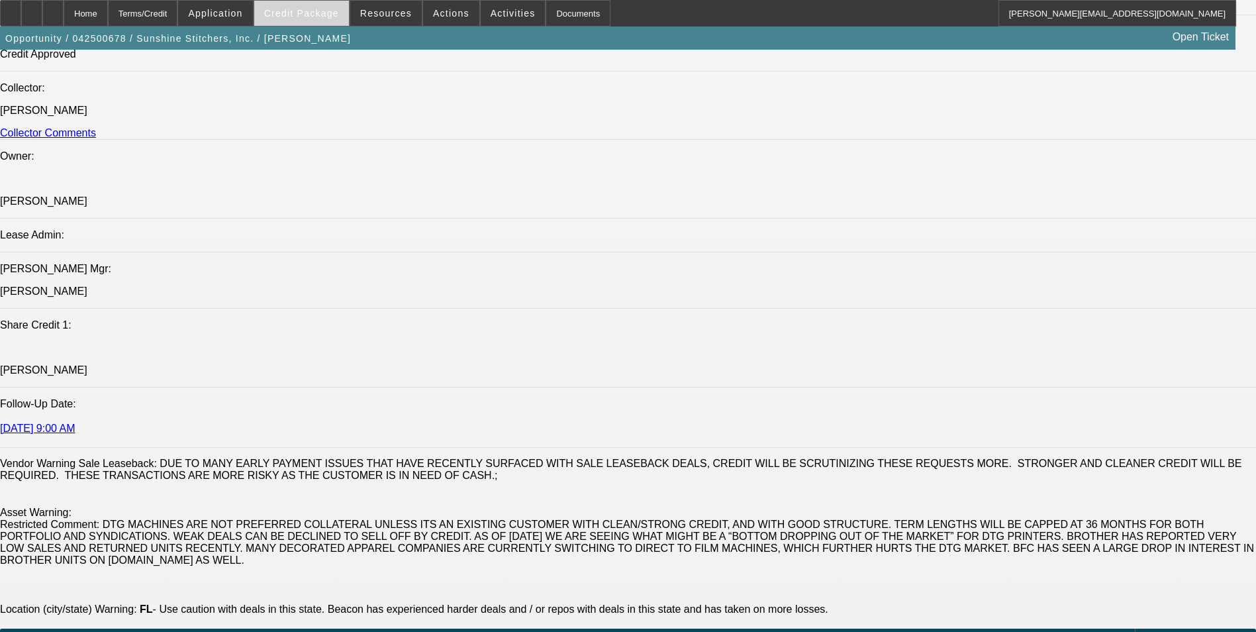
click at [289, 14] on span "Credit Package" at bounding box center [301, 13] width 75 height 11
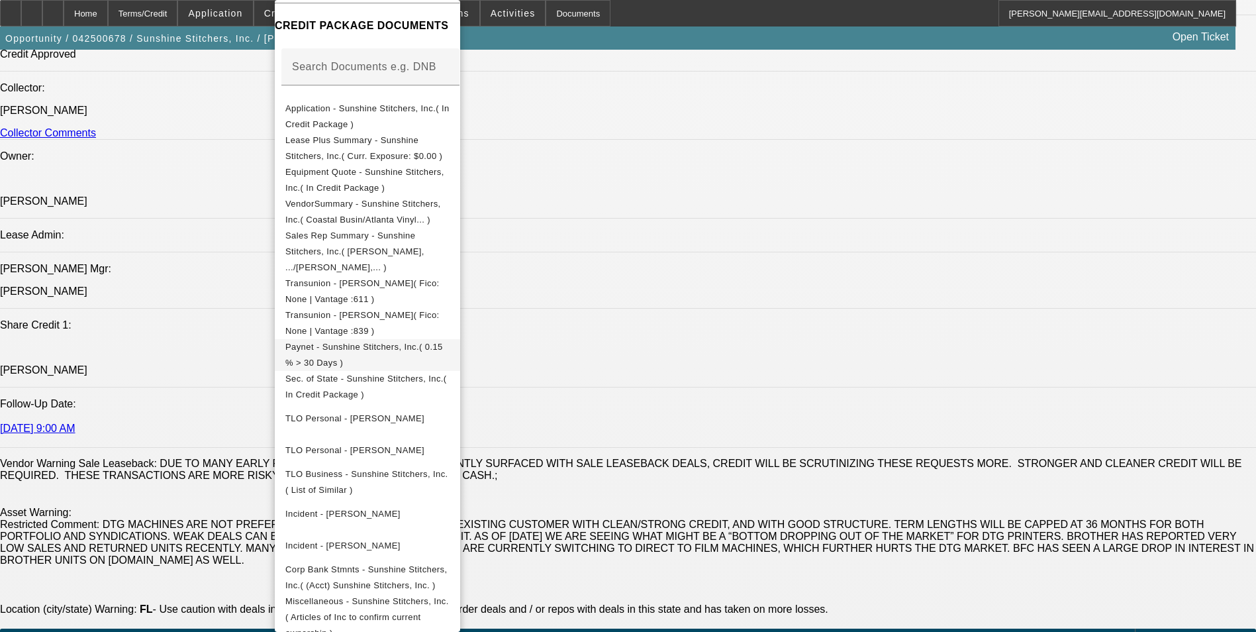
scroll to position [254, 0]
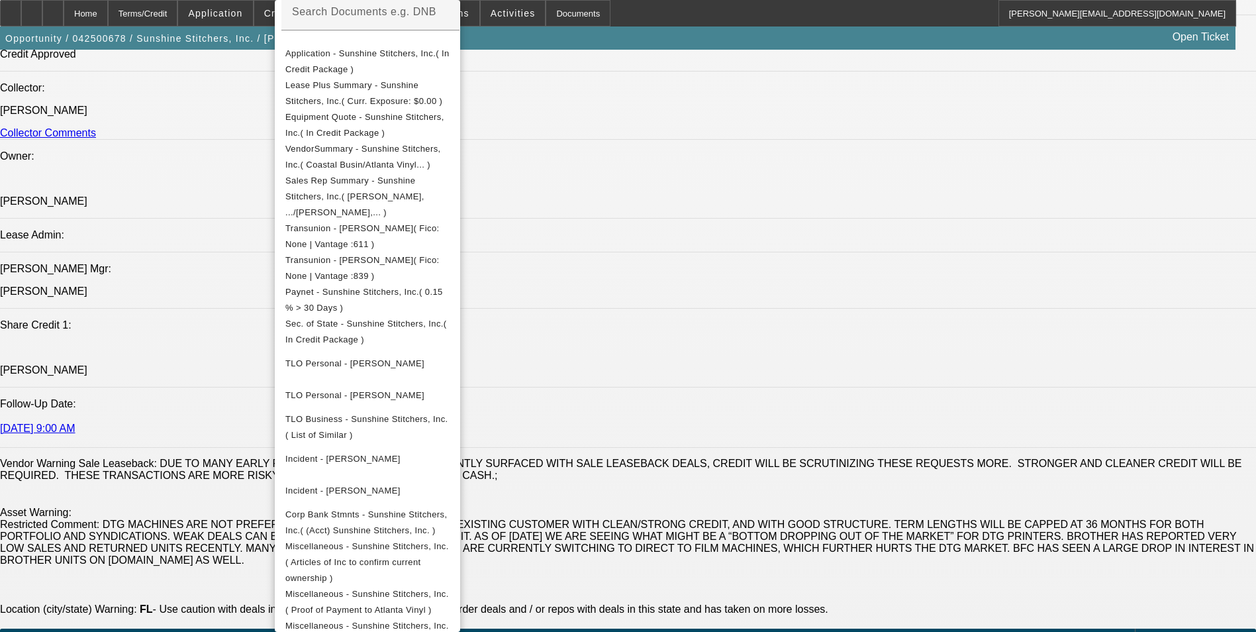
click at [668, 314] on div at bounding box center [628, 316] width 1256 height 632
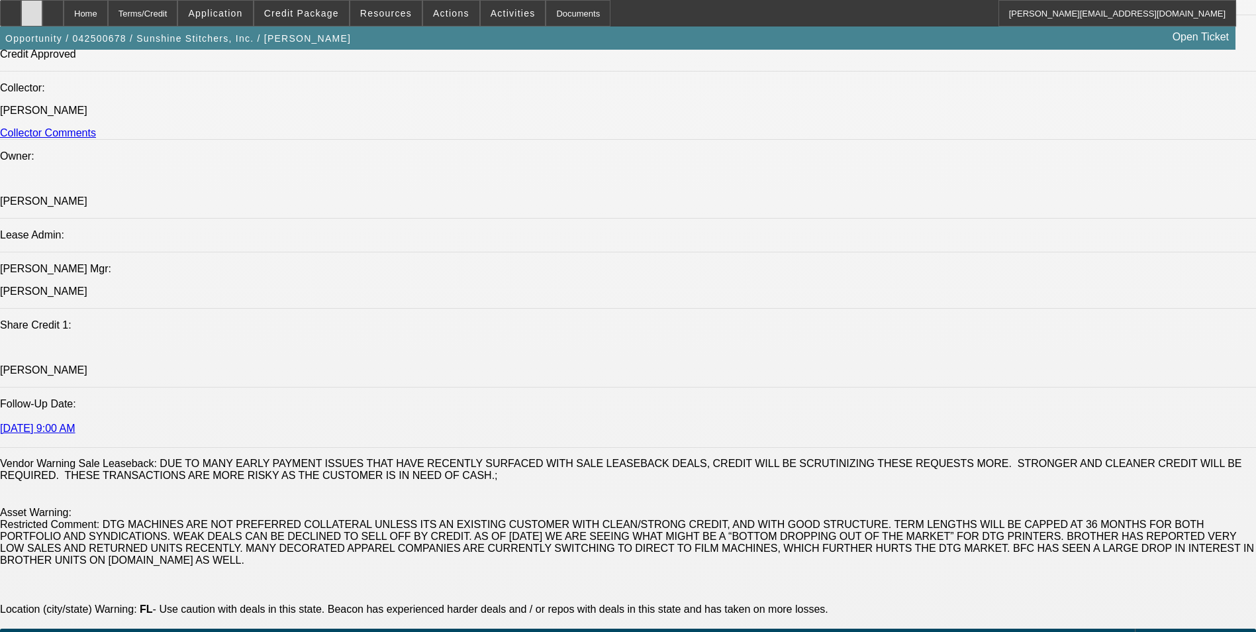
click at [42, 18] on div at bounding box center [31, 13] width 21 height 26
click at [328, 4] on span at bounding box center [301, 13] width 95 height 32
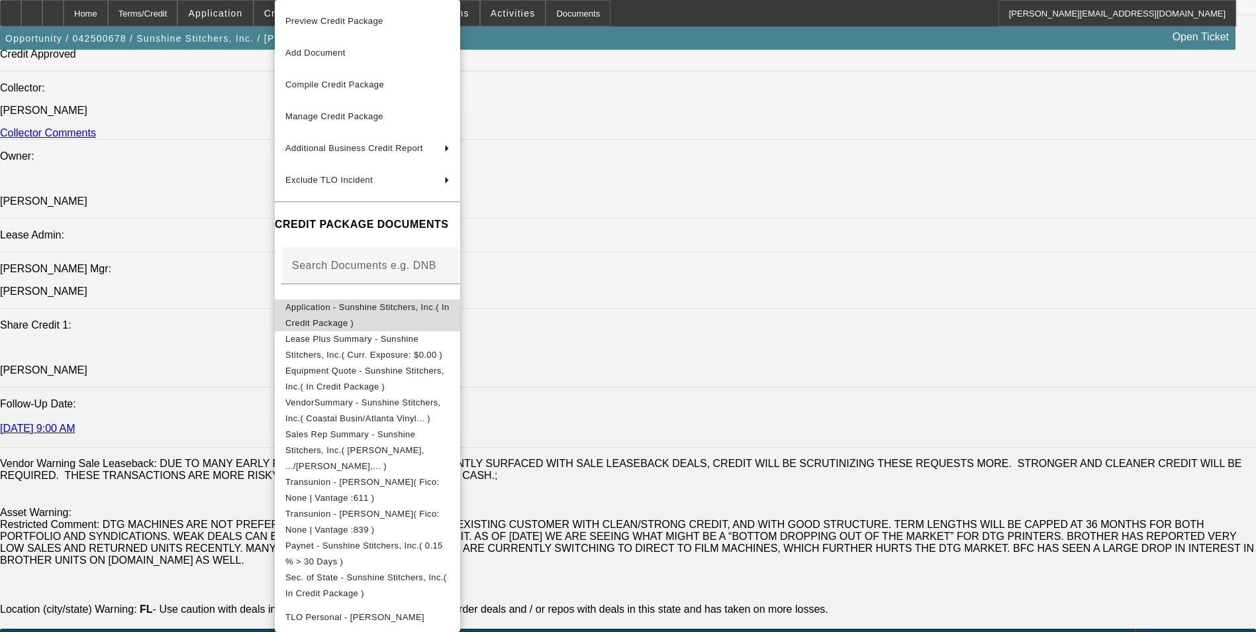
click at [364, 303] on span "Application - Sunshine Stitchers, Inc.( In Credit Package )" at bounding box center [367, 315] width 164 height 32
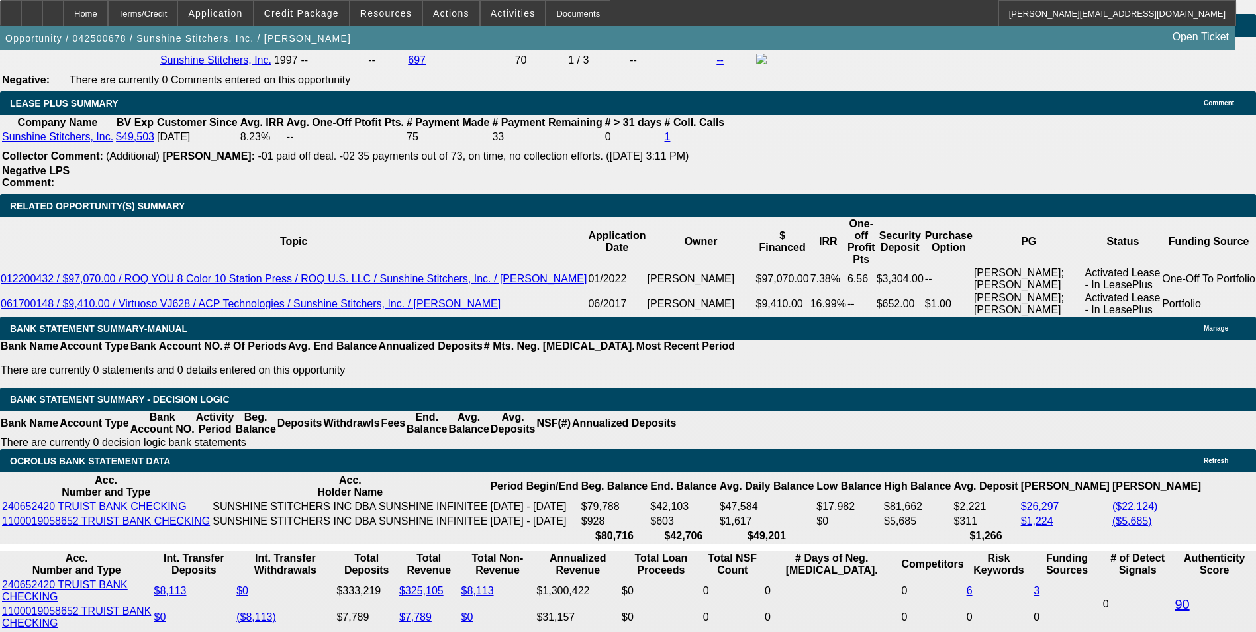
scroll to position [2450, 0]
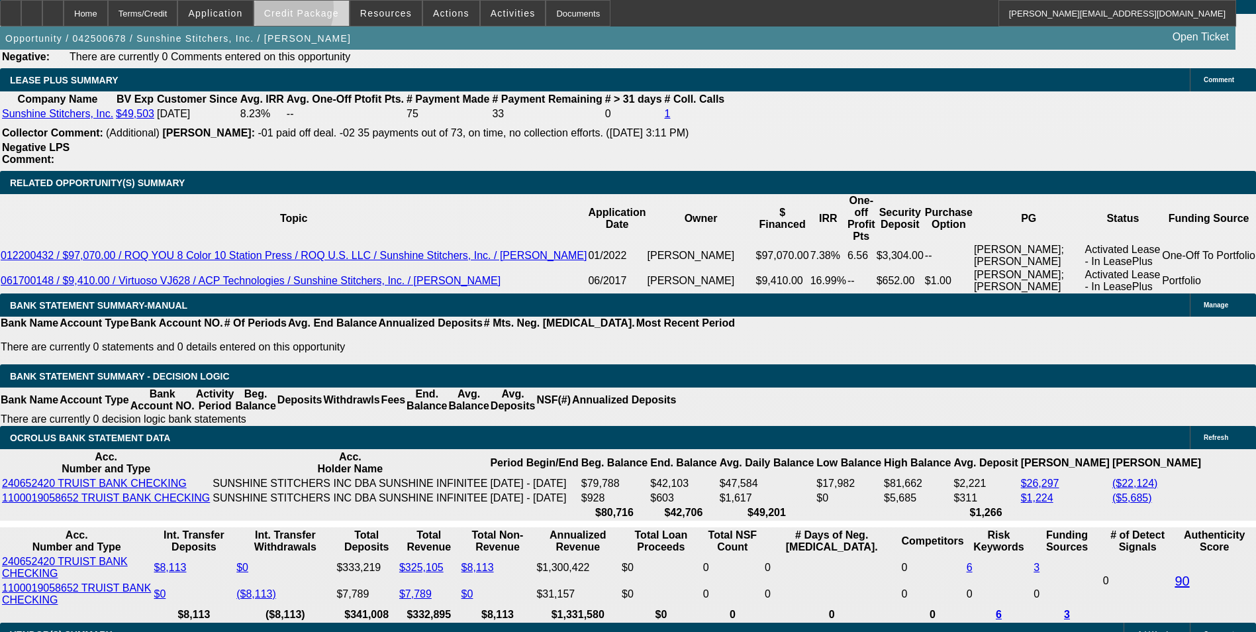
click at [291, 11] on span "Credit Package" at bounding box center [301, 13] width 75 height 11
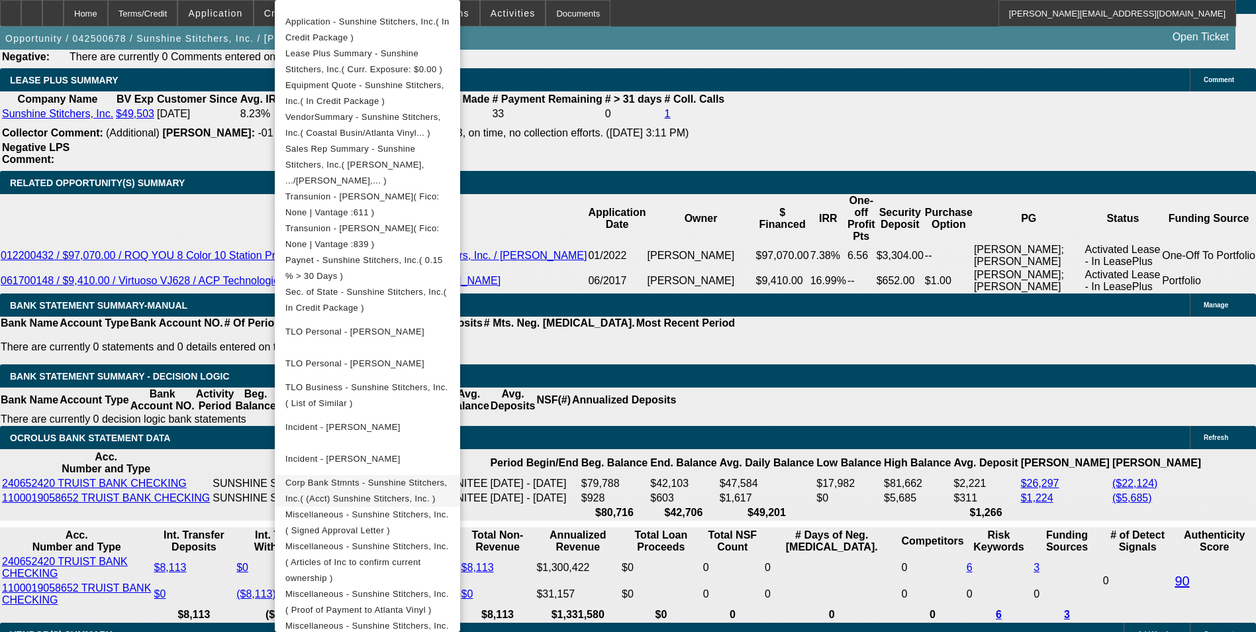
scroll to position [2781, 0]
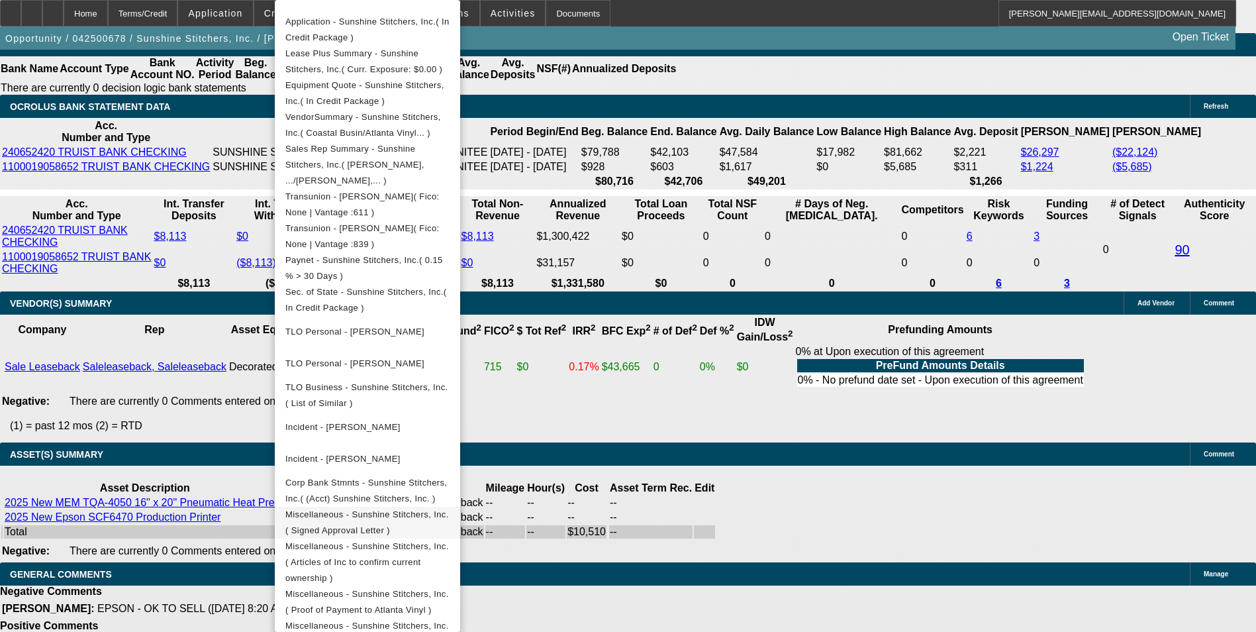
click at [450, 507] on span "Miscellaneous - Sunshine Stitchers, Inc.( Signed Approval Letter )" at bounding box center [367, 523] width 164 height 32
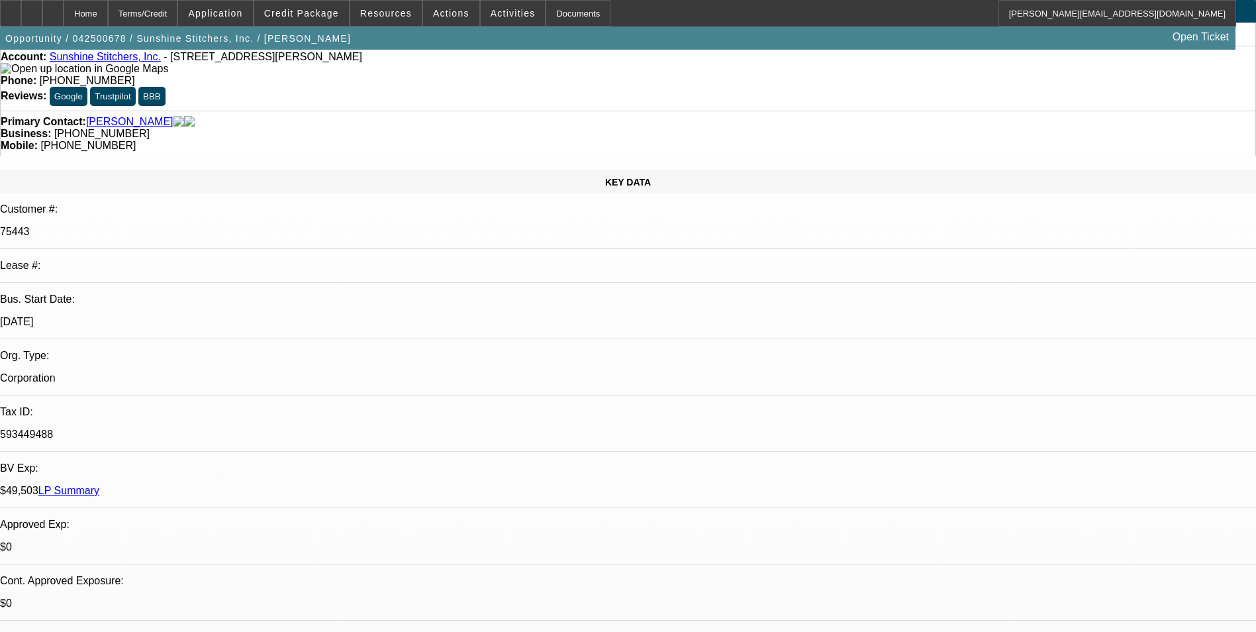
scroll to position [0, 0]
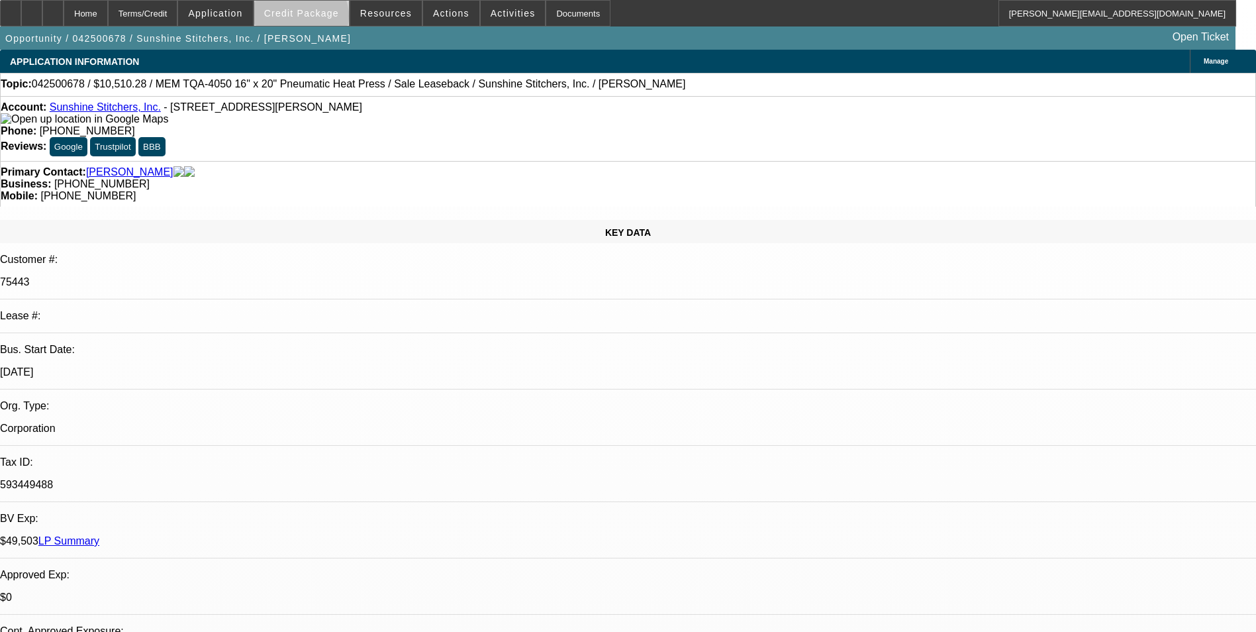
click at [321, 19] on span at bounding box center [301, 13] width 95 height 32
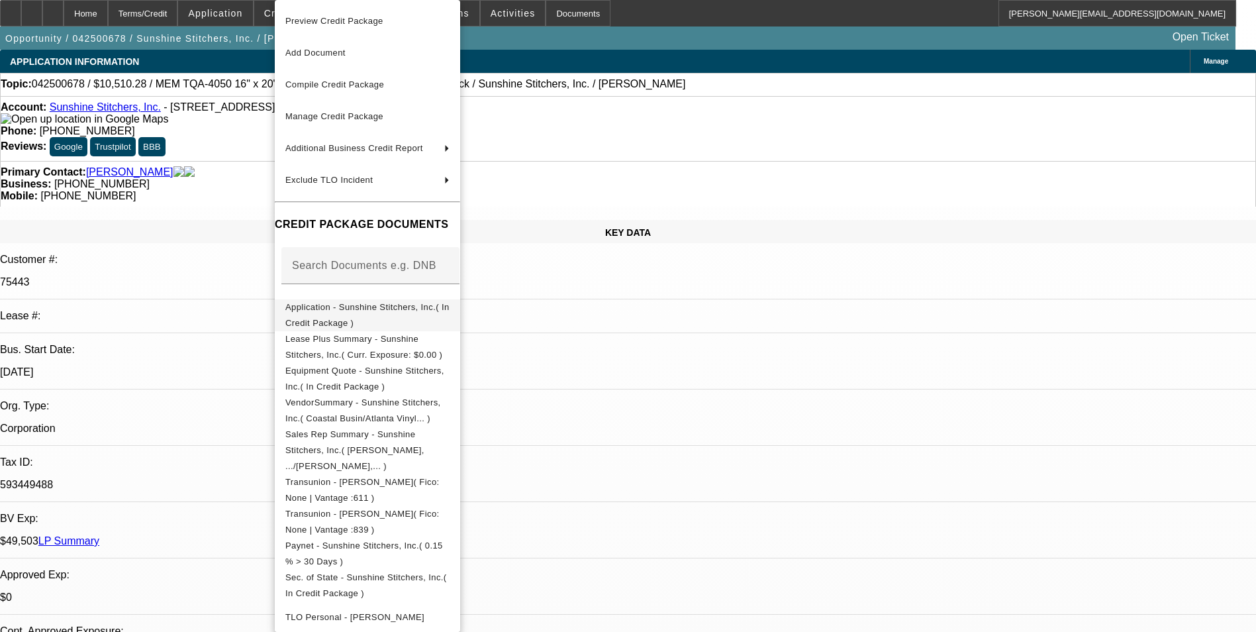
click at [375, 303] on span "Application - Sunshine Stitchers, Inc.( In Credit Package )" at bounding box center [367, 315] width 164 height 32
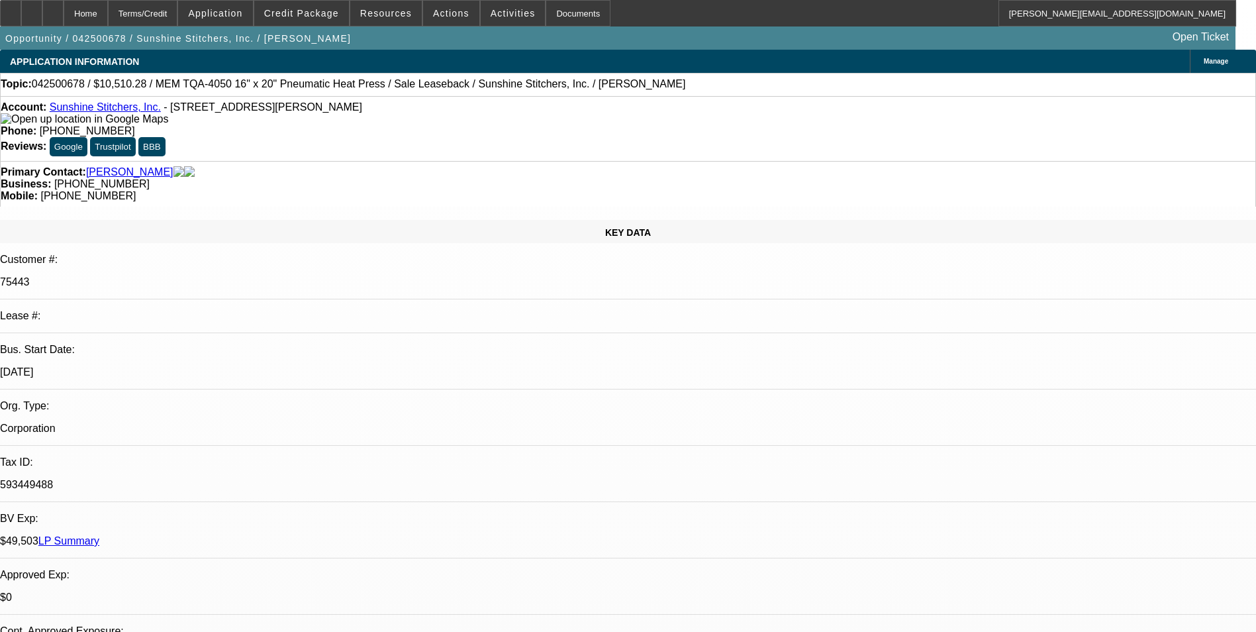
click at [1190, 67] on div "Manage" at bounding box center [1223, 61] width 66 height 23
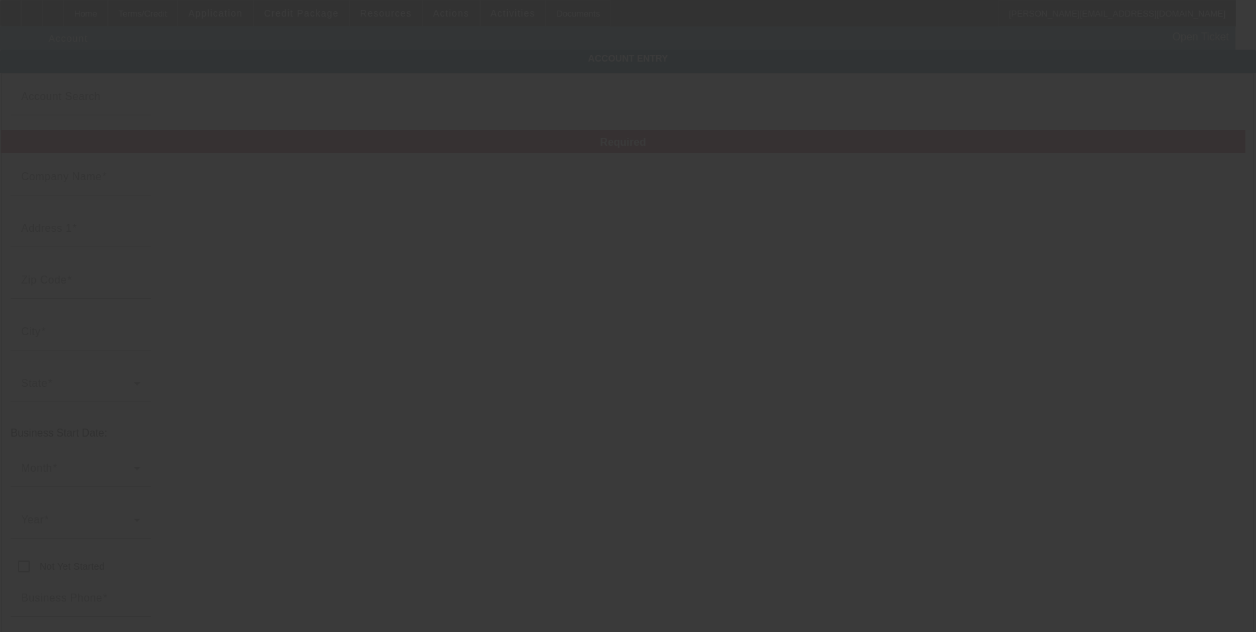
type input "Sunshine Stitchers, Inc."
type input "[STREET_ADDRESS][PERSON_NAME]"
type input "34145"
type input "[GEOGRAPHIC_DATA]"
type input "[PHONE_NUMBER]"
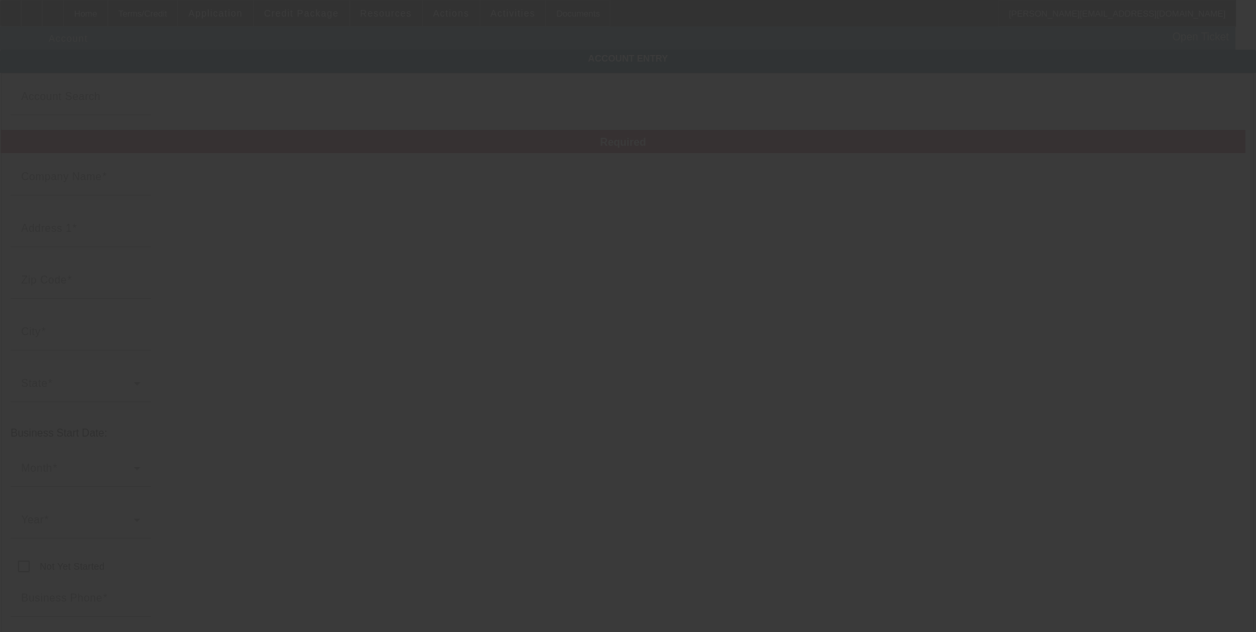
type input "Unit 106"
type input "[EMAIL_ADDRESS][DOMAIN_NAME]"
type input "[PERSON_NAME]"
type input "593449488"
type input "Embroidery and screen print"
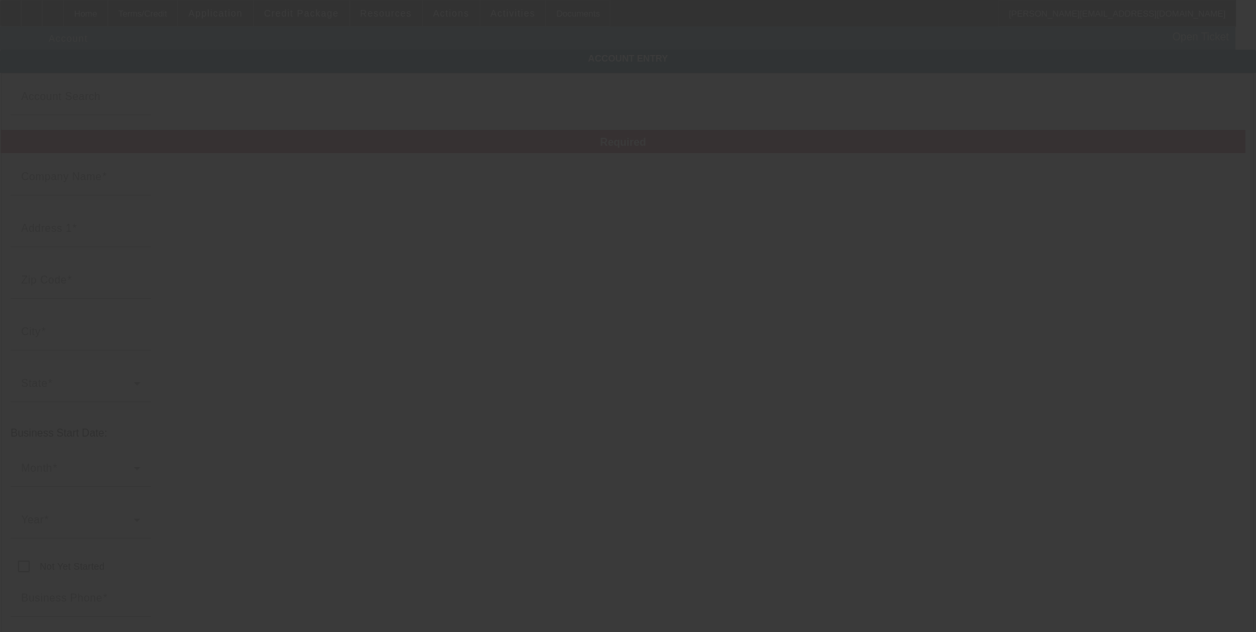
type input "[URL][DOMAIN_NAME]"
type input "[DATE]"
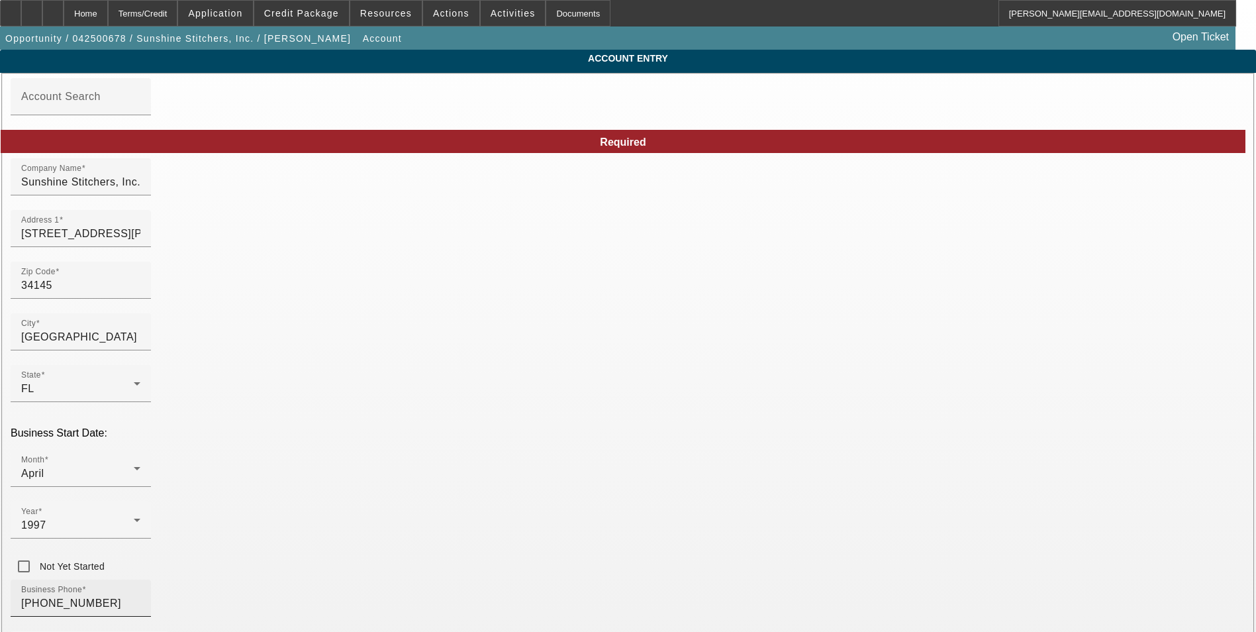
click at [140, 595] on input "[PHONE_NUMBER]" at bounding box center [80, 603] width 119 height 16
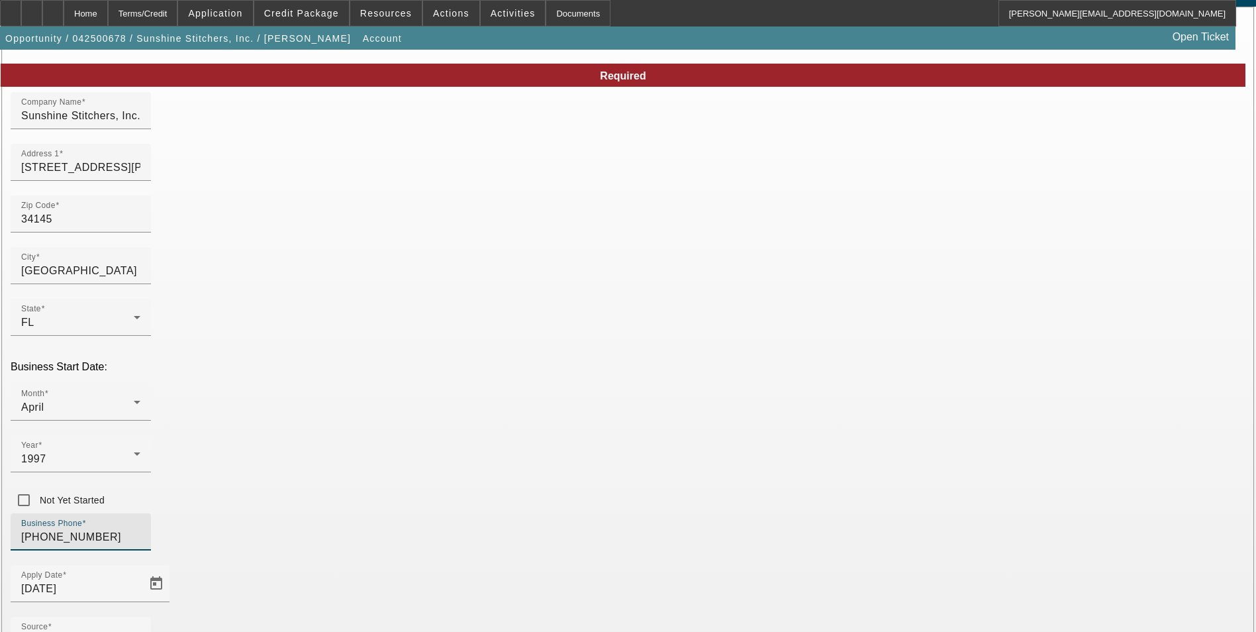
scroll to position [149, 0]
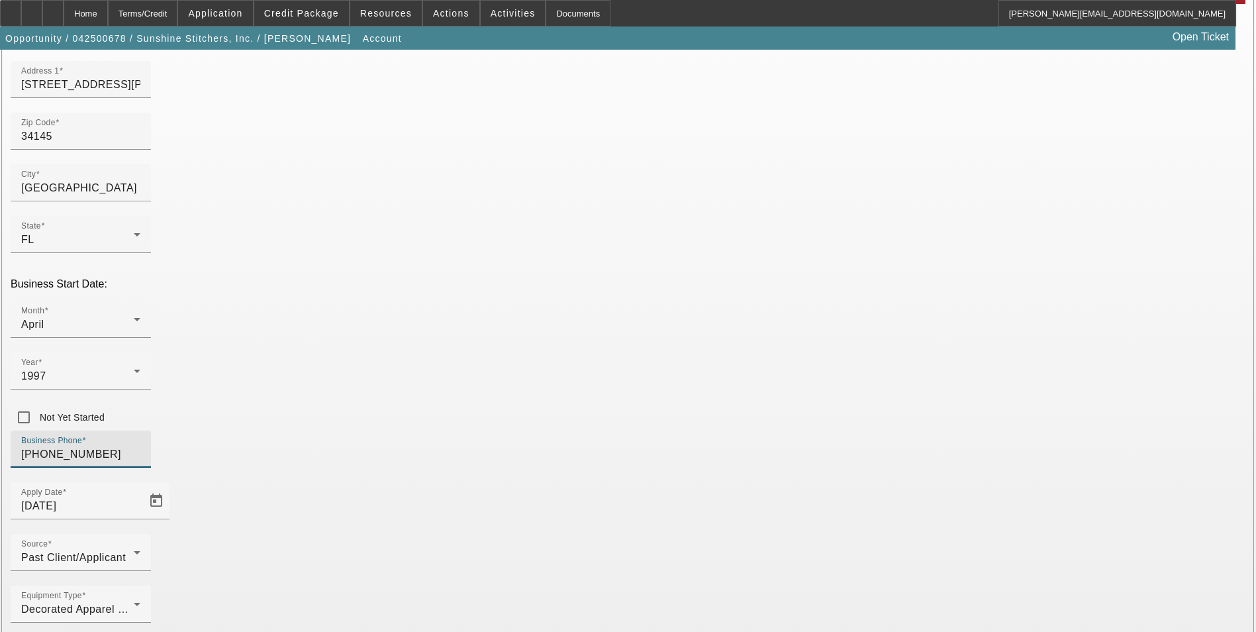
type input "[PHONE_NUMBER]"
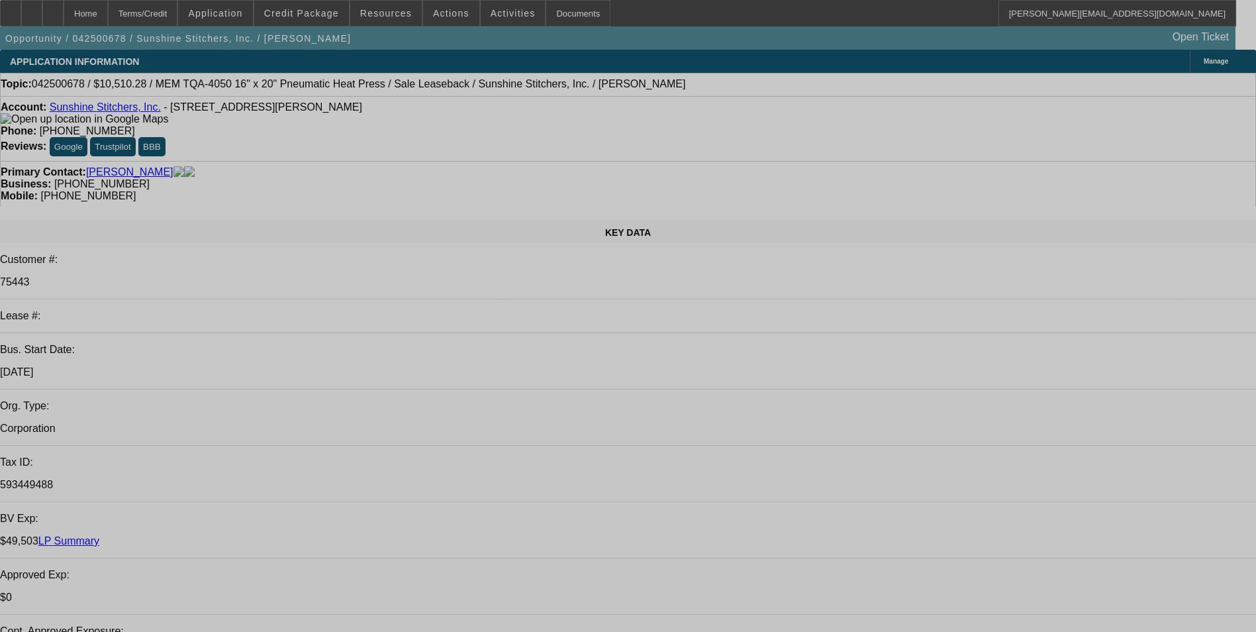
select select "0"
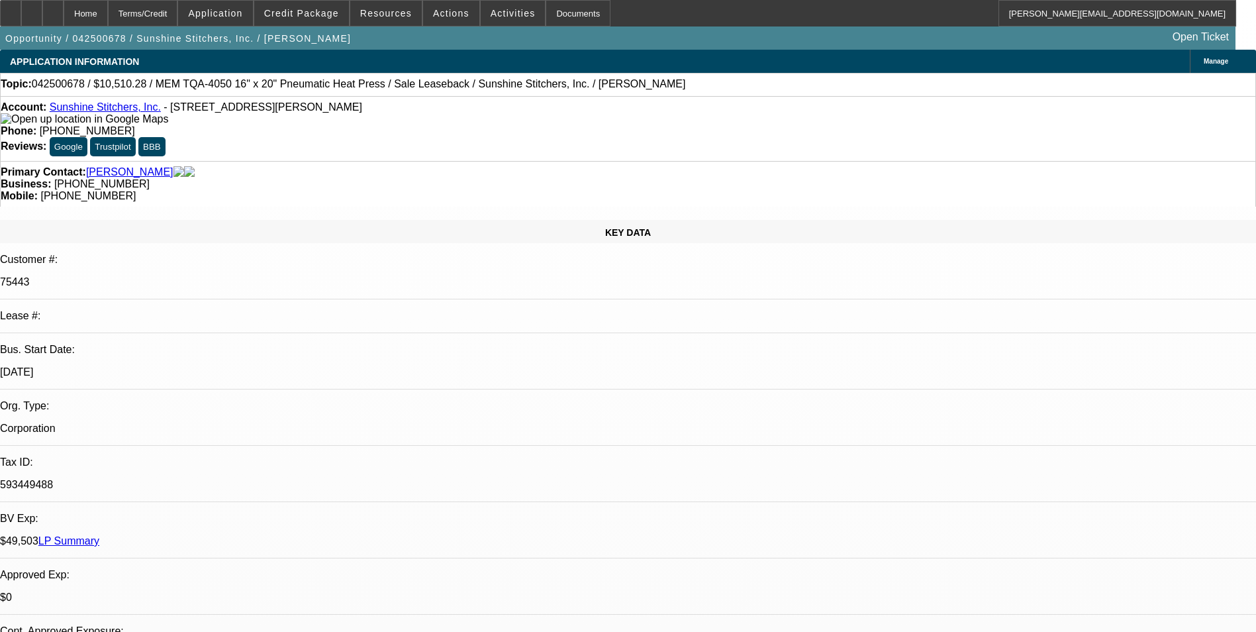
select select "0"
select select "6"
select select "0"
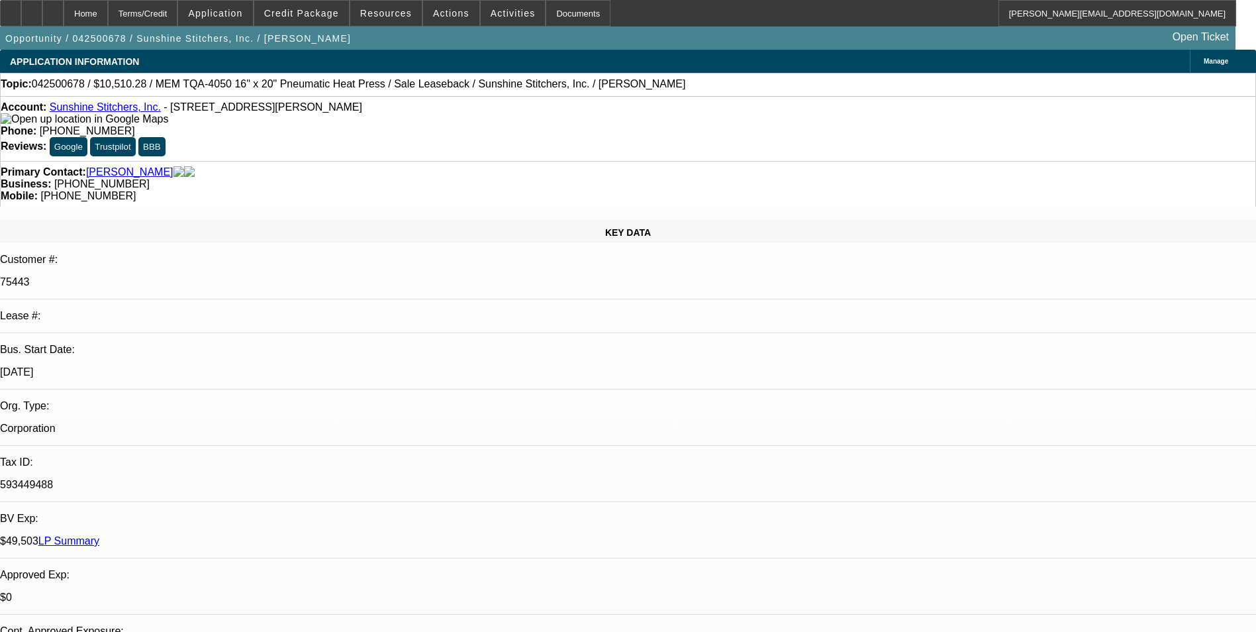
select select "0"
select select "6"
select select "0"
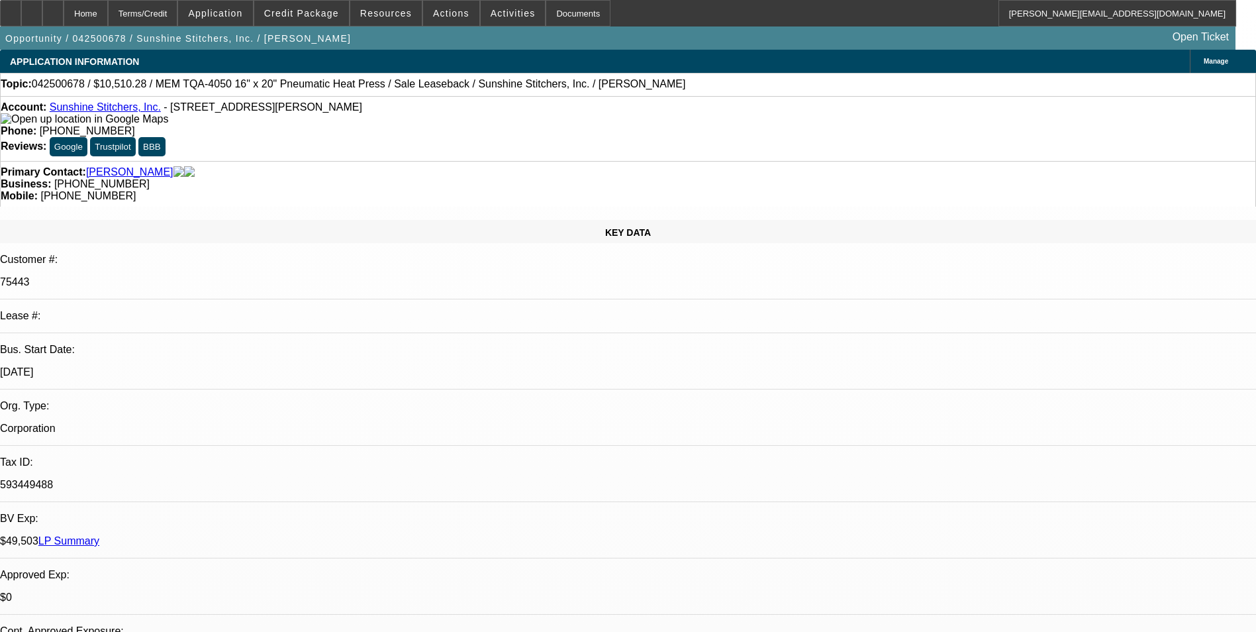
select select "6"
select select "0"
select select "6"
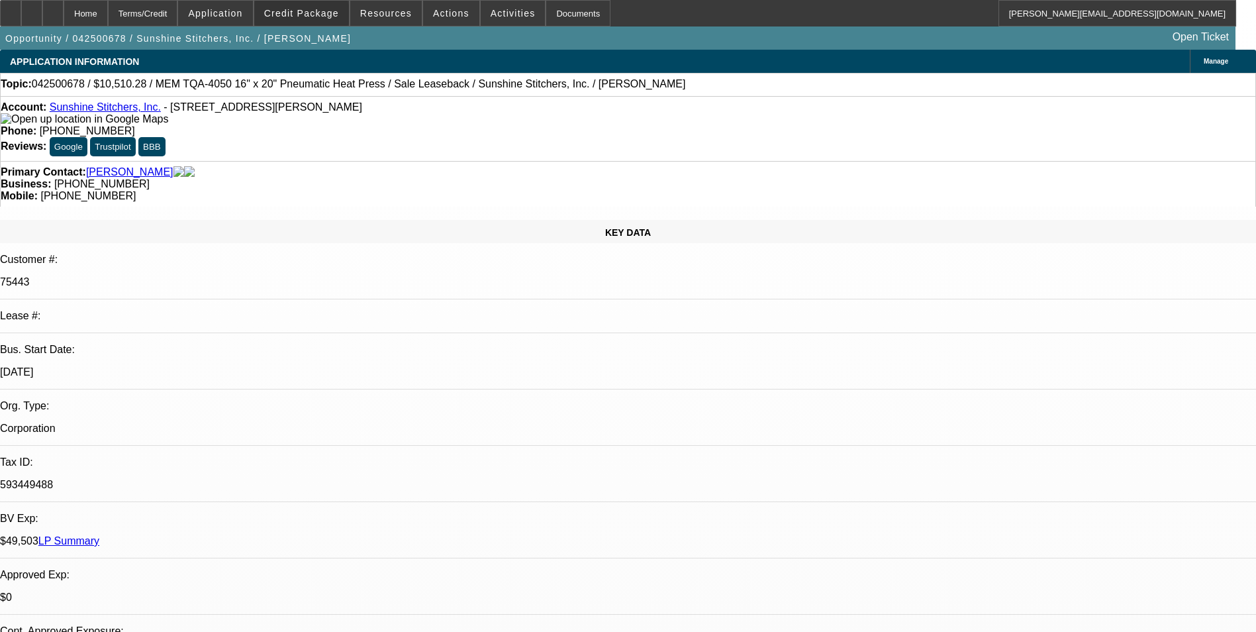
click at [322, 23] on span at bounding box center [301, 13] width 95 height 32
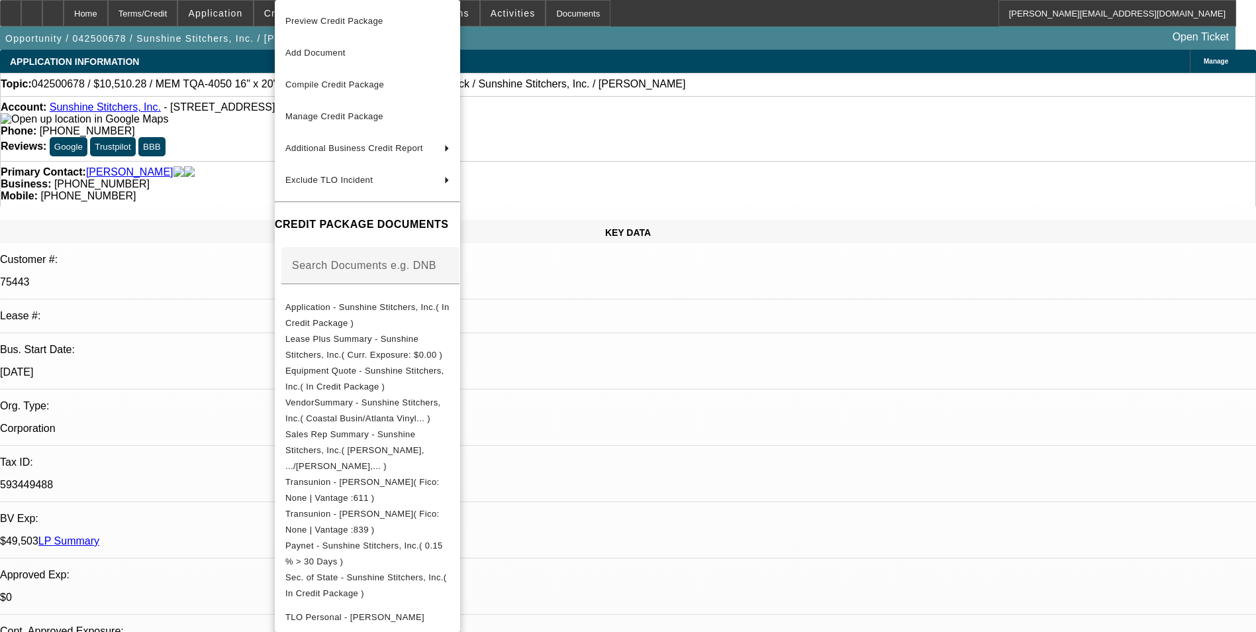
click at [698, 361] on div at bounding box center [628, 316] width 1256 height 632
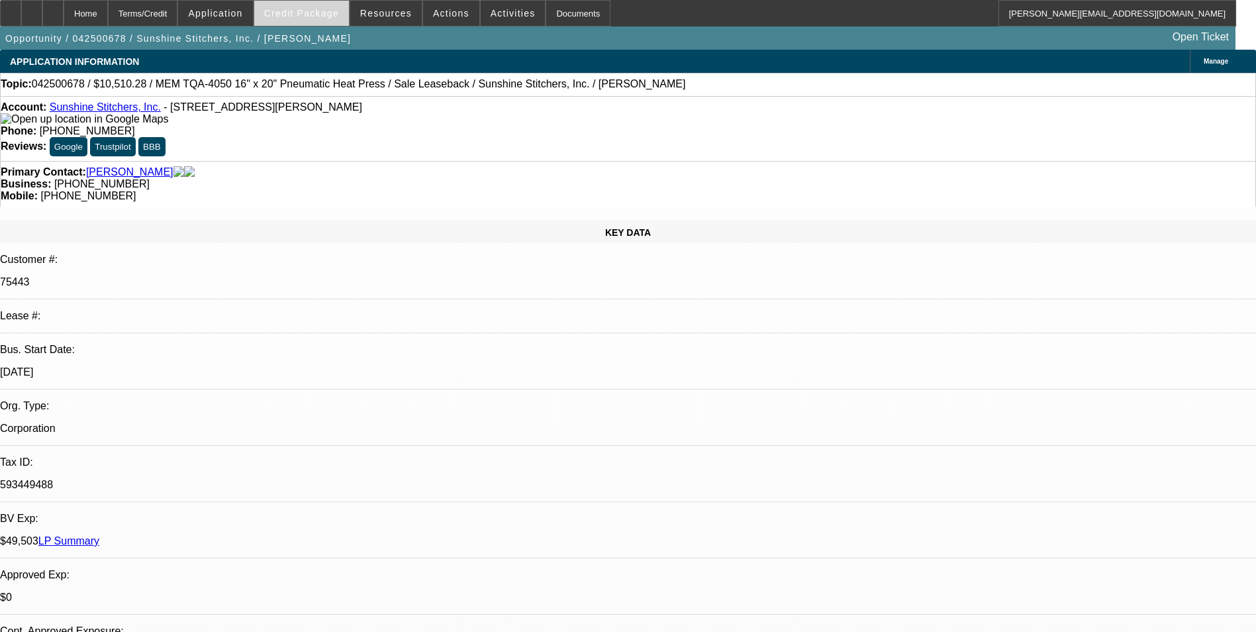
click at [330, 15] on span "Credit Package" at bounding box center [301, 13] width 75 height 11
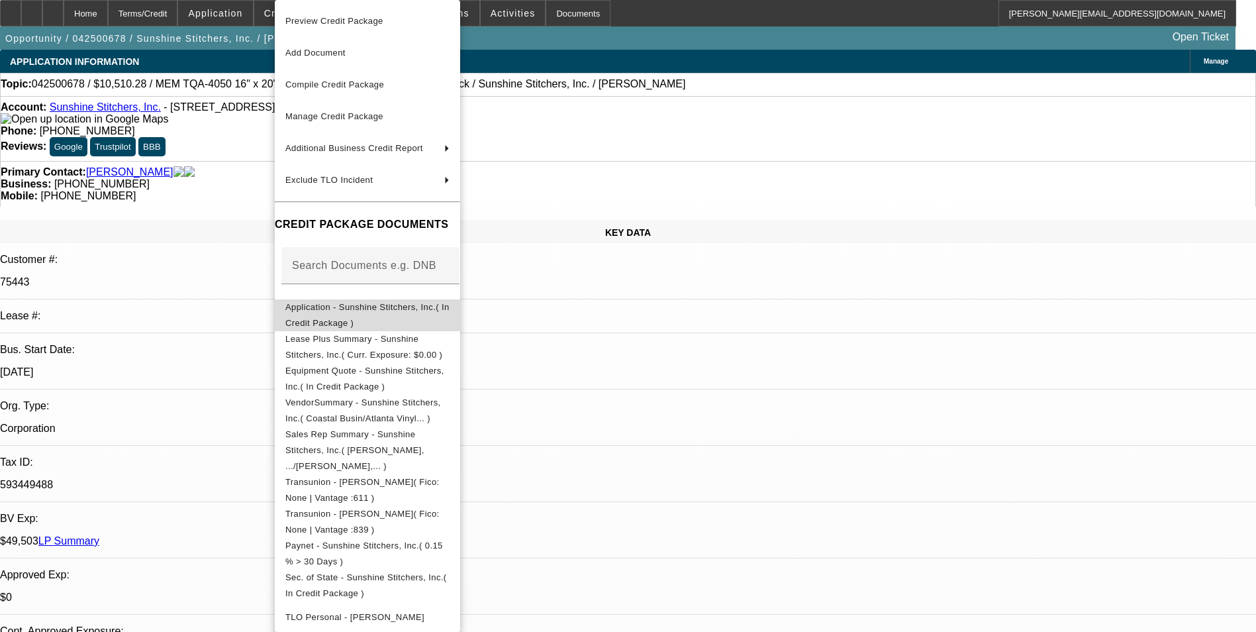
click at [395, 307] on span "Application - Sunshine Stitchers, Inc.( In Credit Package )" at bounding box center [367, 315] width 164 height 26
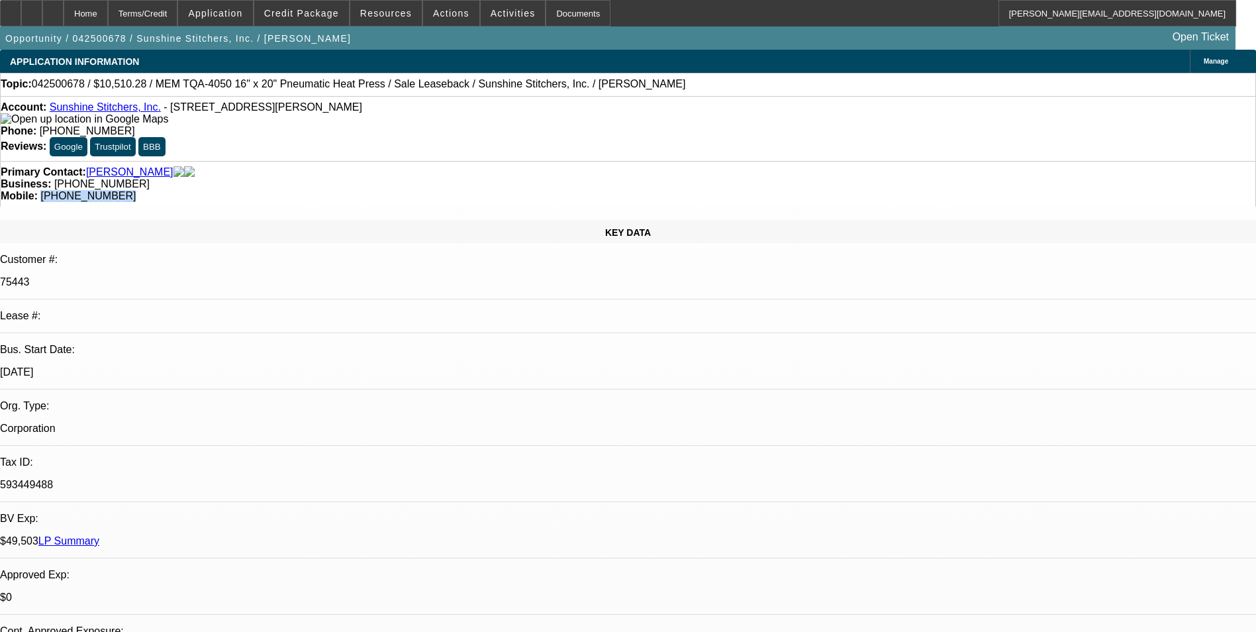
drag, startPoint x: 728, startPoint y: 146, endPoint x: 666, endPoint y: 152, distance: 63.2
click at [666, 190] on div "Mobile: [PHONE_NUMBER]" at bounding box center [628, 196] width 1255 height 12
copy span "[PHONE_NUMBER]"
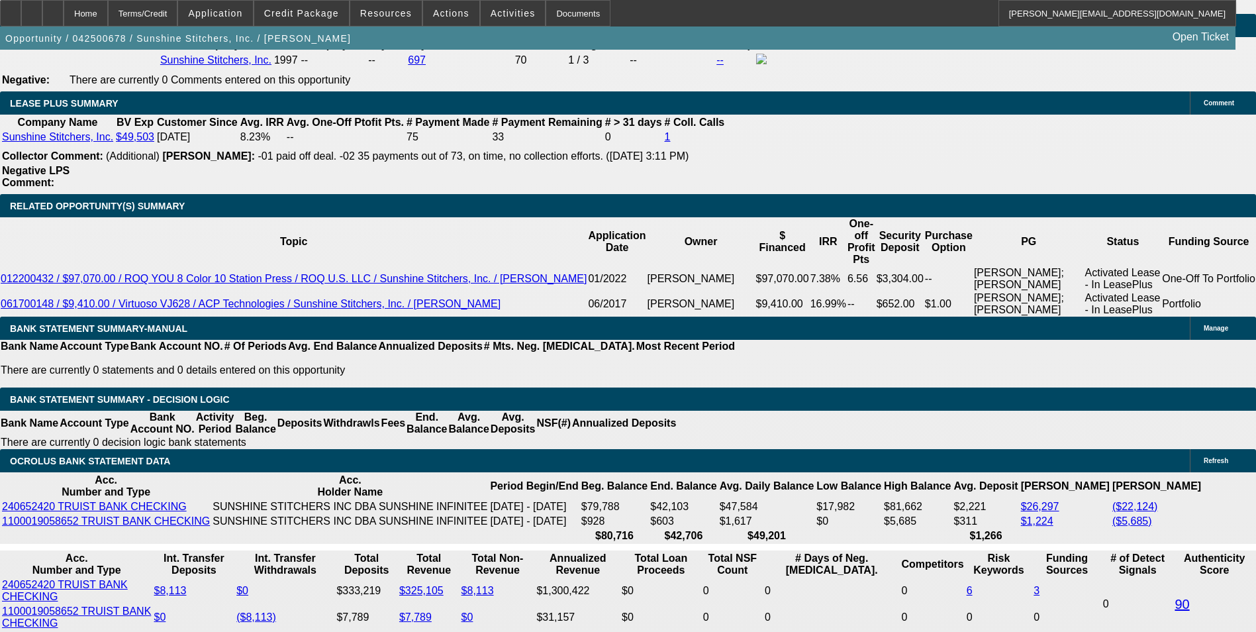
scroll to position [2450, 0]
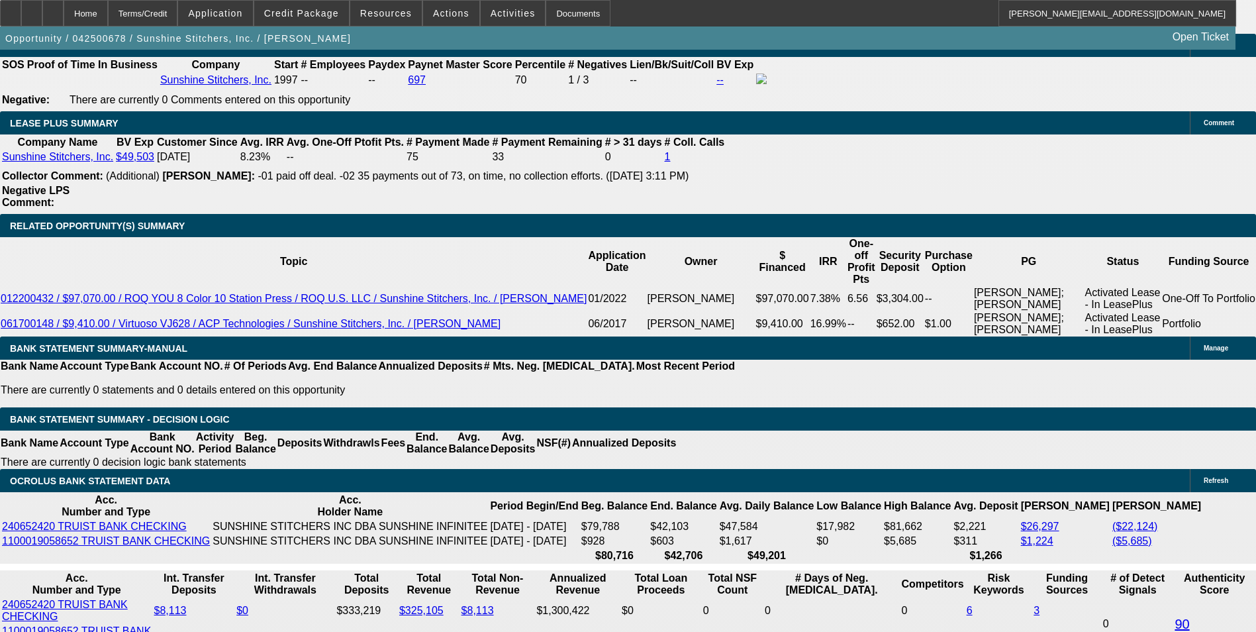
scroll to position [2384, 0]
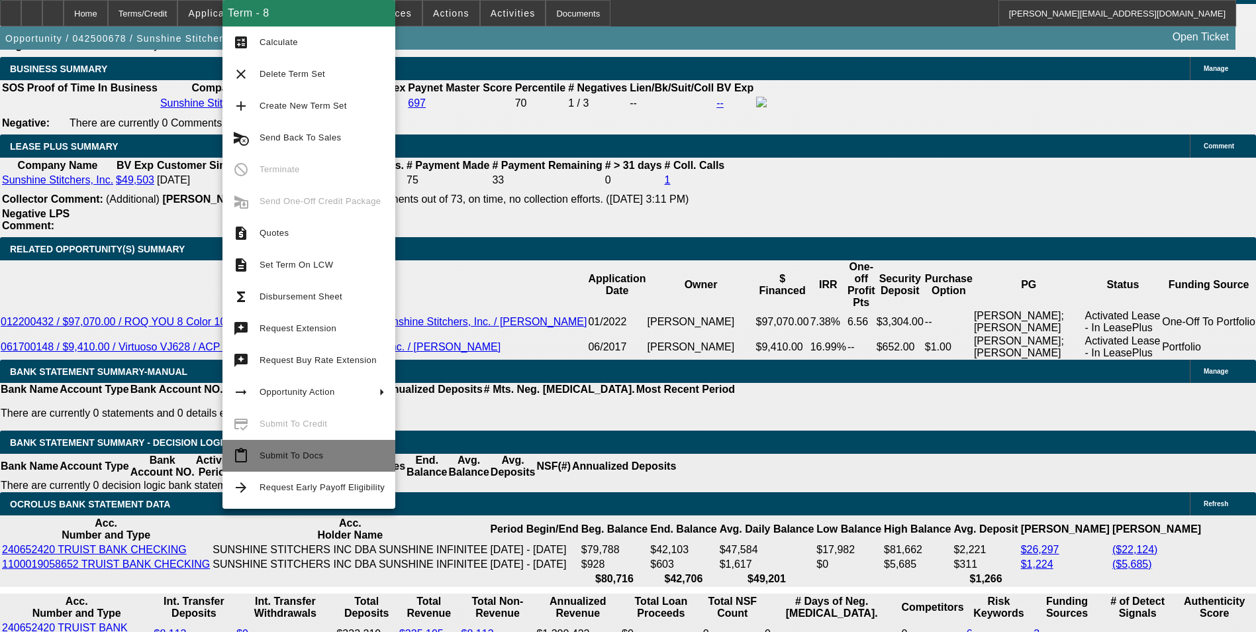
click at [325, 450] on span "Submit To Docs" at bounding box center [322, 456] width 125 height 16
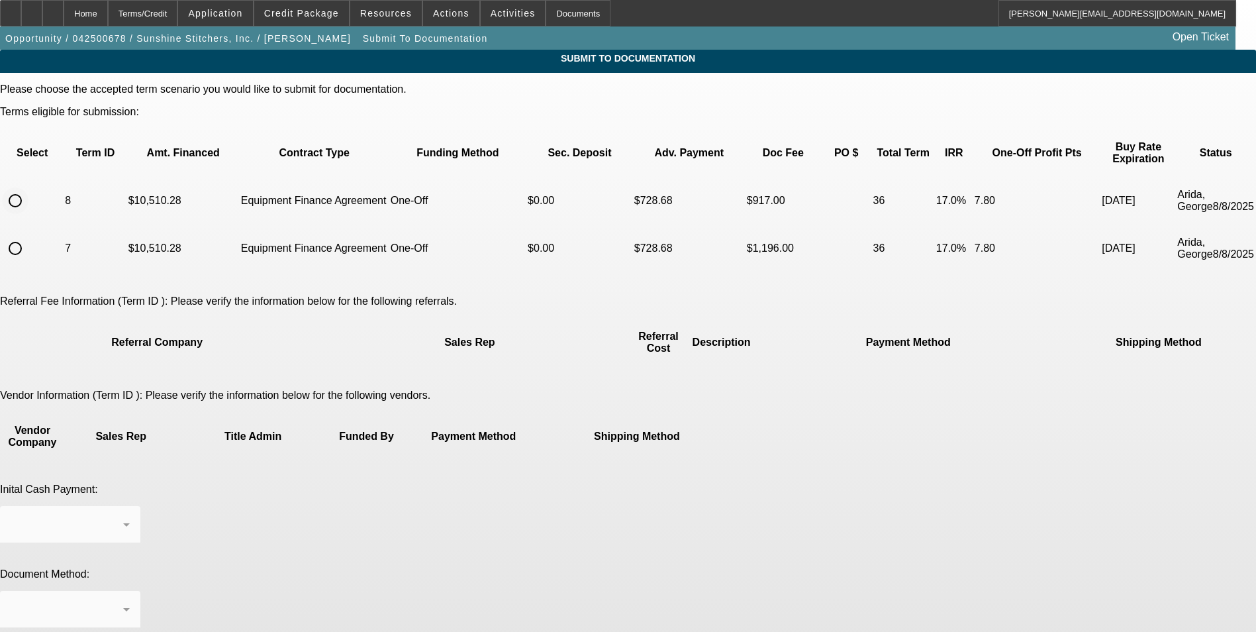
click at [28, 187] on input "radio" at bounding box center [15, 200] width 26 height 26
radio input "true"
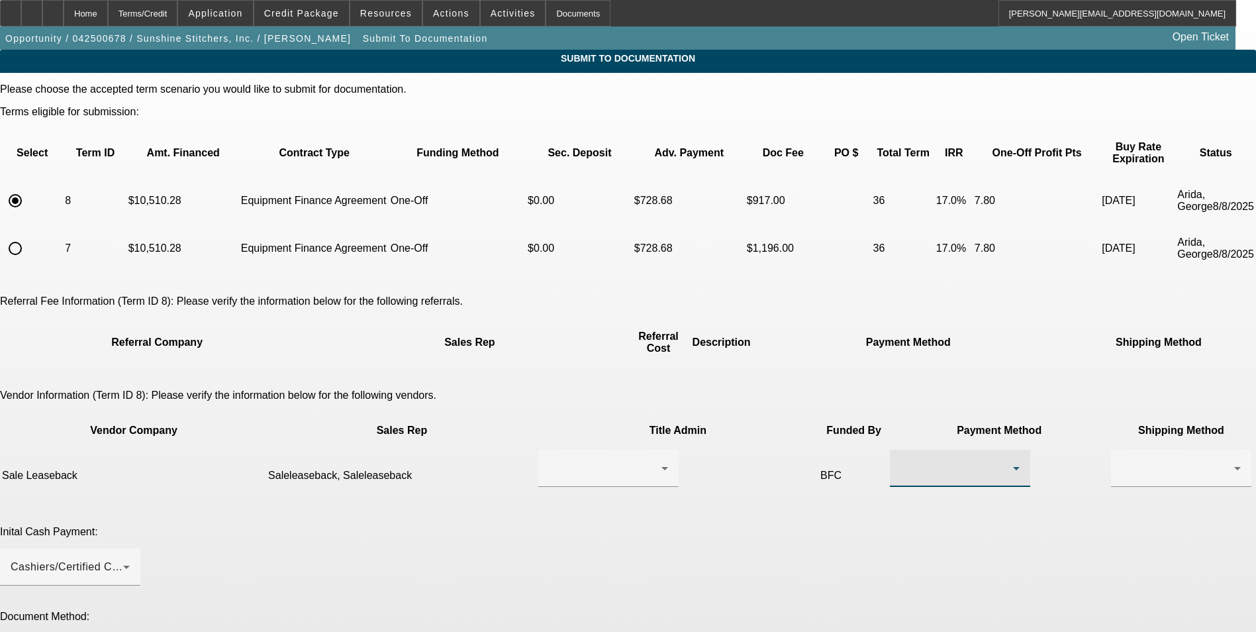
click at [901, 460] on div at bounding box center [957, 468] width 113 height 16
click at [768, 480] on span "Wire Transfer" at bounding box center [740, 476] width 68 height 16
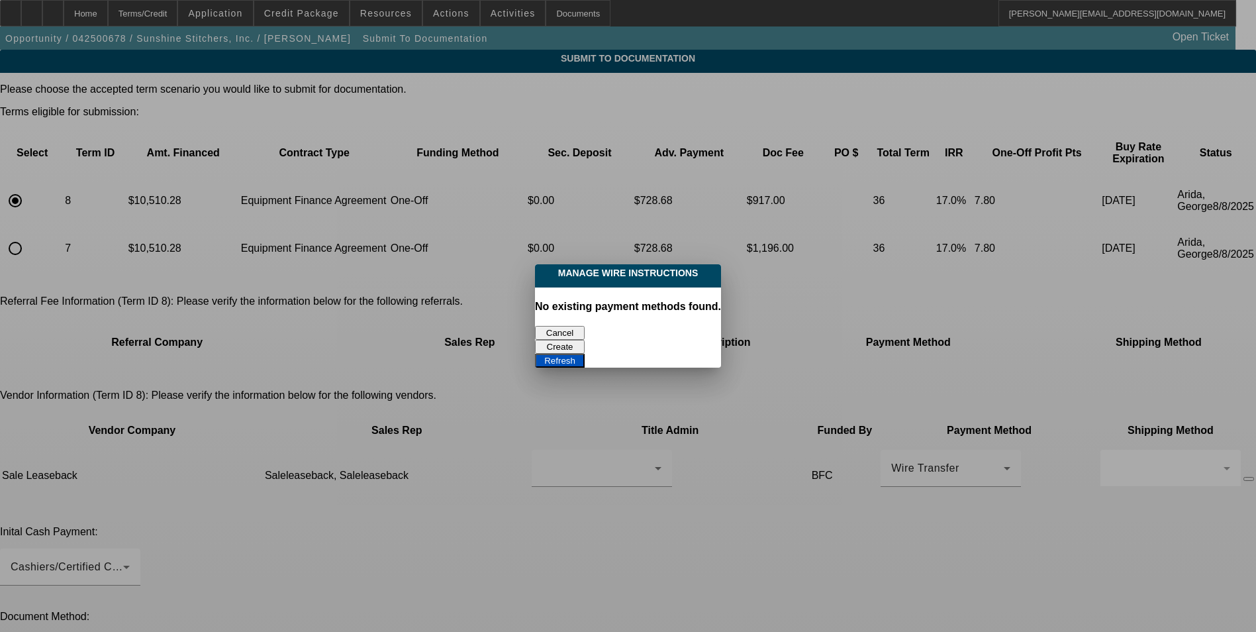
click at [565, 326] on button "Cancel" at bounding box center [560, 333] width 50 height 14
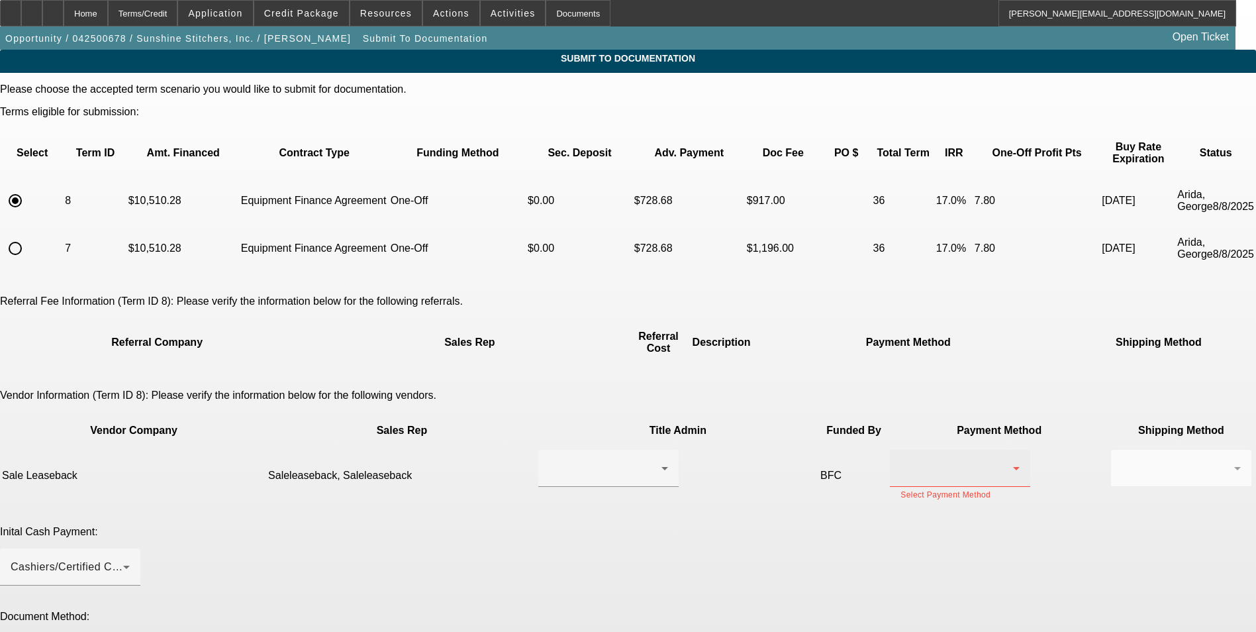
click at [901, 460] on div at bounding box center [957, 468] width 113 height 16
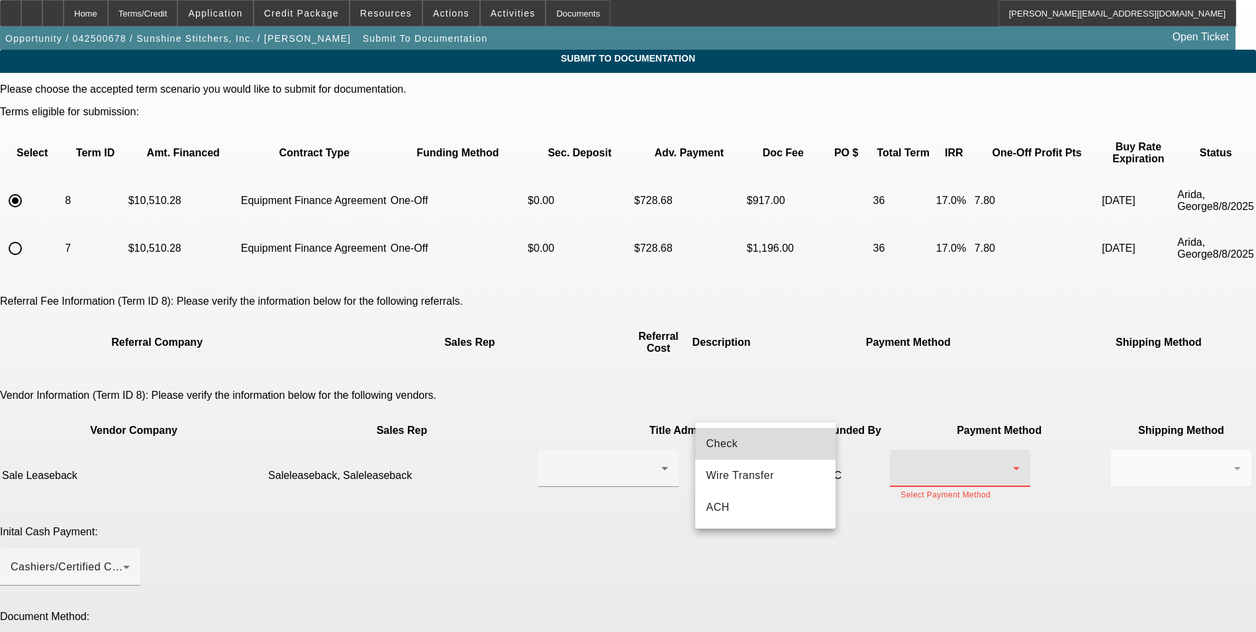
drag, startPoint x: 773, startPoint y: 441, endPoint x: 891, endPoint y: 394, distance: 127.5
click at [773, 442] on mat-option "Check" at bounding box center [765, 444] width 140 height 32
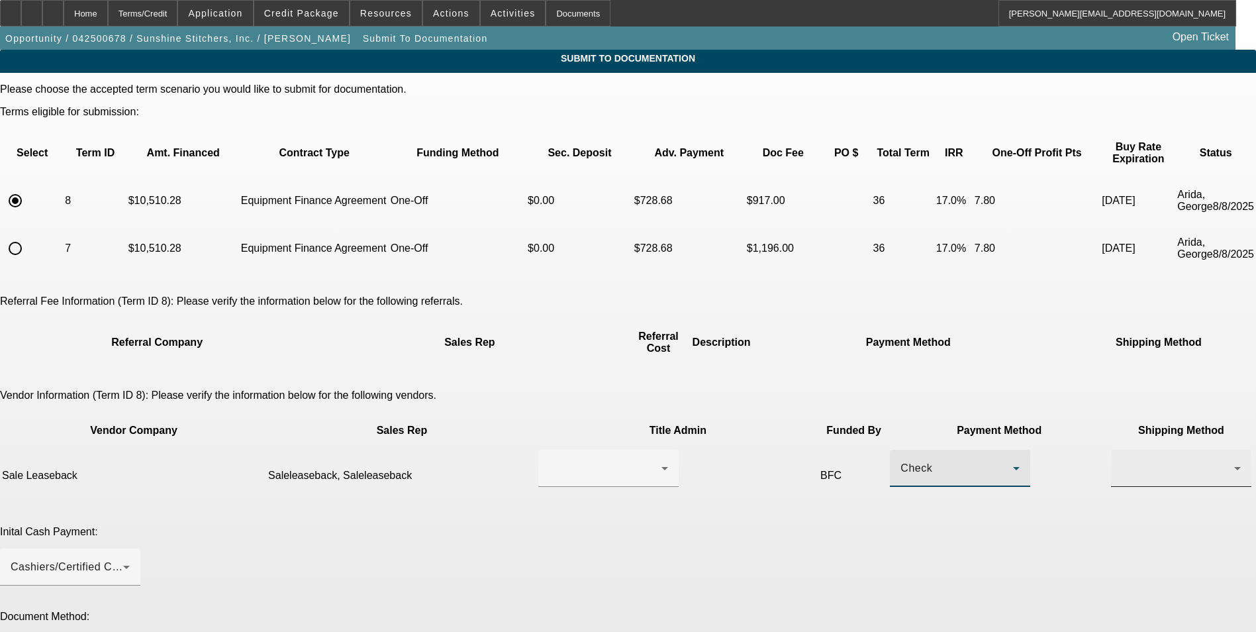
click at [1122, 450] on div at bounding box center [1181, 468] width 119 height 37
click at [899, 441] on mat-option "USPS" at bounding box center [913, 444] width 140 height 32
click at [1122, 460] on div "USPS" at bounding box center [1178, 468] width 113 height 16
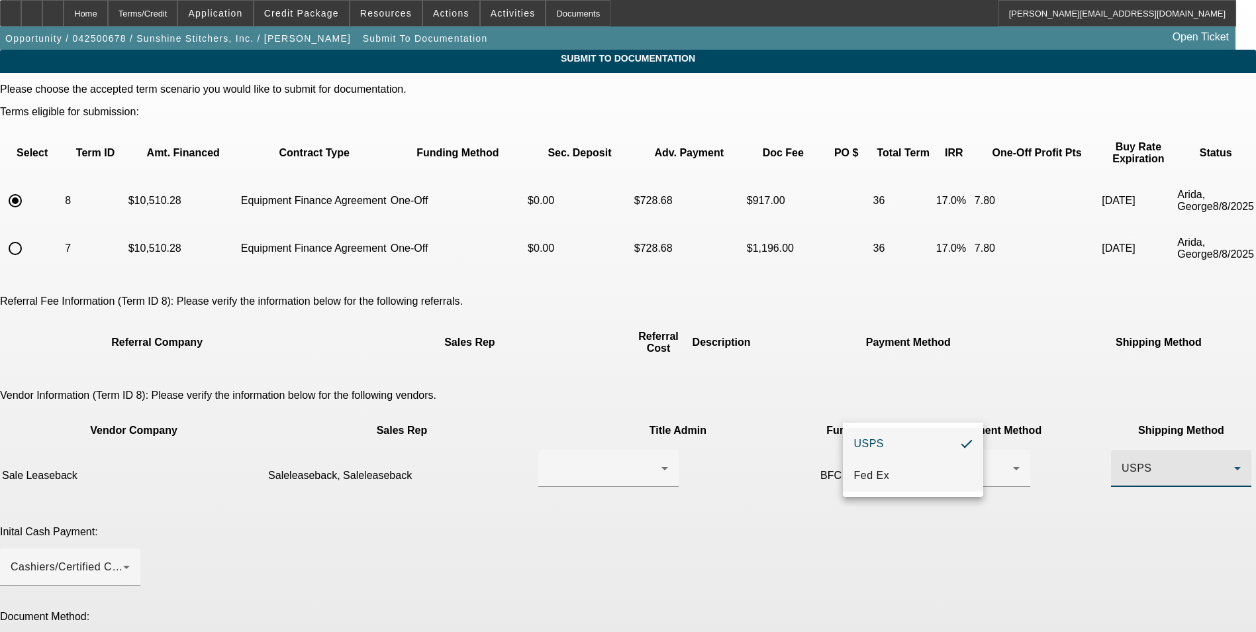
click at [901, 479] on mat-option "Fed Ex" at bounding box center [913, 476] width 140 height 32
click at [123, 559] on div "Cashiers/Certified Check" at bounding box center [67, 567] width 113 height 16
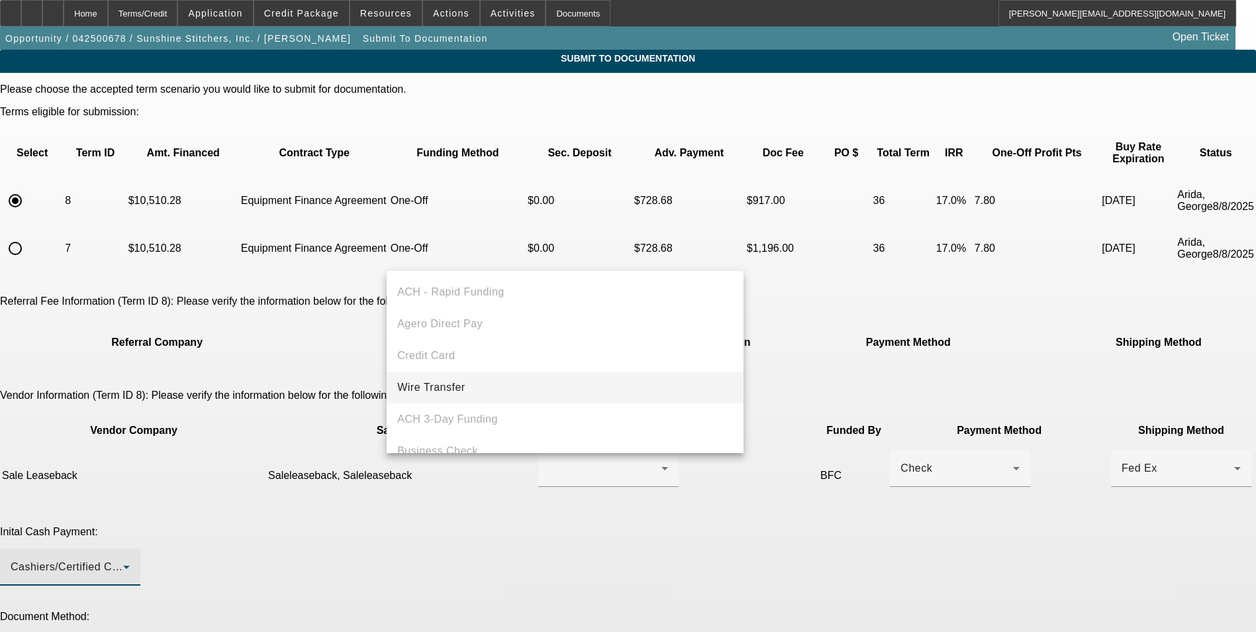
click at [497, 393] on mat-option "Wire Transfer" at bounding box center [565, 387] width 357 height 32
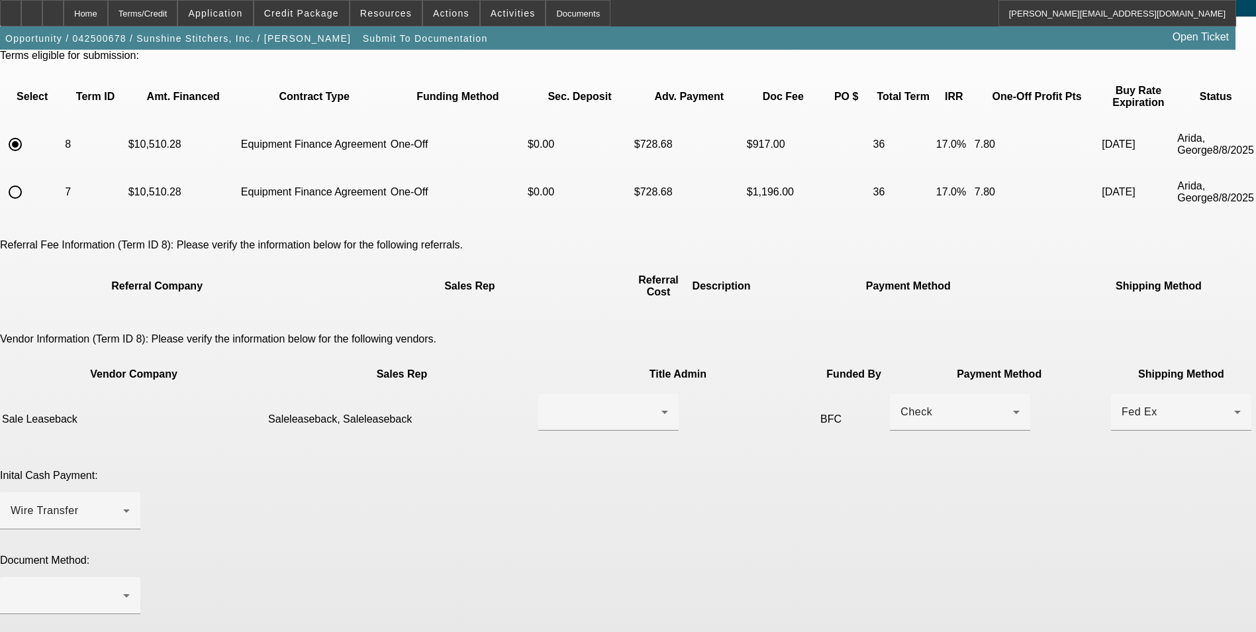
scroll to position [132, 0]
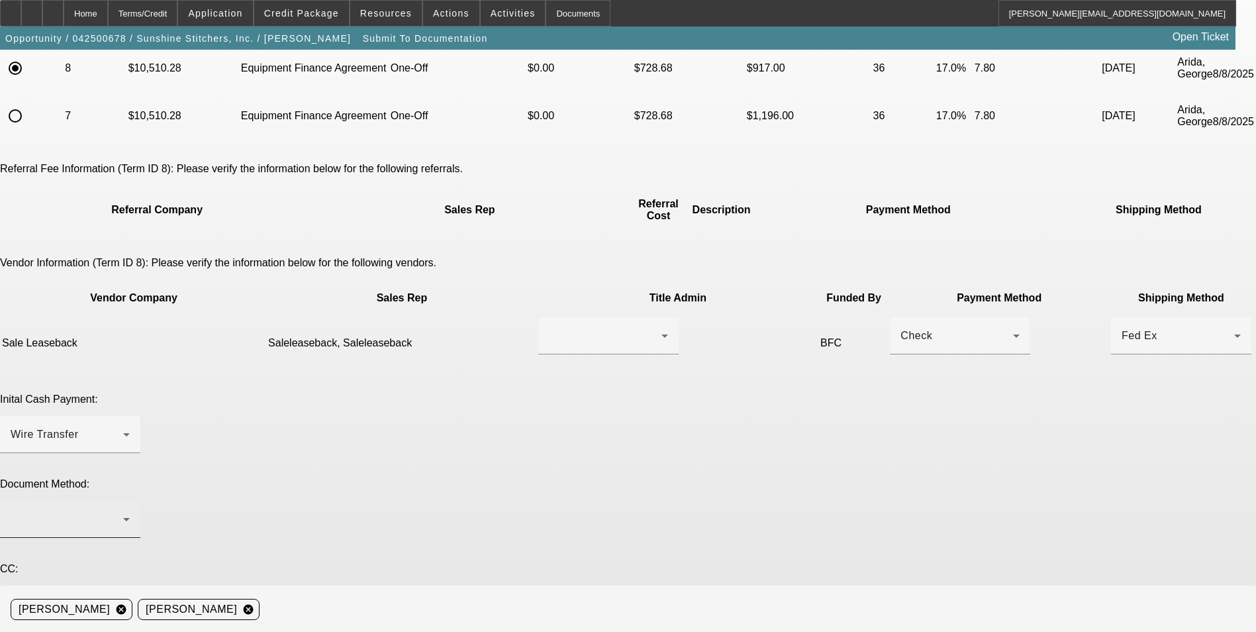
click at [123, 511] on div at bounding box center [67, 519] width 113 height 16
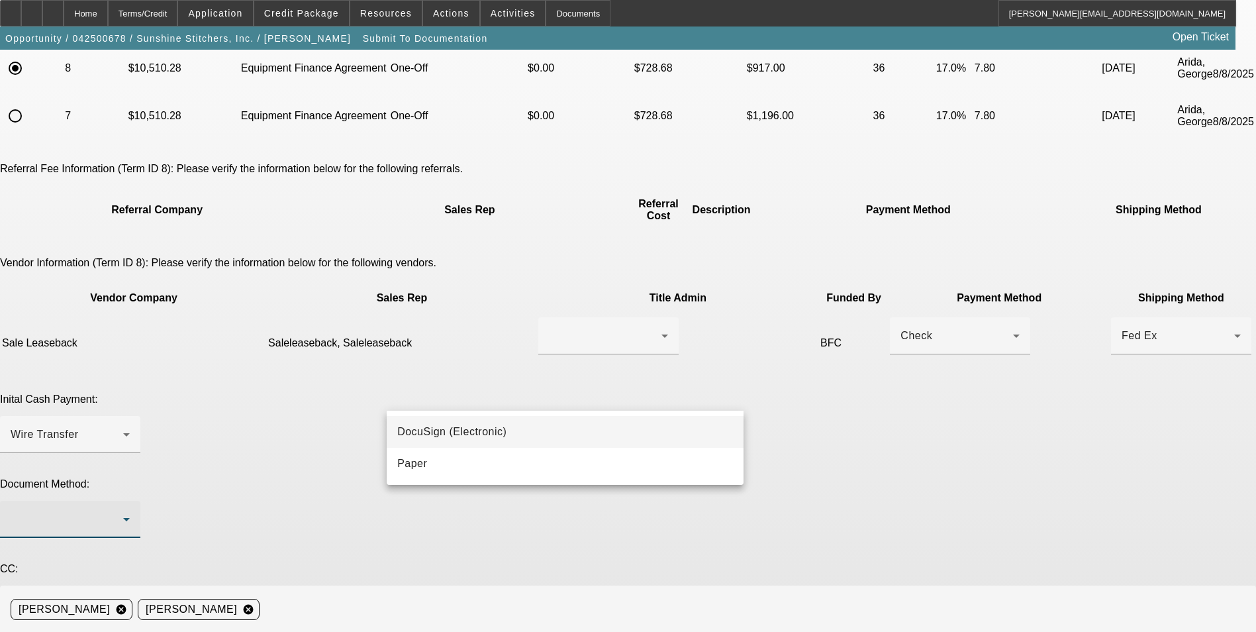
click at [537, 428] on mat-option "DocuSign (Electronic)" at bounding box center [565, 432] width 357 height 32
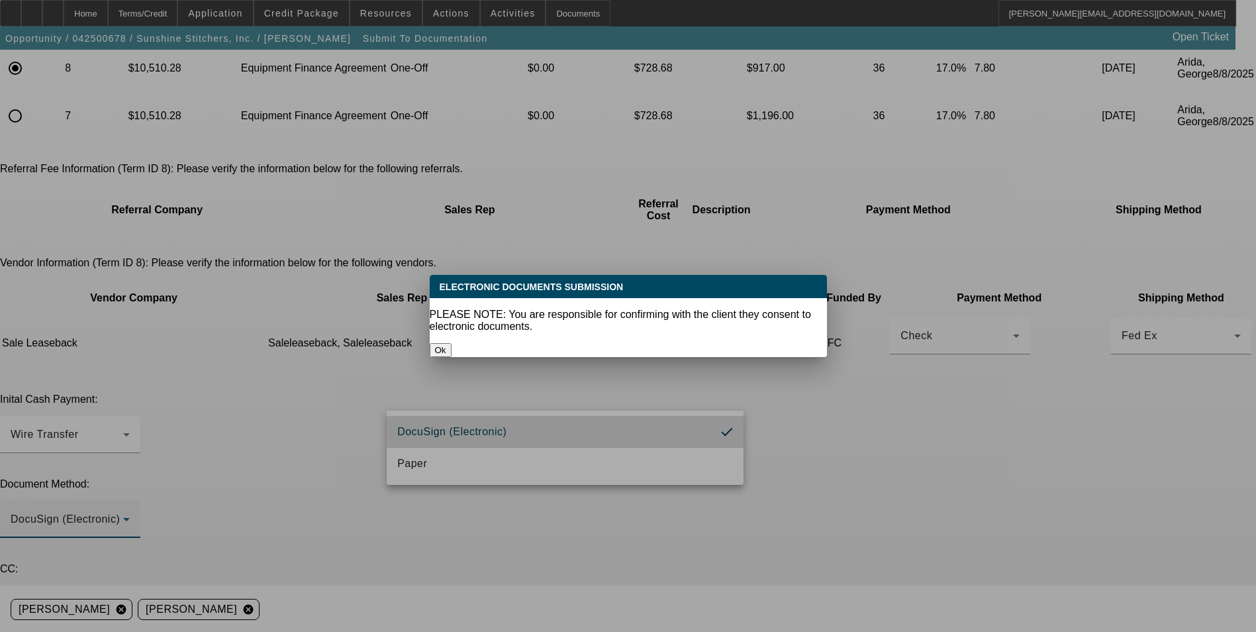
scroll to position [0, 0]
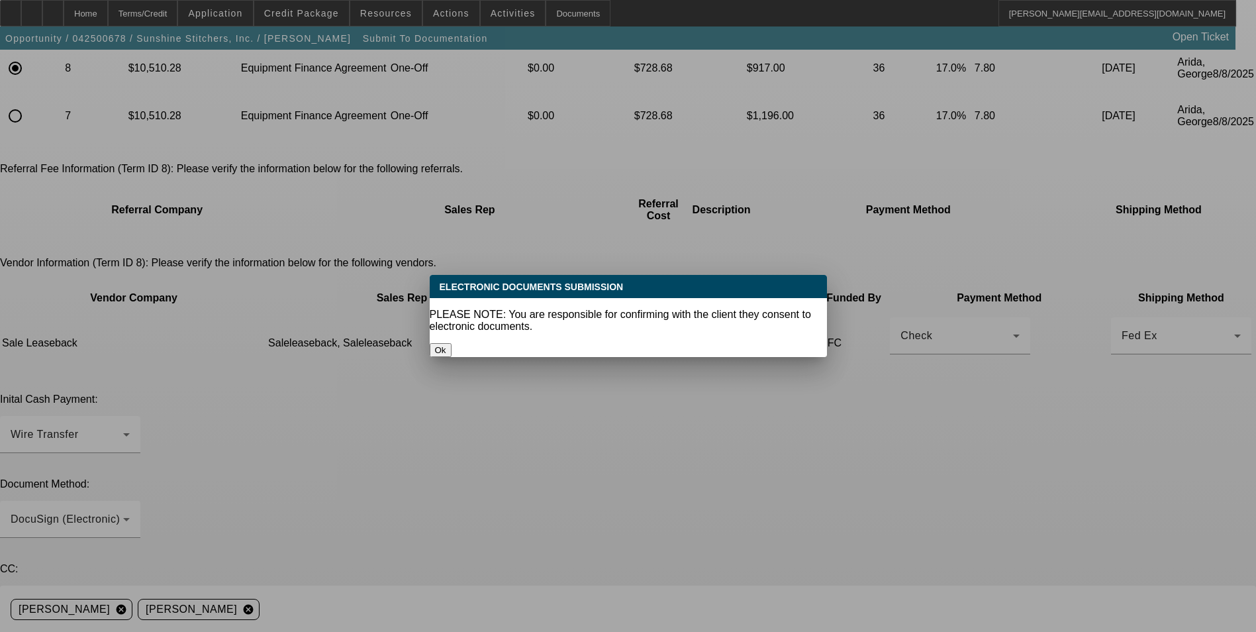
click at [452, 343] on button "Ok" at bounding box center [441, 350] width 22 height 14
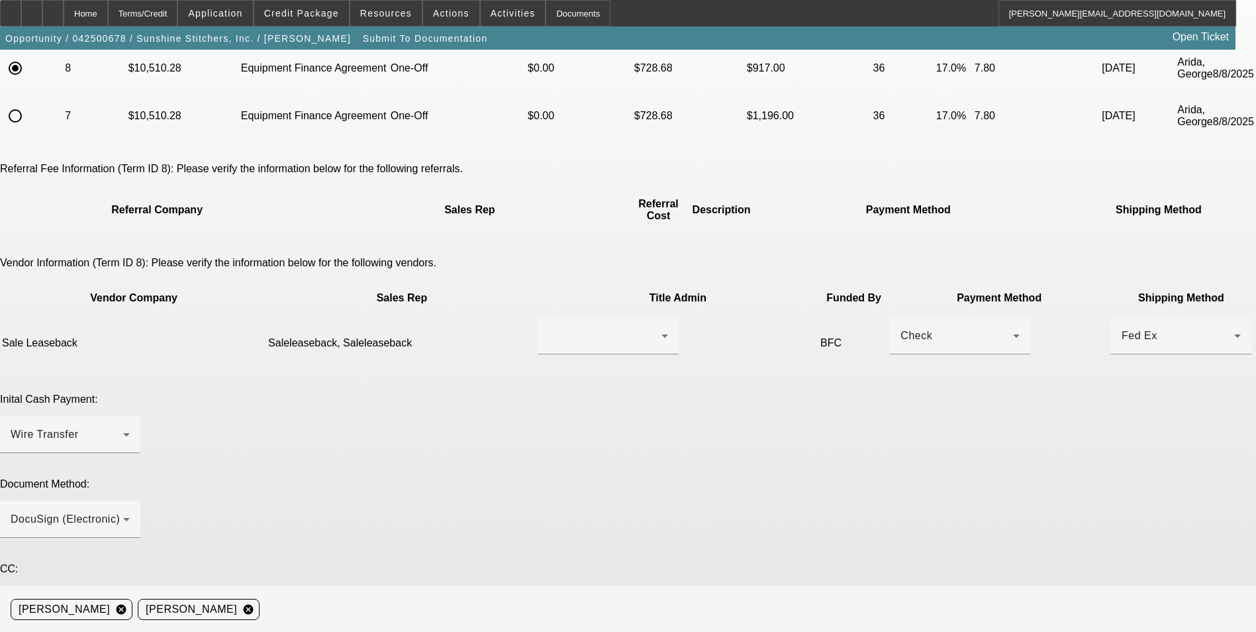
scroll to position [132, 0]
paste textarea "[PHONE_NUMBER]"
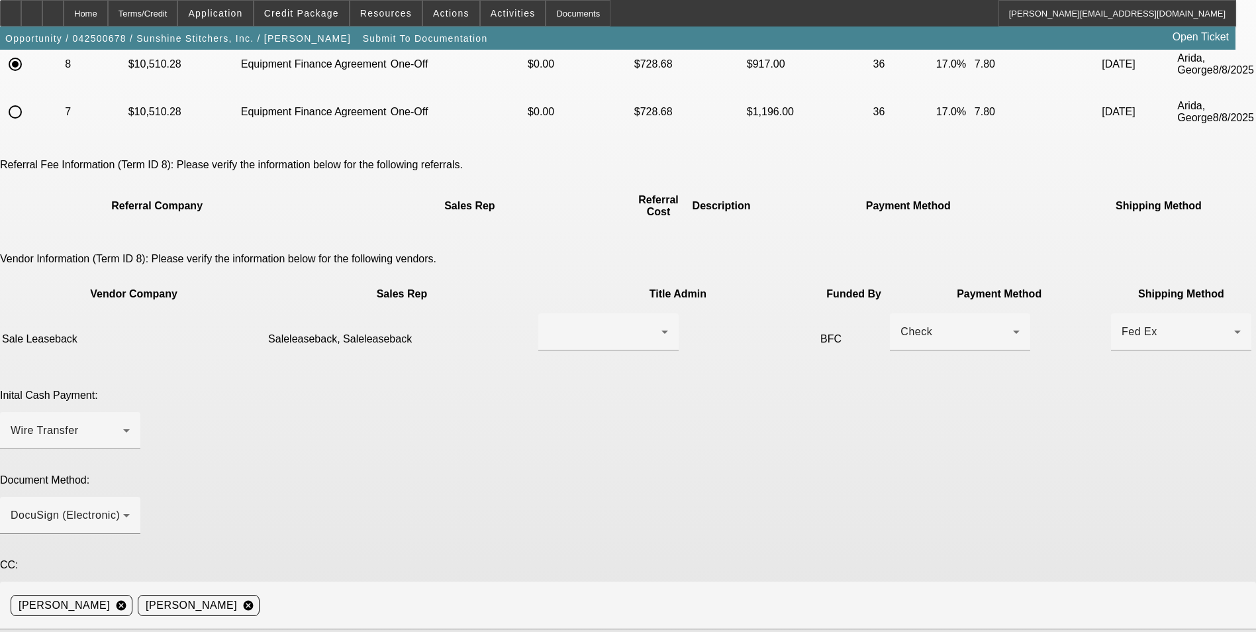
scroll to position [204, 0]
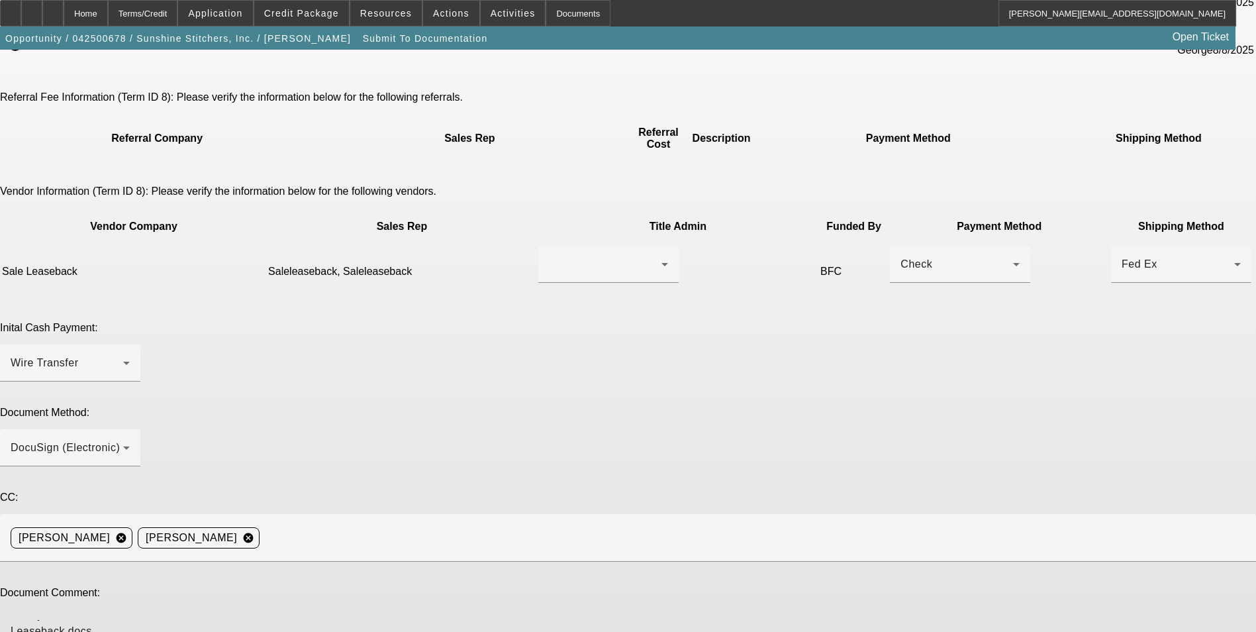
type textarea "Ready for Sale Leaseback docs. Current lessee, however there has been a slight …"
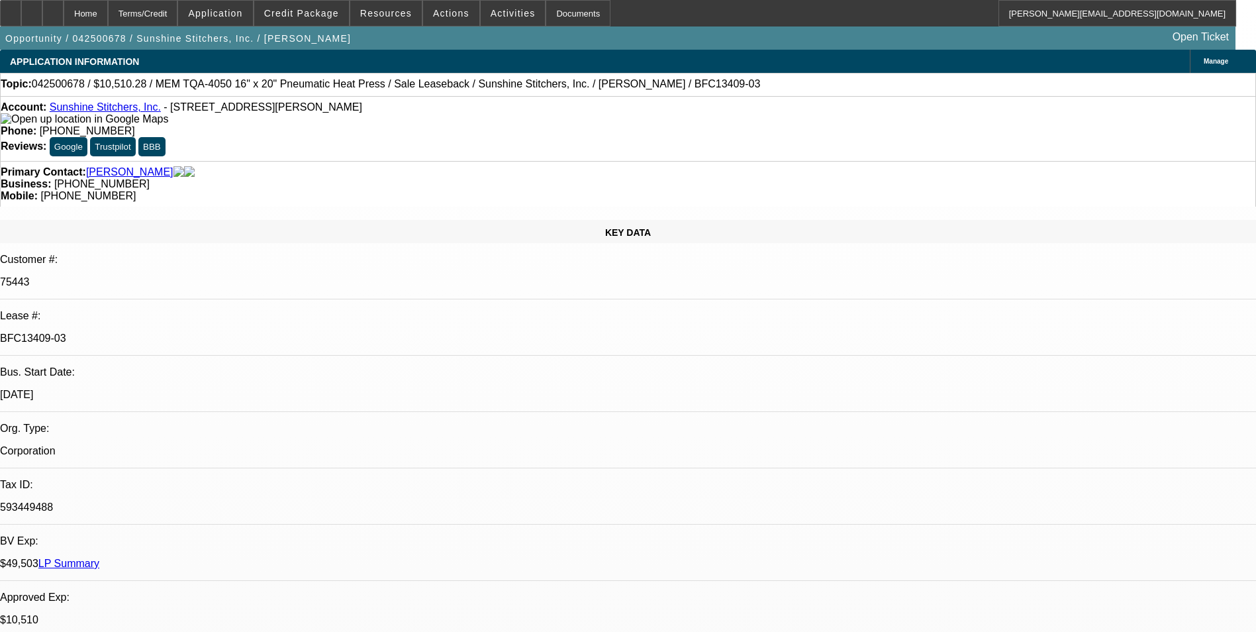
select select "0"
select select "6"
select select "0"
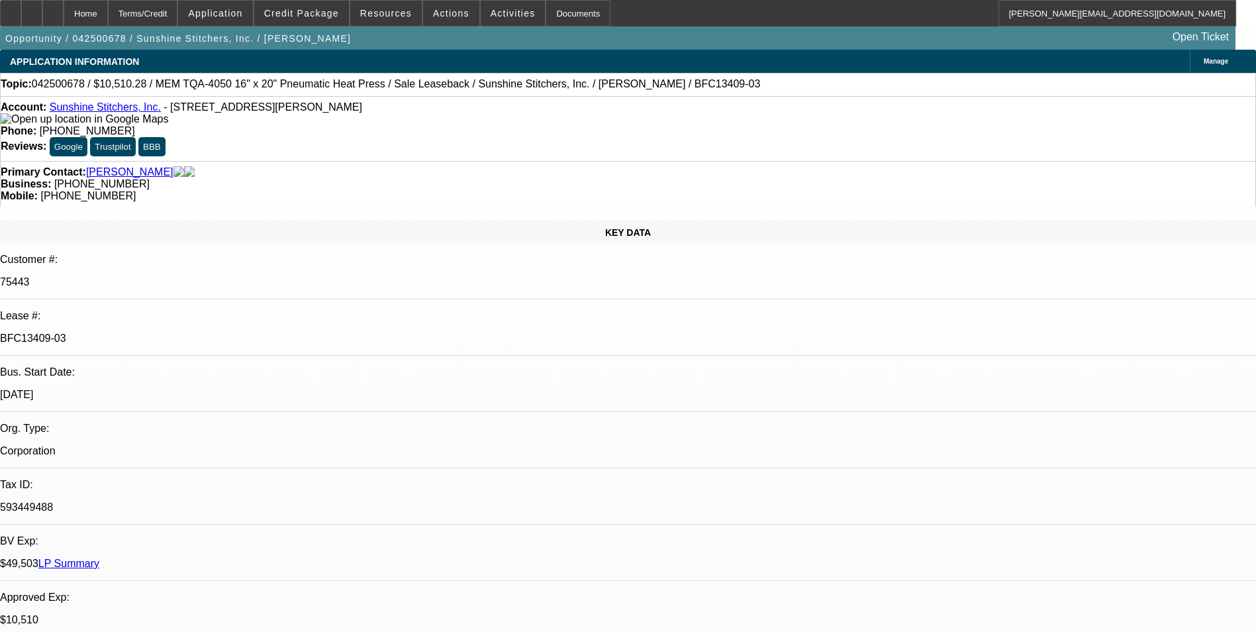
select select "0"
select select "6"
select select "0"
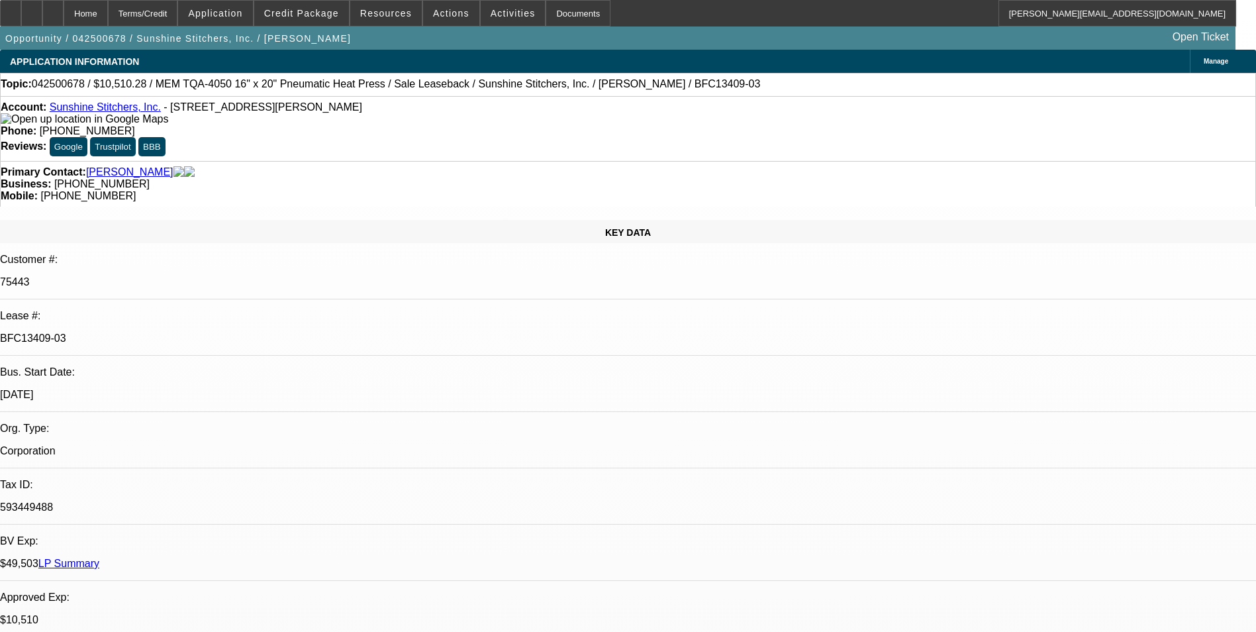
select select "0"
select select "6"
select select "0"
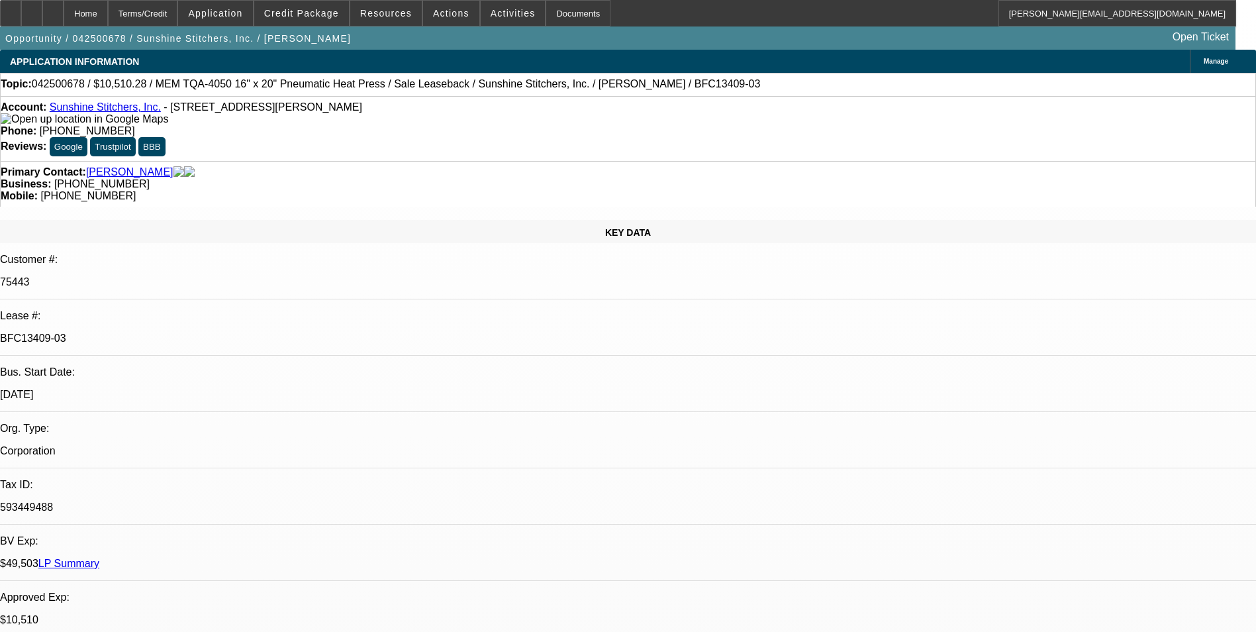
select select "6"
